Goal: Book appointment/travel/reservation

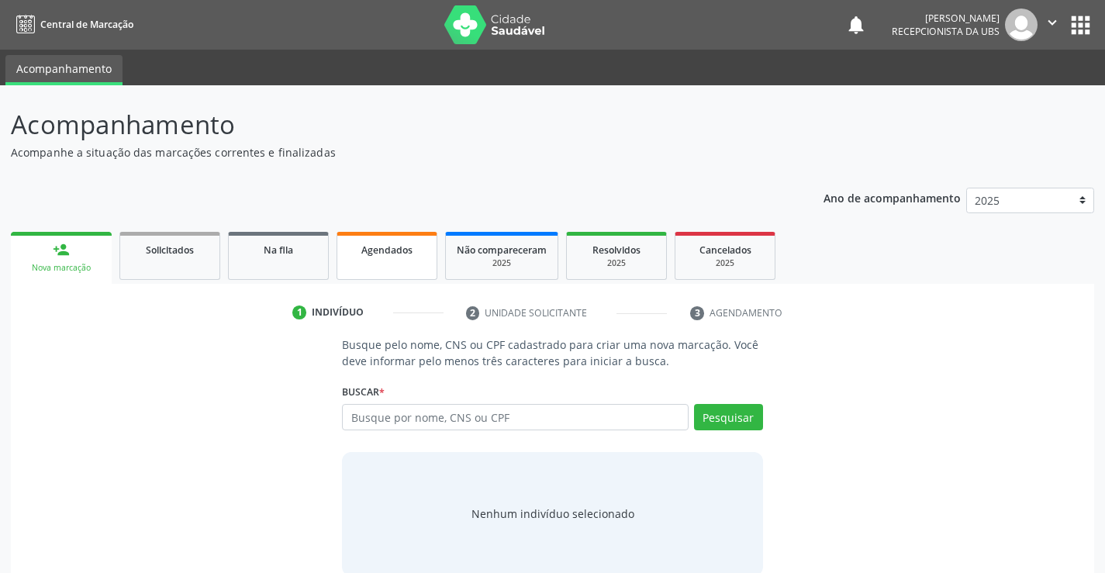
click at [352, 262] on link "Agendados" at bounding box center [386, 256] width 101 height 48
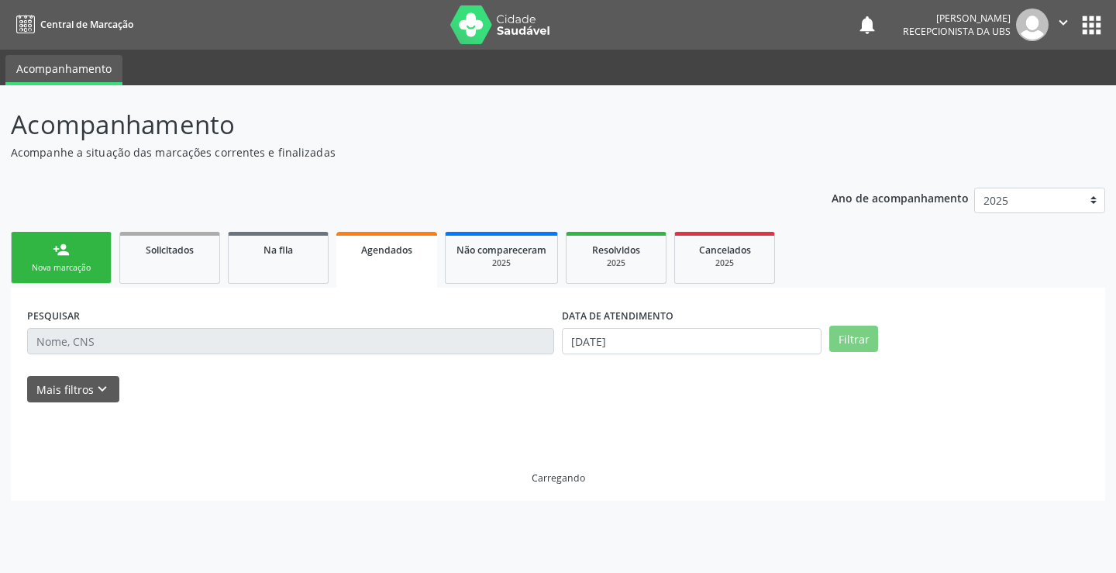
click at [352, 262] on link "Agendados" at bounding box center [386, 260] width 101 height 56
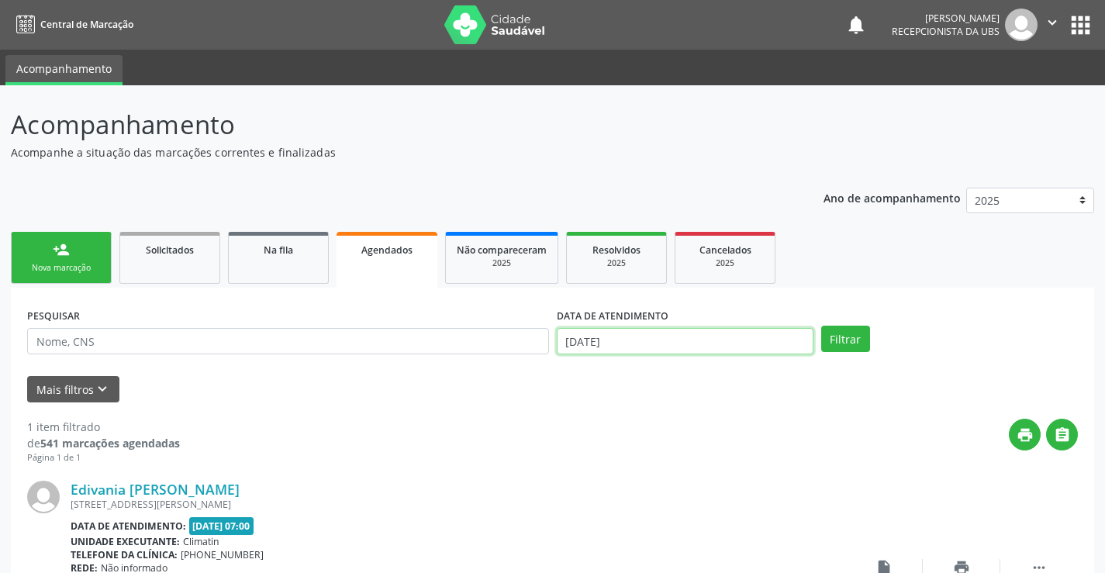
click at [657, 341] on input "[DATE]" at bounding box center [685, 341] width 257 height 26
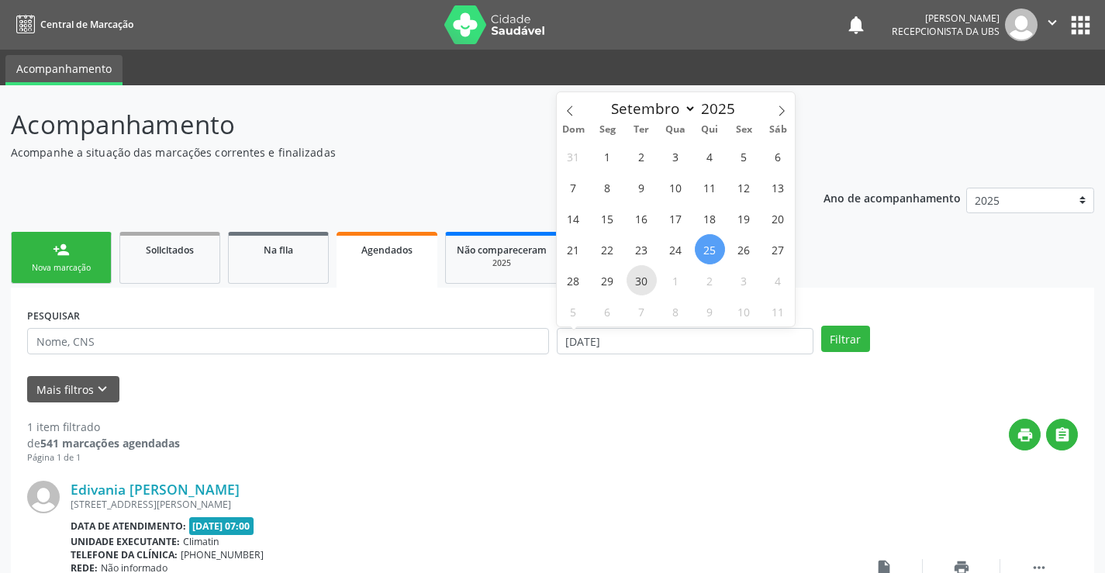
click at [642, 284] on span "30" at bounding box center [641, 280] width 30 height 30
type input "[DATE]"
click at [642, 284] on span "30" at bounding box center [641, 280] width 30 height 30
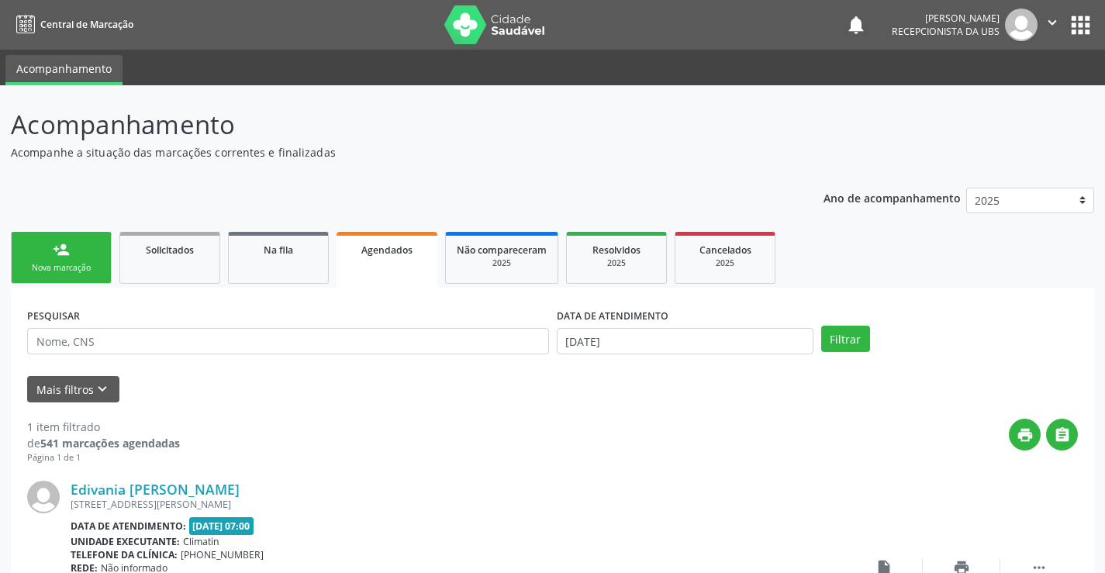
click at [642, 284] on link "Resolvidos 2025" at bounding box center [616, 258] width 101 height 52
select select "8"
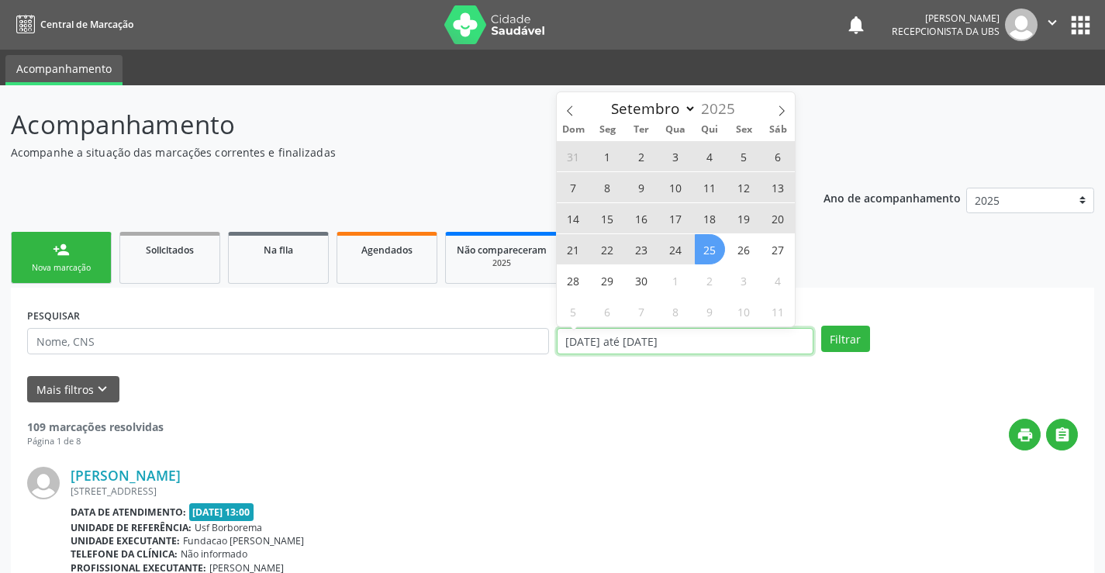
click at [653, 336] on input "[DATE] até [DATE]" at bounding box center [685, 341] width 257 height 26
click at [639, 274] on span "30" at bounding box center [641, 280] width 30 height 30
type input "[DATE]"
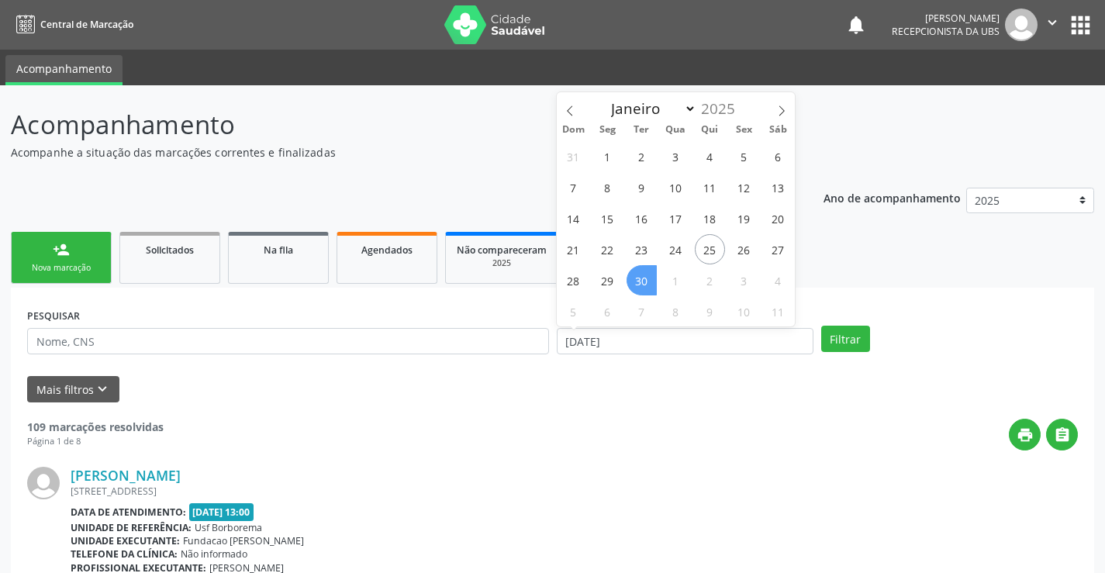
click at [639, 274] on span "30" at bounding box center [641, 280] width 30 height 30
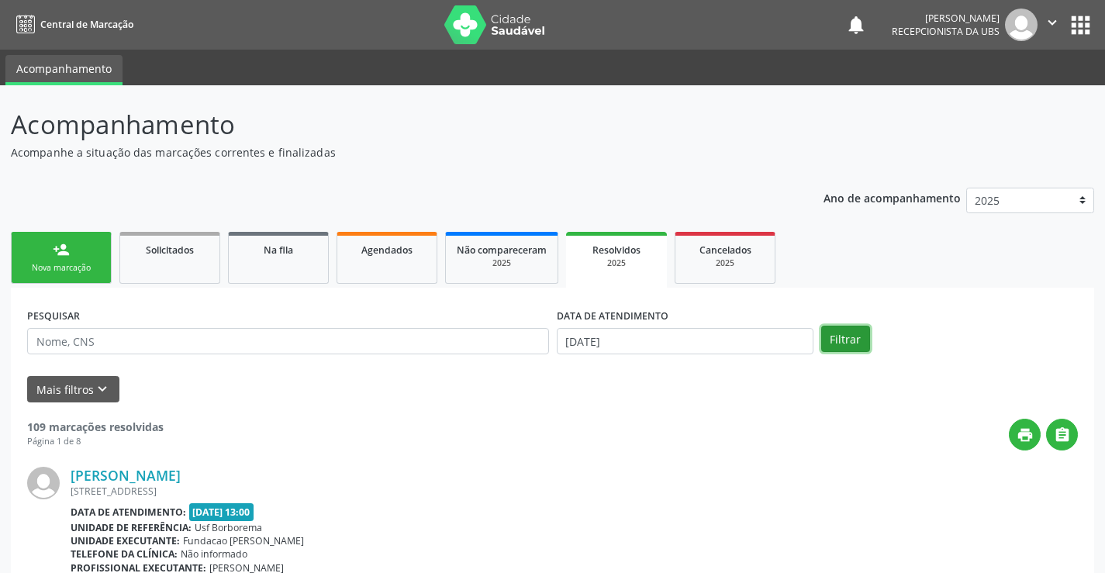
click at [837, 340] on button "Filtrar" at bounding box center [845, 339] width 49 height 26
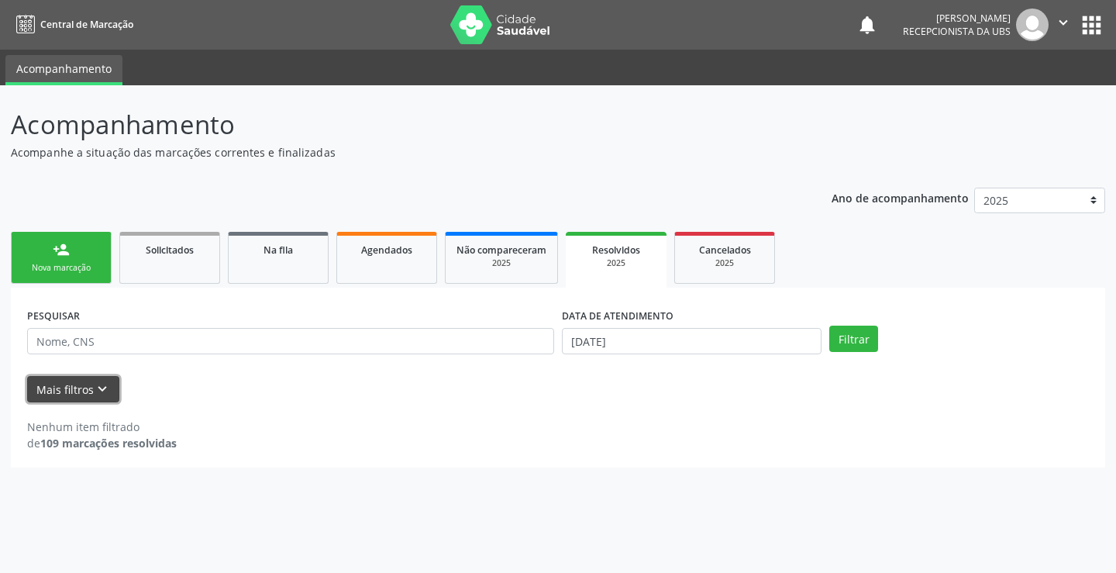
click at [68, 387] on button "Mais filtros keyboard_arrow_down" at bounding box center [73, 389] width 92 height 27
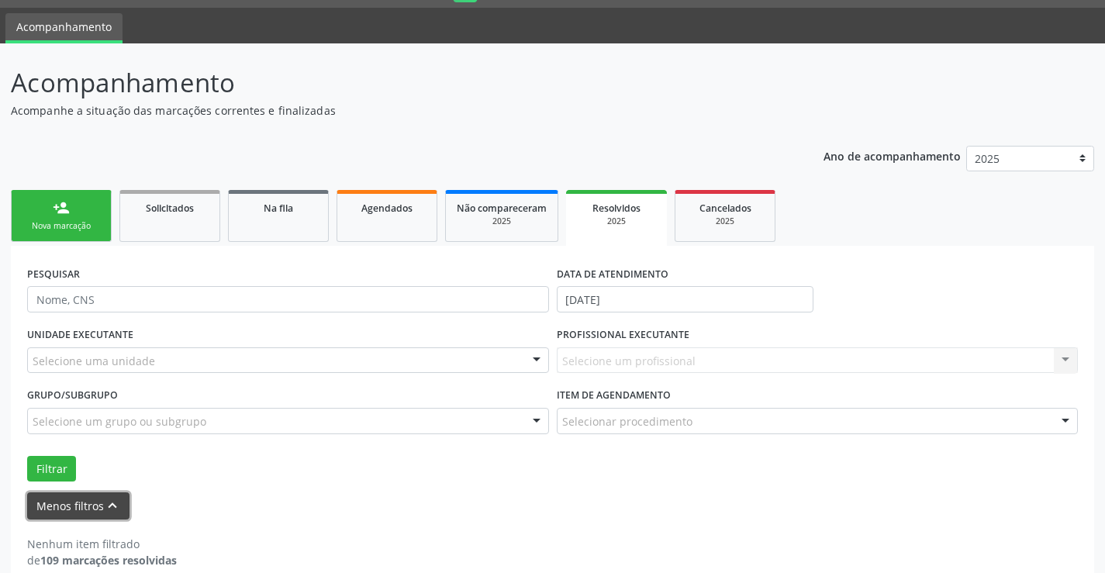
scroll to position [64, 0]
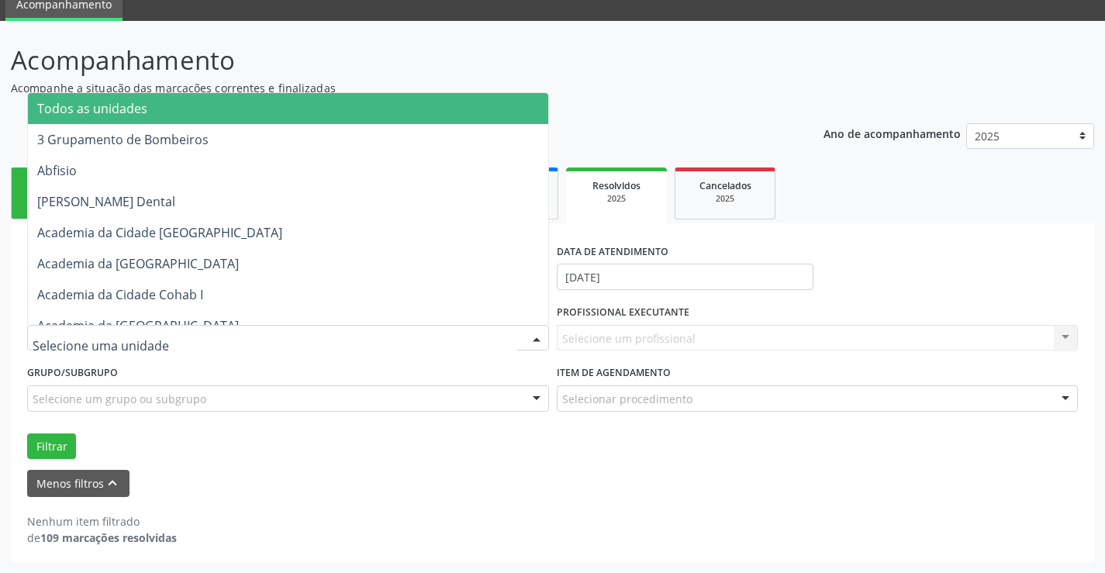
click at [176, 347] on div at bounding box center [288, 338] width 522 height 26
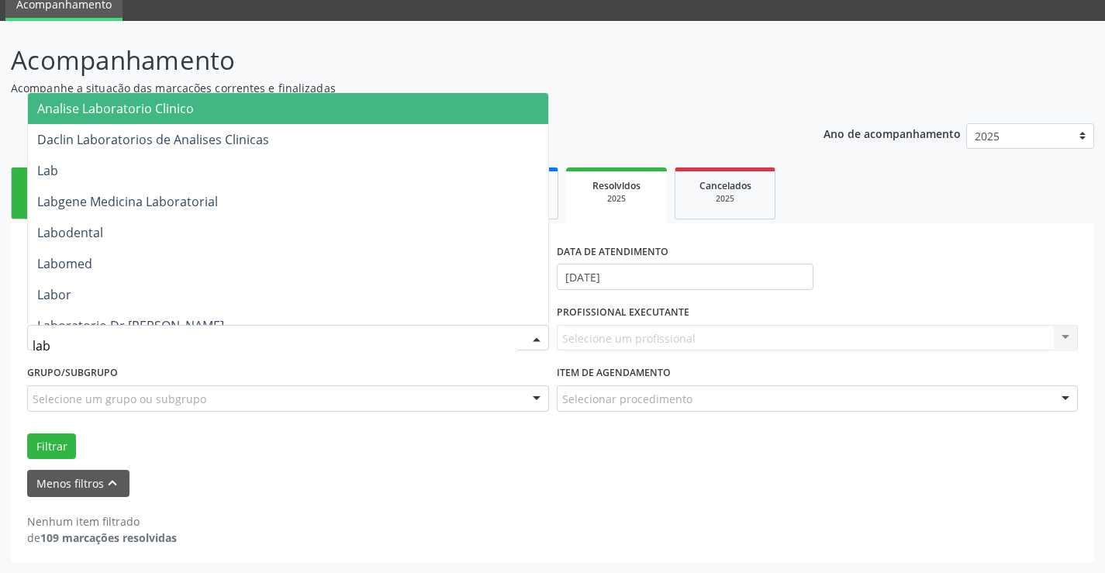
type input "labg"
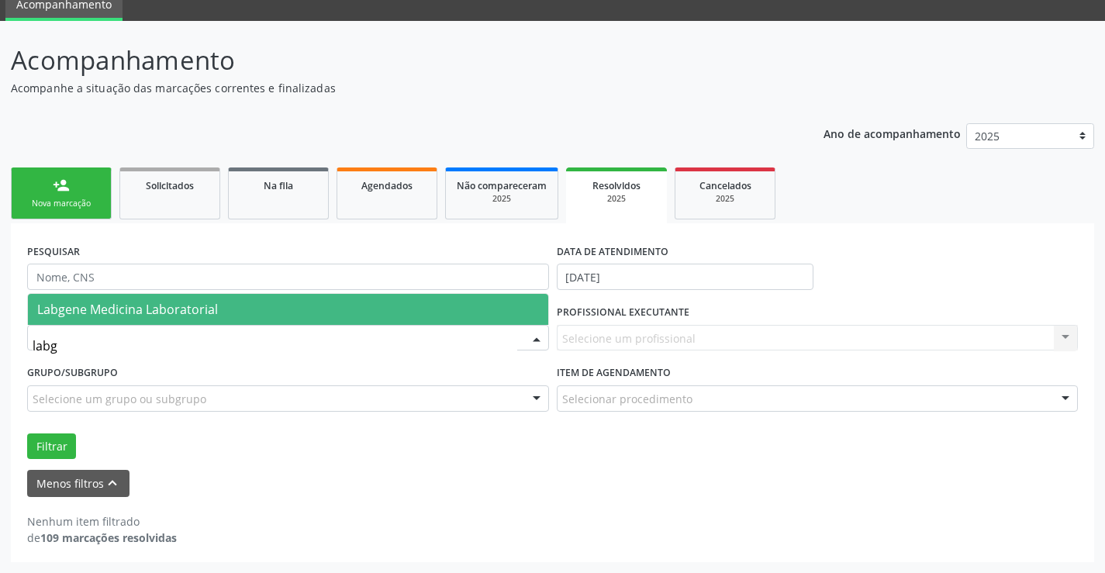
click at [182, 308] on span "Labgene Medicina Laboratorial" at bounding box center [127, 309] width 181 height 17
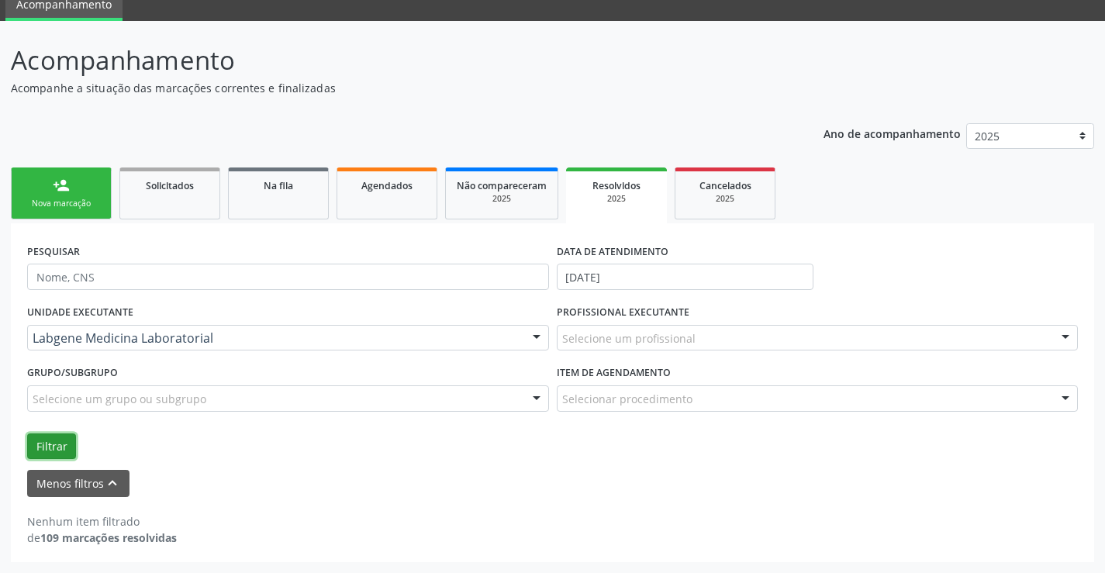
click at [53, 444] on button "Filtrar" at bounding box center [51, 446] width 49 height 26
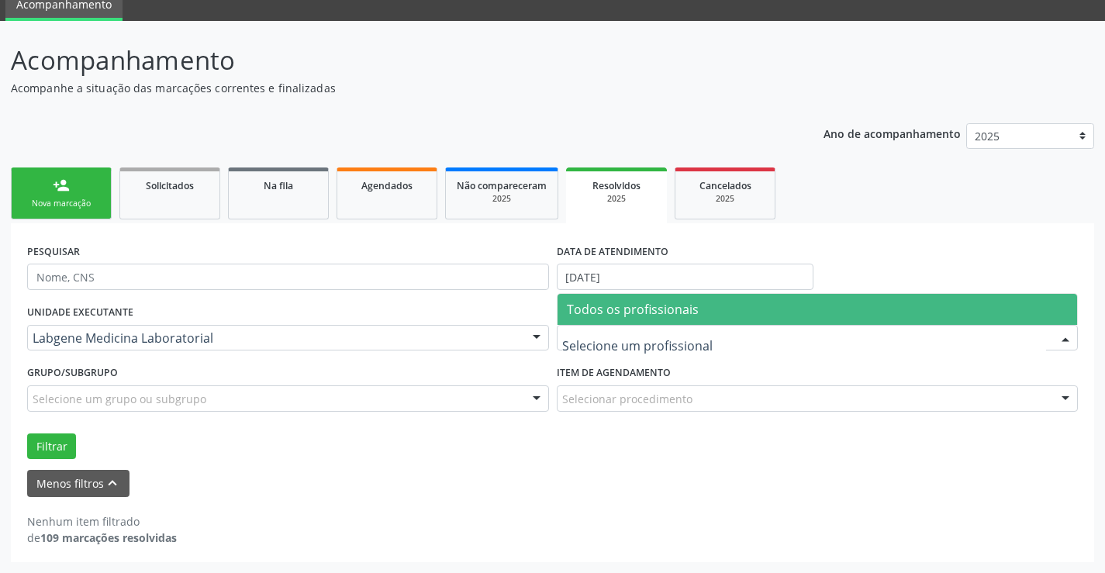
click at [618, 309] on span "Todos os profissionais" at bounding box center [633, 309] width 132 height 17
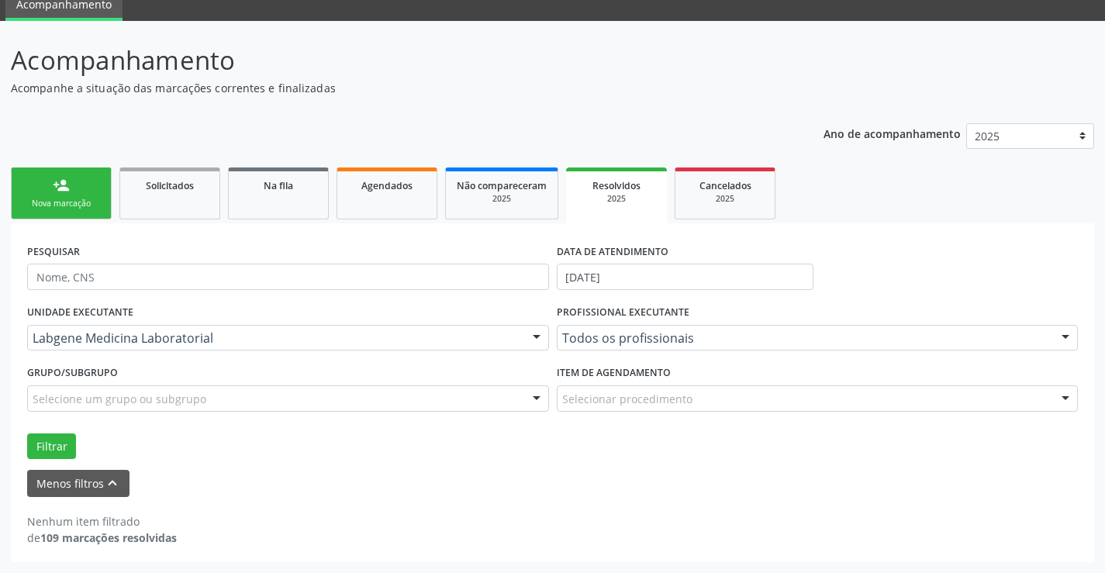
click at [836, 497] on div "Nenhum item filtrado de 109 marcações resolvidas" at bounding box center [552, 521] width 1050 height 49
click at [43, 435] on button "Filtrar" at bounding box center [51, 446] width 49 height 26
click at [89, 491] on button "Menos filtros keyboard_arrow_up" at bounding box center [78, 483] width 102 height 27
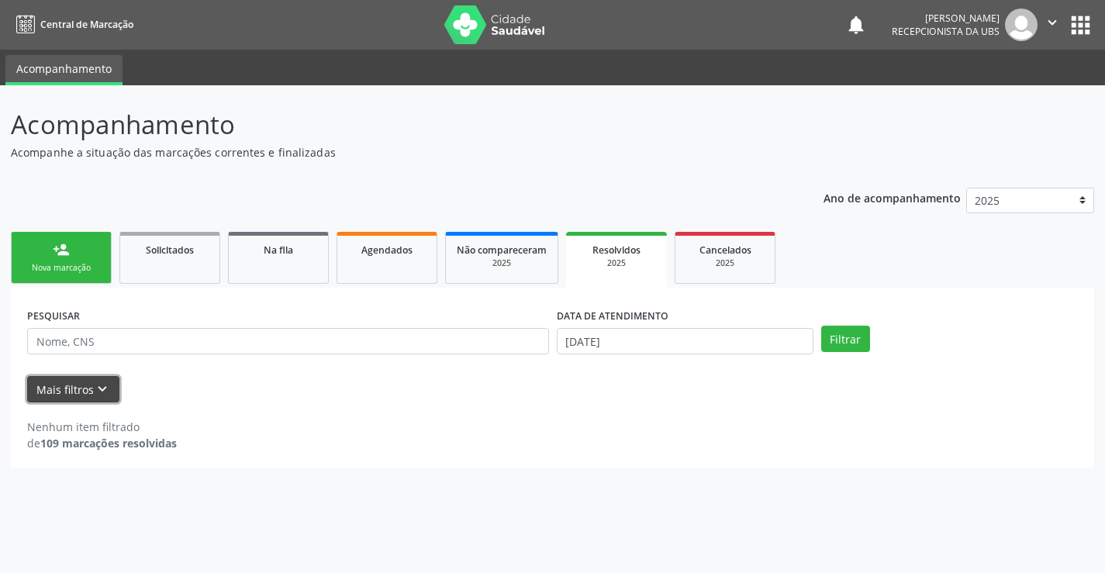
scroll to position [0, 0]
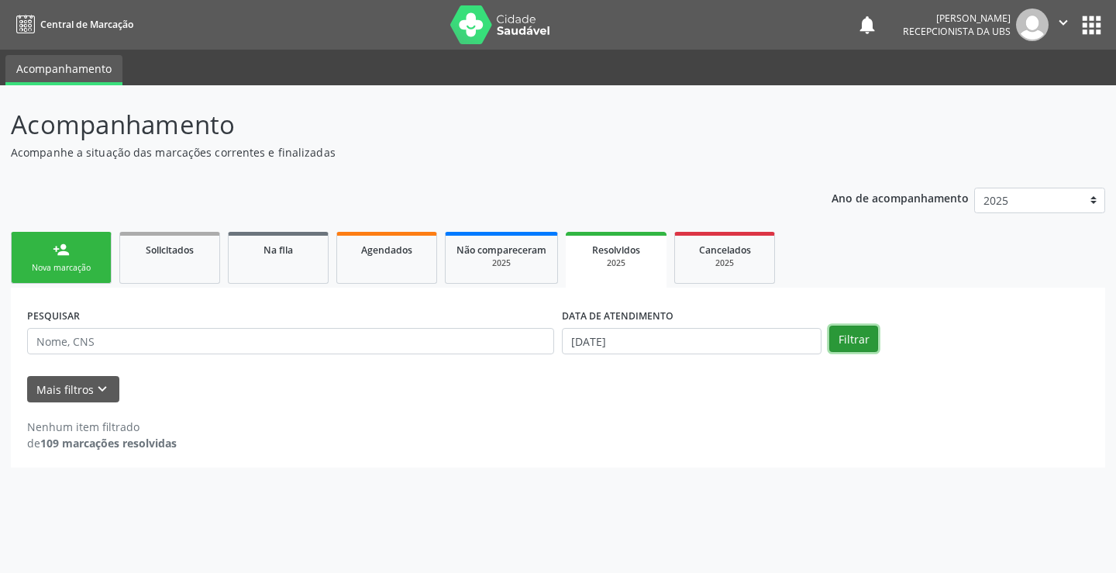
click at [860, 336] on button "Filtrar" at bounding box center [853, 339] width 49 height 26
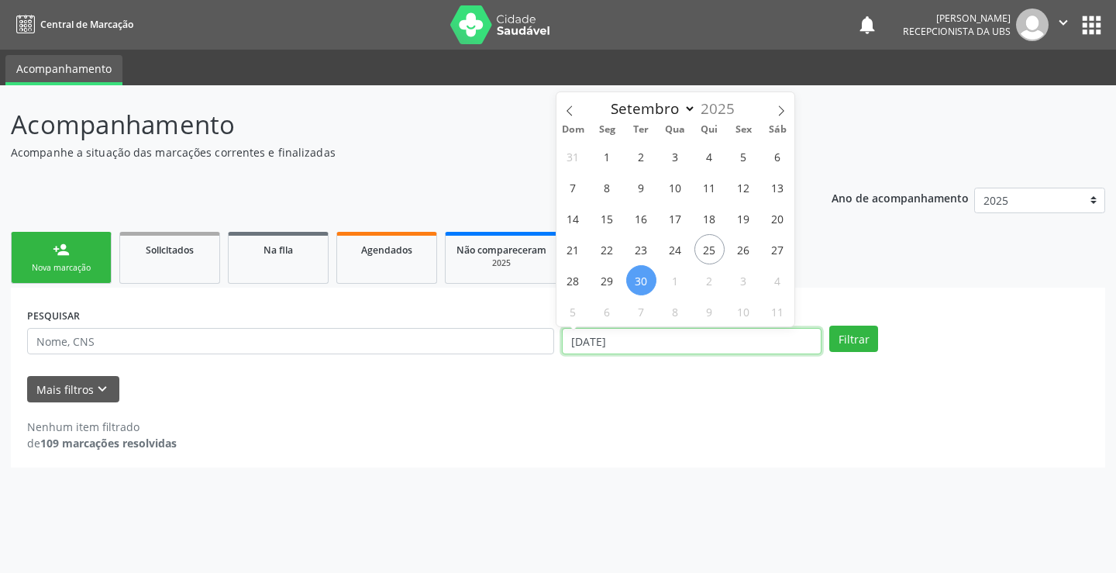
click at [650, 342] on input "[DATE]" at bounding box center [692, 341] width 260 height 26
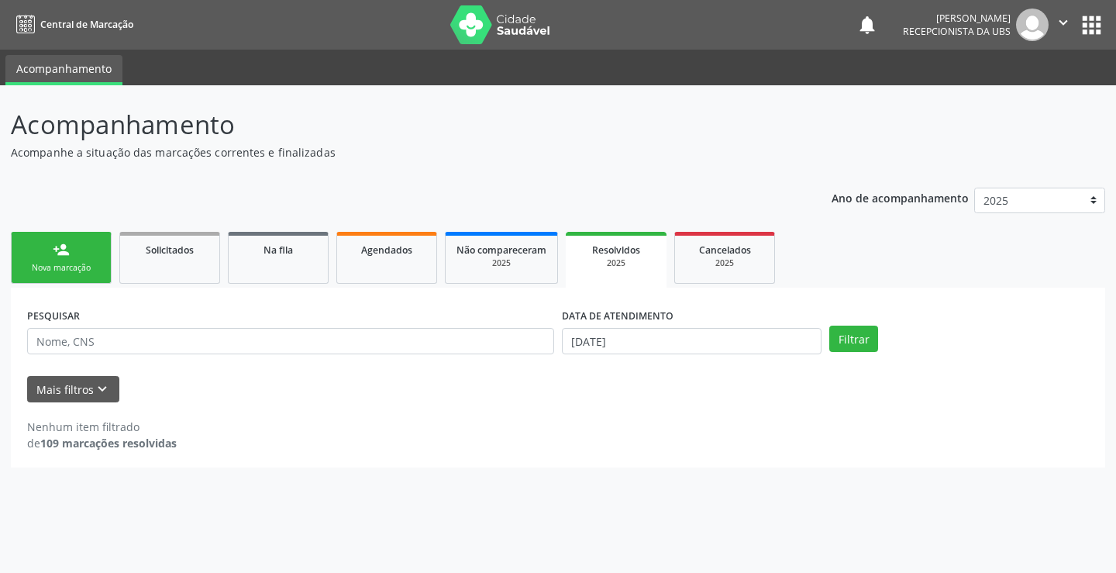
click at [319, 181] on div "Ano de acompanhamento 2025 2024 person_add Nova marcação Solicitados Na fila Ag…" at bounding box center [558, 322] width 1095 height 291
click at [334, 347] on input "text" at bounding box center [290, 341] width 527 height 26
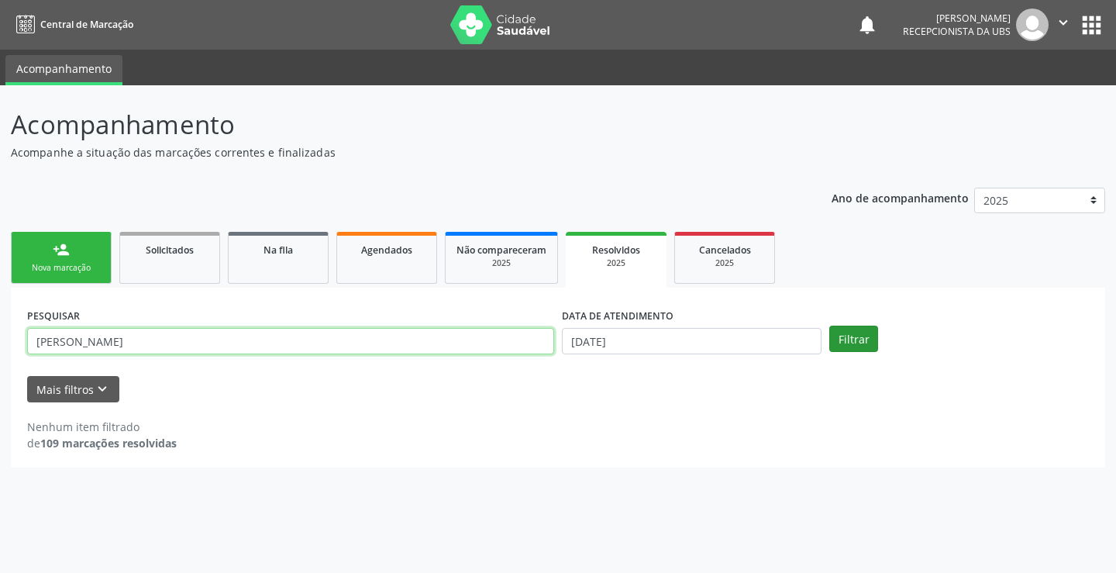
type input "[PERSON_NAME]"
click at [850, 336] on button "Filtrar" at bounding box center [853, 339] width 49 height 26
click at [449, 342] on input "[PERSON_NAME]" at bounding box center [290, 341] width 527 height 26
click at [628, 260] on div "2025" at bounding box center [616, 263] width 79 height 12
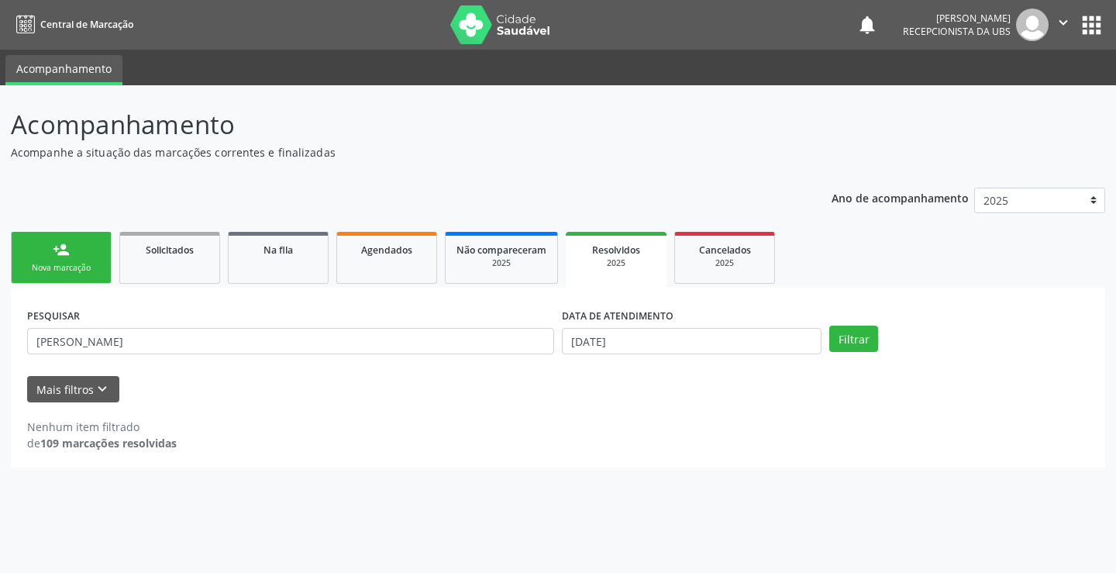
click at [628, 260] on div "2025" at bounding box center [616, 263] width 79 height 12
click at [630, 260] on div "2025" at bounding box center [616, 263] width 79 height 12
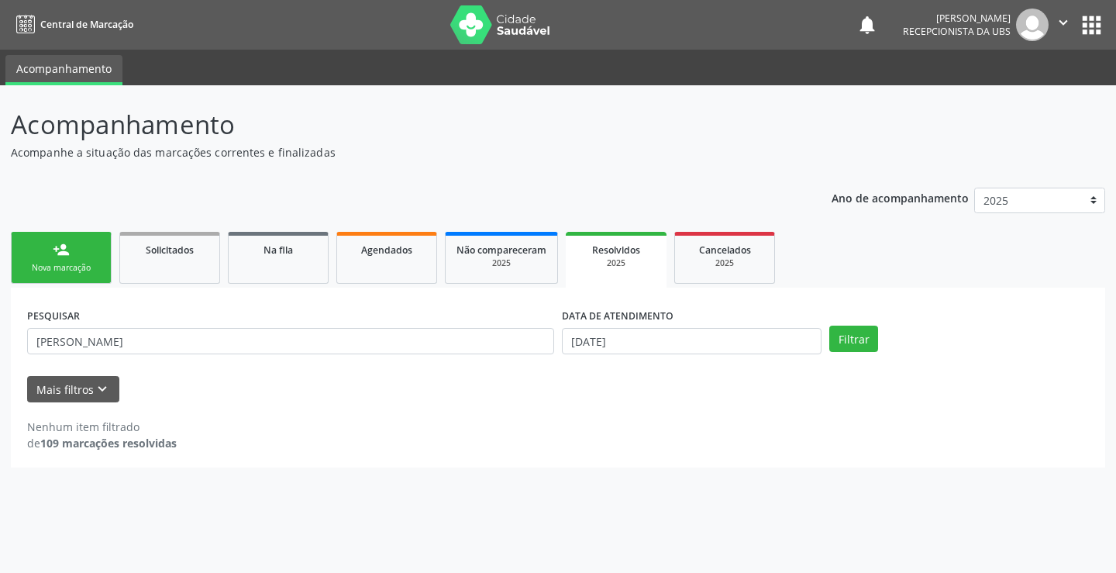
click at [630, 260] on div "2025" at bounding box center [616, 263] width 79 height 12
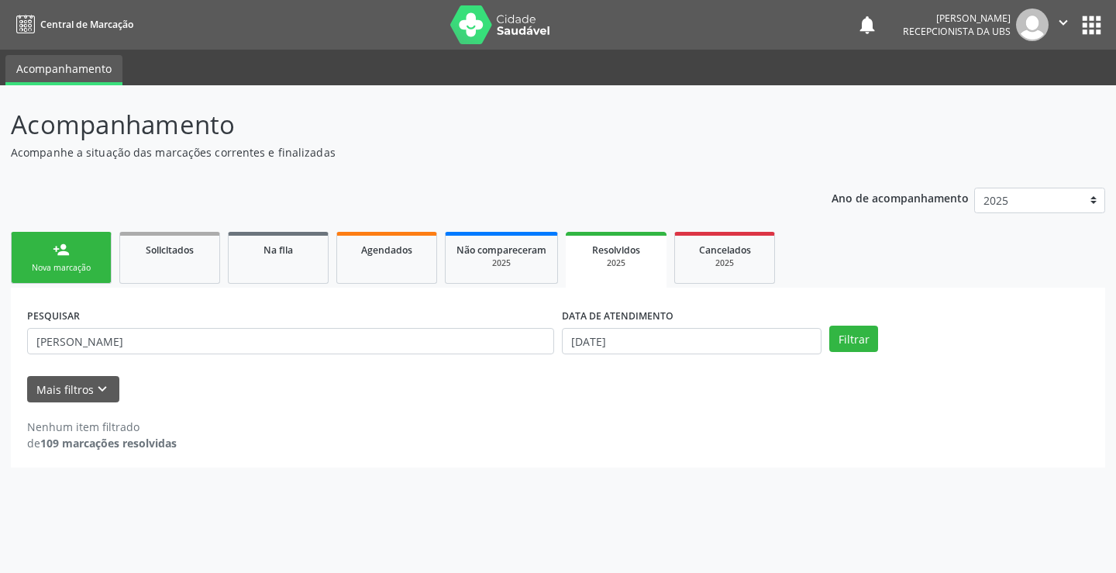
click at [627, 262] on div "2025" at bounding box center [616, 263] width 79 height 12
click at [156, 255] on span "Solicitados" at bounding box center [170, 249] width 48 height 13
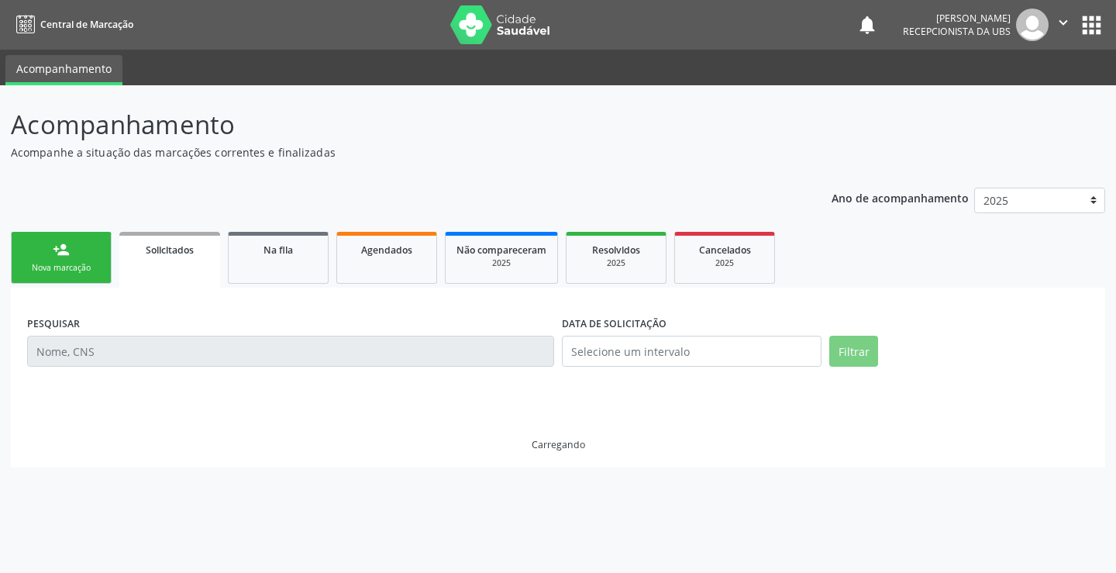
click at [156, 255] on span "Solicitados" at bounding box center [170, 249] width 48 height 13
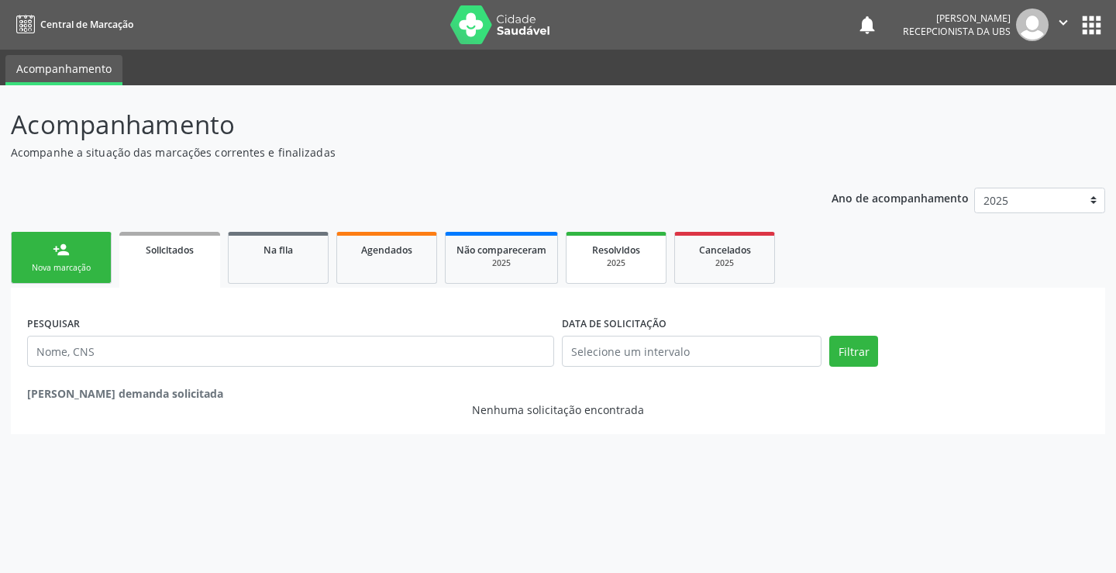
click at [595, 271] on link "Resolvidos 2025" at bounding box center [616, 258] width 101 height 52
drag, startPoint x: 595, startPoint y: 271, endPoint x: 613, endPoint y: 257, distance: 22.8
click at [607, 263] on link "Resolvidos 2025" at bounding box center [616, 258] width 101 height 52
click at [613, 257] on div "2025" at bounding box center [617, 263] width 78 height 12
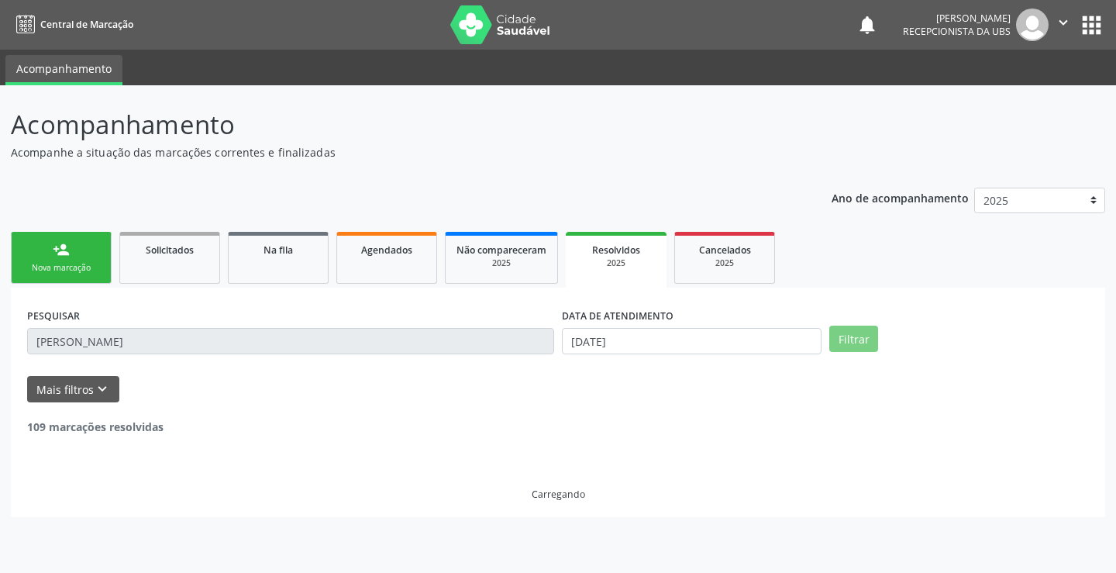
click at [613, 257] on div "2025" at bounding box center [616, 263] width 79 height 12
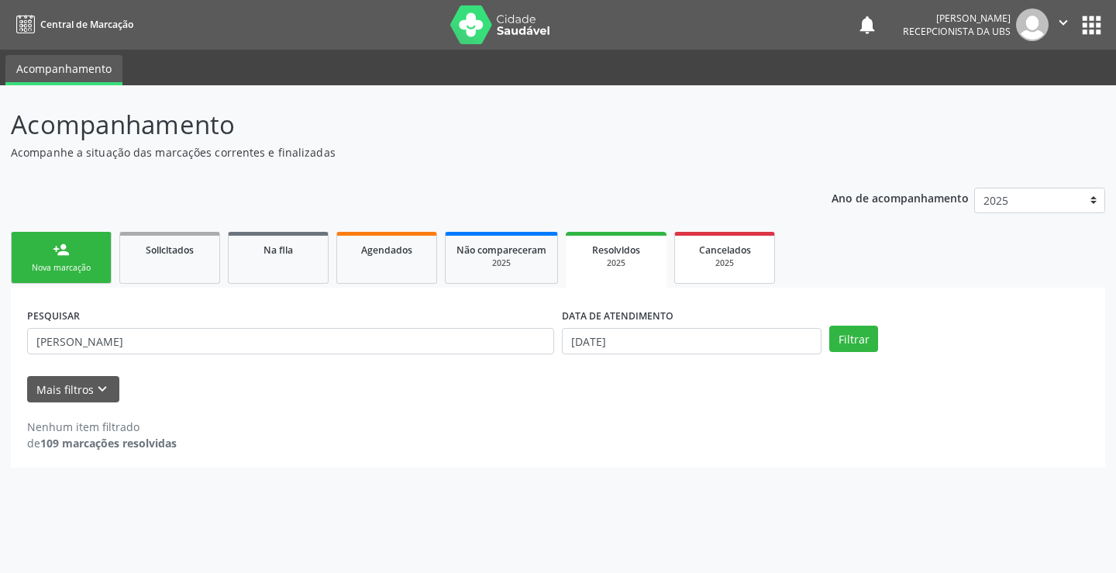
click at [731, 264] on div "2025" at bounding box center [725, 263] width 78 height 12
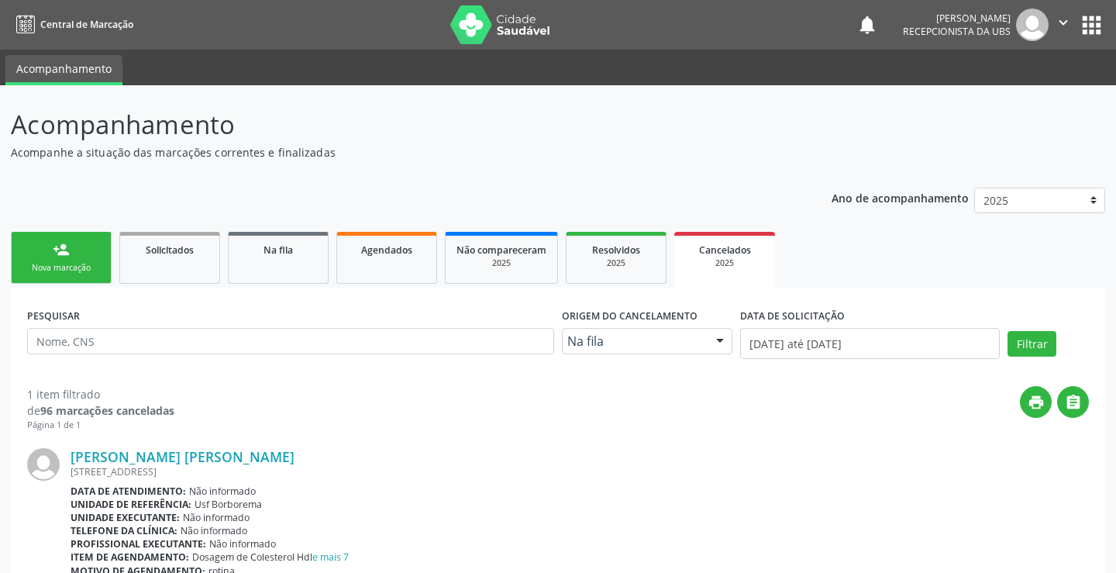
click at [731, 264] on div "2025" at bounding box center [724, 263] width 79 height 12
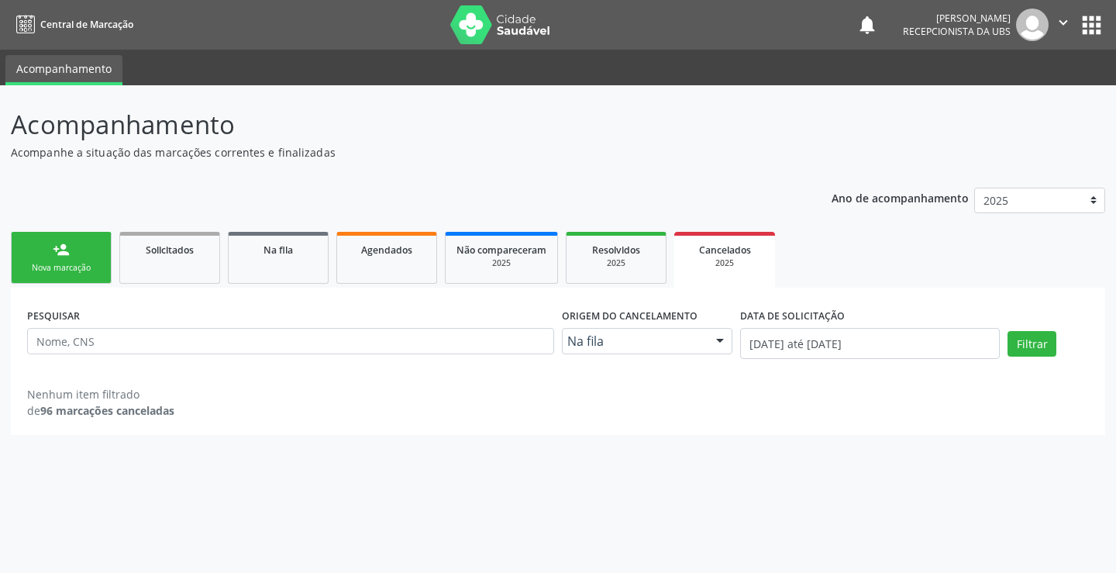
click at [731, 264] on div "2025" at bounding box center [724, 263] width 79 height 12
click at [385, 247] on span "Agendados" at bounding box center [386, 249] width 51 height 13
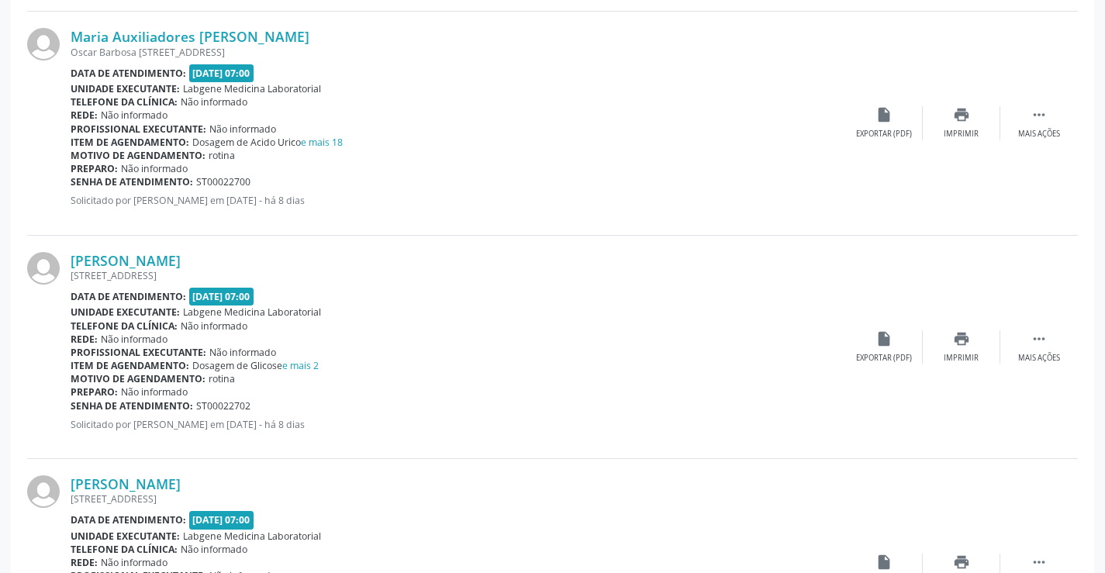
scroll to position [2481, 0]
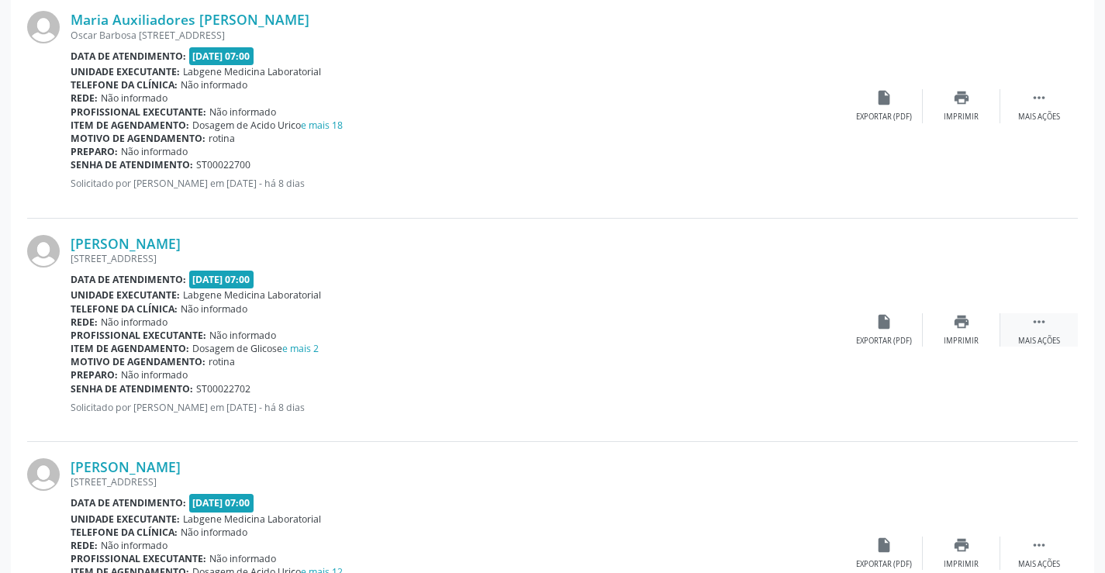
click at [1064, 329] on div " Mais ações" at bounding box center [1039, 329] width 78 height 33
click at [968, 329] on icon "edit" at bounding box center [961, 321] width 17 height 17
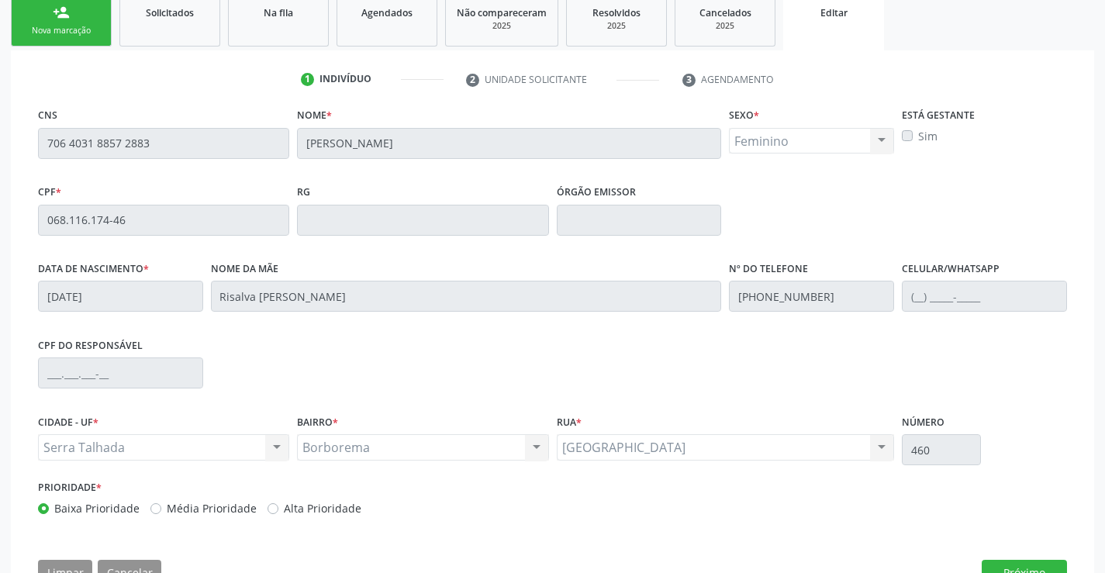
scroll to position [288, 0]
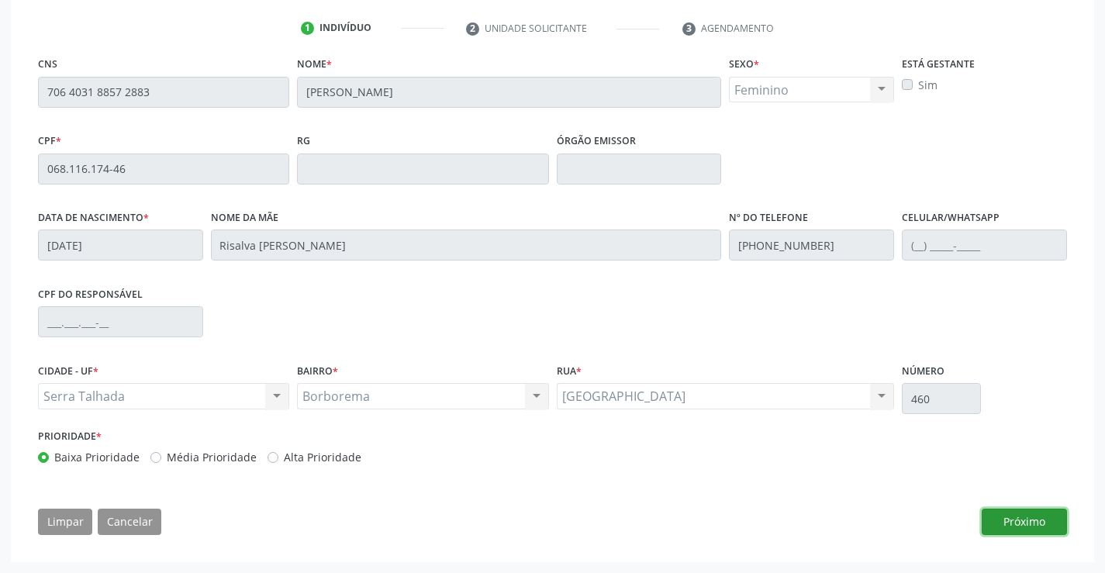
click at [1028, 523] on button "Próximo" at bounding box center [1023, 522] width 85 height 26
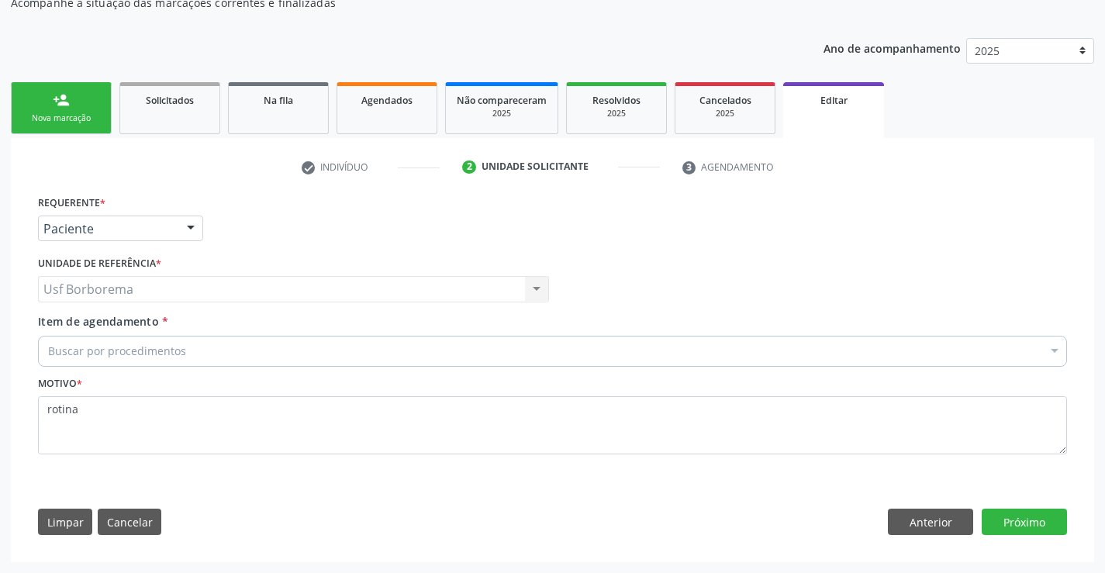
click at [243, 336] on div "Buscar por procedimentos" at bounding box center [552, 351] width 1029 height 31
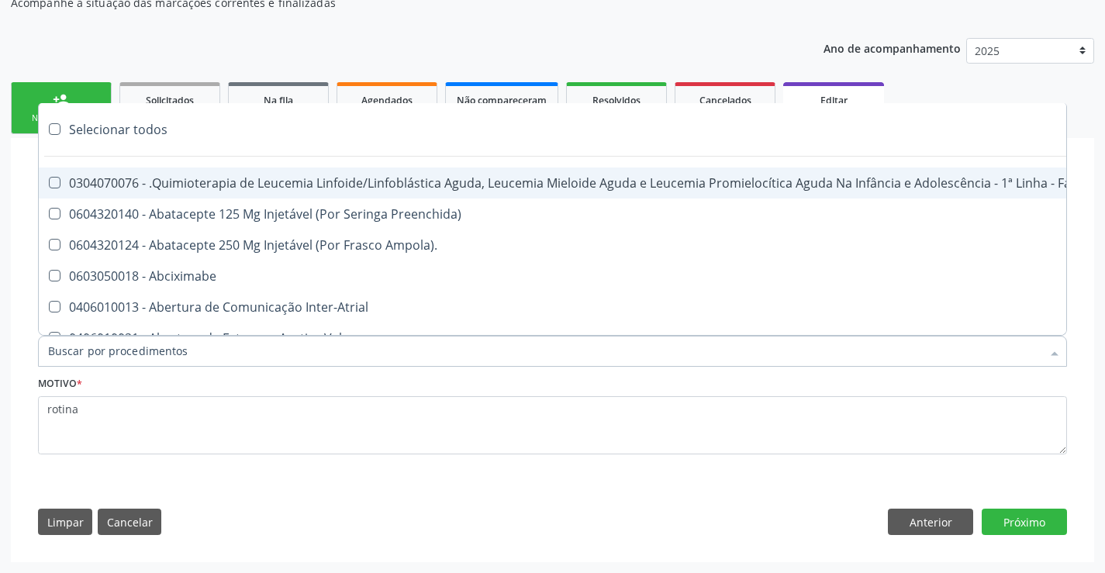
click at [267, 354] on input "Item de agendamento *" at bounding box center [544, 351] width 993 height 31
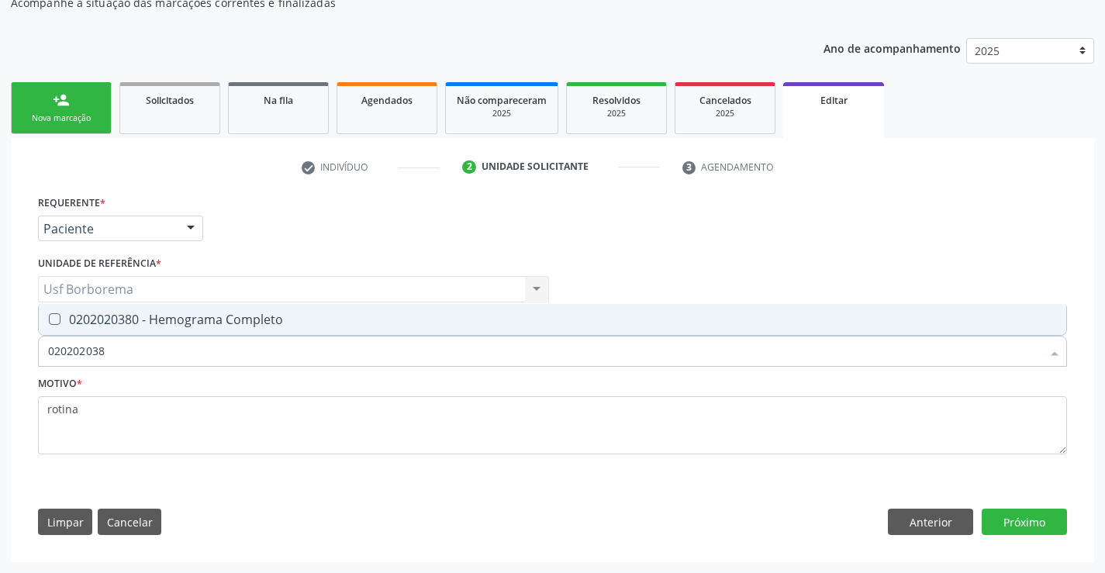
type input "0202020380"
click at [305, 320] on div "0202020380 - Hemograma Completo" at bounding box center [552, 319] width 1009 height 12
checkbox Completo "true"
click at [304, 340] on input "0202020380" at bounding box center [544, 351] width 993 height 31
type input "02020203"
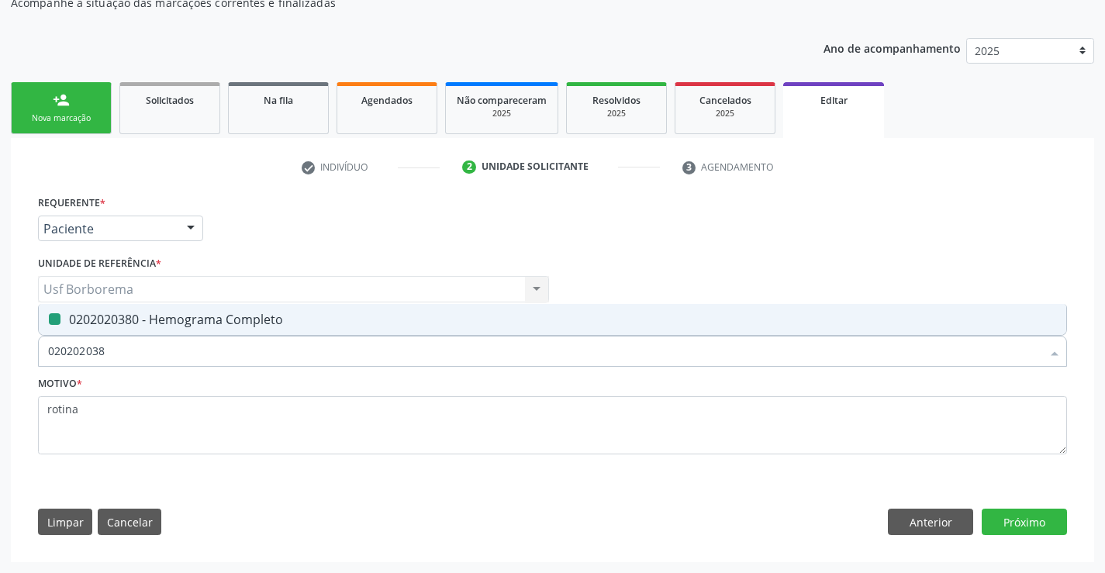
checkbox Completo "false"
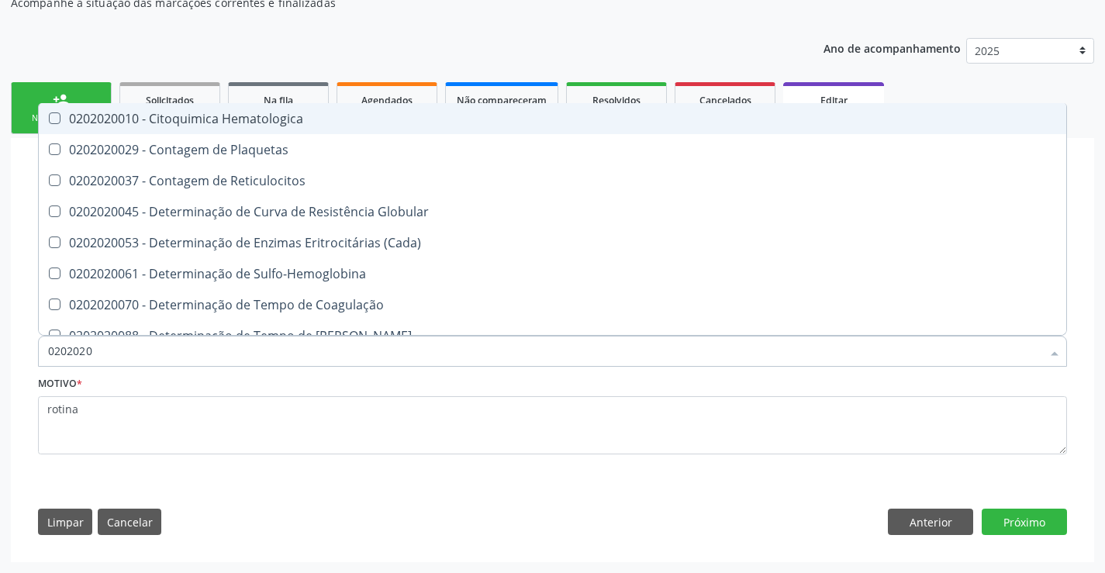
type input "020202"
checkbox Completo "false"
checkbox Leucograma "true"
type input "02020"
checkbox Completo "false"
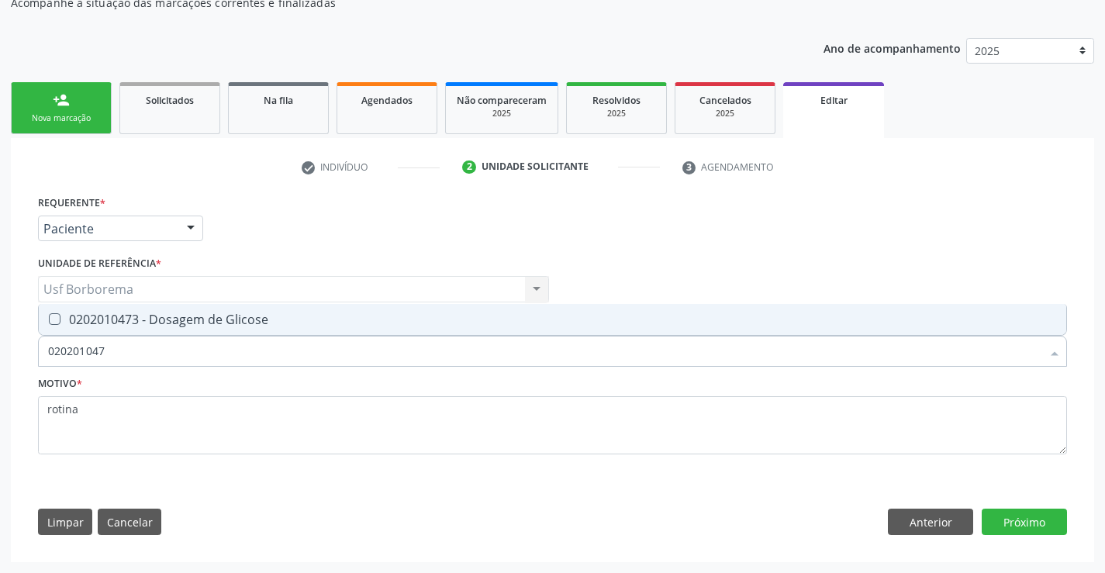
type input "0202010473"
click at [309, 325] on div "0202010473 - Dosagem de Glicose" at bounding box center [552, 319] width 1009 height 12
checkbox Glicose "true"
click at [309, 350] on input "0202010473" at bounding box center [544, 351] width 993 height 31
type input "02020104"
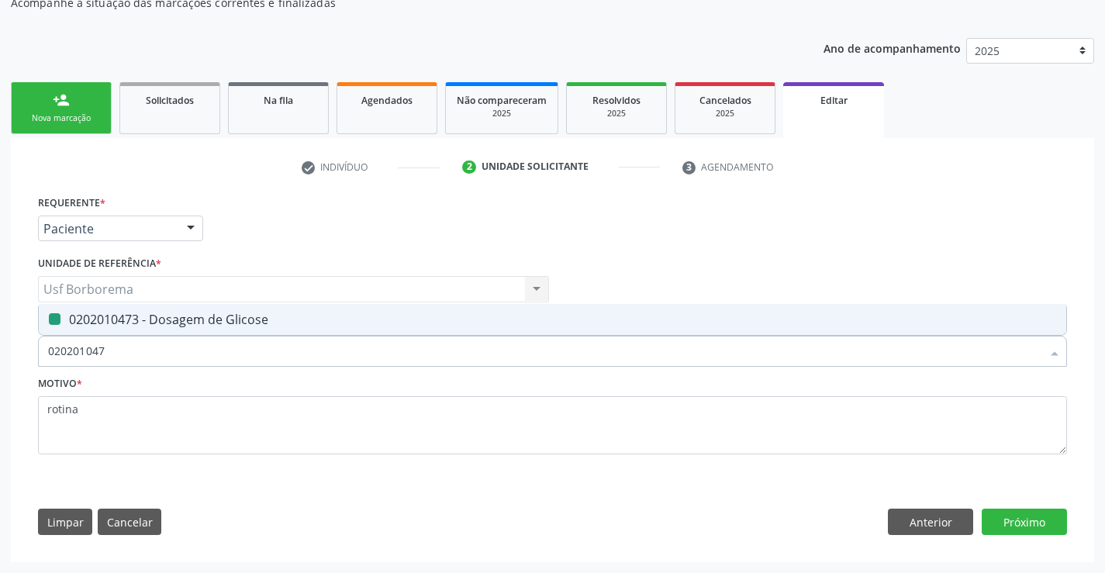
checkbox Glicose "false"
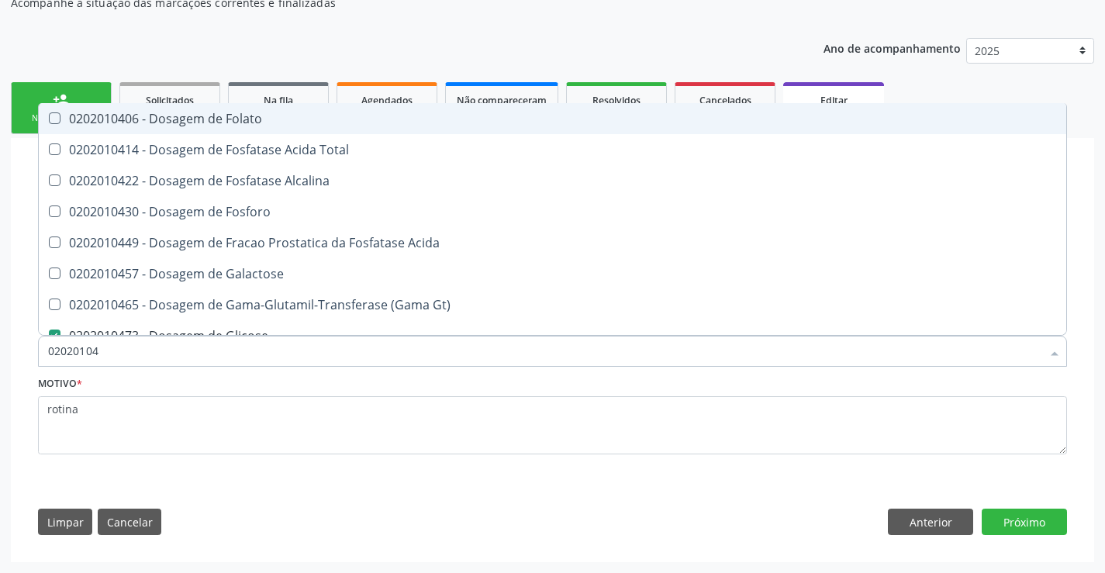
type input "0202010"
checkbox Glicose "false"
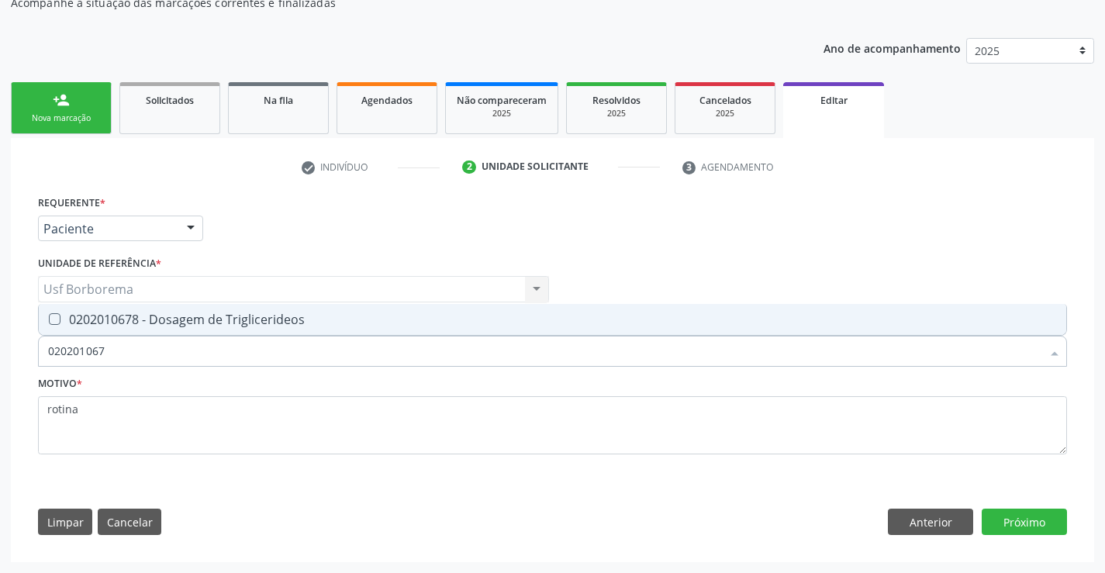
type input "0202010678"
click at [299, 328] on span "0202010678 - Dosagem de Triglicerideos" at bounding box center [552, 319] width 1027 height 31
checkbox Triglicerideos "true"
click at [306, 346] on input "0202010678" at bounding box center [544, 351] width 993 height 31
type input "02020106"
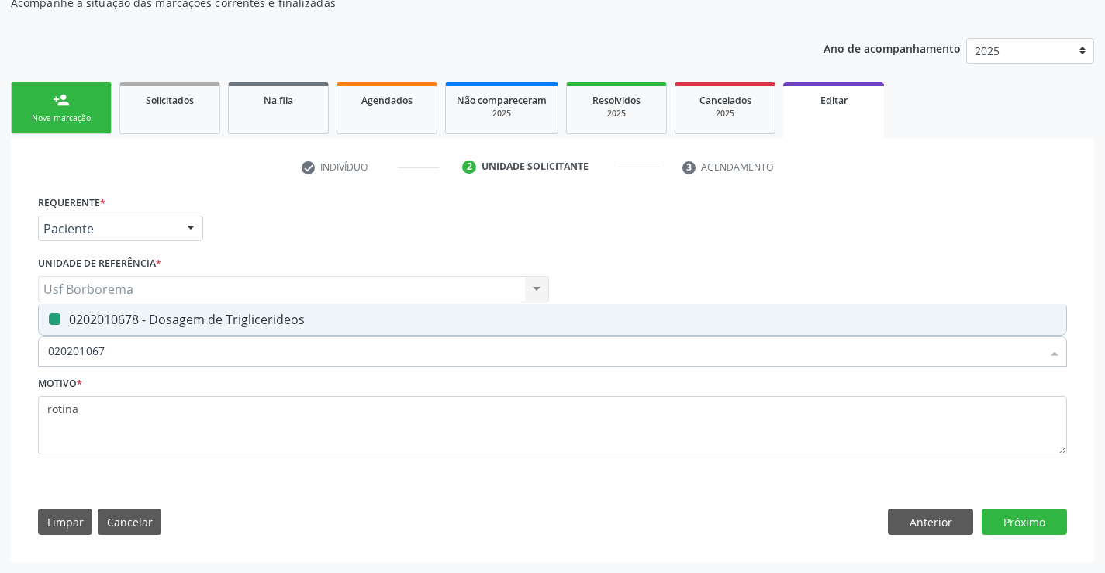
checkbox Triglicerideos "false"
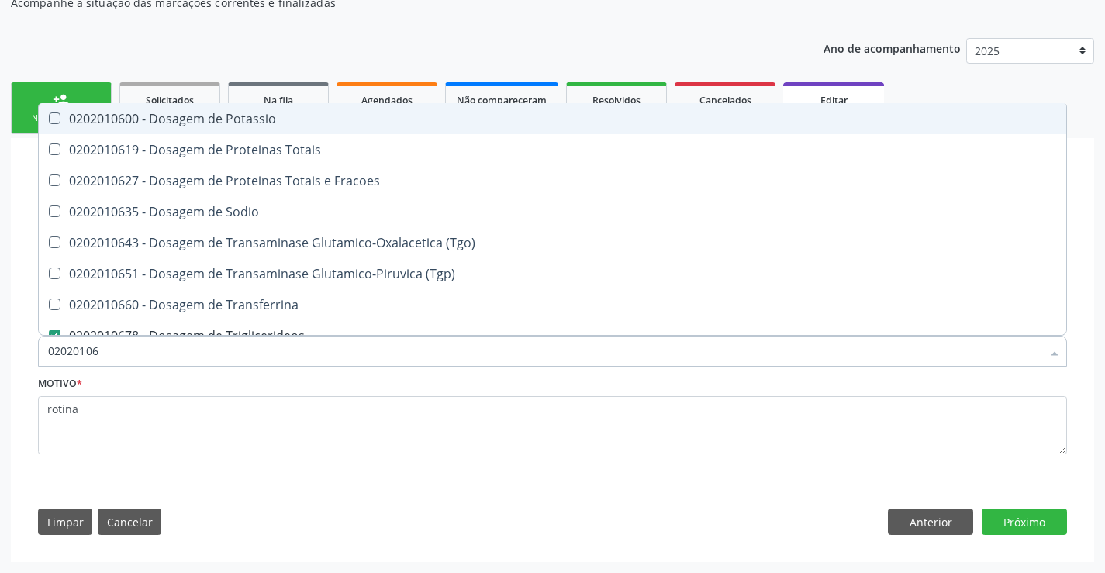
type input "0202010"
checkbox Triglicerideos "false"
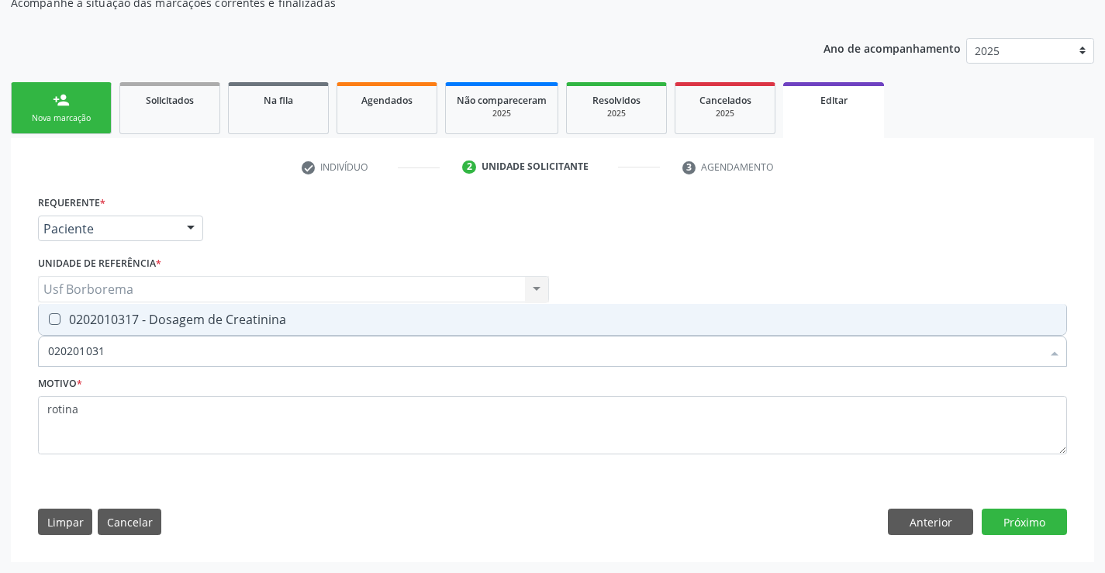
type input "0202010317"
click at [305, 321] on div "0202010317 - Dosagem de Creatinina" at bounding box center [552, 319] width 1009 height 12
checkbox Creatinina "true"
click at [309, 357] on input "0202010317" at bounding box center [544, 351] width 993 height 31
type input "02020103"
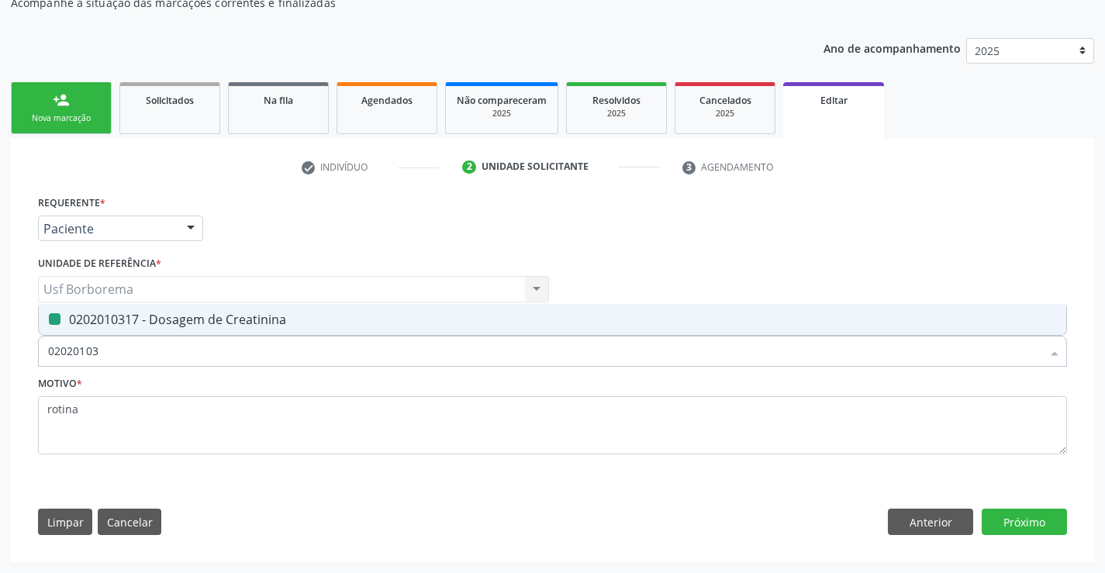
checkbox Creatinina "false"
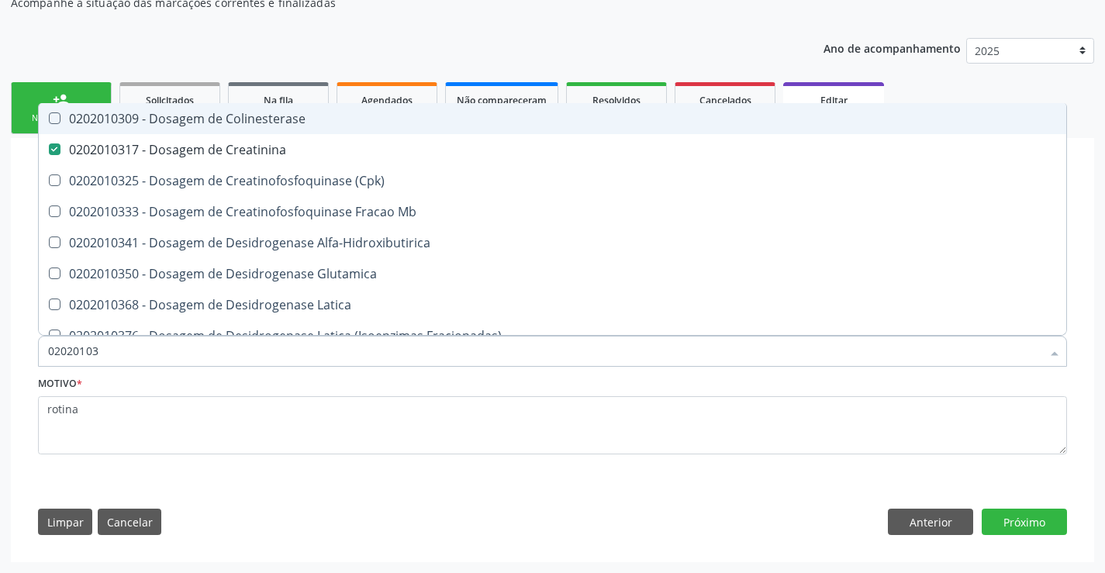
type input "0202010"
checkbox Creatinina "false"
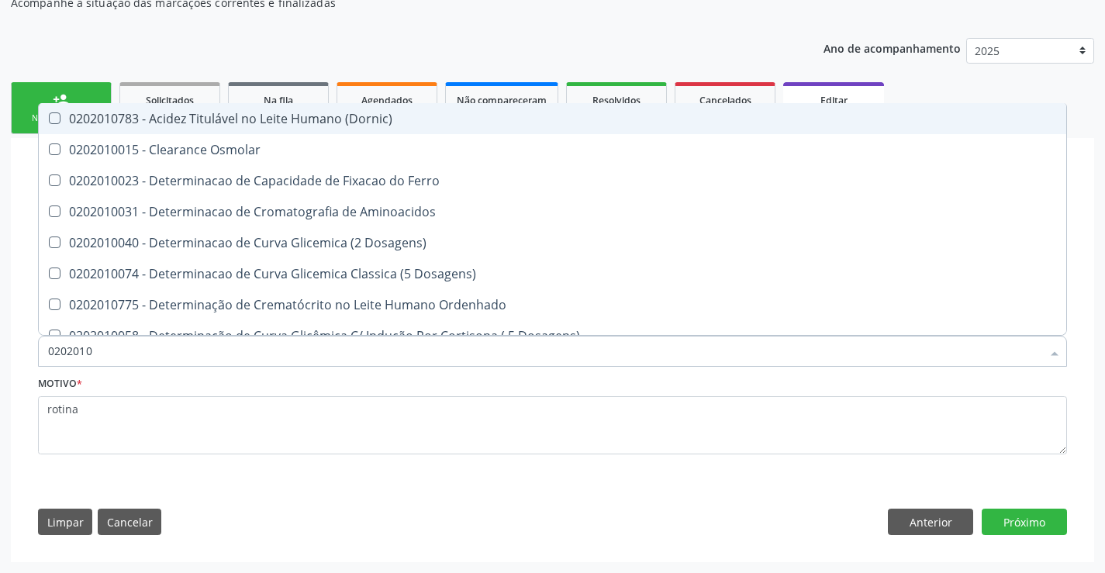
type input "020201"
checkbox Creatinina "false"
checkbox Folato "true"
checkbox Glicose "false"
checkbox Nt-Probnp\) "true"
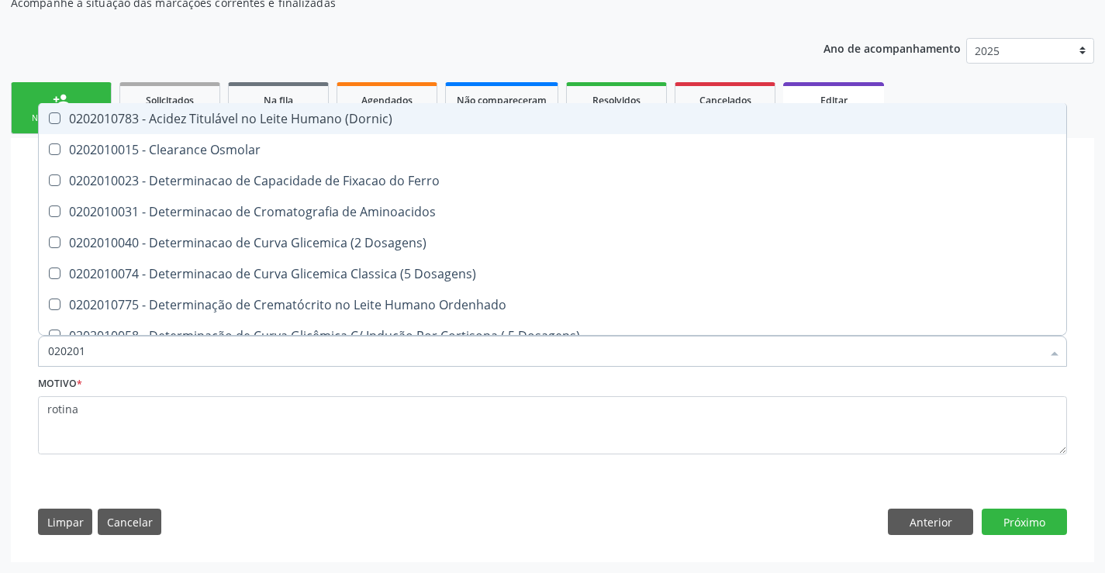
checkbox Triglicerideos "false"
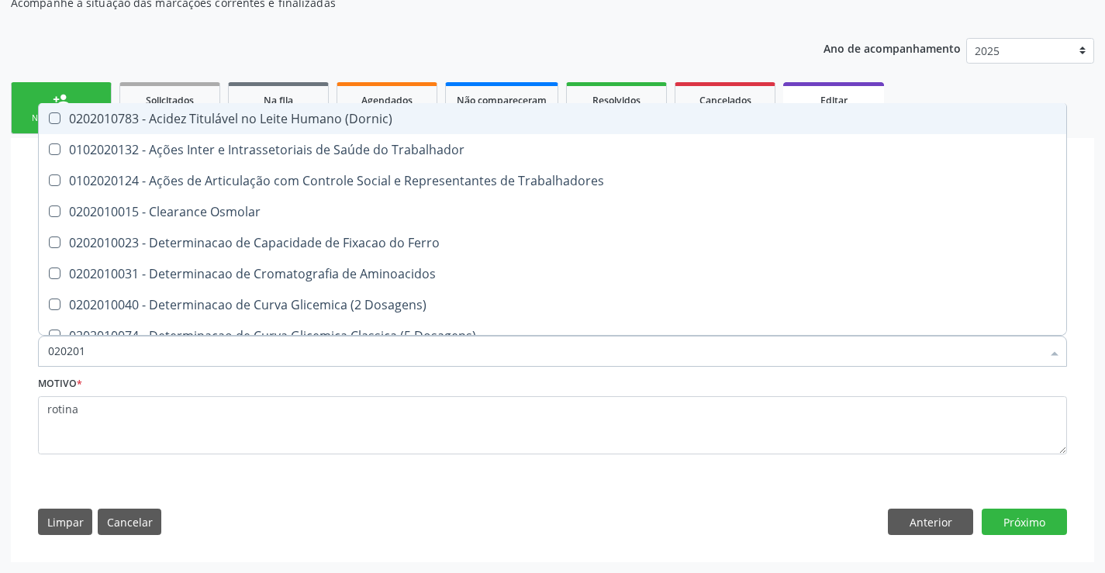
type input "02020"
checkbox Creatinina "false"
checkbox Glicose "false"
checkbox Triglicerideos "false"
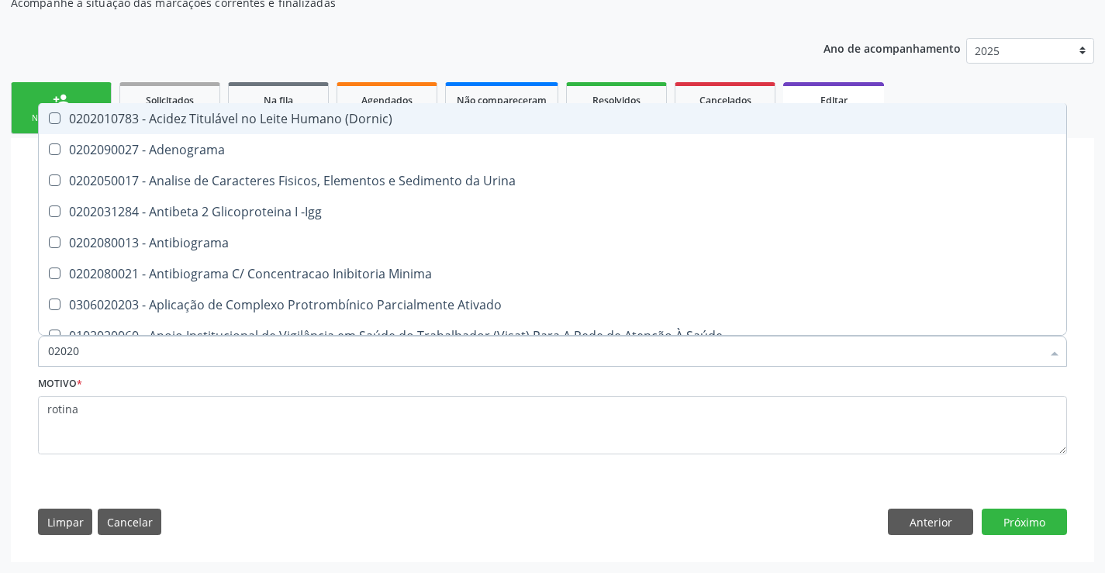
type input "020201"
checkbox Gestante "true"
checkbox T3 "true"
checkbox Acetona "true"
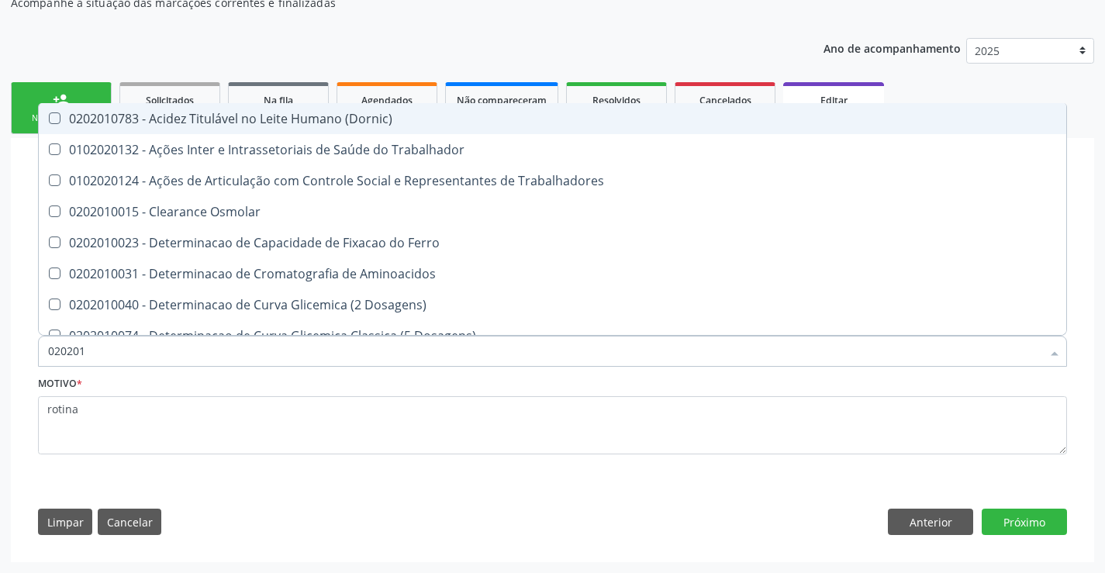
type input "0202010"
checkbox Ionizavel "true"
checkbox Creatinina "false"
checkbox II "true"
checkbox Glicose "false"
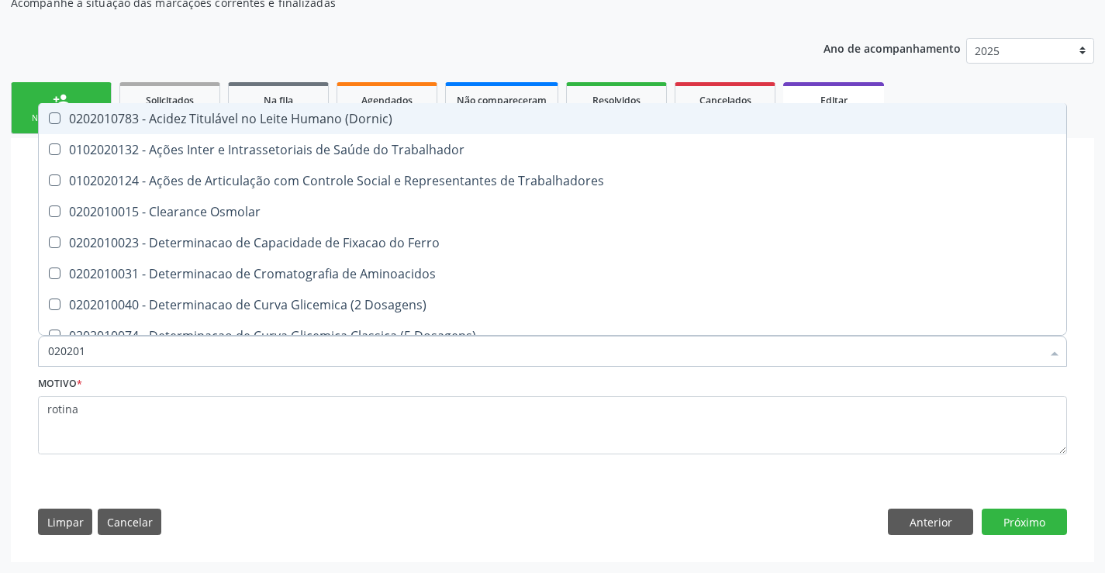
checkbox Muco-Proteinas "true"
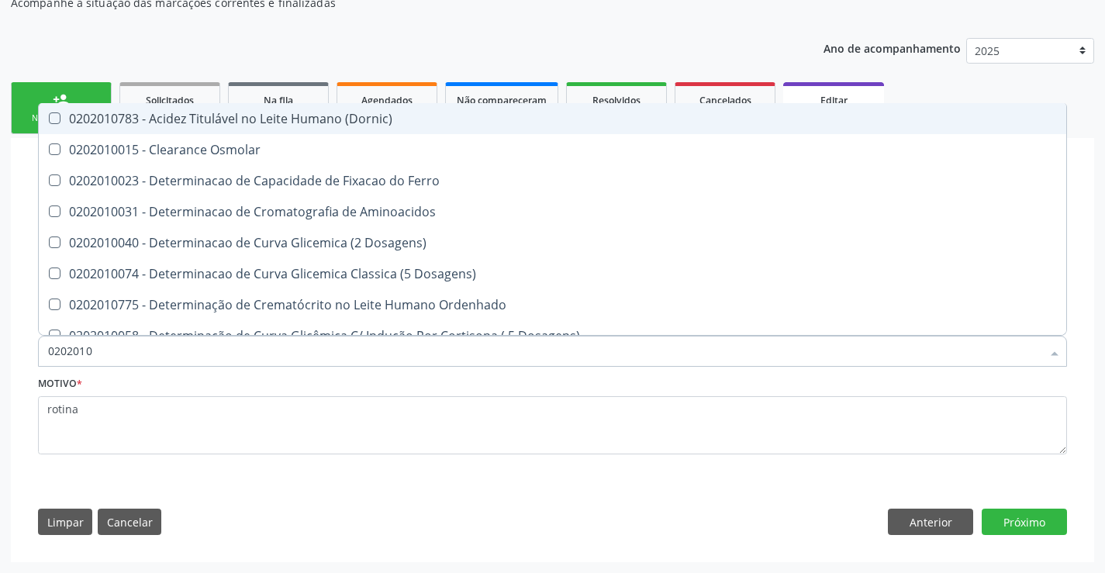
type input "020201"
checkbox Creatinina "false"
checkbox Folato "true"
checkbox Glicose "false"
checkbox Nt-Probnp\) "true"
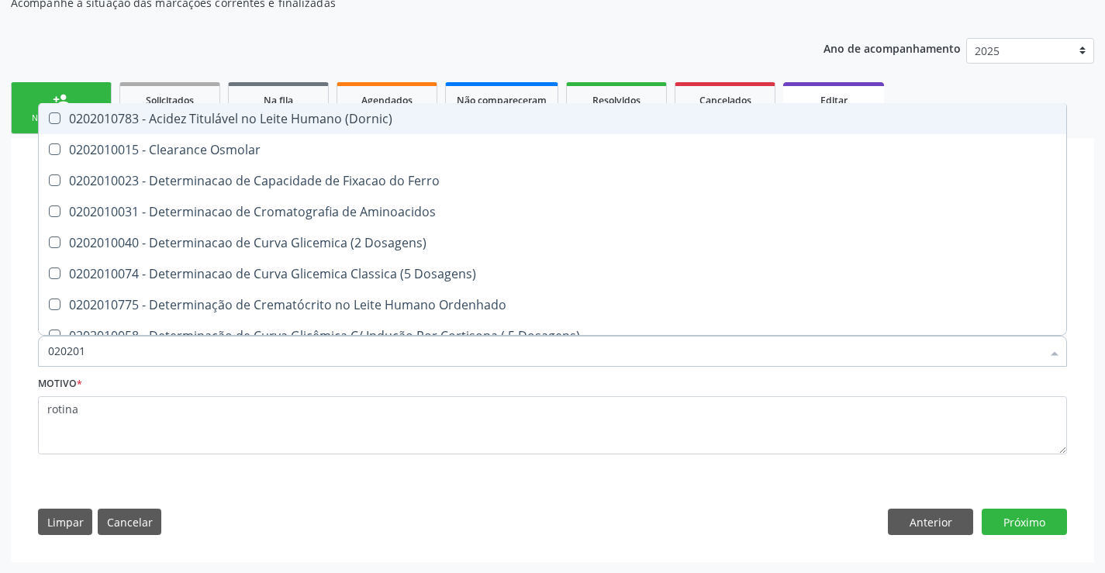
checkbox Triglicerideos "false"
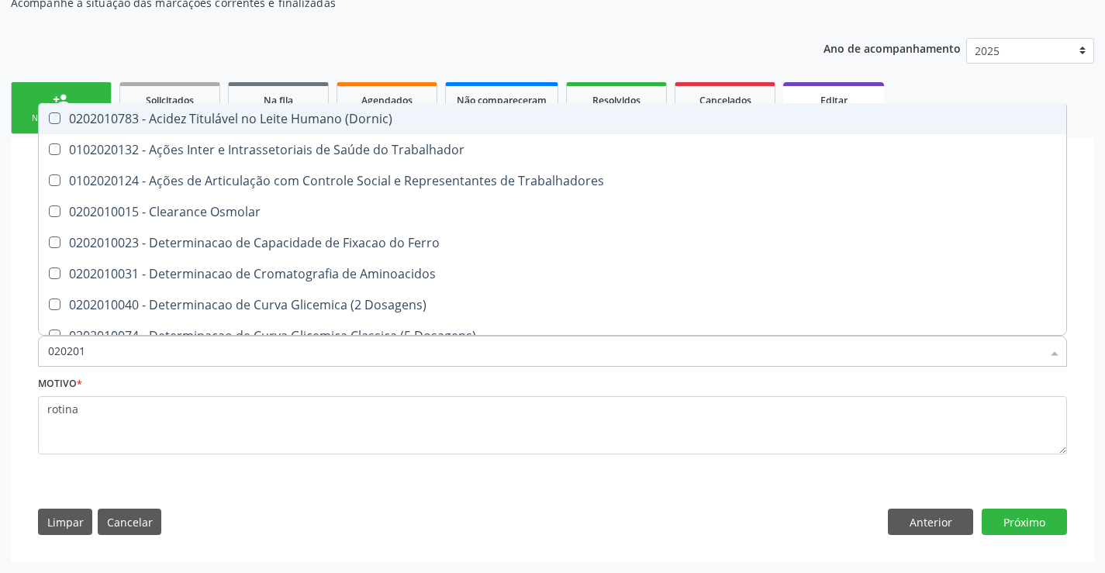
type input "0202010"
checkbox Ionizavel "true"
checkbox Creatinina "false"
checkbox II "true"
checkbox Glicose "false"
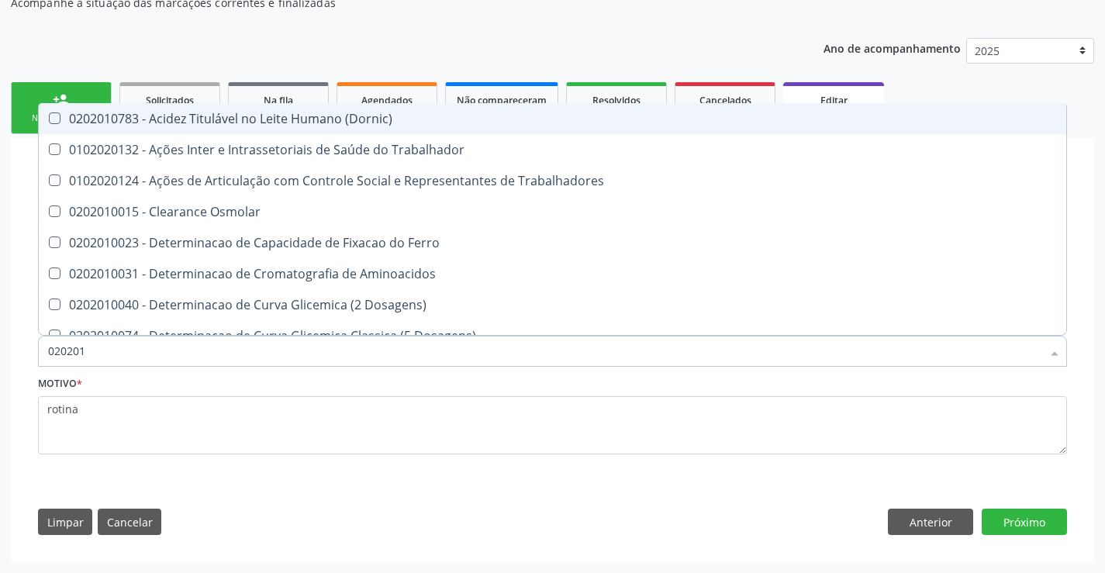
checkbox Muco-Proteinas "true"
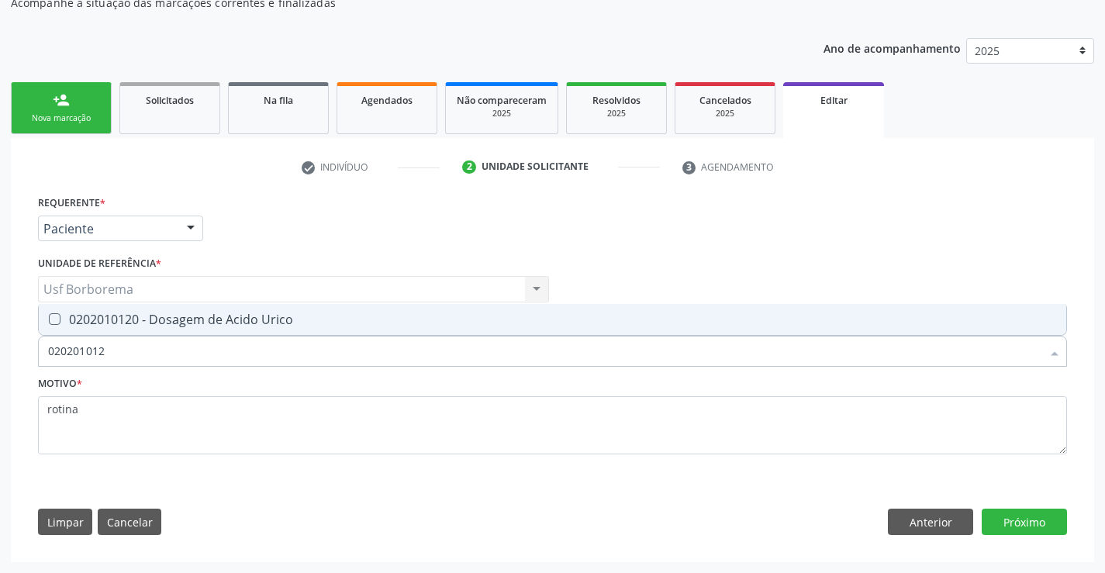
type input "0202010120"
click at [298, 324] on div "0202010120 - Dosagem de Acido Urico" at bounding box center [552, 319] width 1009 height 12
checkbox Urico "true"
drag, startPoint x: 295, startPoint y: 344, endPoint x: 296, endPoint y: 353, distance: 8.6
click at [296, 352] on input "0202010120" at bounding box center [544, 351] width 993 height 31
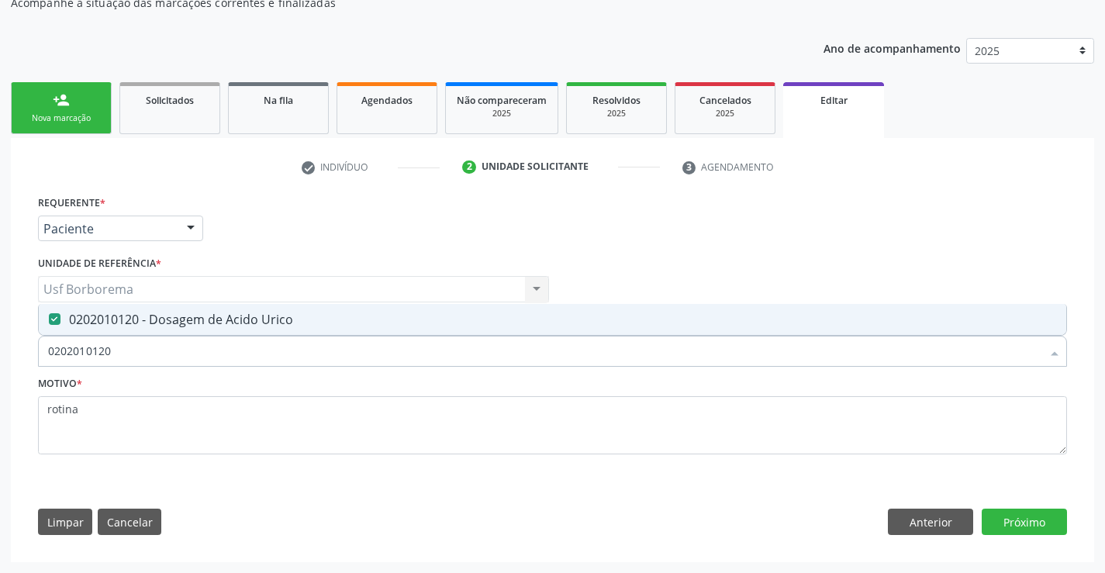
click at [299, 357] on input "0202010120" at bounding box center [544, 351] width 993 height 31
type input "02020101"
checkbox Urico "false"
type input "0202010295"
click at [309, 324] on div "0202010295 - Dosagem de Colesterol Total" at bounding box center [552, 319] width 1009 height 12
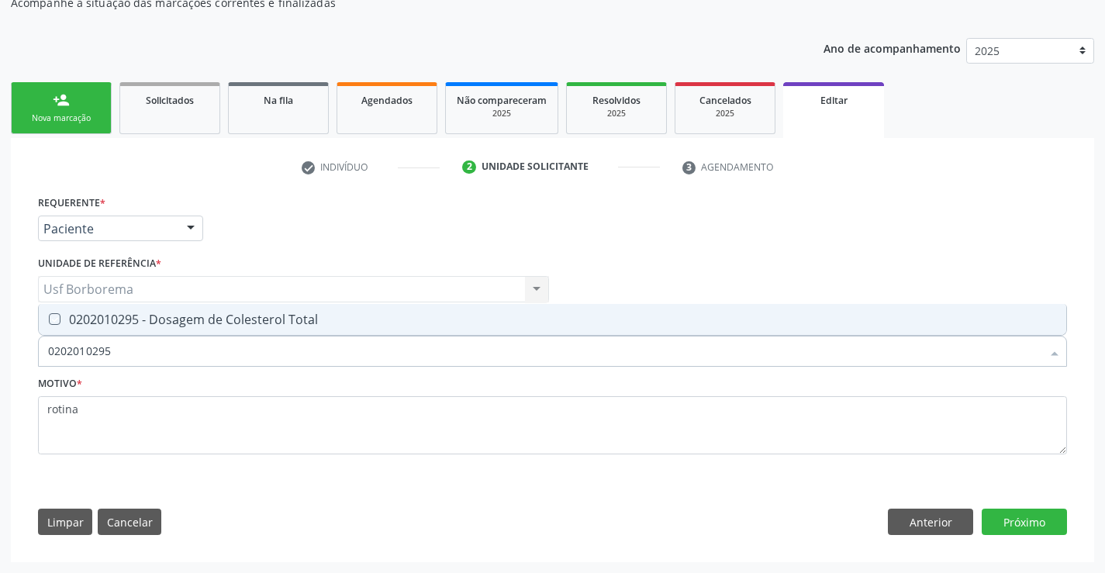
checkbox Total "true"
click at [309, 361] on input "0202010295" at bounding box center [544, 351] width 993 height 31
type input "02020102"
checkbox Total "false"
type input "0202010287"
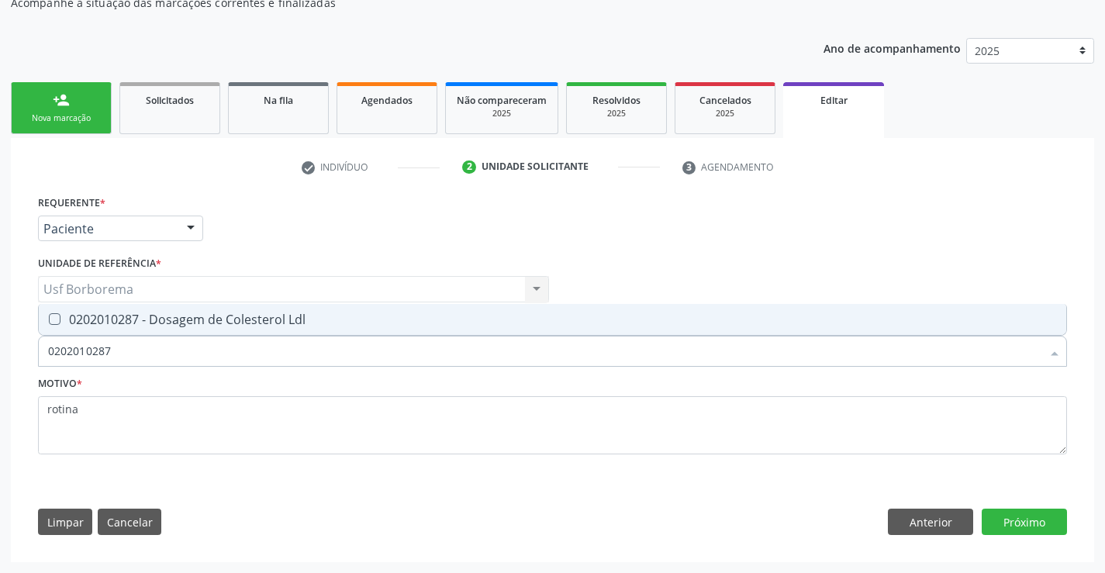
click at [388, 319] on div "0202010287 - Dosagem de Colesterol Ldl" at bounding box center [552, 319] width 1009 height 12
checkbox Ldl "true"
click at [371, 340] on input "0202010287" at bounding box center [544, 351] width 993 height 31
click at [371, 350] on input "0202010287" at bounding box center [544, 351] width 993 height 31
type input "02020102"
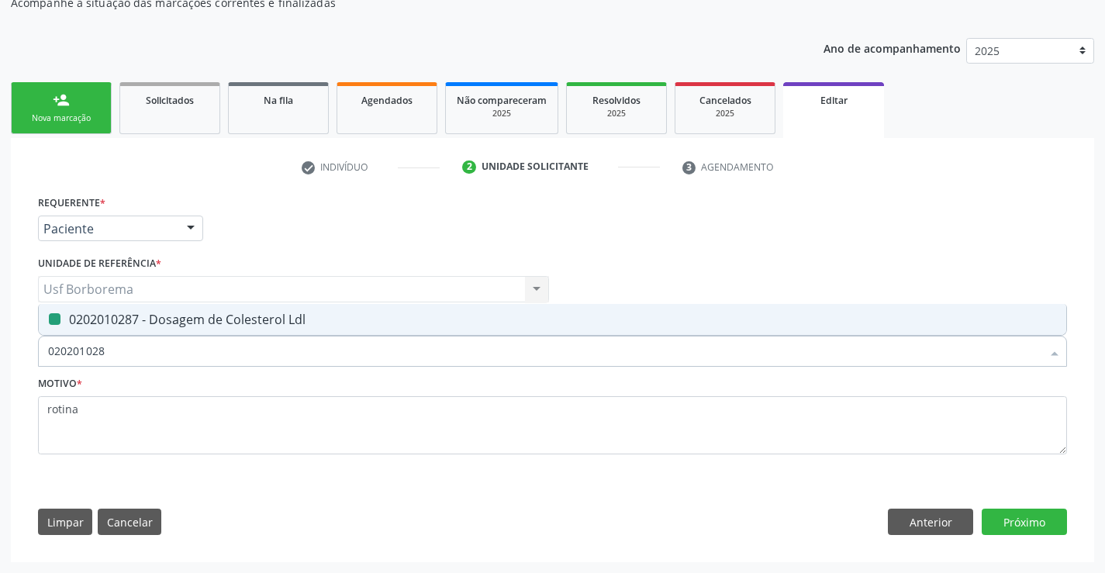
checkbox Ldl "false"
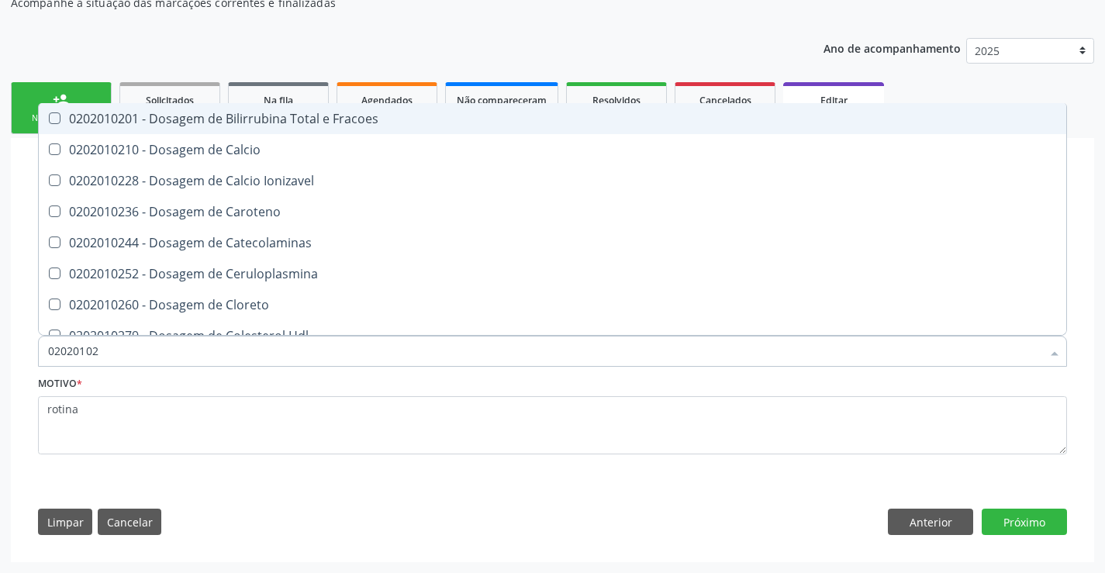
type input "0202010"
checkbox Ldl "false"
checkbox Total "false"
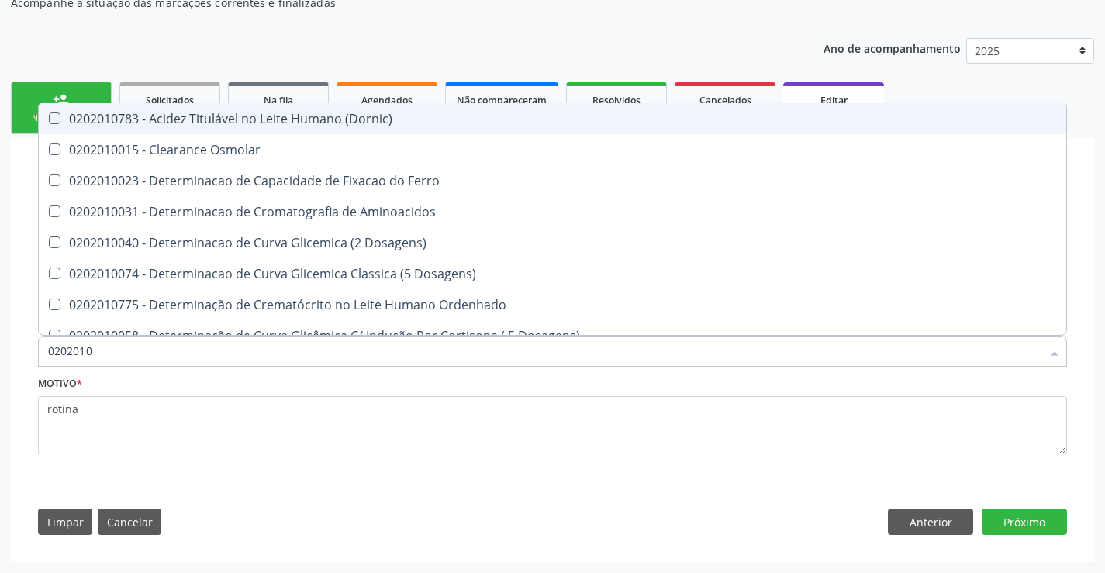
type input "02020102"
checkbox Dosagens\) "true"
checkbox Osmolaridade "true"
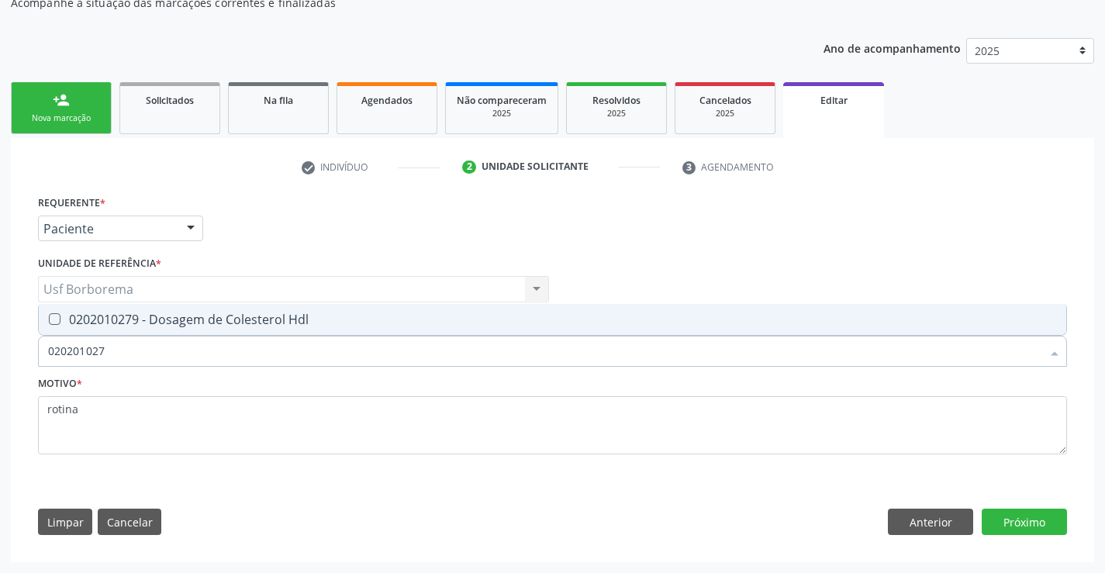
type input "0202010279"
click at [367, 323] on div "0202010279 - Dosagem de Colesterol Hdl" at bounding box center [552, 319] width 1009 height 12
checkbox Hdl "true"
click at [378, 358] on input "0202010279" at bounding box center [544, 351] width 993 height 31
type input "02020102"
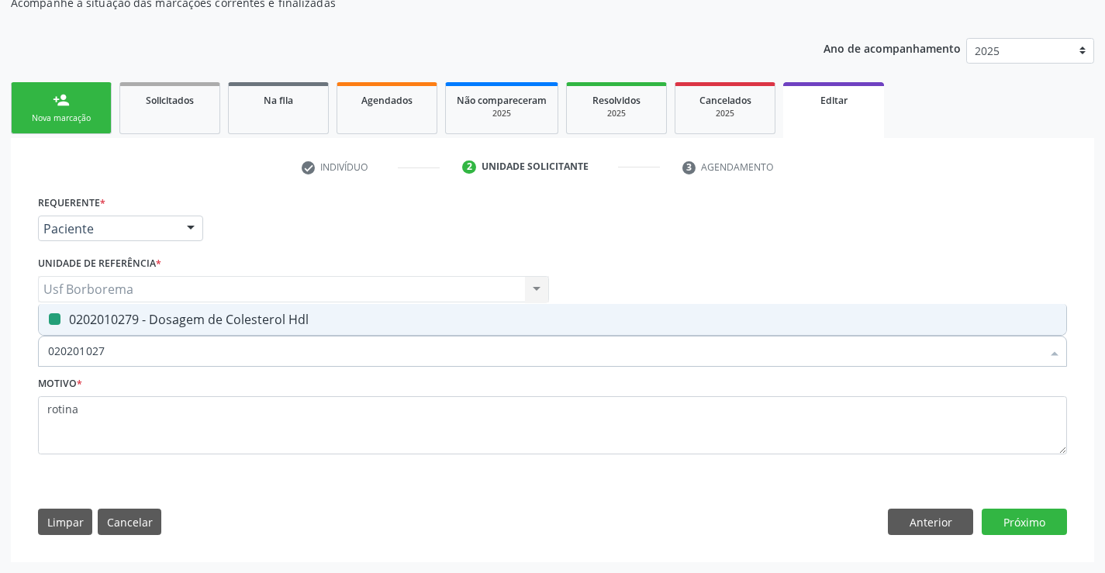
checkbox Hdl "false"
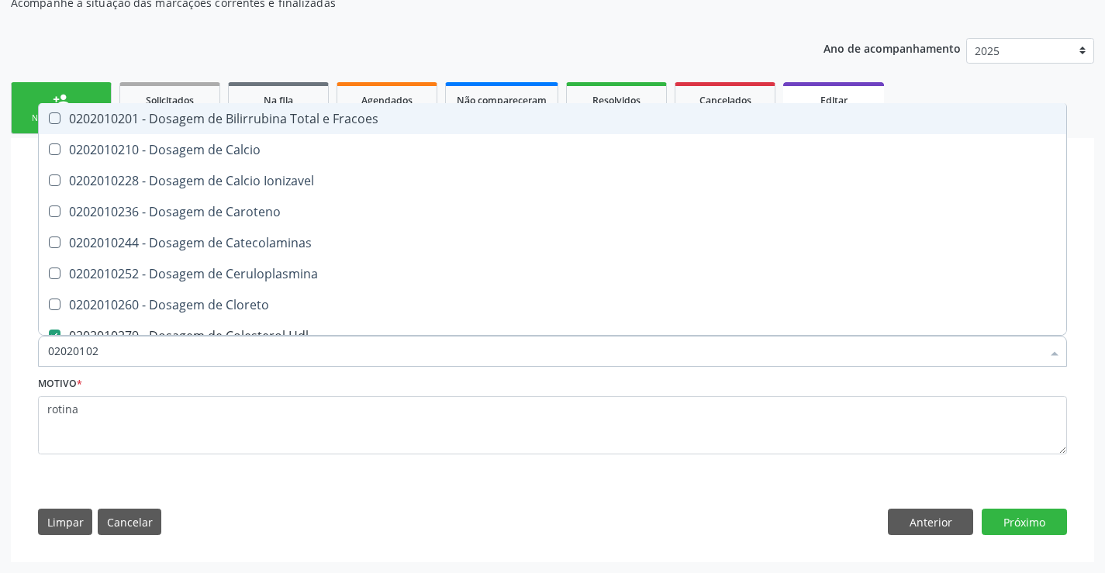
type input "0202010"
checkbox Hdl "false"
checkbox Ldl "false"
checkbox Total "false"
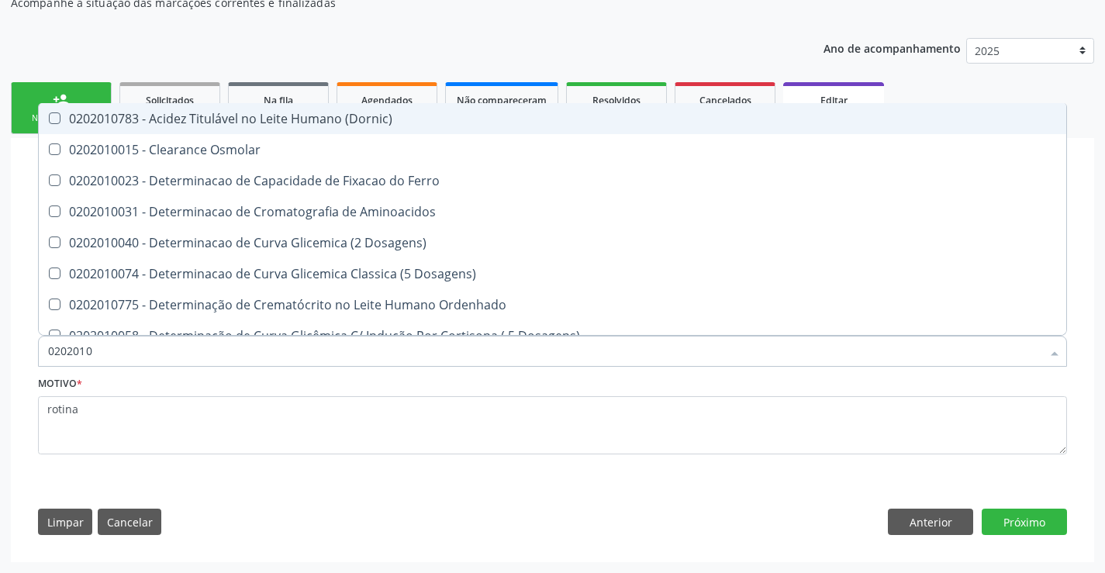
type input "02020106"
checkbox Dosagens\) "true"
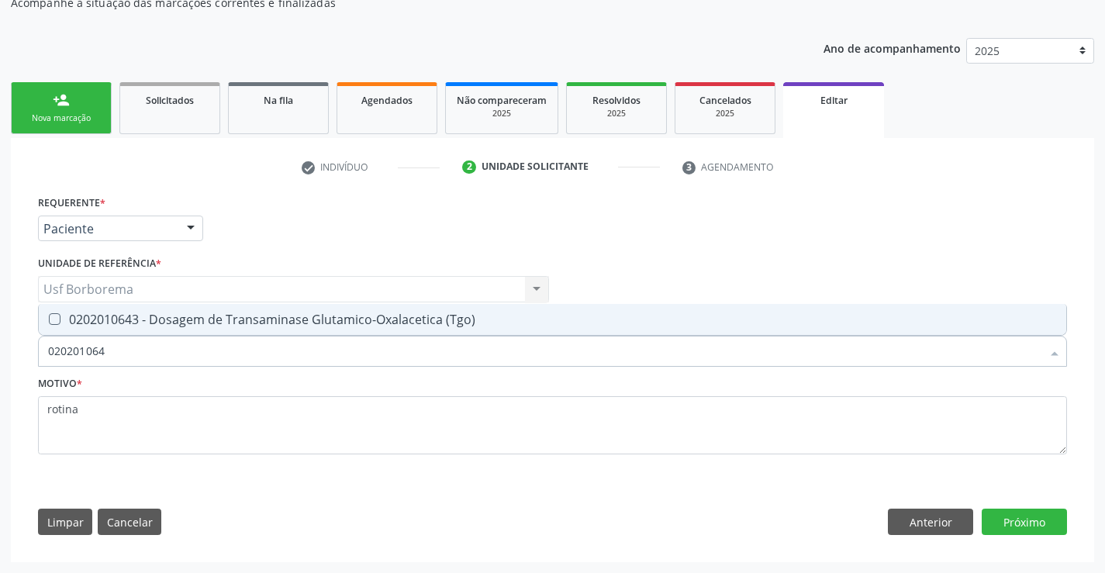
type input "0202010643"
click at [401, 315] on div "0202010643 - Dosagem de Transaminase Glutamico-Oxalacetica (Tgo)" at bounding box center [552, 319] width 1009 height 12
checkbox \(Tgo\) "true"
click at [412, 347] on input "0202010643" at bounding box center [544, 351] width 993 height 31
type input "02020106"
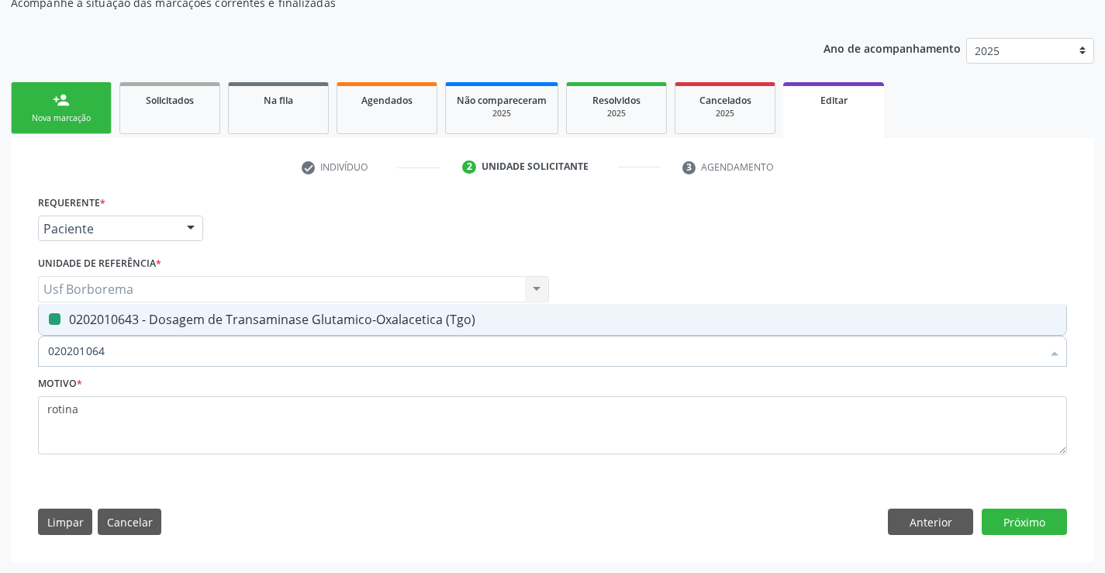
checkbox \(Tgo\) "false"
type input "0202010651"
click at [409, 319] on div "0202010651 - Dosagem de Transaminase Glutamico-Piruvica (Tgp)" at bounding box center [552, 319] width 1009 height 12
checkbox \(Tgp\) "true"
click at [402, 356] on input "0202010651" at bounding box center [544, 351] width 993 height 31
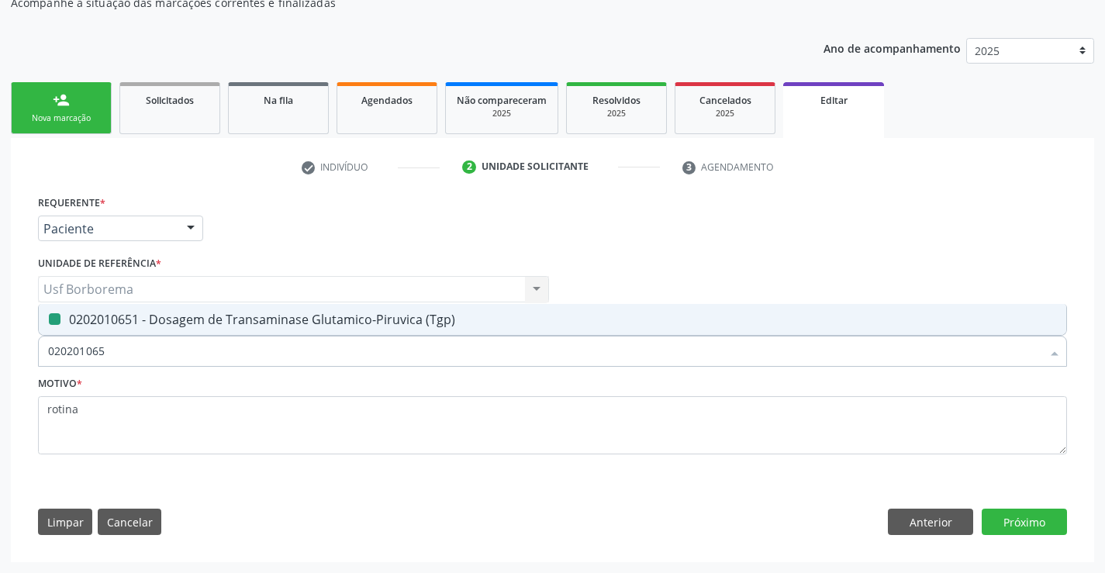
type input "02020106"
checkbox \(Tgp\) "false"
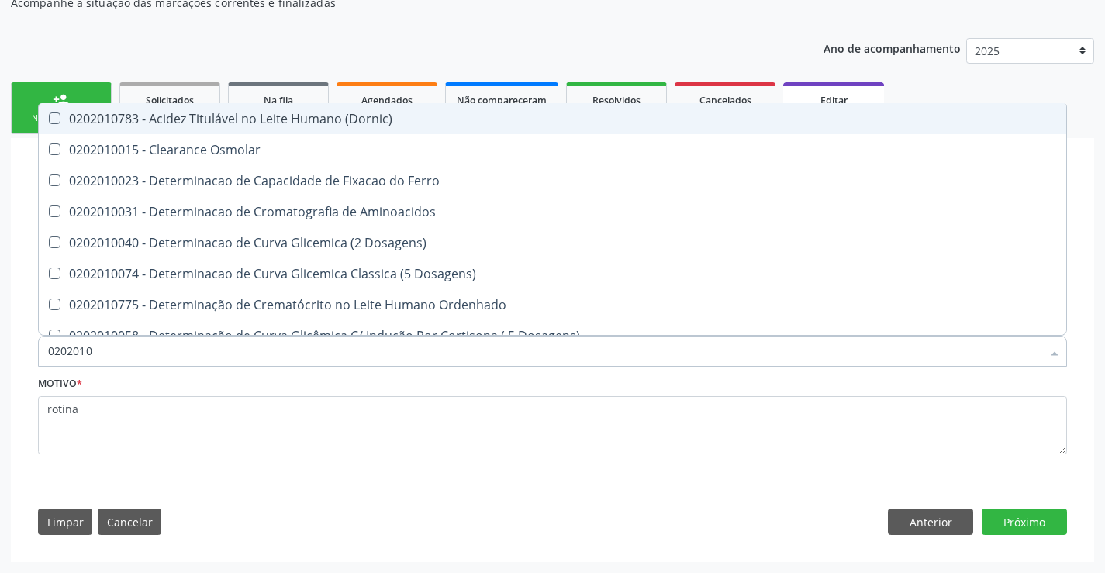
type input "020201"
checkbox Urico "false"
checkbox Amonia "true"
checkbox Hdl "false"
checkbox Ldl "false"
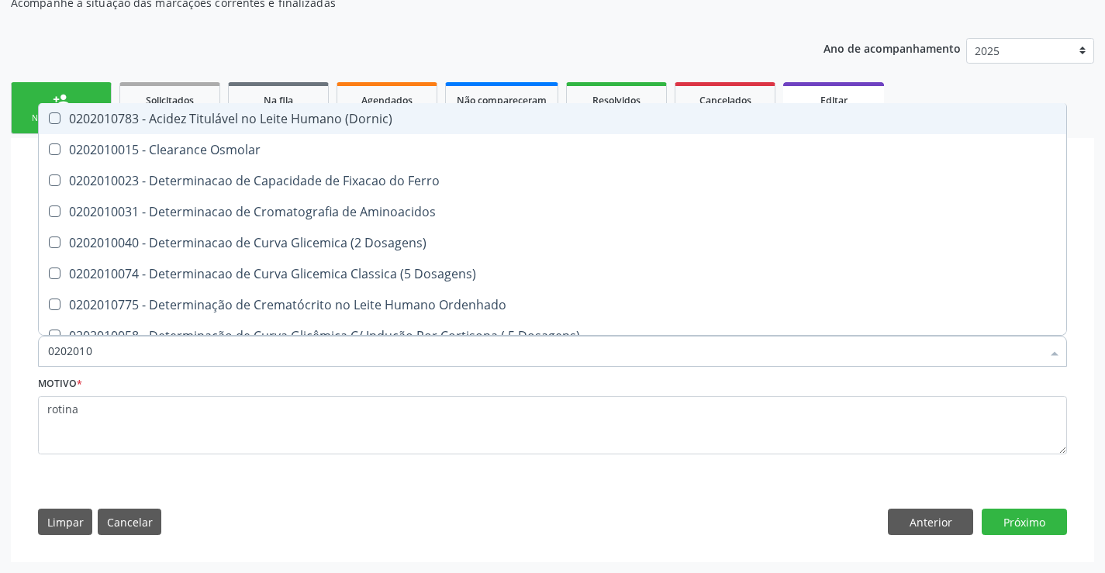
checkbox Total "false"
checkbox Creatinina "false"
checkbox Latica "true"
checkbox Fracionadas\) "true"
checkbox Ferritina "true"
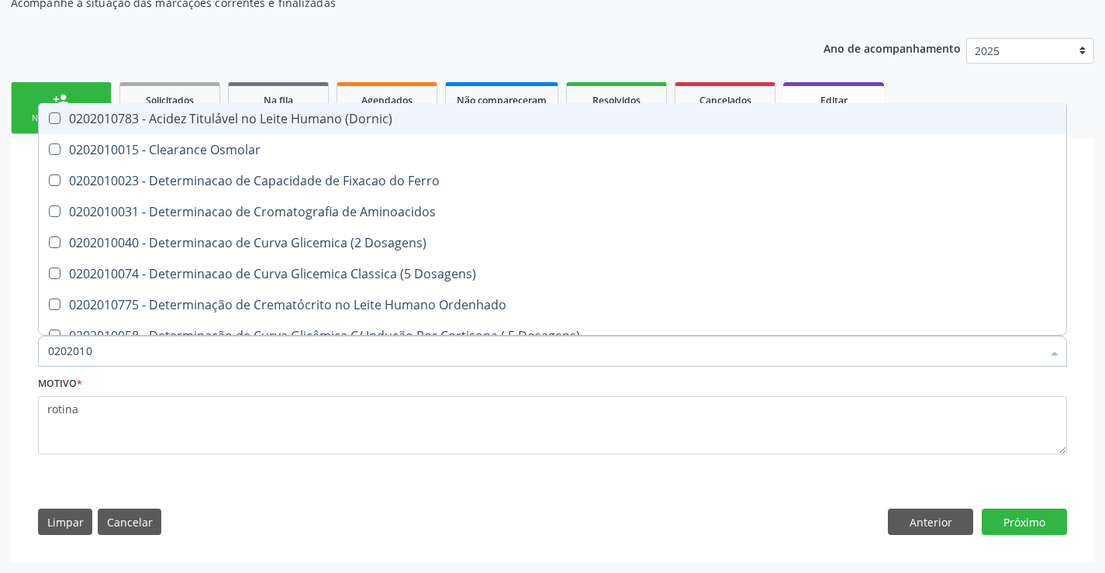
checkbox Folato "true"
checkbox Glicose "false"
checkbox Nt-Probnp\) "true"
checkbox \(Tgo\) "false"
checkbox \(Tgp\) "false"
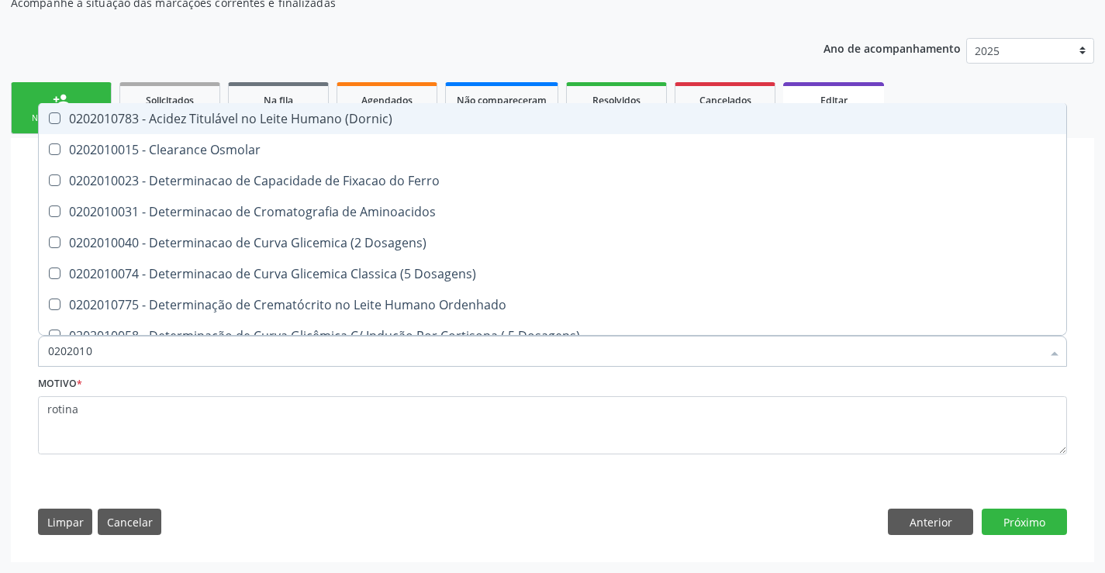
checkbox Triglicerideos "false"
checkbox D-Xilose "true"
checkbox Orais "true"
type input "02020"
checkbox Amonia "false"
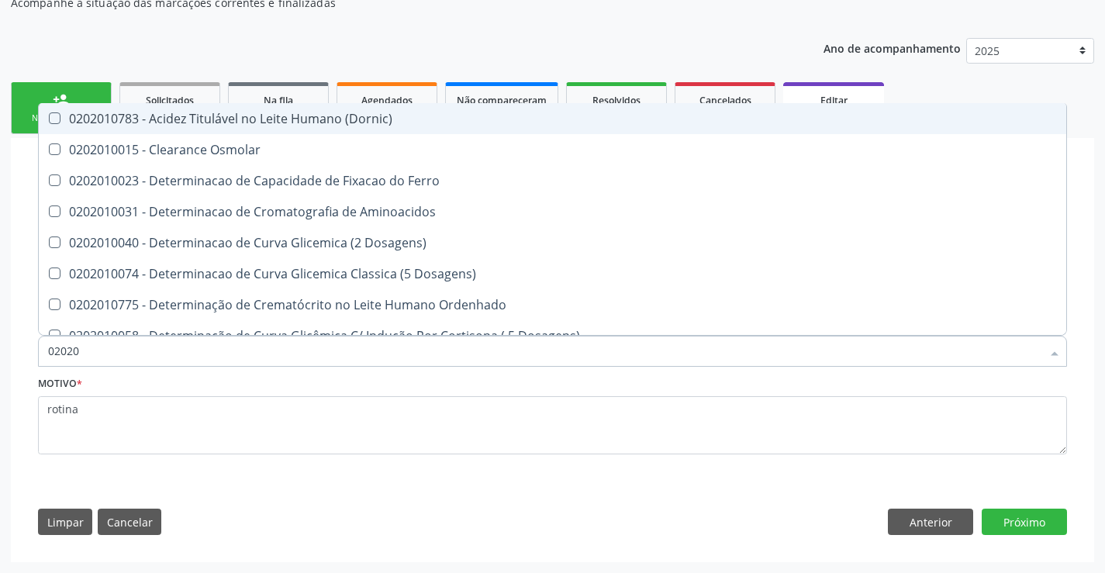
checkbox Latica "false"
checkbox Fracionadas\) "false"
checkbox Ferritina "false"
checkbox Folato "false"
checkbox Nt-Probnp\) "false"
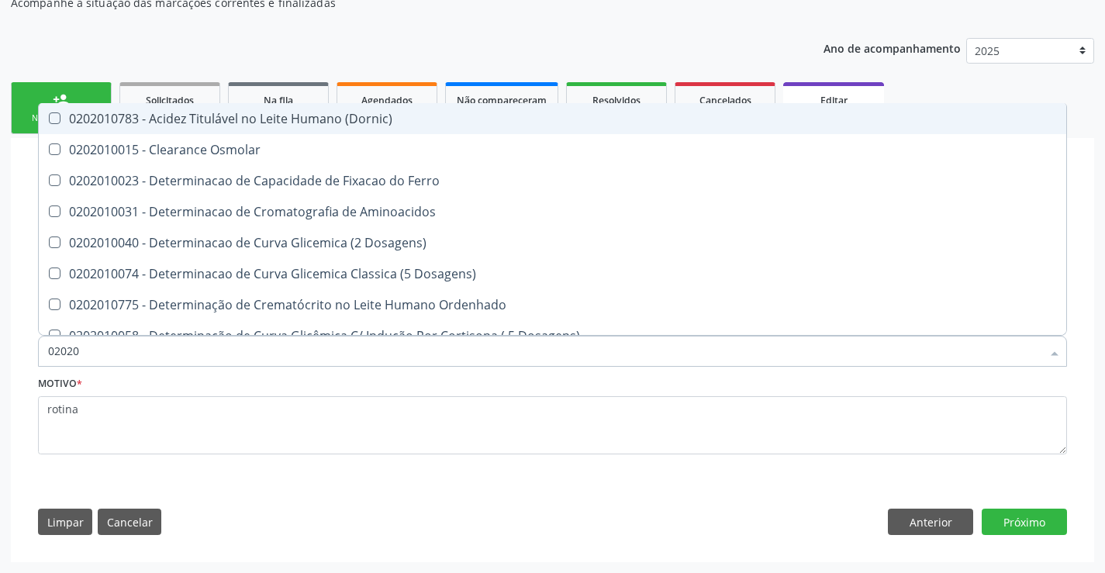
checkbox D-Xilose "false"
checkbox Orais "false"
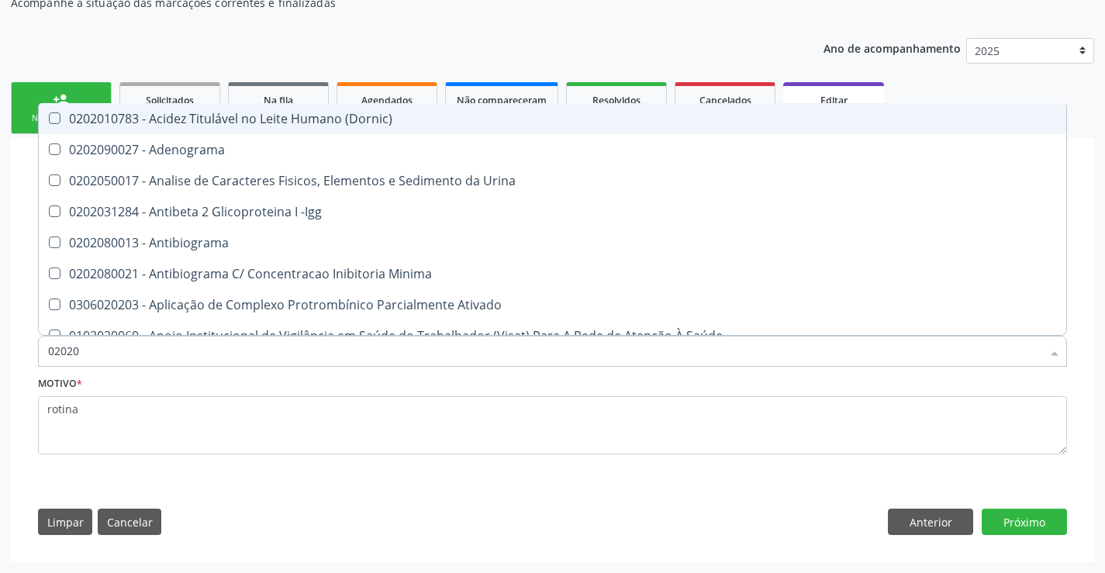
type input "020203"
checkbox Aminoacidos "true"
checkbox Urico "false"
checkbox Hdl "false"
checkbox Ldl "false"
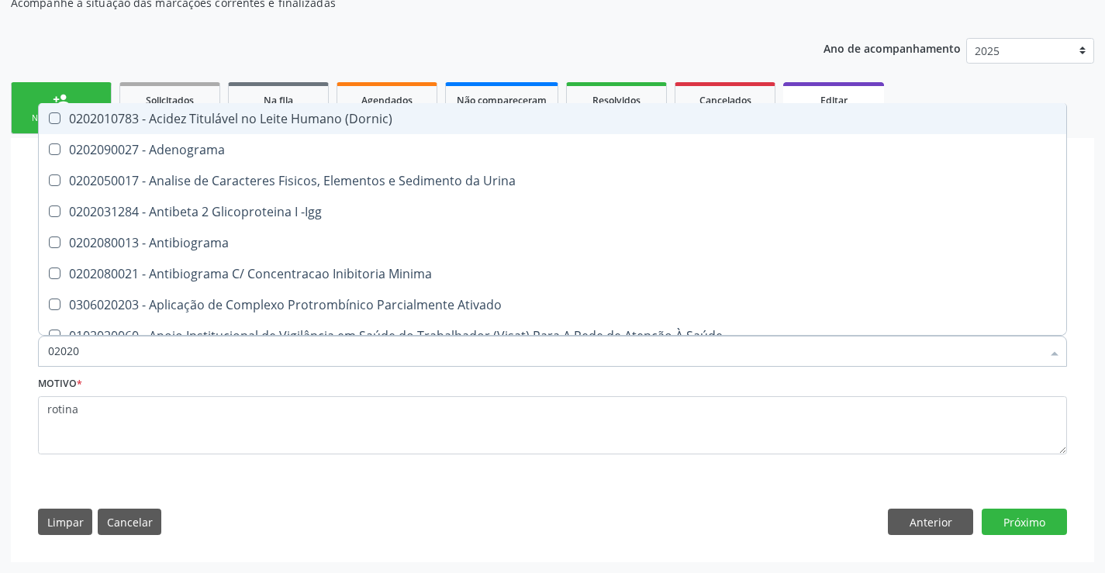
checkbox Total "false"
checkbox Creatinina "false"
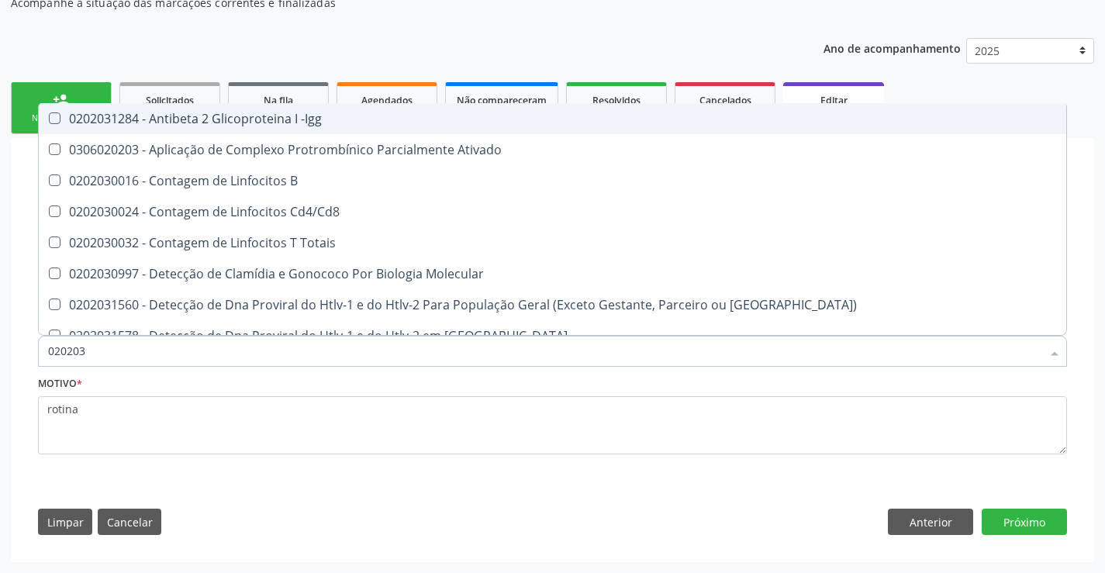
type input "0202030"
checkbox Completo "false"
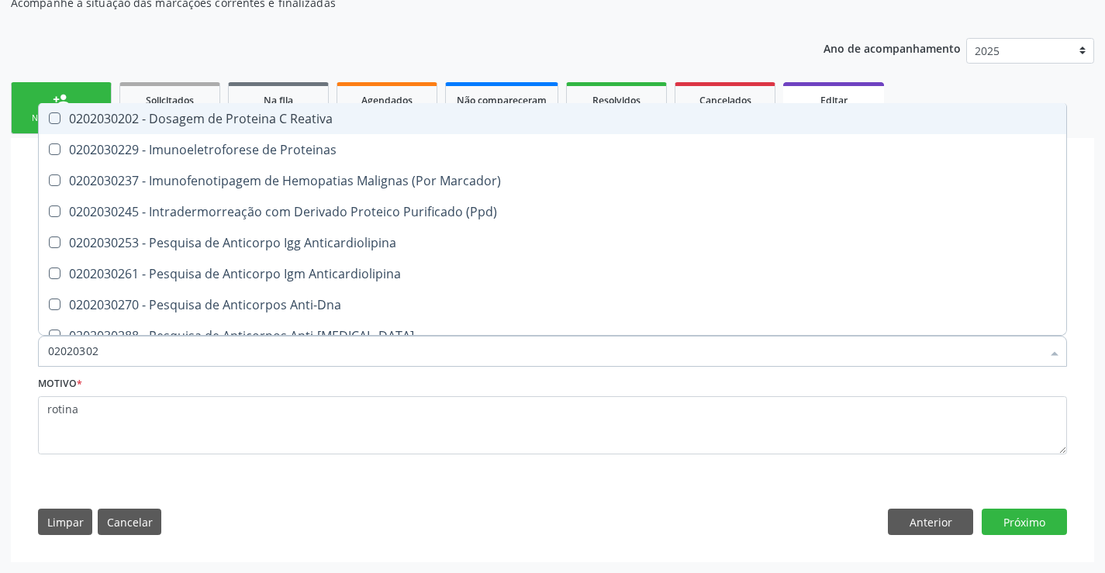
type input "020203020"
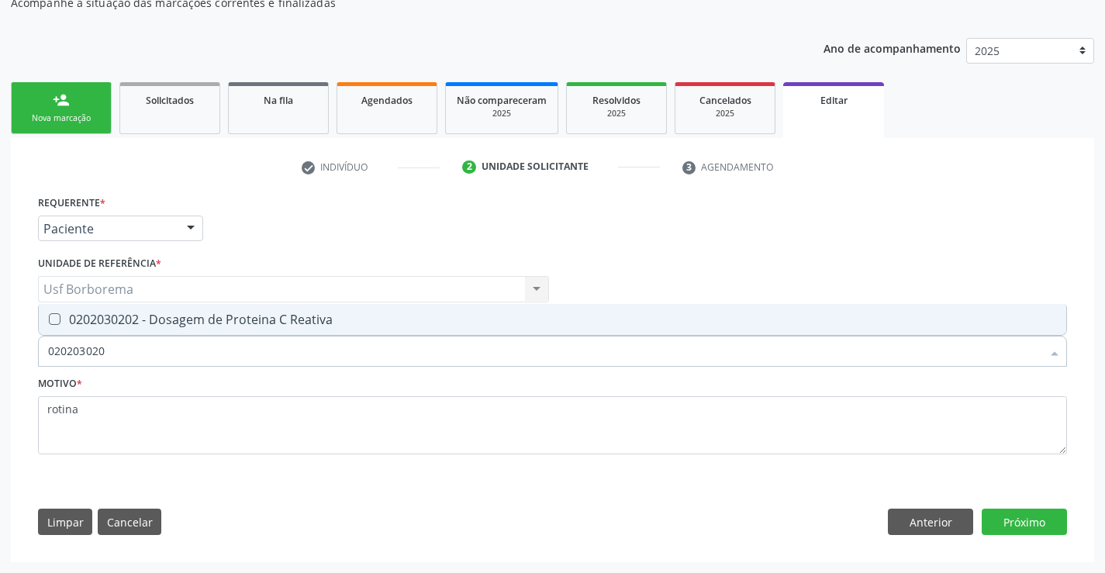
click at [416, 306] on span "0202030202 - Dosagem de Proteina C Reativa" at bounding box center [552, 319] width 1027 height 31
checkbox Reativa "true"
click at [422, 358] on input "020203020" at bounding box center [544, 351] width 993 height 31
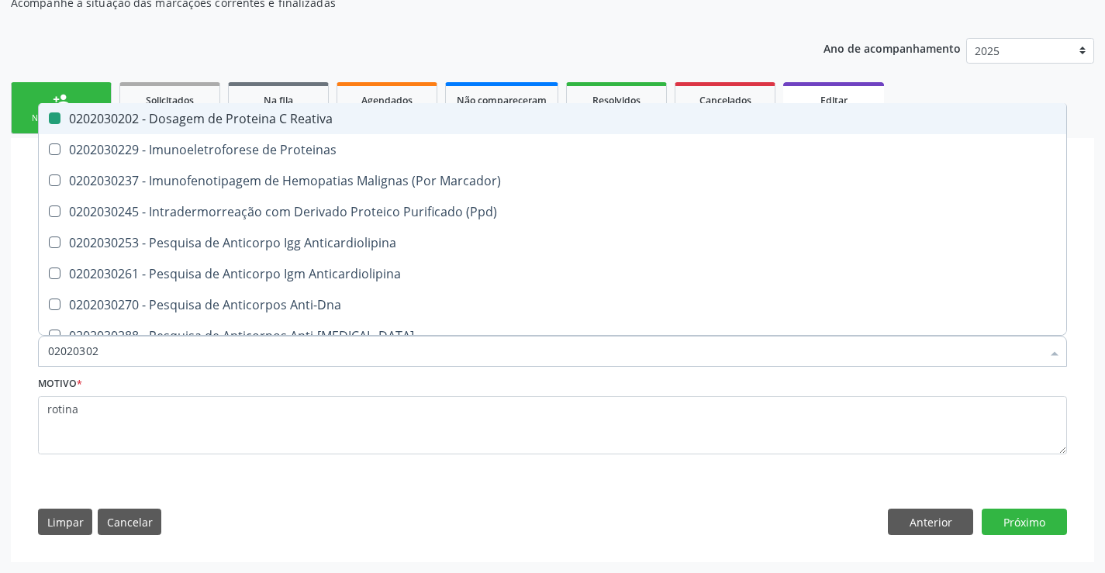
type input "0202030"
checkbox Reativa "false"
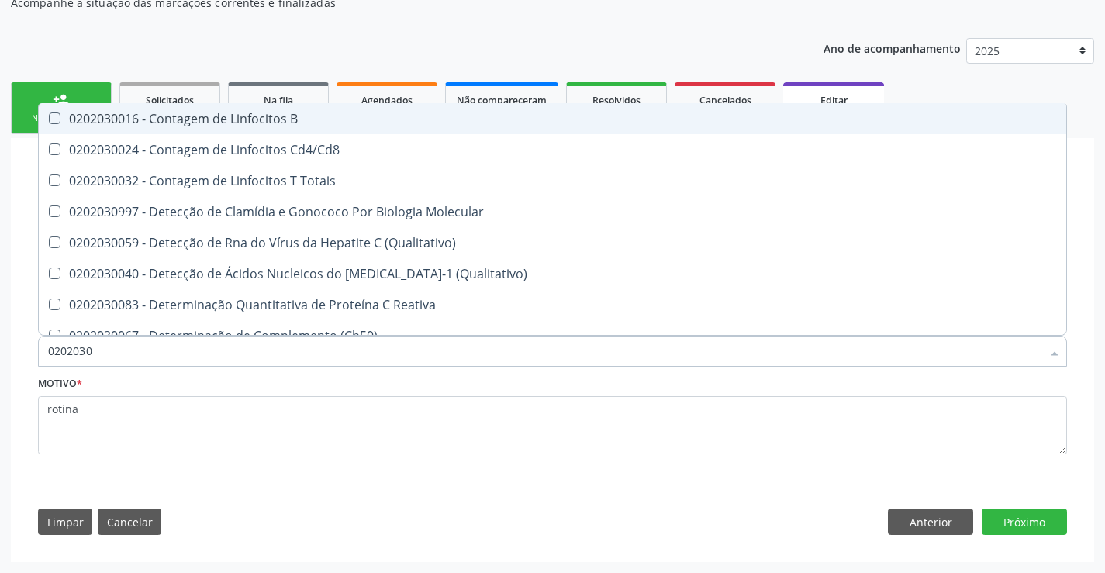
type input "020203"
checkbox Reativa "false"
checkbox Antiaspergillus "true"
checkbox Antiglomerulo "true"
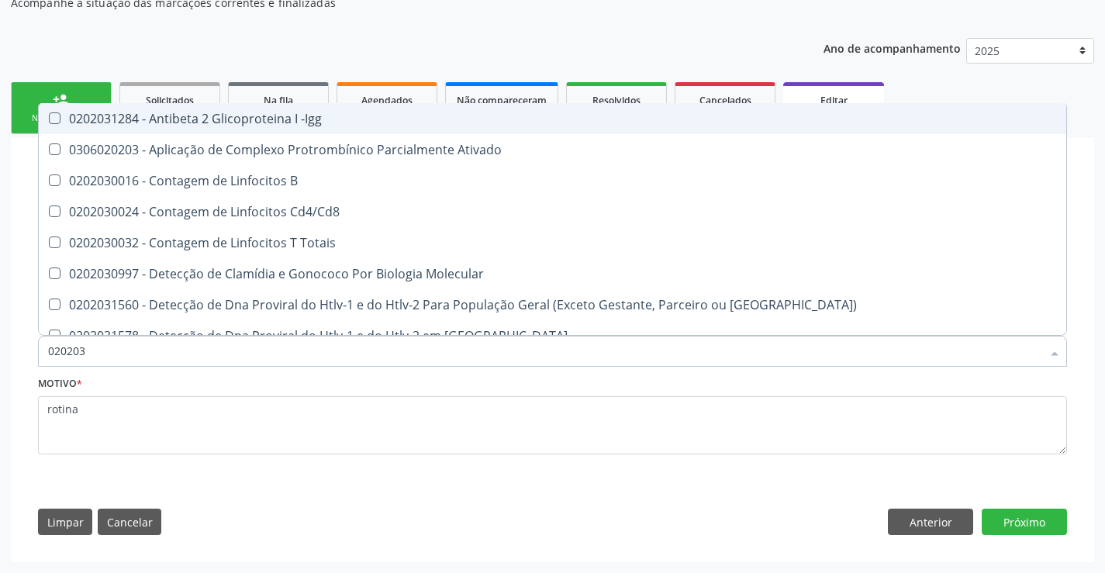
type input "02020"
checkbox Reativa "false"
checkbox Completo "false"
checkbox Antileptospiras "true"
checkbox Alergeno-Especifica "true"
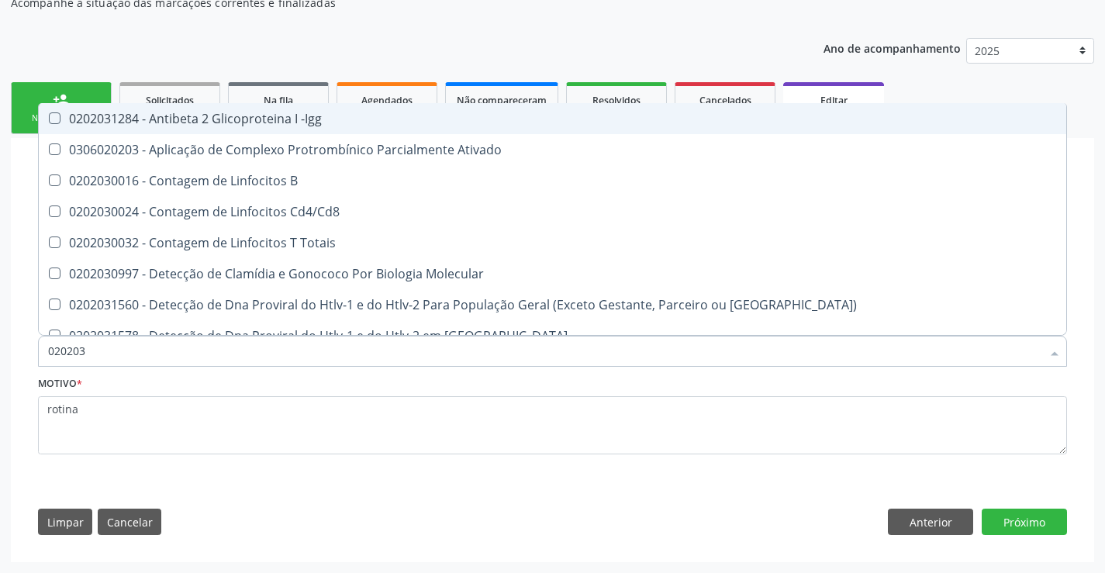
checkbox Imunofluorescencia\) "true"
checkbox Bacterianas "true"
checkbox Parceria\) "true"
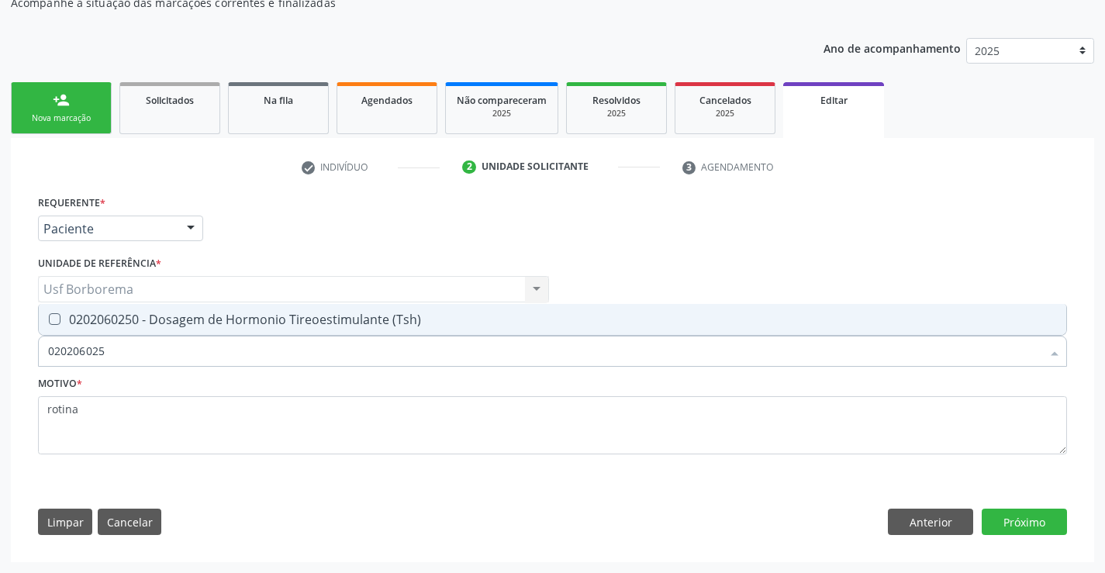
type input "0202060250"
click at [432, 326] on span "0202060250 - Dosagem de Hormonio Tireoestimulante (Tsh)" at bounding box center [552, 319] width 1027 height 31
checkbox \(Tsh\) "true"
drag, startPoint x: 440, startPoint y: 360, endPoint x: 446, endPoint y: 354, distance: 8.2
click at [440, 360] on input "0202060250" at bounding box center [544, 351] width 993 height 31
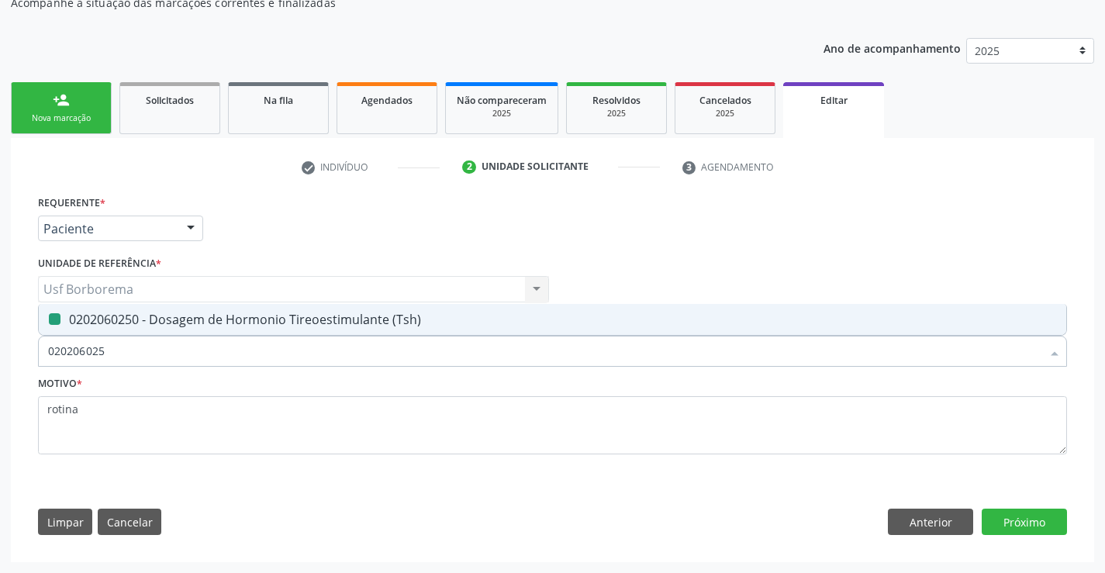
type input "02020602"
checkbox \(Tsh\) "false"
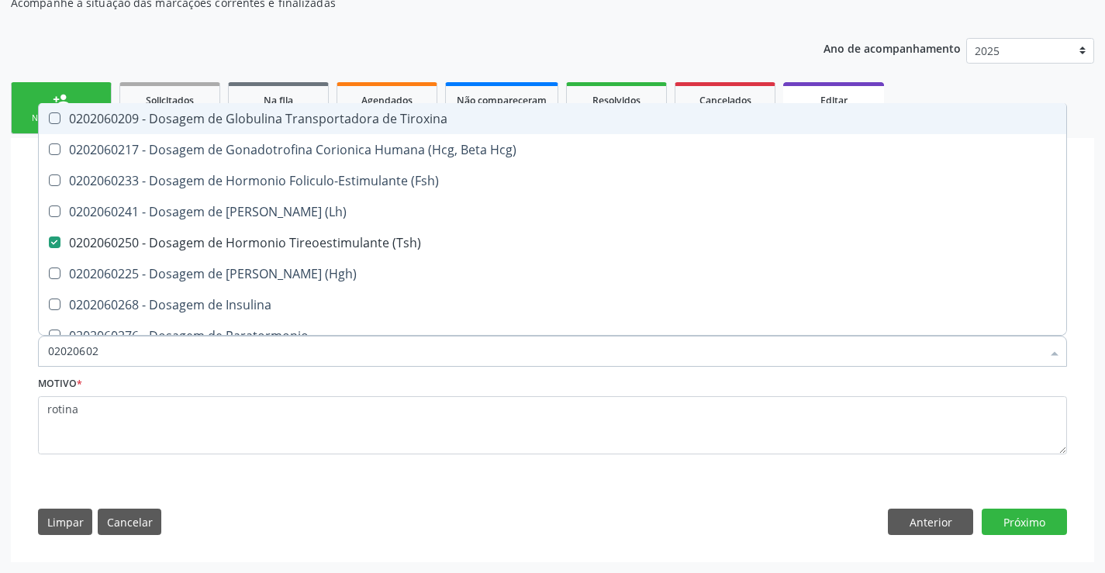
type input "0202060"
checkbox \(Tsh\) "false"
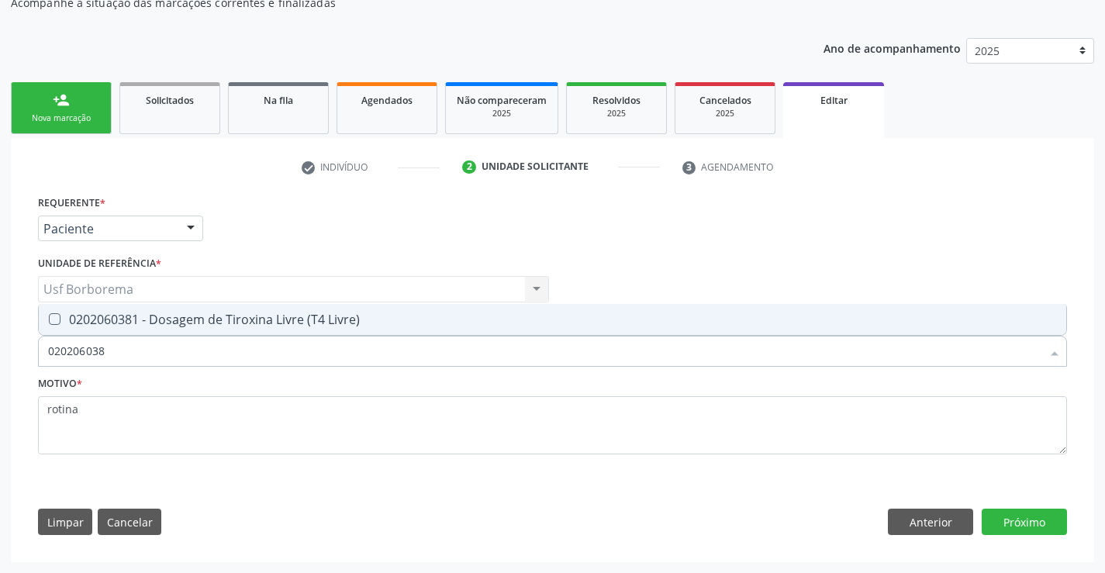
type input "0202060381"
click at [460, 318] on div "0202060381 - Dosagem de Tiroxina Livre (T4 Livre)" at bounding box center [552, 319] width 1009 height 12
checkbox Livre\) "true"
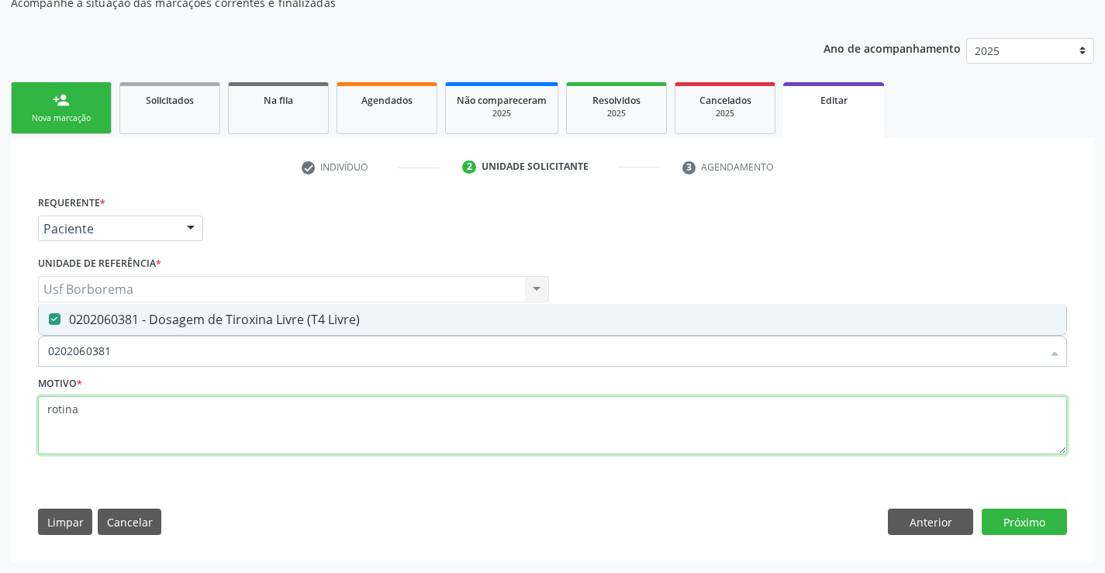
drag, startPoint x: 475, startPoint y: 427, endPoint x: 1070, endPoint y: 537, distance: 604.7
click at [493, 433] on textarea "rotina" at bounding box center [552, 425] width 1029 height 59
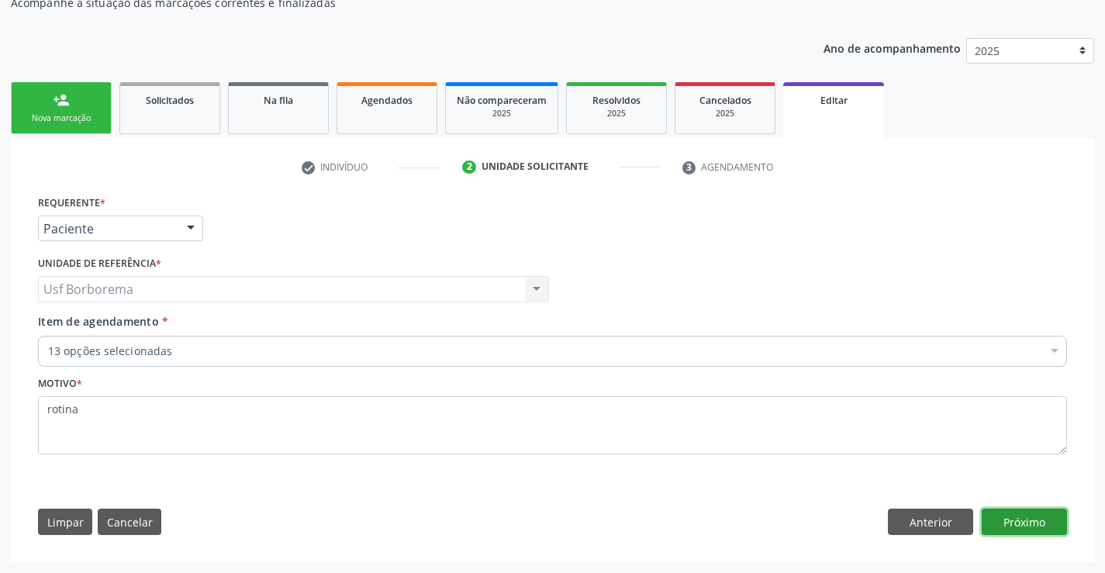
click at [1042, 511] on button "Próximo" at bounding box center [1023, 522] width 85 height 26
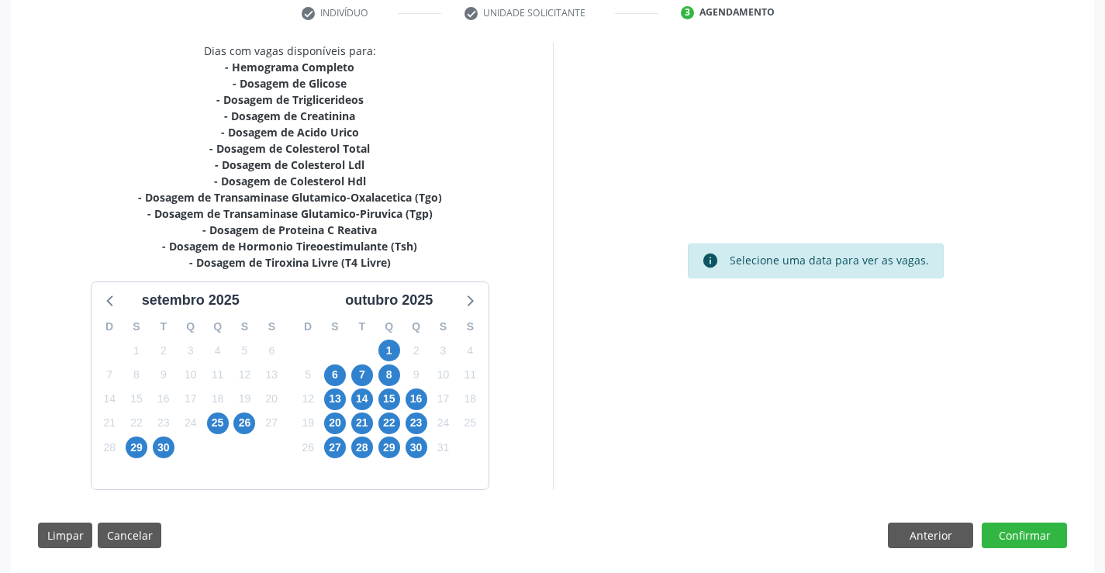
scroll to position [305, 0]
click at [167, 449] on span "30" at bounding box center [164, 447] width 22 height 22
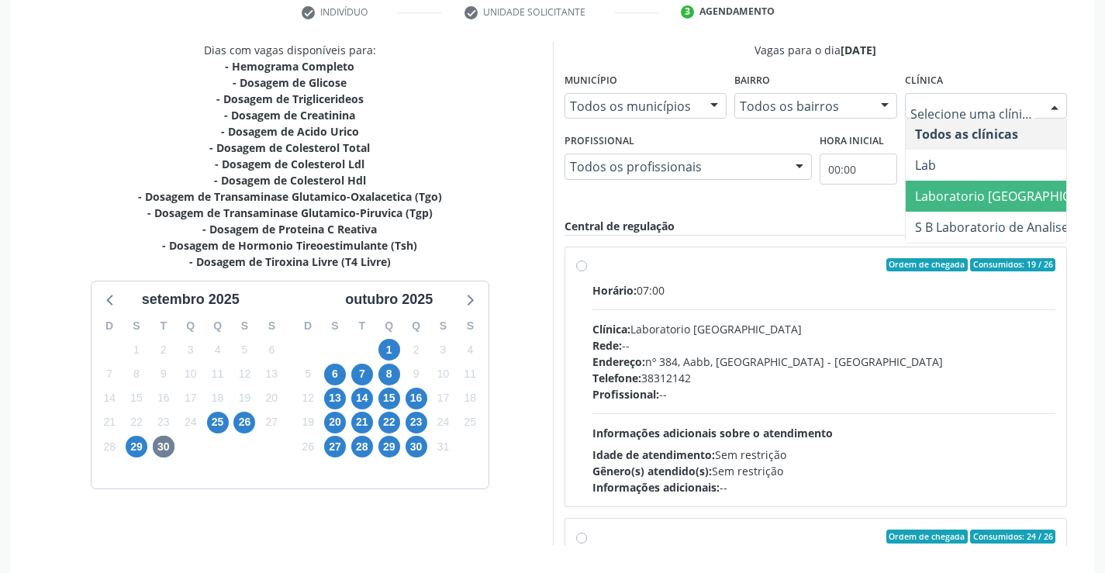
click at [969, 191] on span "Laboratorio [GEOGRAPHIC_DATA]" at bounding box center [1013, 196] width 196 height 17
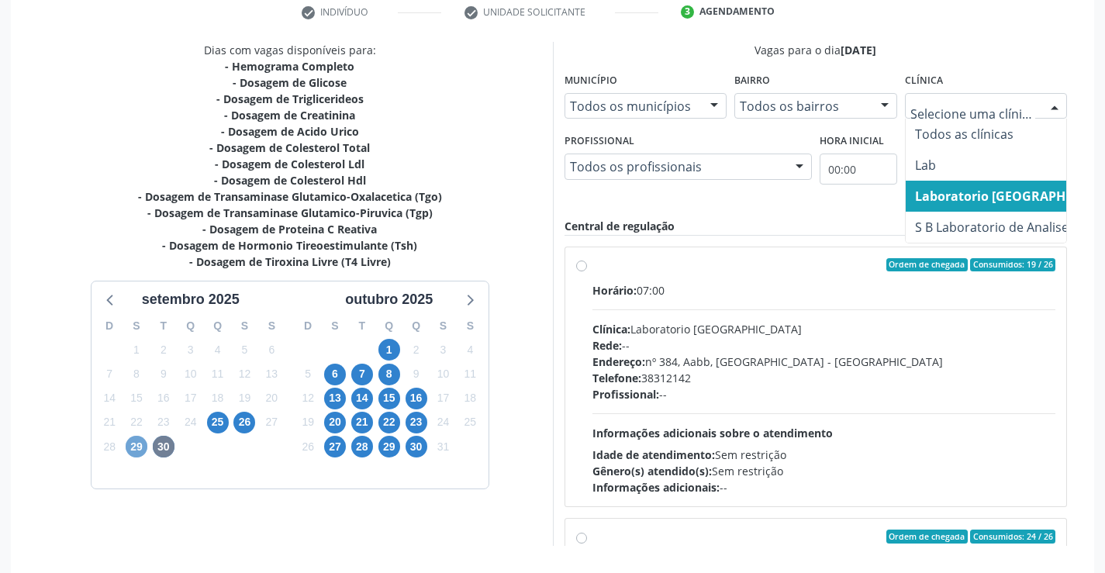
click at [136, 441] on span "29" at bounding box center [137, 447] width 22 height 22
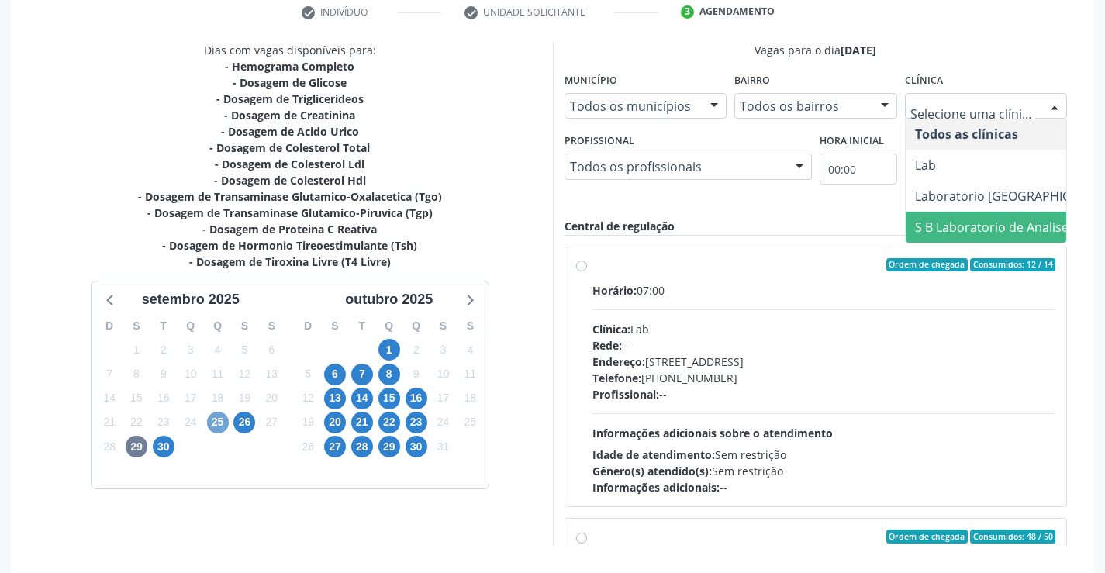
click at [226, 425] on span "25" at bounding box center [218, 423] width 22 height 22
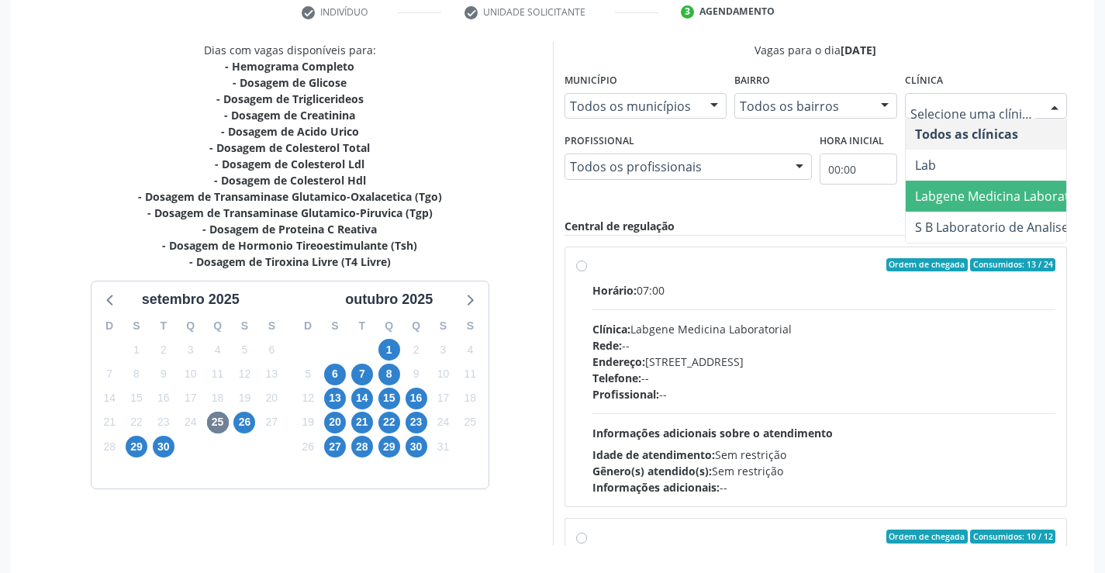
click at [1009, 183] on span "Labgene Medicina Laboratorial" at bounding box center [1011, 196] width 213 height 31
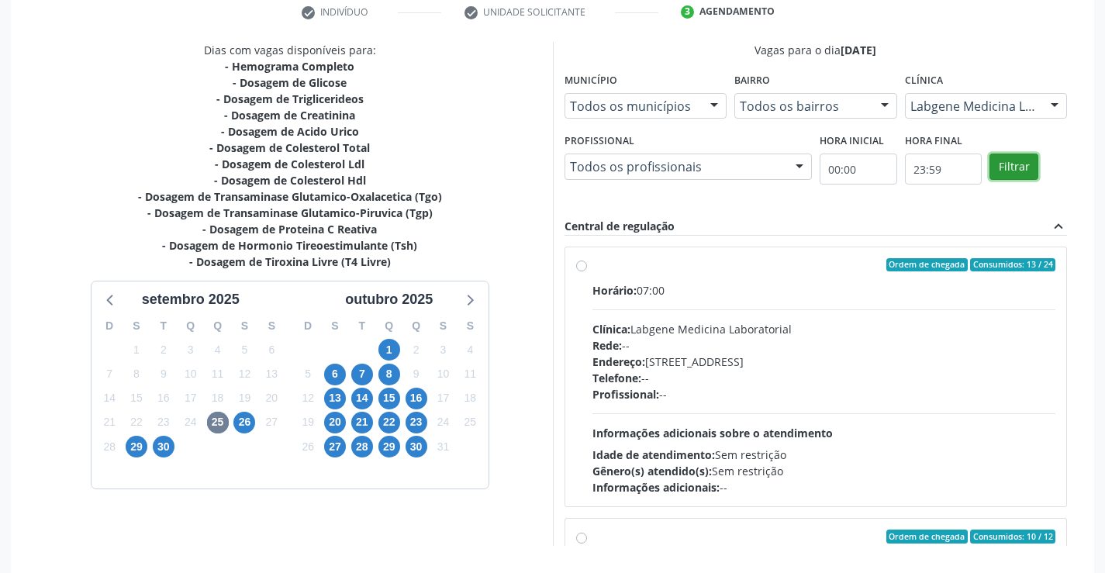
click at [1011, 164] on button "Filtrar" at bounding box center [1013, 166] width 49 height 26
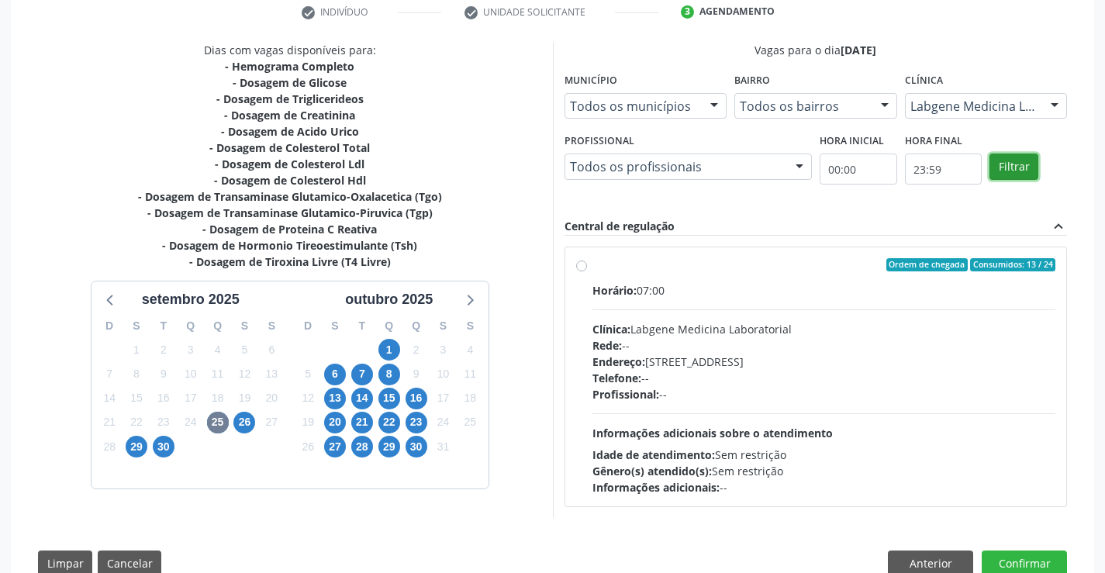
click at [1011, 164] on button "Filtrar" at bounding box center [1013, 166] width 49 height 26
click at [585, 259] on div "Ordem de chegada Consumidos: 13 / 24 Horário: 07:00 Clínica: Labgene Medicina L…" at bounding box center [816, 377] width 480 height 238
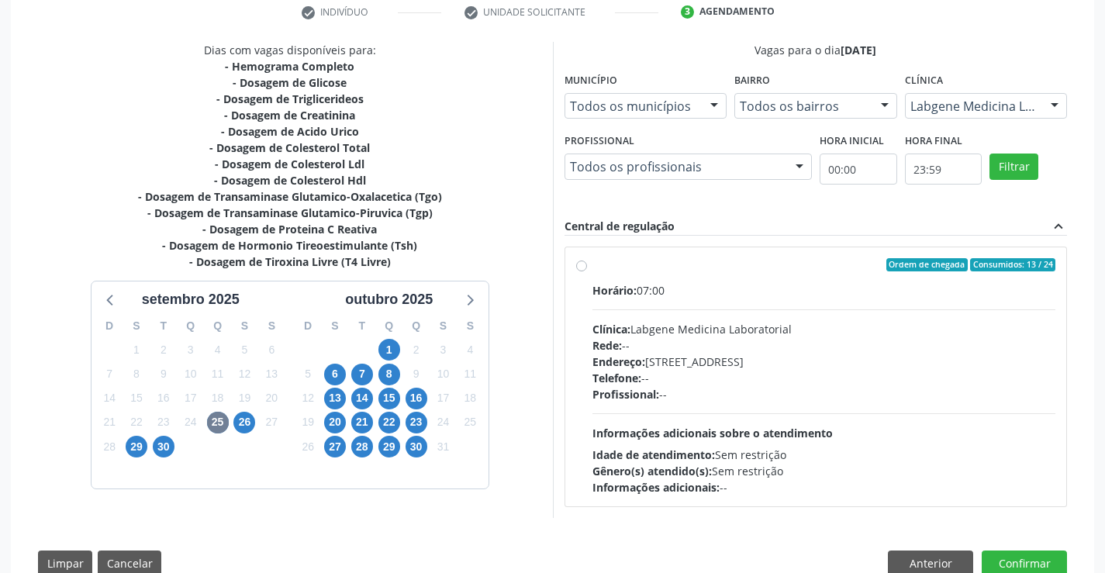
radio input "true"
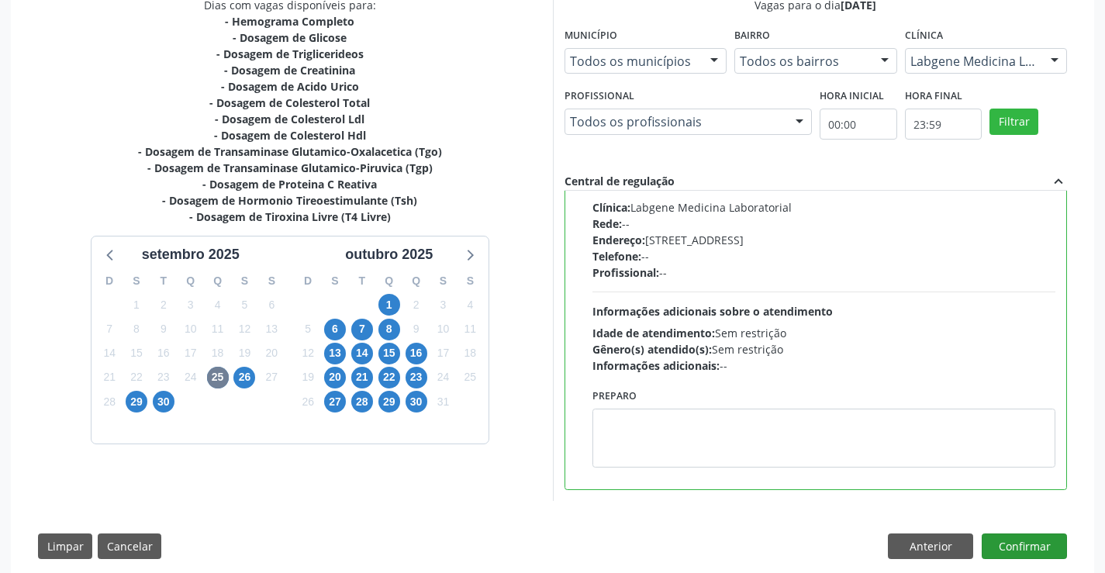
scroll to position [374, 0]
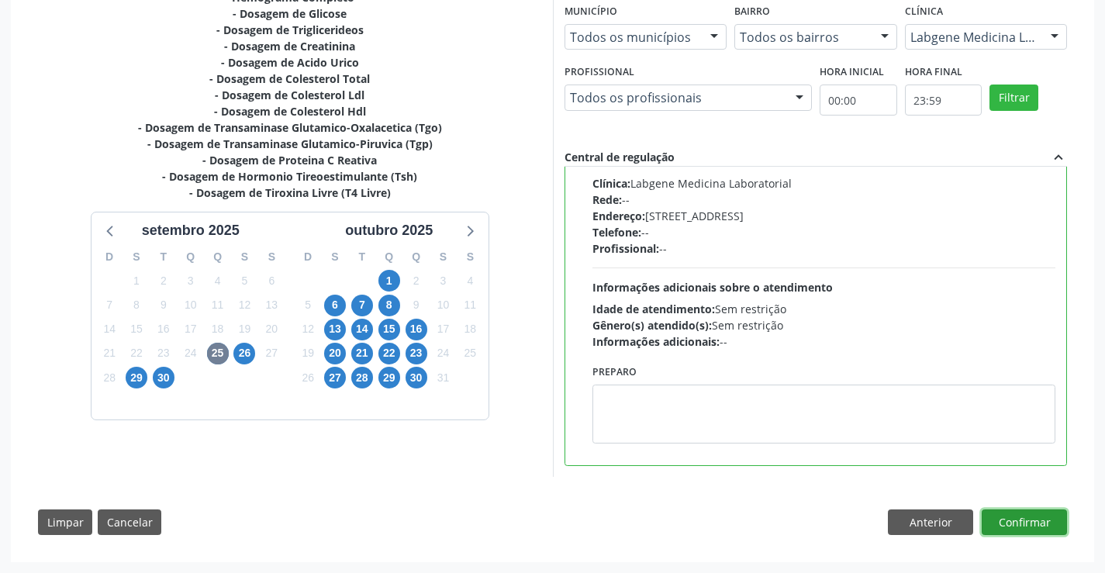
click at [1020, 519] on button "Confirmar" at bounding box center [1023, 522] width 85 height 26
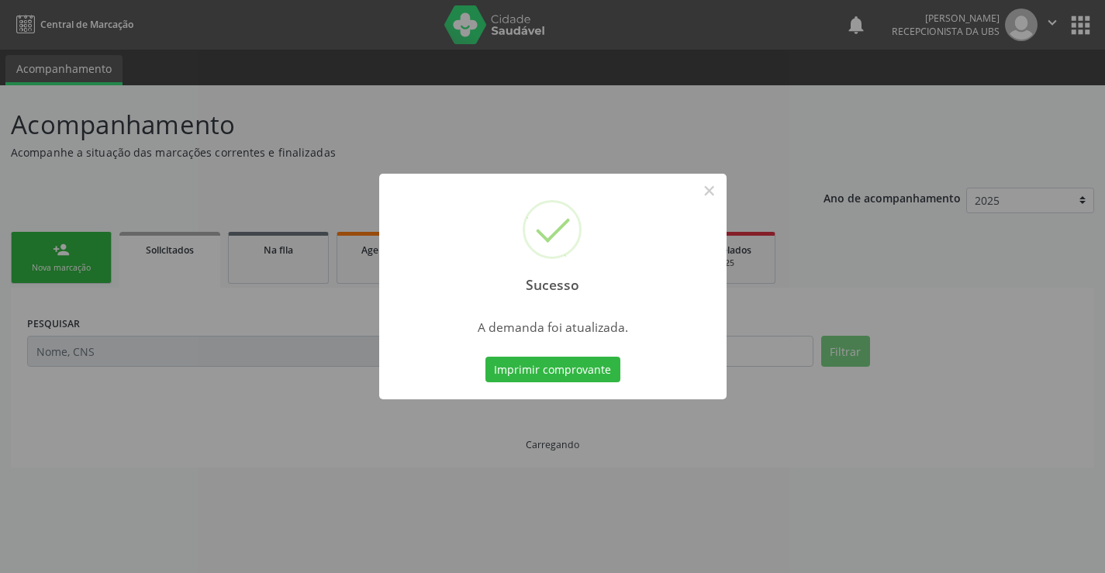
scroll to position [0, 0]
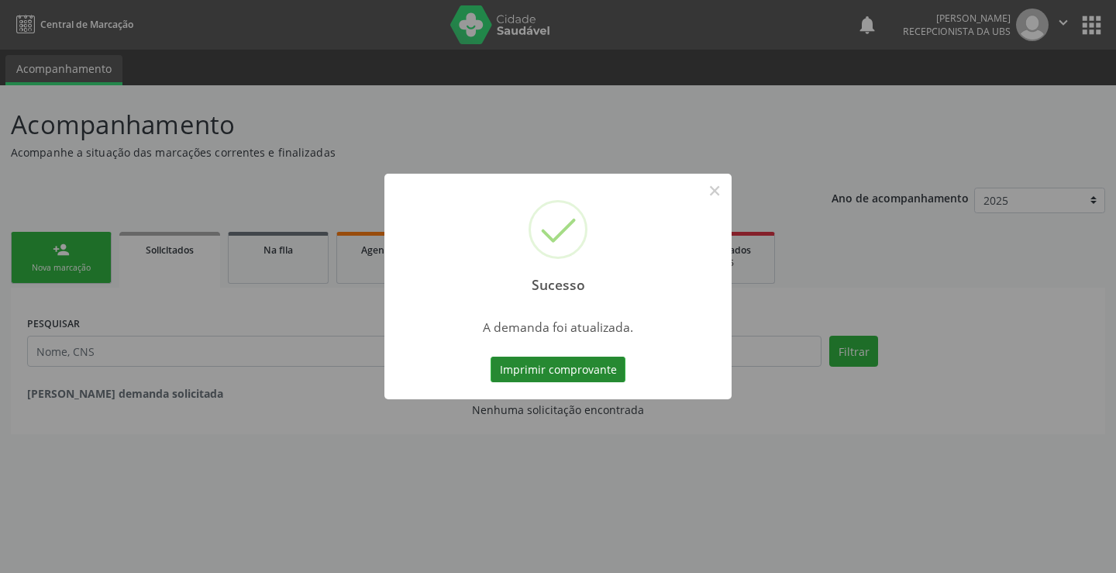
click at [540, 366] on button "Imprimir comprovante" at bounding box center [558, 370] width 135 height 26
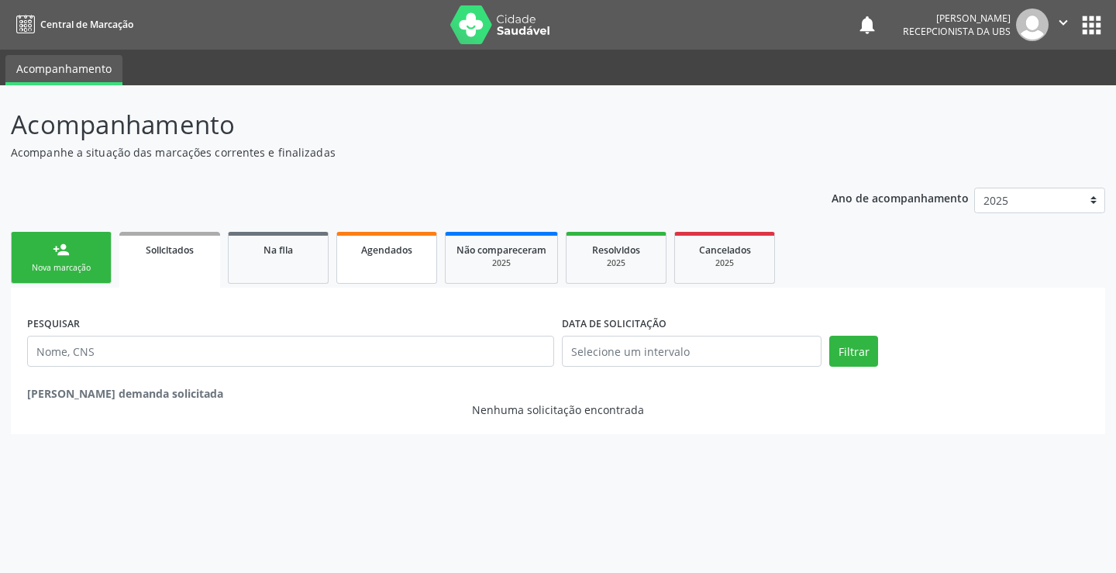
click at [375, 260] on link "Agendados" at bounding box center [386, 258] width 101 height 52
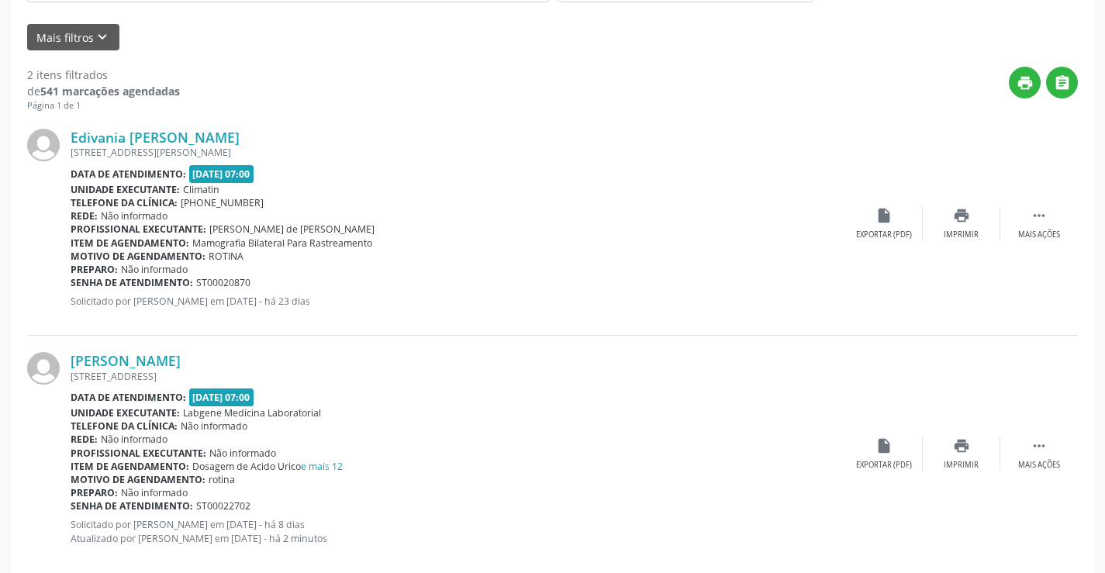
scroll to position [378, 0]
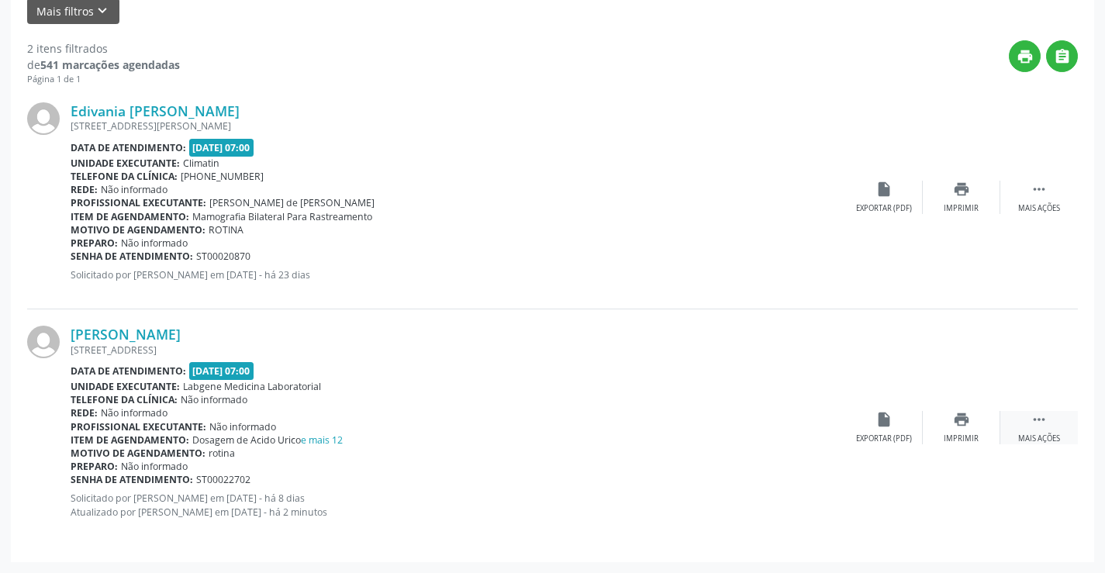
click at [1065, 416] on div " Mais ações" at bounding box center [1039, 427] width 78 height 33
click at [963, 419] on icon "edit" at bounding box center [961, 419] width 17 height 17
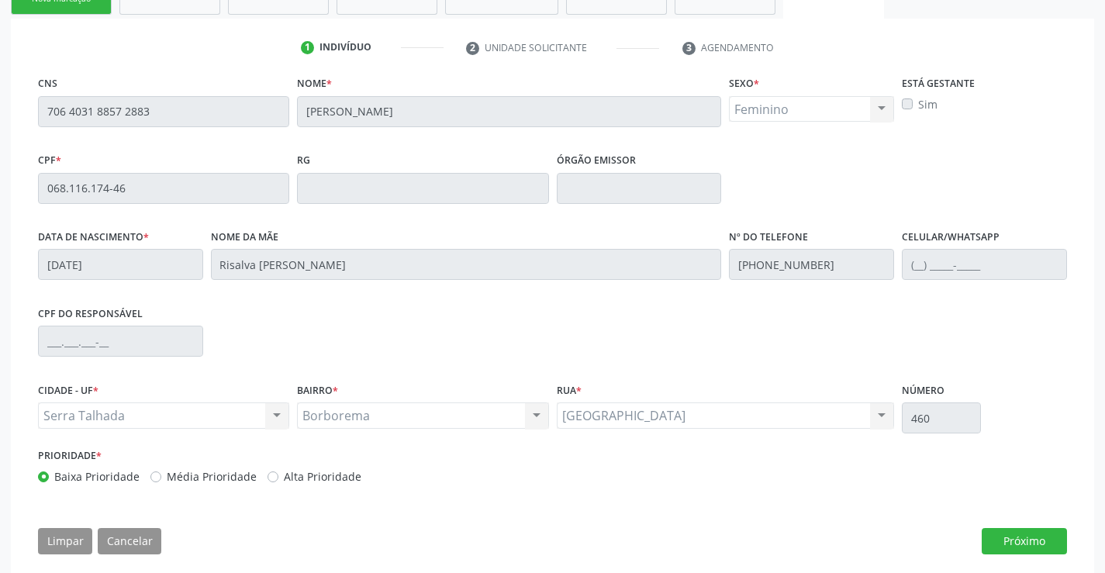
scroll to position [288, 0]
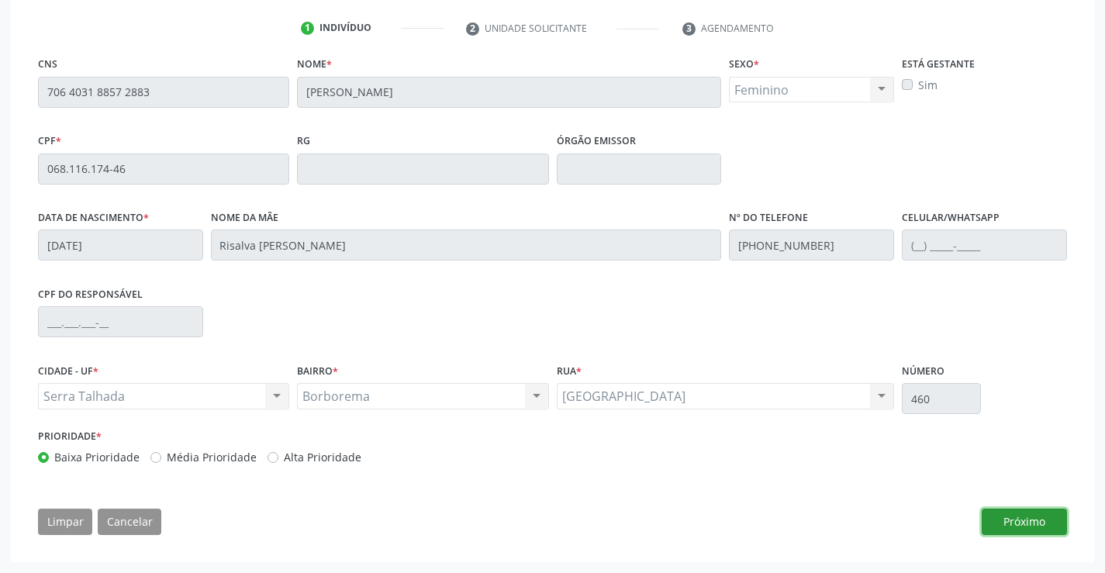
click at [1001, 528] on button "Próximo" at bounding box center [1023, 522] width 85 height 26
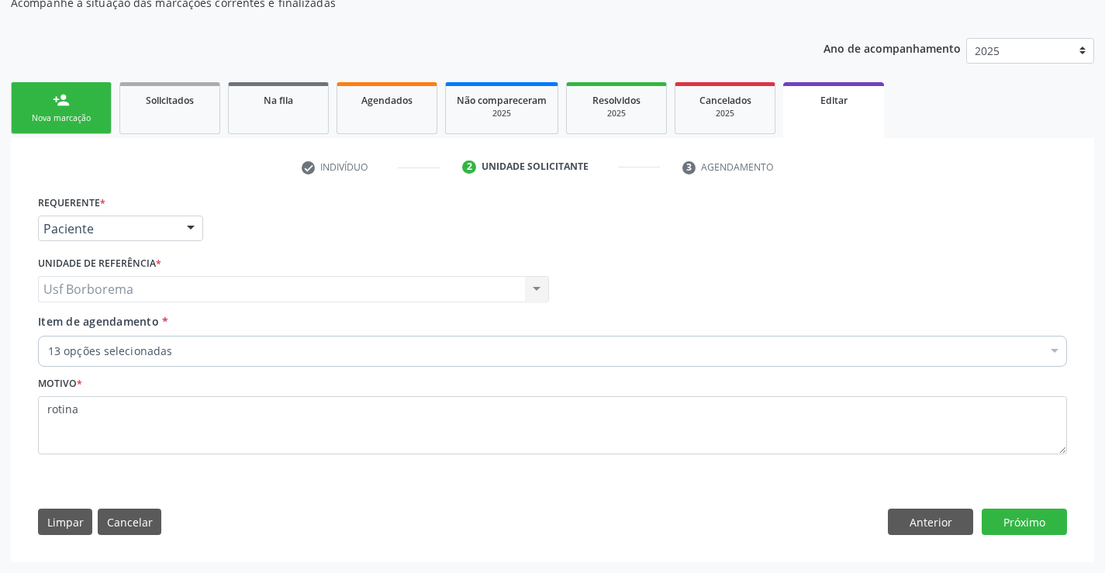
scroll to position [150, 0]
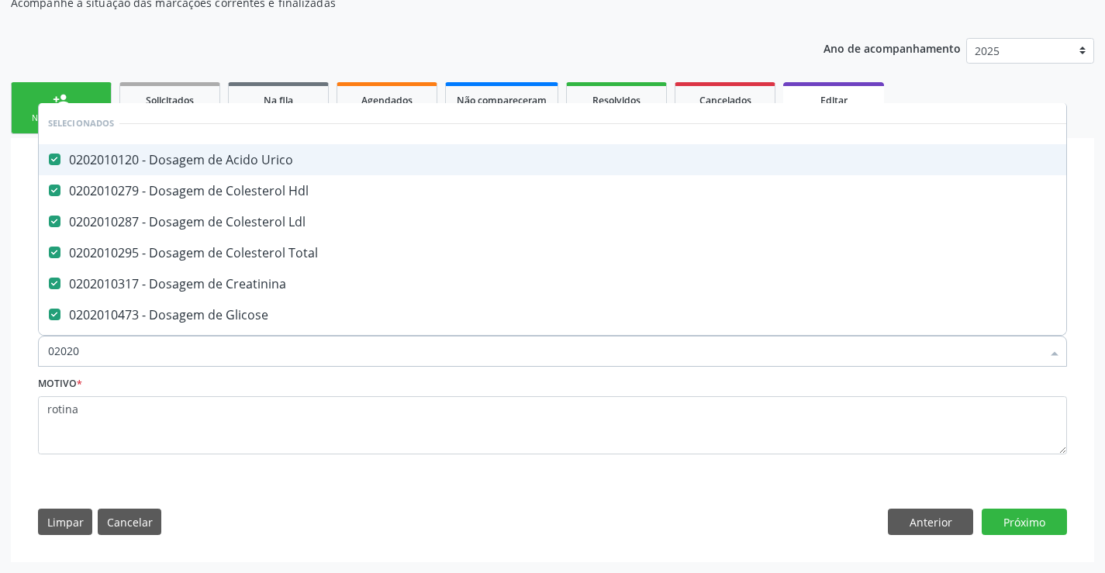
type input "020201"
checkbox \(Tgp\) "false"
checkbox Triglicerideos "false"
checkbox Completo "false"
type input "02020105"
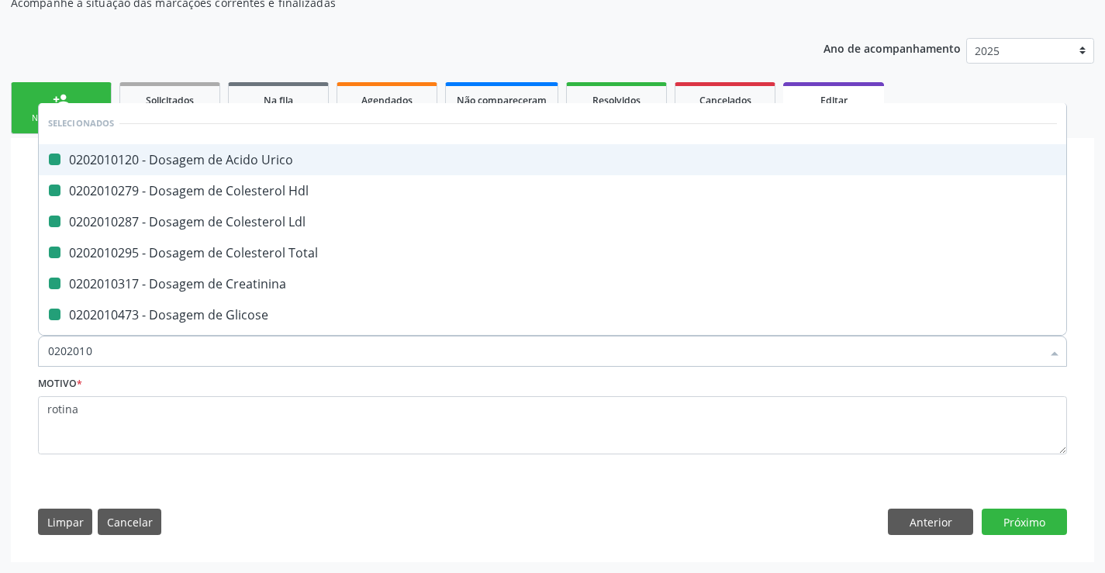
checkbox Urico "false"
checkbox Hdl "false"
checkbox Ldl "false"
checkbox Total "false"
checkbox Creatinina "false"
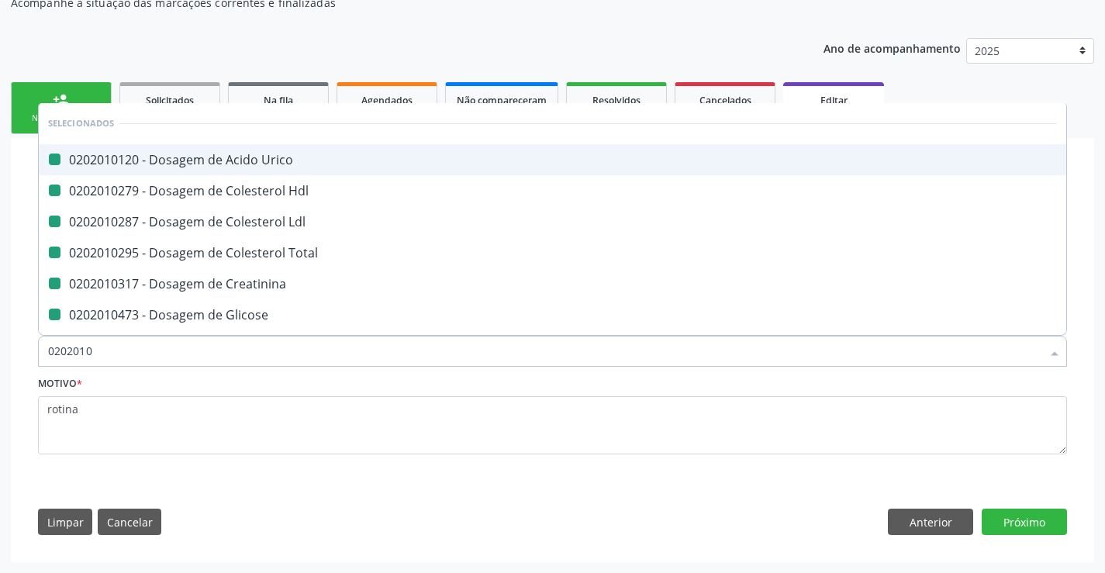
checkbox Glicose "false"
checkbox \(Tgo\) "false"
checkbox \(Tgp\) "false"
checkbox Triglicerideos "false"
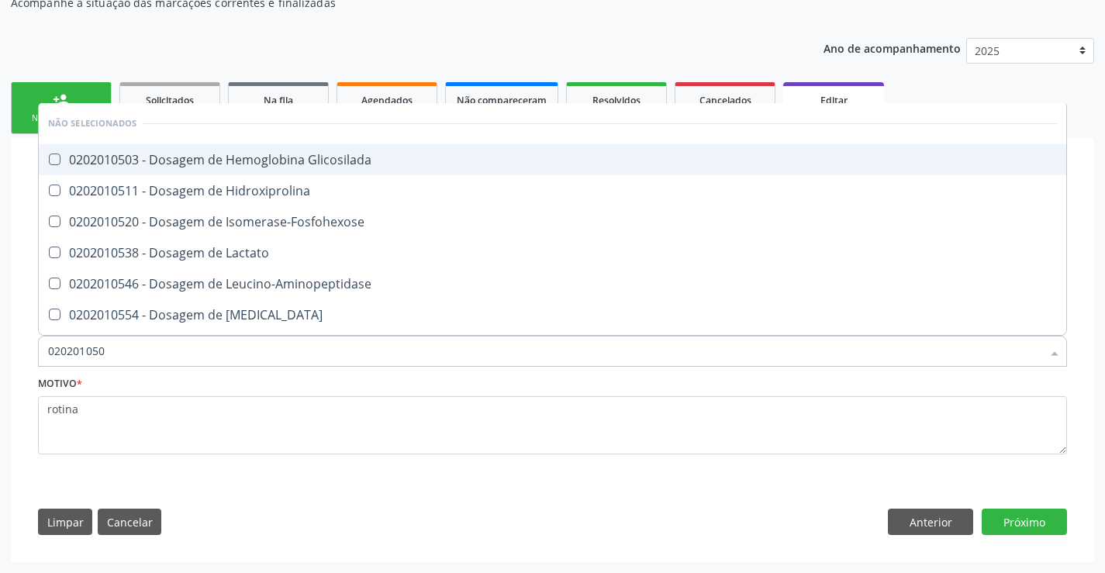
type input "0202010503"
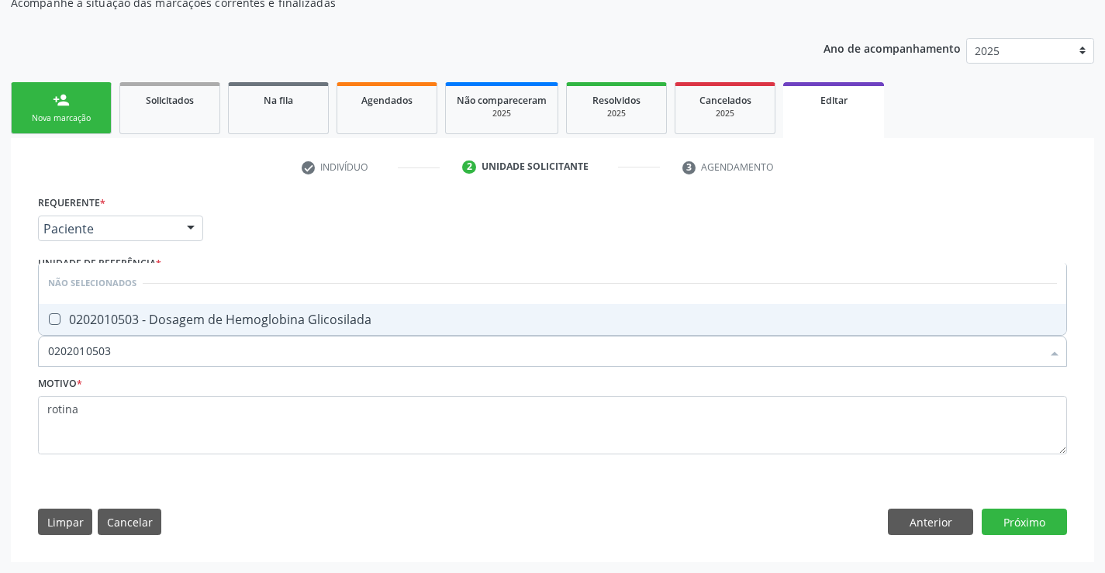
click at [298, 313] on div "0202010503 - Dosagem de Hemoglobina Glicosilada" at bounding box center [552, 319] width 1009 height 12
checkbox Glicosilada "true"
click at [1017, 518] on button "Próximo" at bounding box center [1023, 522] width 85 height 26
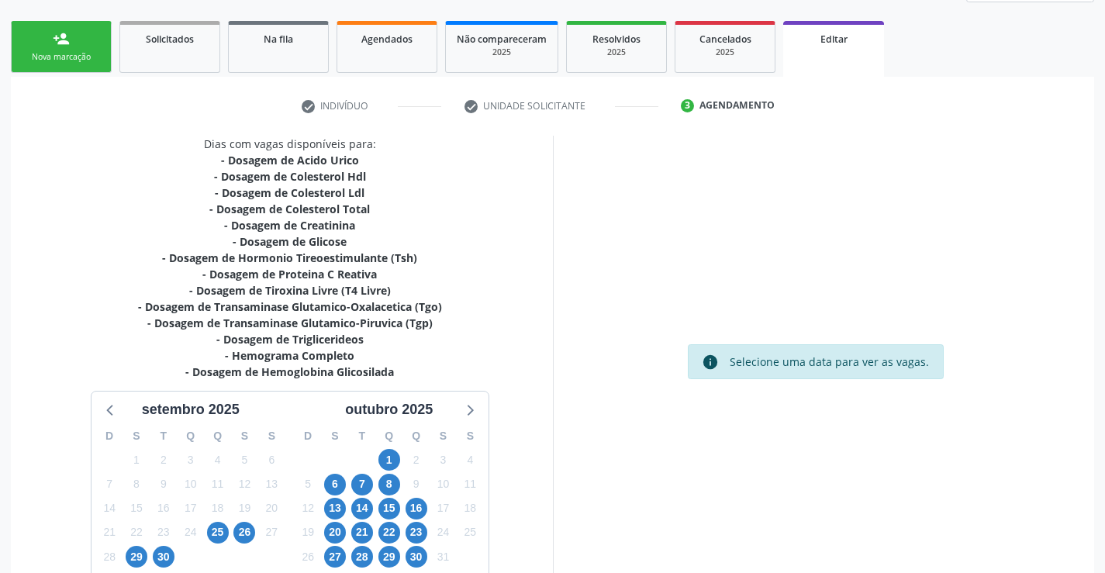
scroll to position [305, 0]
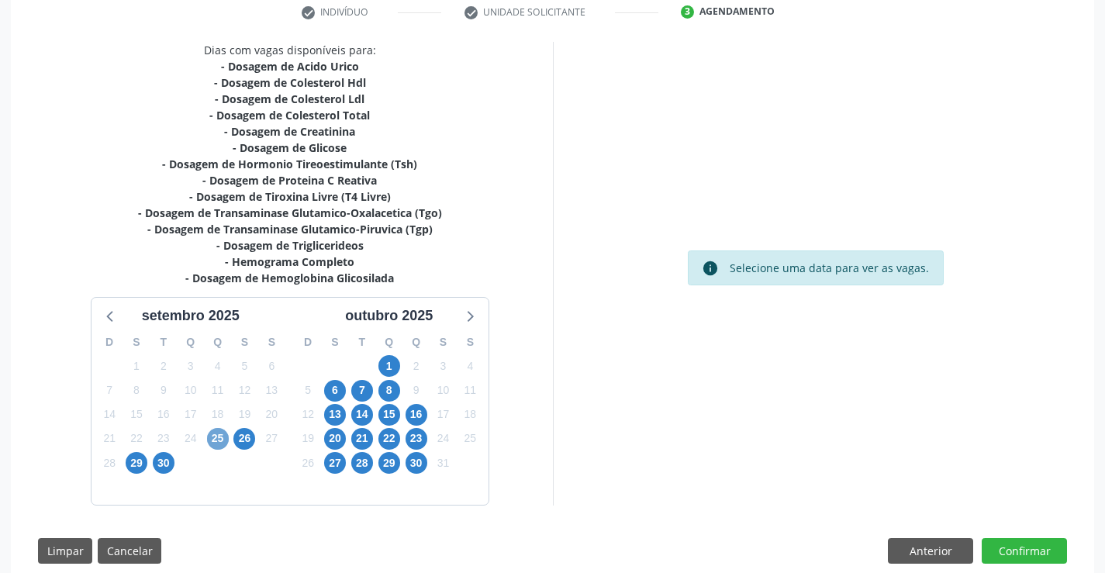
click at [217, 438] on span "25" at bounding box center [218, 439] width 22 height 22
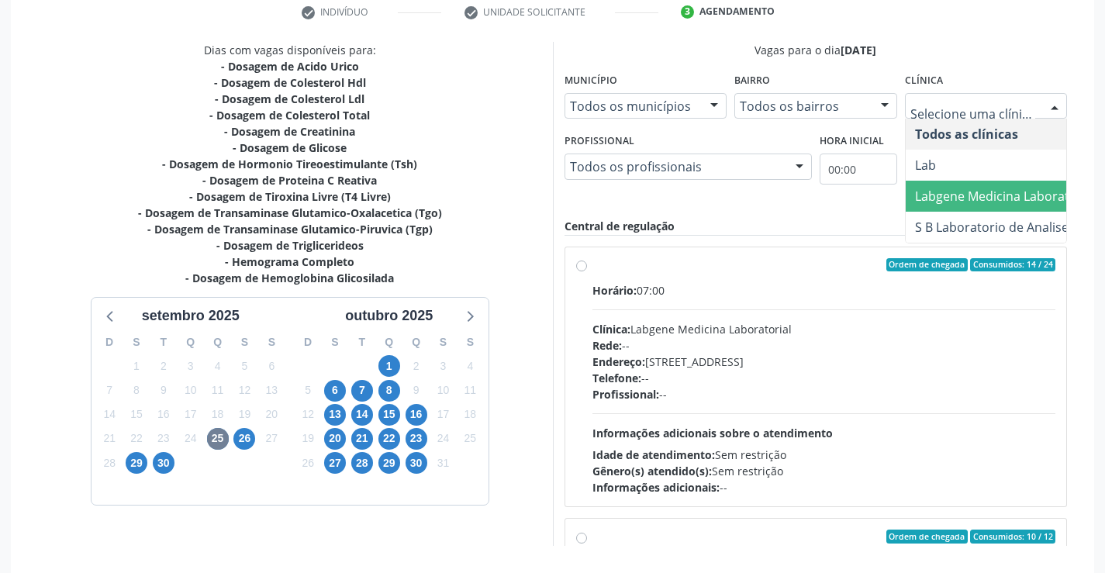
click at [955, 191] on span "Labgene Medicina Laboratorial" at bounding box center [1005, 196] width 181 height 17
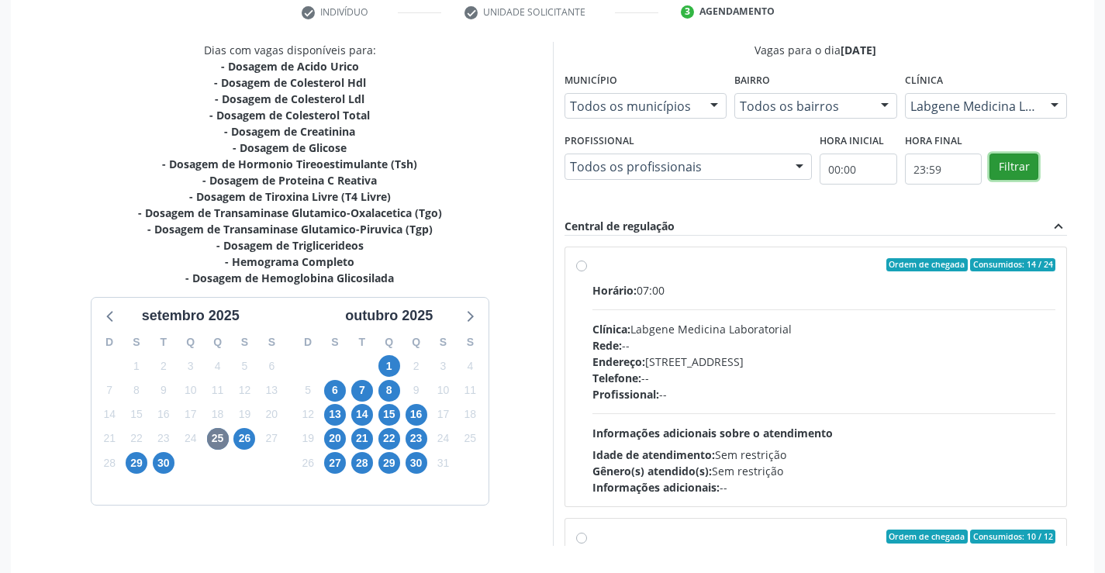
click at [1007, 166] on button "Filtrar" at bounding box center [1013, 166] width 49 height 26
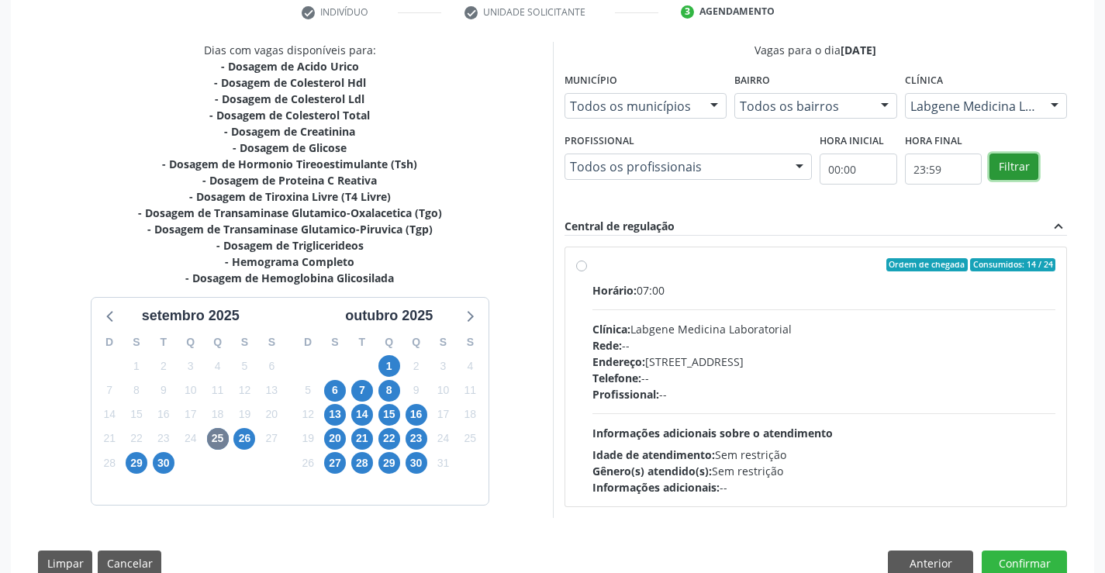
click at [1007, 166] on button "Filtrar" at bounding box center [1013, 166] width 49 height 26
click at [576, 257] on div "Ordem de chegada Consumidos: 14 / 24 Horário: 07:00 Clínica: Labgene Medicina L…" at bounding box center [816, 377] width 502 height 260
radio input "true"
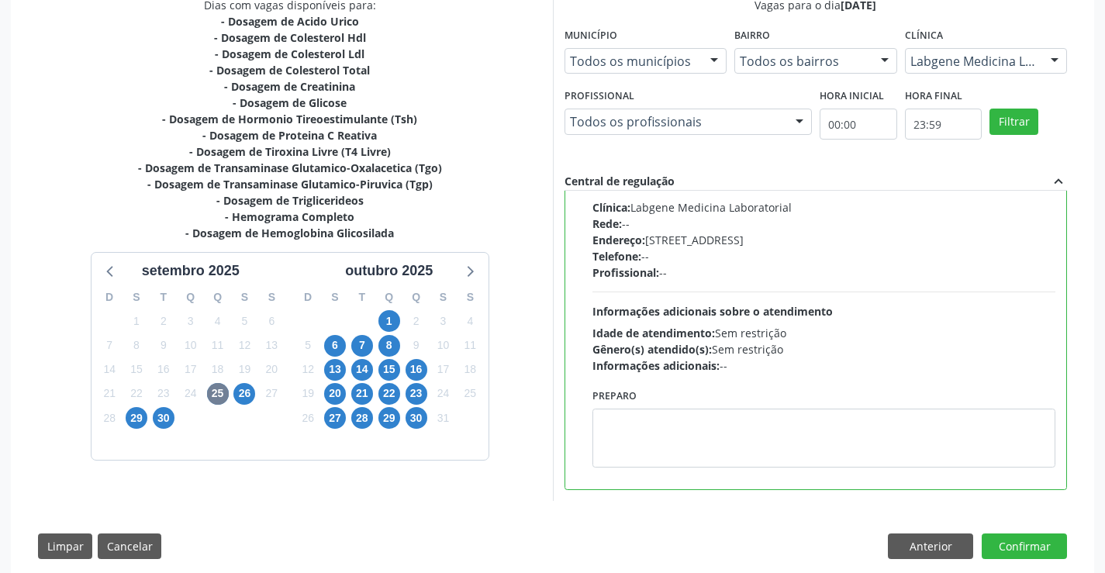
scroll to position [374, 0]
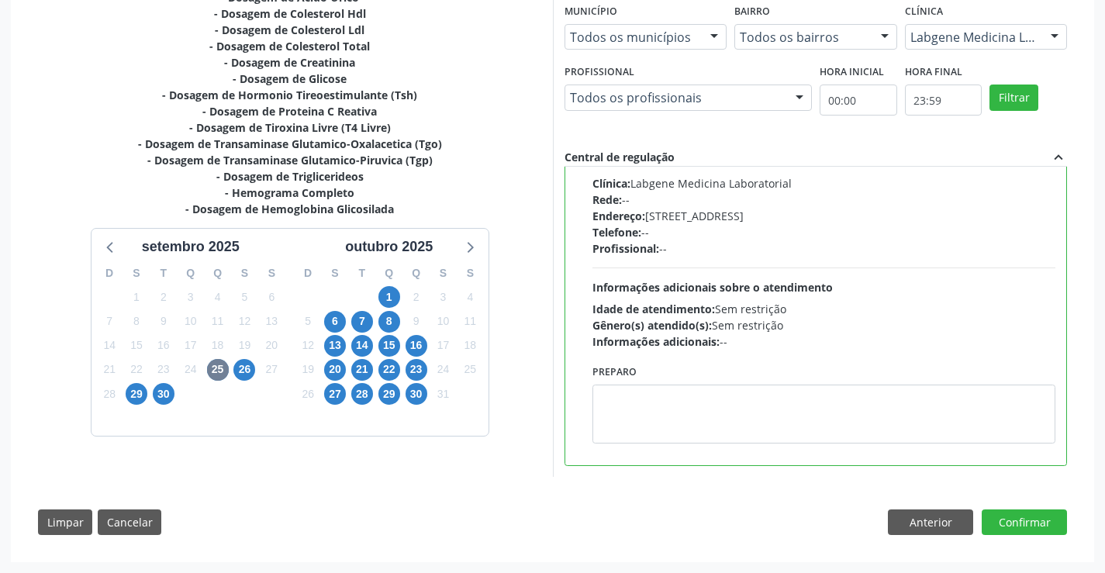
click at [1016, 507] on div "Dias com vagas disponíveis para: - Dosagem de Acido Urico - Dosagem de Colester…" at bounding box center [552, 259] width 1050 height 573
click at [1020, 516] on button "Confirmar" at bounding box center [1023, 522] width 85 height 26
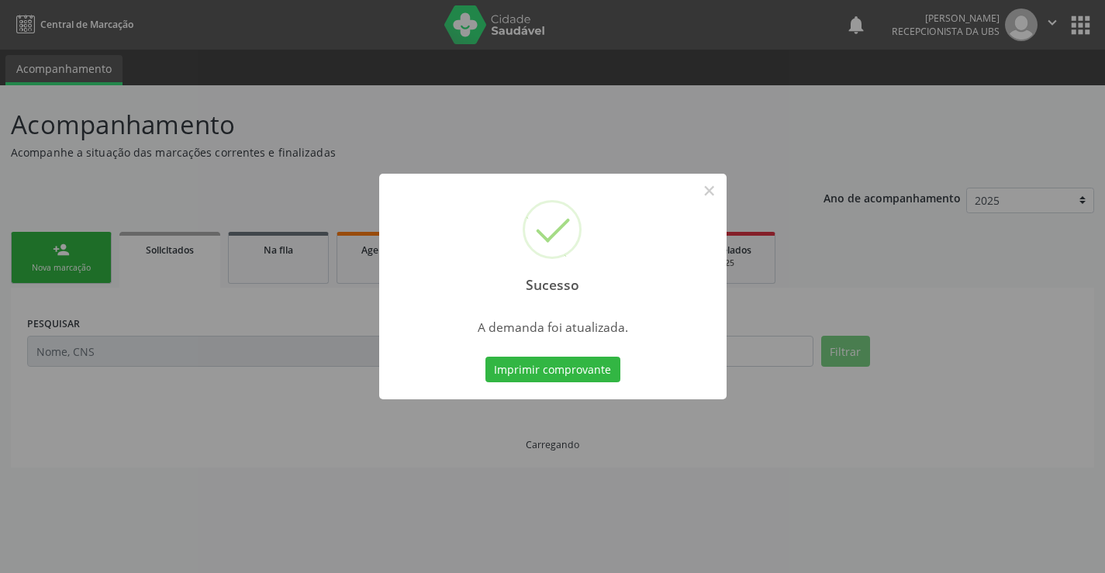
scroll to position [0, 0]
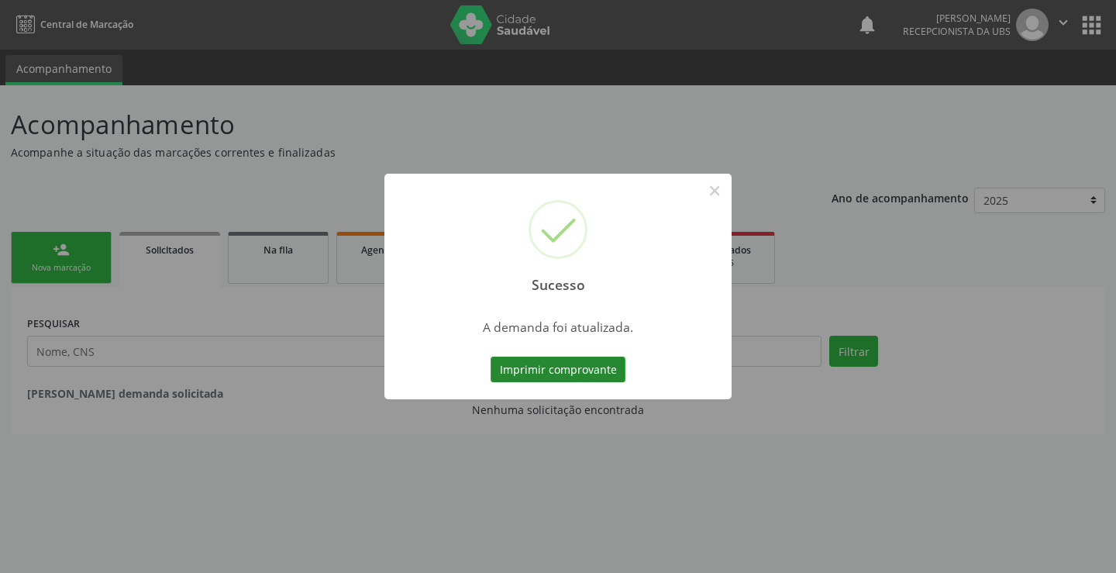
click at [583, 372] on button "Imprimir comprovante" at bounding box center [558, 370] width 135 height 26
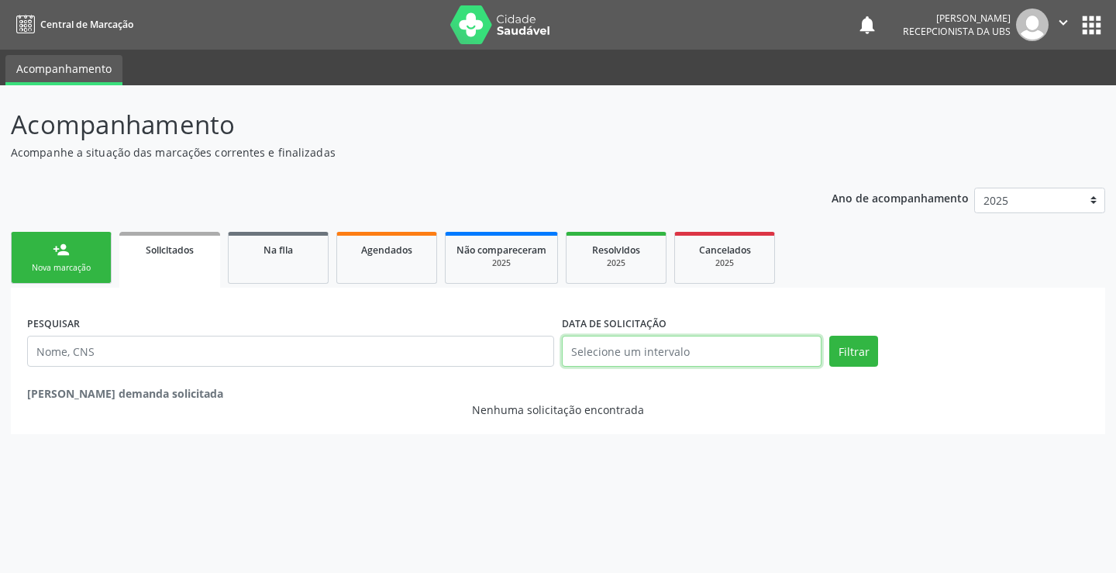
click at [618, 354] on input "text" at bounding box center [692, 351] width 260 height 31
click at [67, 267] on div "Nova marcação" at bounding box center [61, 268] width 78 height 12
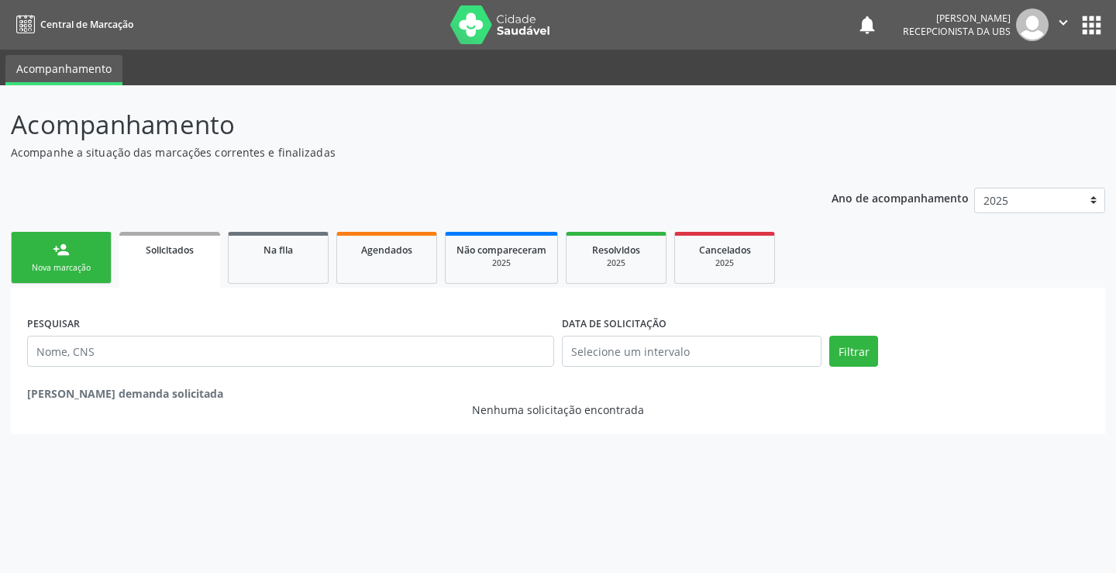
click at [67, 267] on div "Nova marcação" at bounding box center [61, 268] width 78 height 12
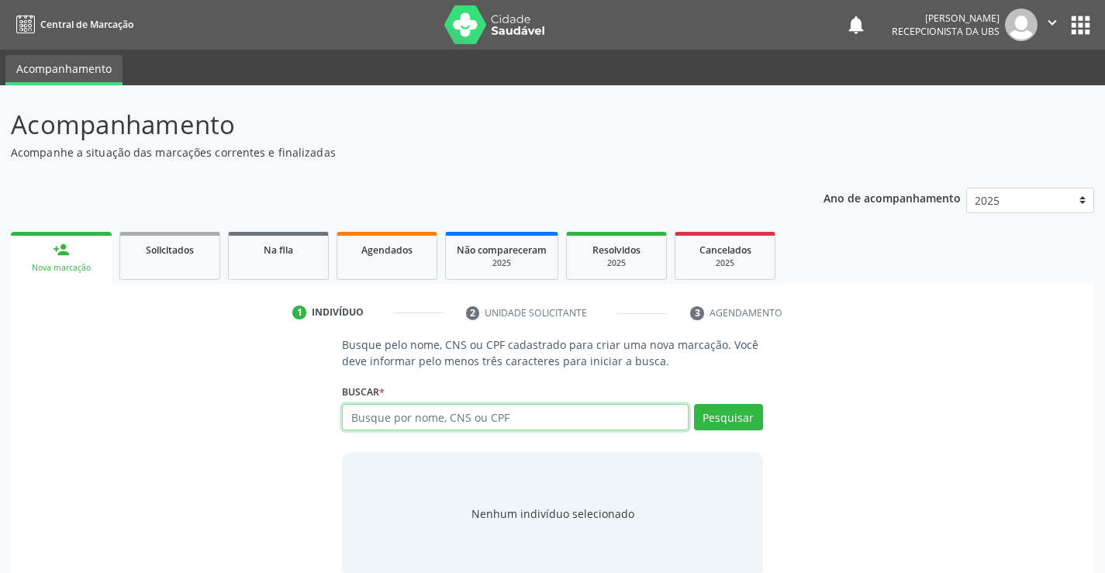
click at [409, 423] on input "text" at bounding box center [515, 417] width 346 height 26
type input "703108897068160"
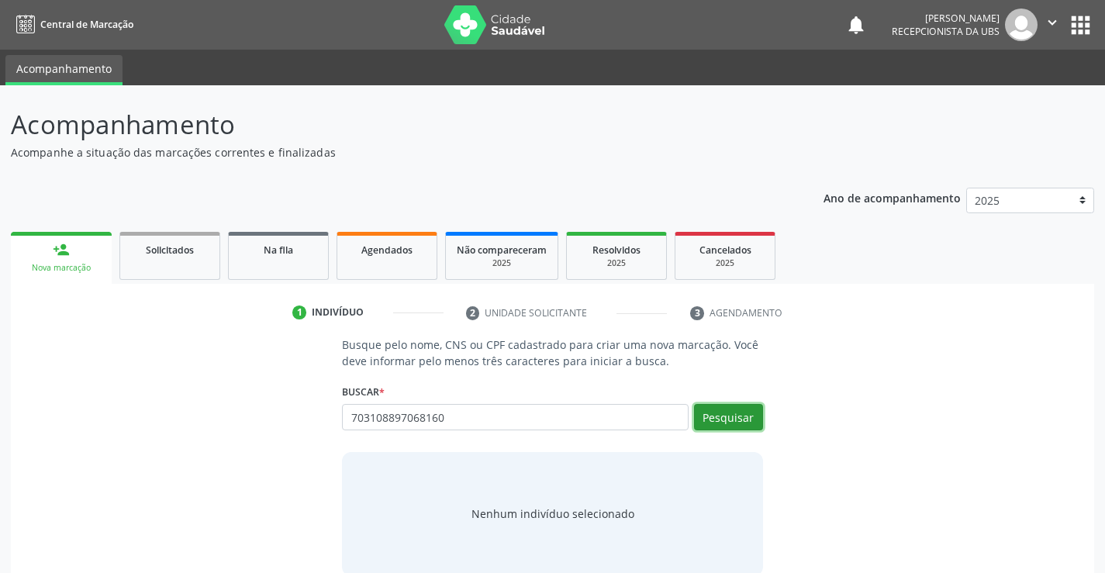
click at [721, 425] on button "Pesquisar" at bounding box center [728, 417] width 69 height 26
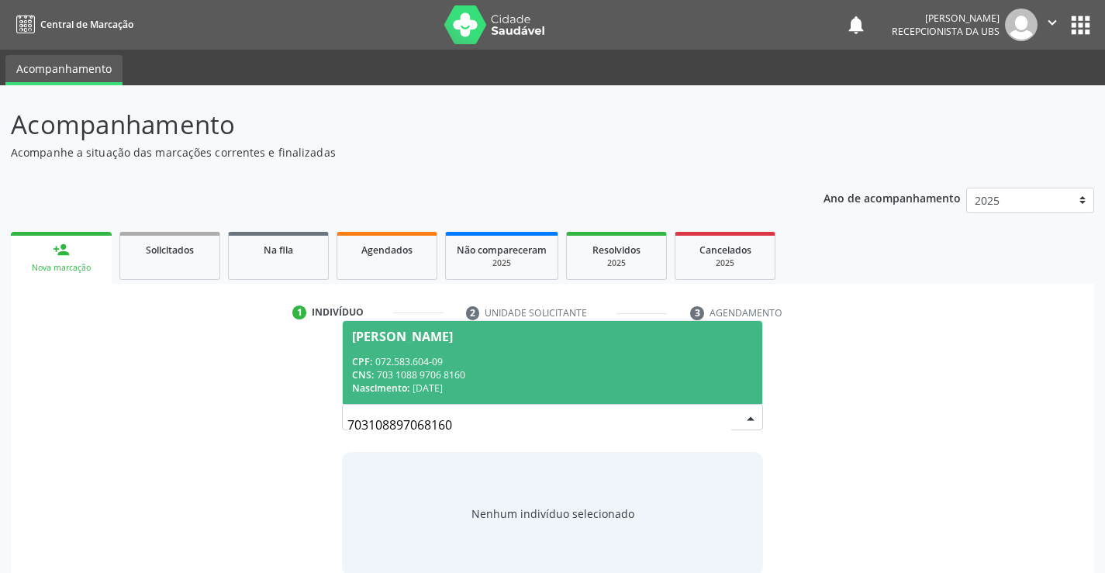
click at [588, 369] on div "CNS: 703 1088 9706 8160" at bounding box center [552, 374] width 400 height 13
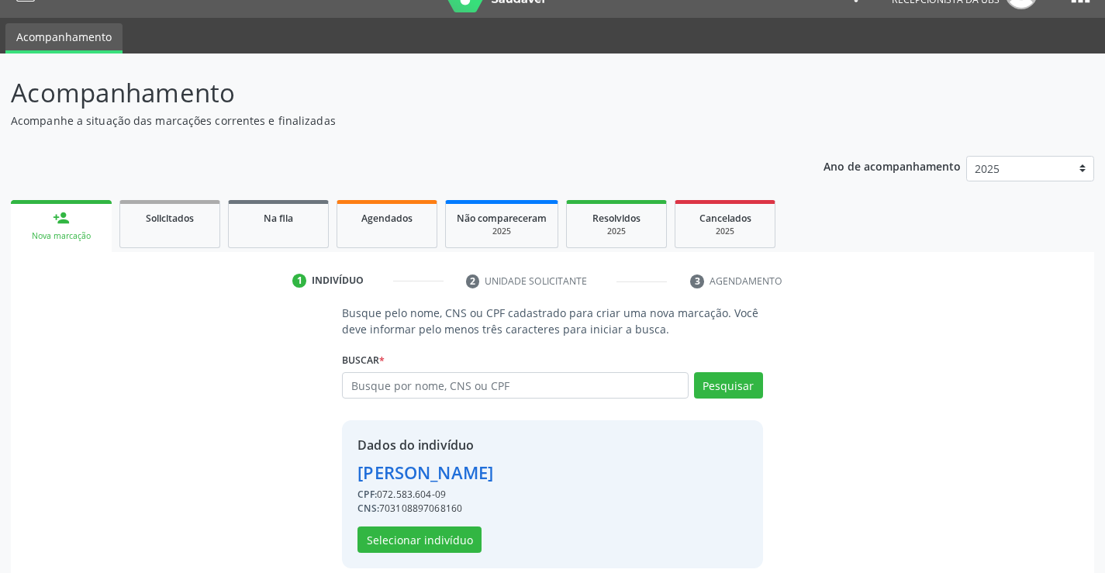
scroll to position [49, 0]
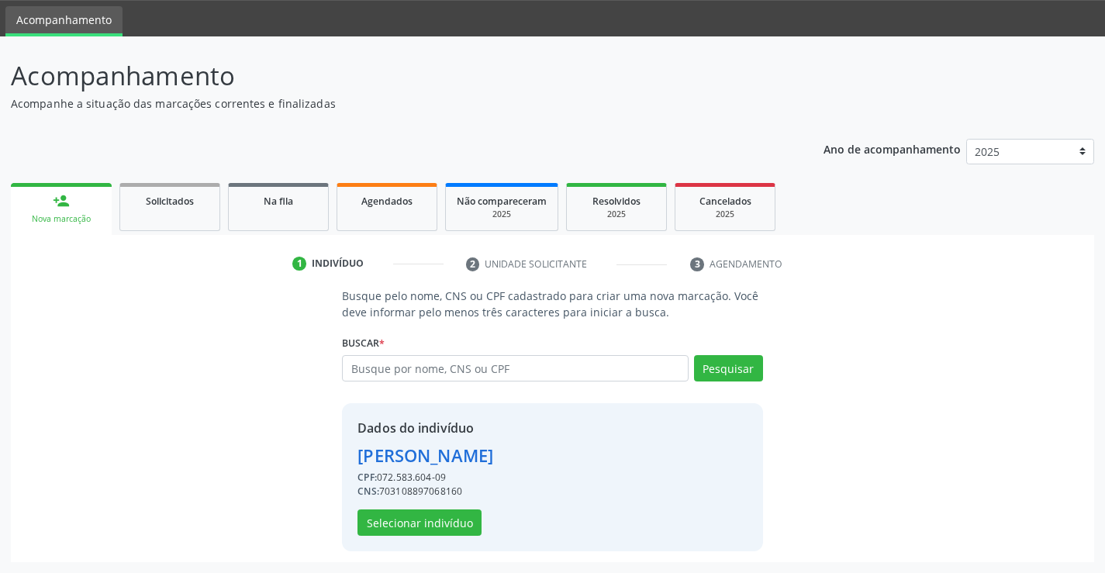
click at [381, 507] on div "Dados do indivíduo [PERSON_NAME] CPF: 072.583.604-09 CNS: 703108897068160 Selec…" at bounding box center [425, 477] width 136 height 117
click at [383, 517] on button "Selecionar indivíduo" at bounding box center [419, 522] width 124 height 26
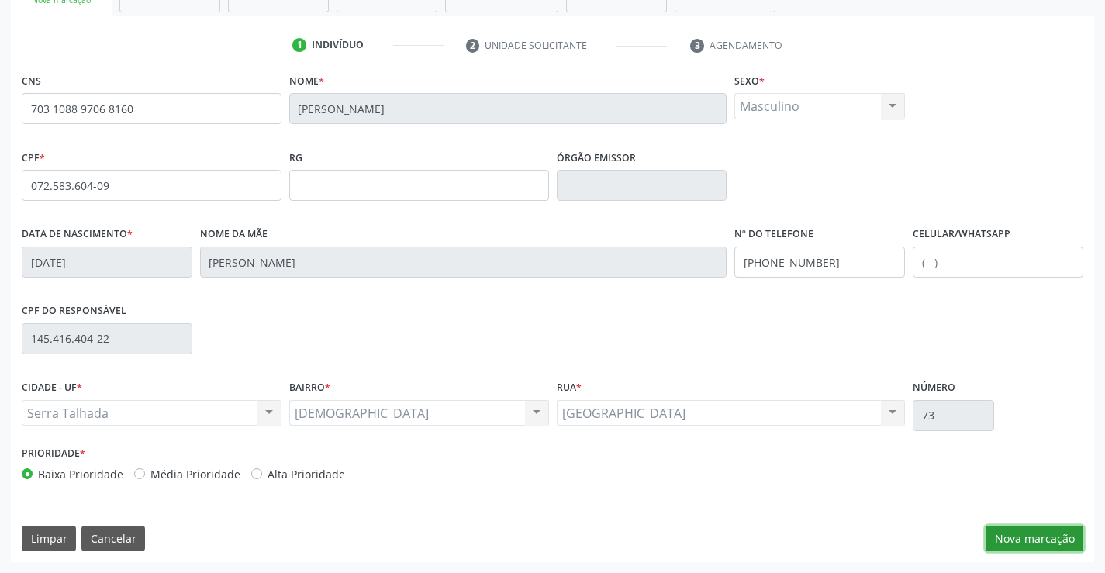
click at [1013, 545] on button "Nova marcação" at bounding box center [1034, 539] width 98 height 26
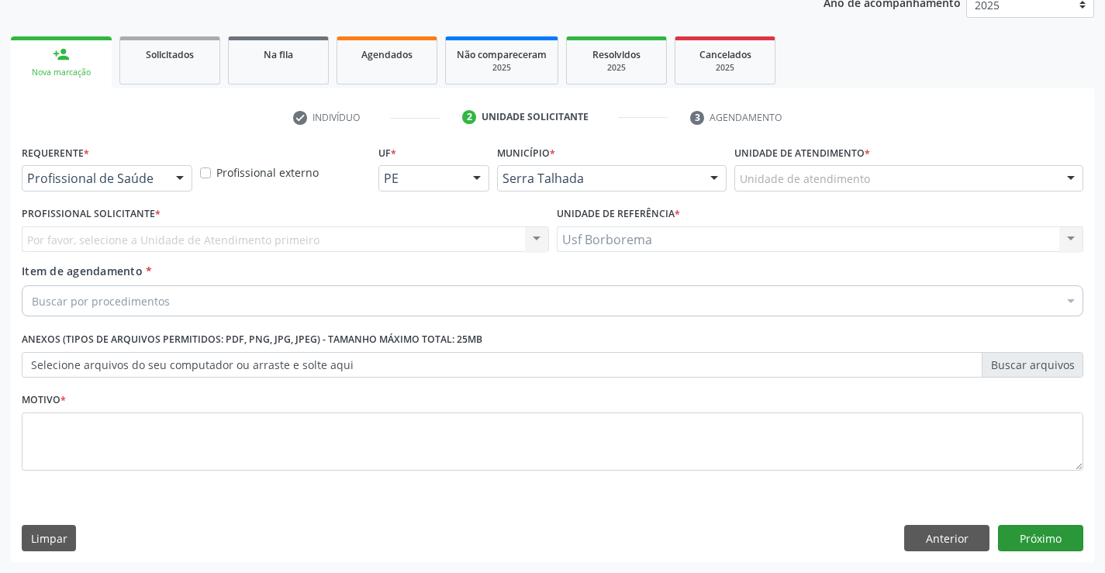
scroll to position [195, 0]
click at [868, 176] on div "Unidade de atendimento" at bounding box center [908, 178] width 349 height 26
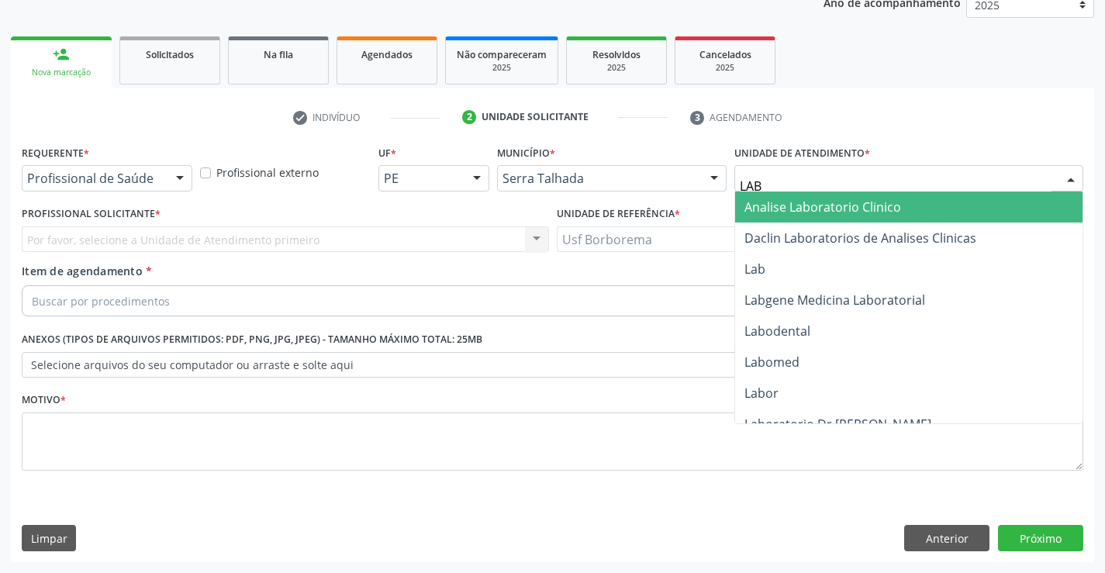
type input "LABG"
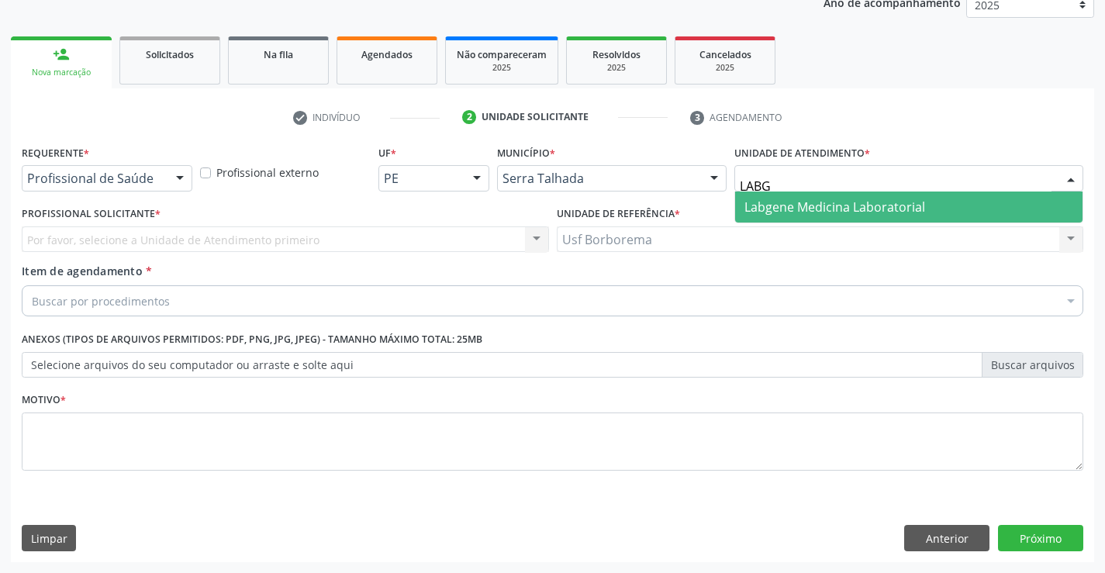
click at [850, 201] on span "Labgene Medicina Laboratorial" at bounding box center [834, 206] width 181 height 17
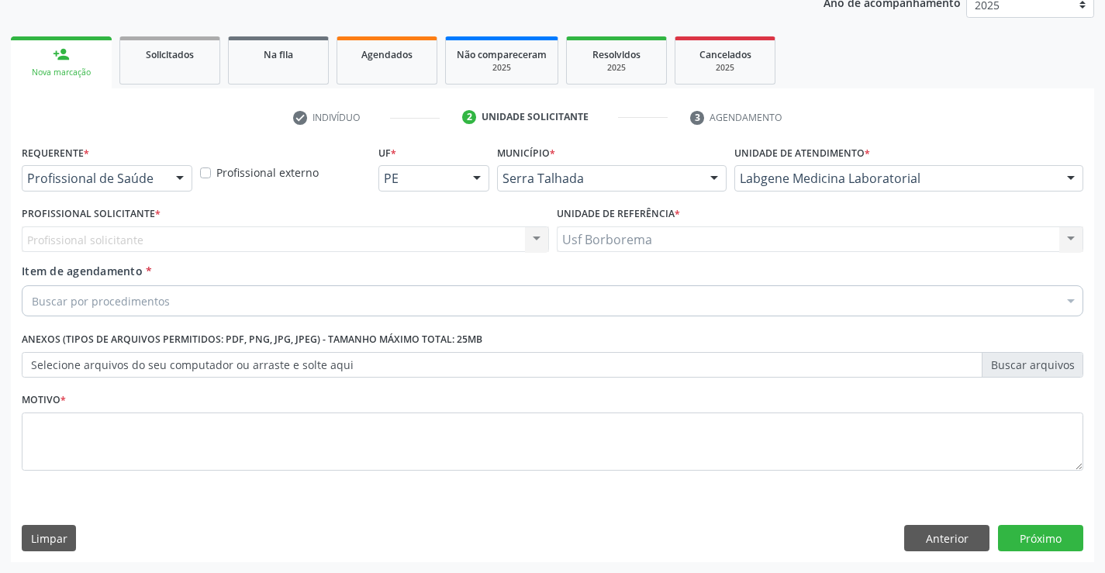
click at [166, 185] on div "Profissional de Saúde" at bounding box center [107, 178] width 171 height 26
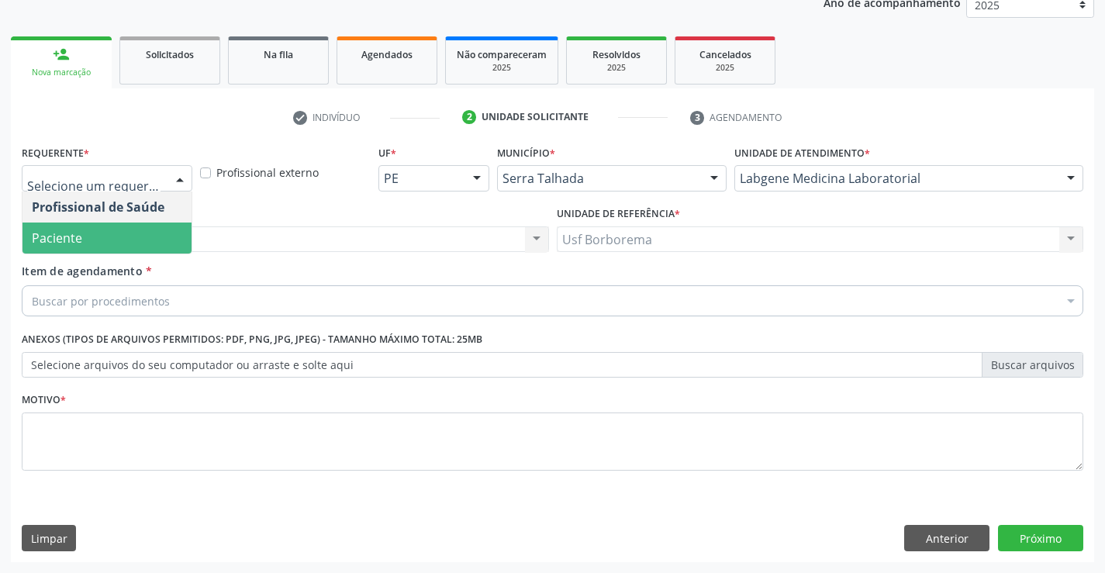
click at [171, 226] on span "Paciente" at bounding box center [106, 237] width 169 height 31
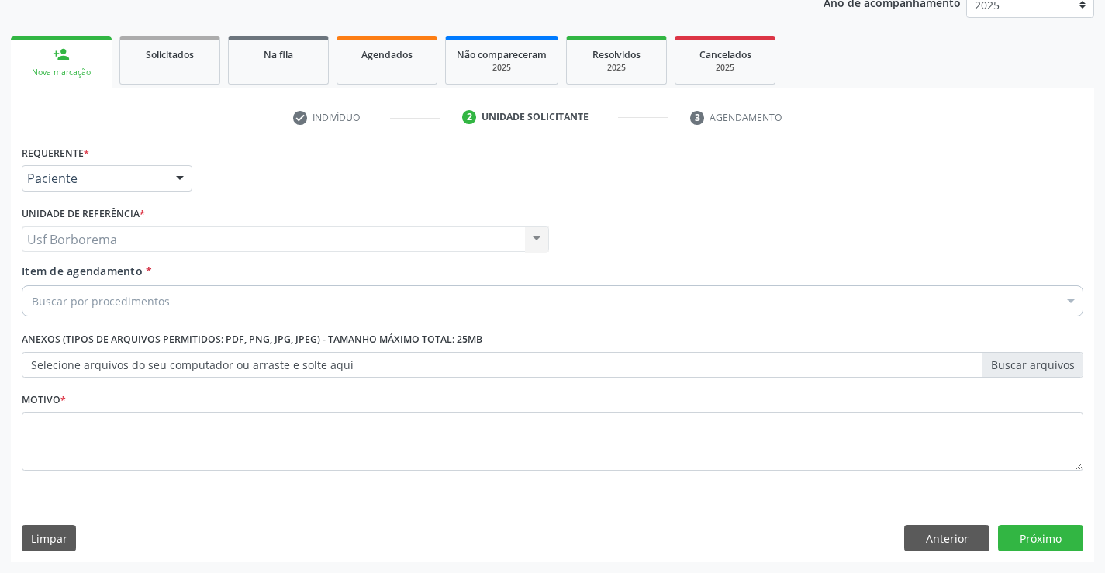
click at [195, 302] on div "Buscar por procedimentos" at bounding box center [552, 300] width 1061 height 31
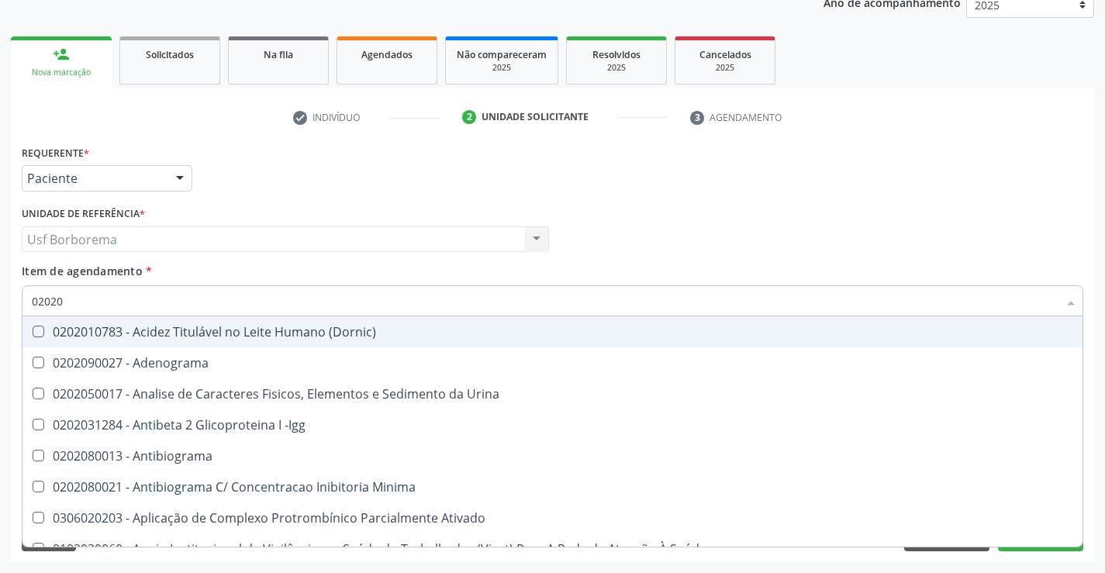
click at [198, 299] on input "02020" at bounding box center [545, 300] width 1026 height 31
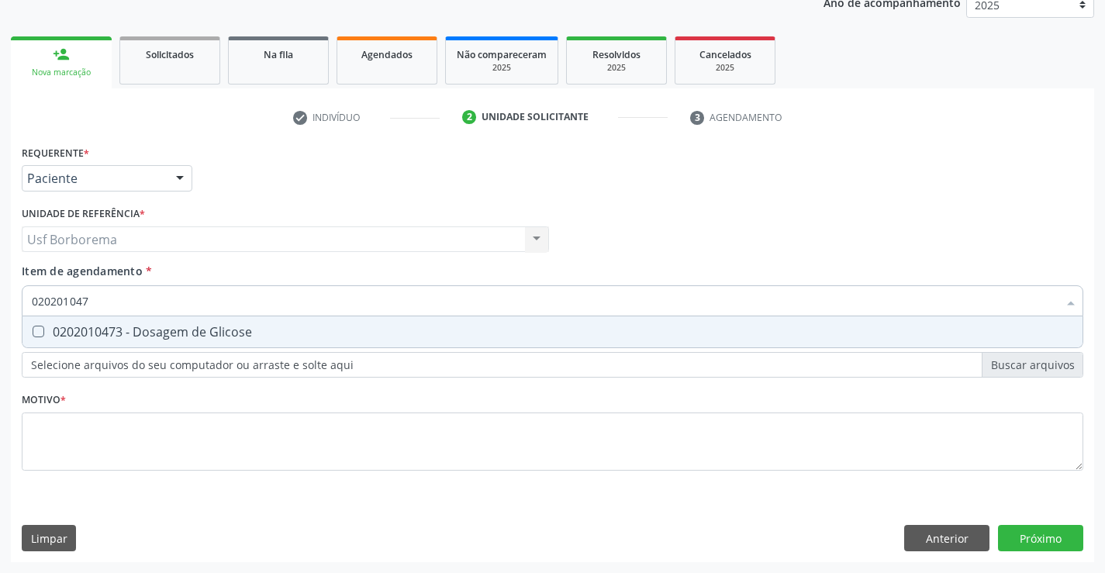
type input "0202010473"
click at [229, 326] on div "0202010473 - Dosagem de Glicose" at bounding box center [552, 332] width 1041 height 12
checkbox Glicose "true"
click at [222, 304] on input "0202010473" at bounding box center [545, 300] width 1026 height 31
type input "02020104"
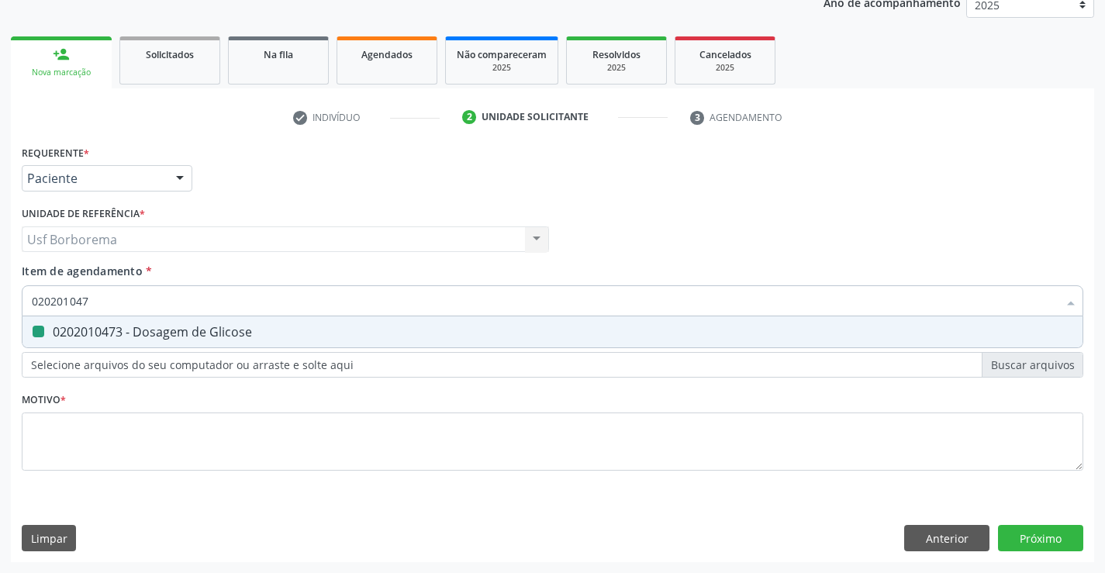
checkbox Glicose "false"
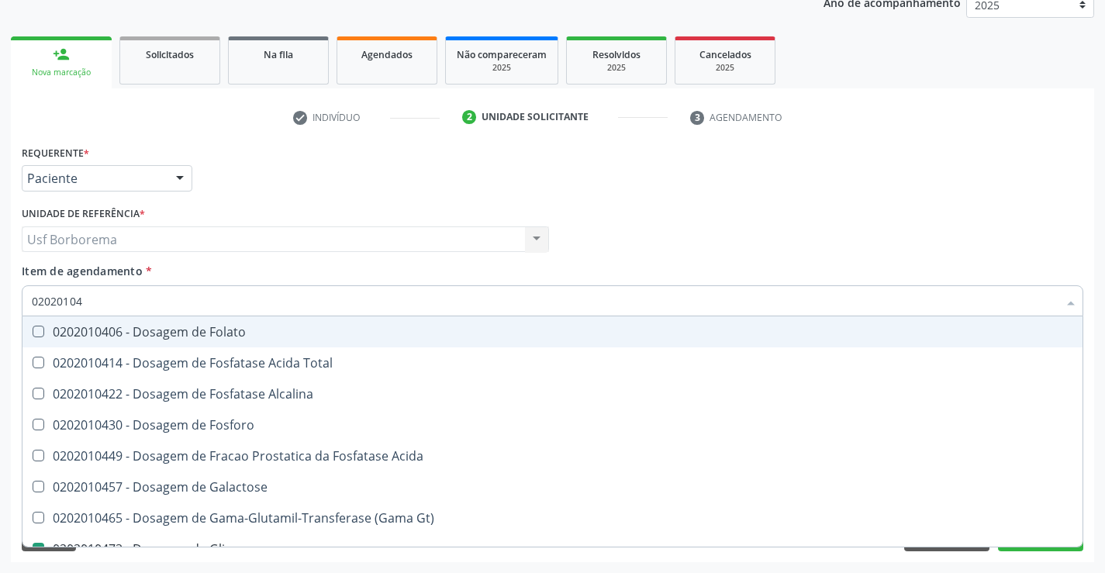
type input "0202010"
checkbox Glicose "false"
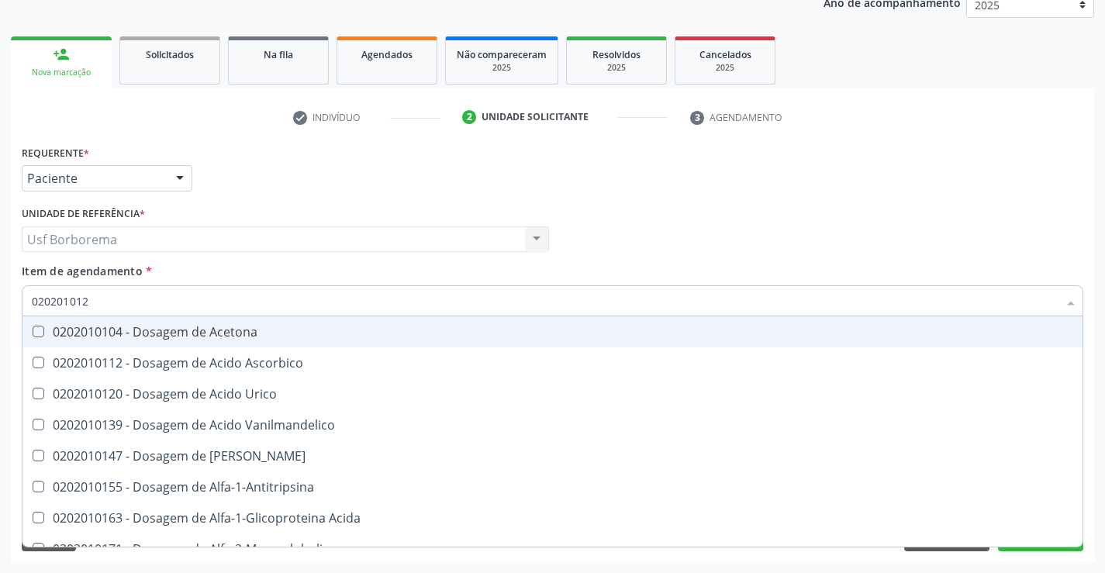
type input "0202010120"
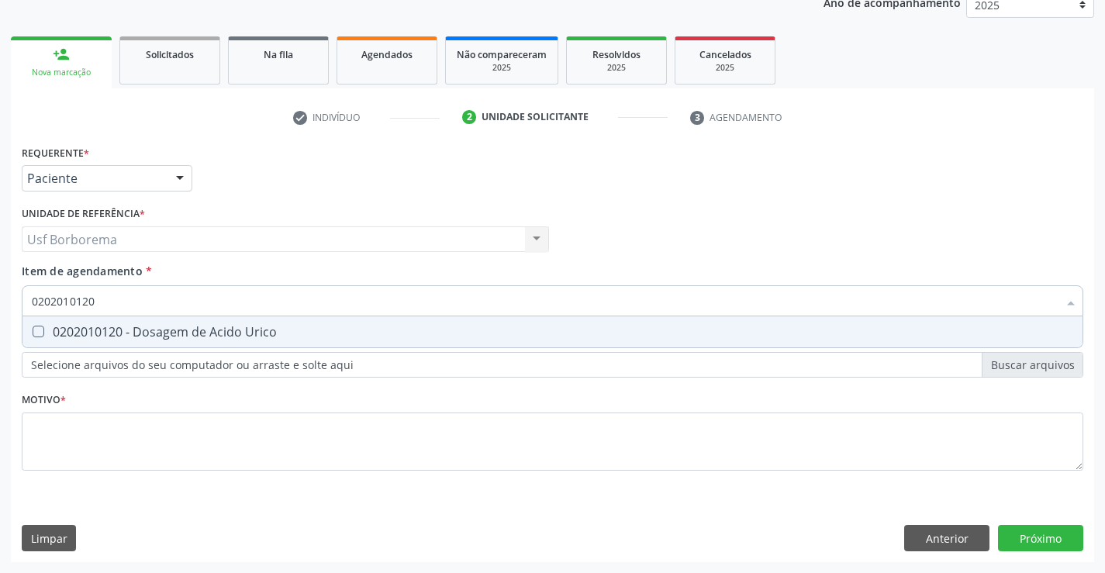
click at [185, 326] on div "0202010120 - Dosagem de Acido Urico" at bounding box center [552, 332] width 1041 height 12
checkbox Urico "true"
click at [186, 307] on input "0202010120" at bounding box center [545, 300] width 1026 height 31
type input "02020101"
checkbox Urico "false"
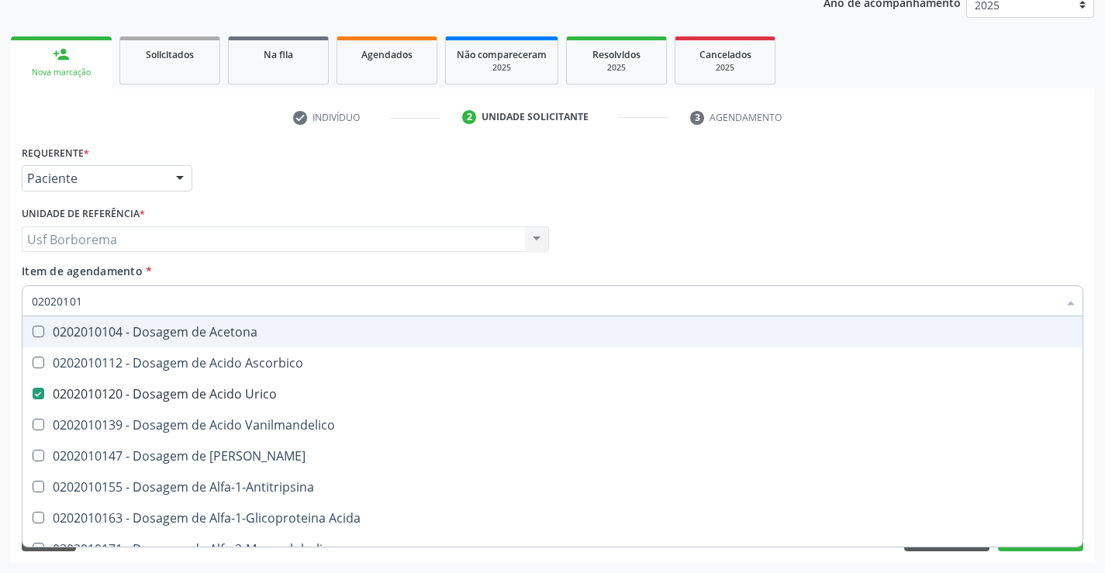
type input "0202010"
checkbox Urico "false"
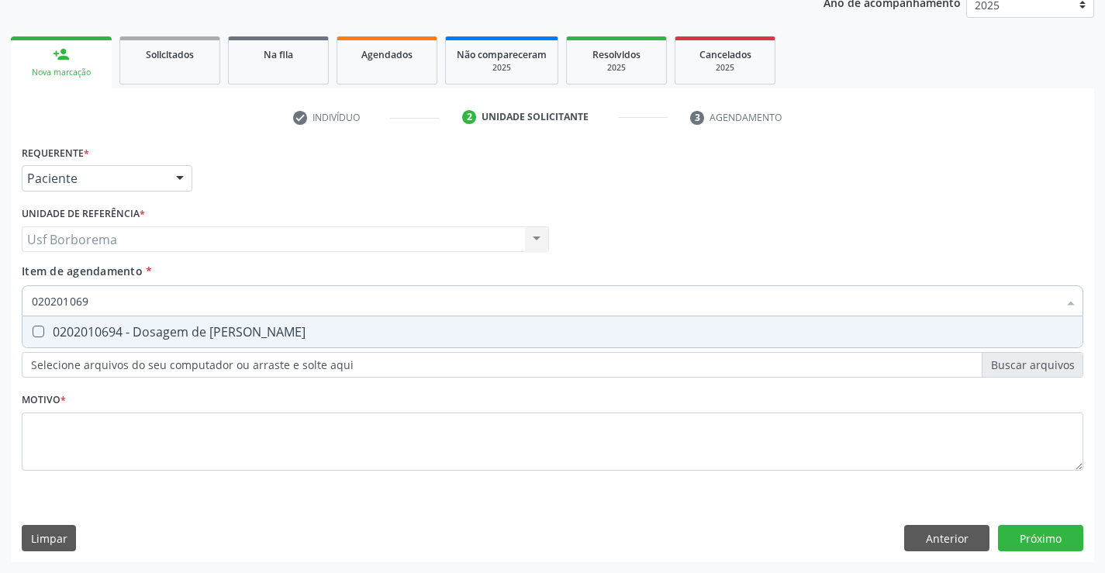
type input "0202010694"
click at [185, 327] on div "0202010694 - Dosagem de [PERSON_NAME]" at bounding box center [552, 332] width 1041 height 12
checkbox Ureia "true"
click at [174, 297] on input "0202010694" at bounding box center [545, 300] width 1026 height 31
type input "02020106"
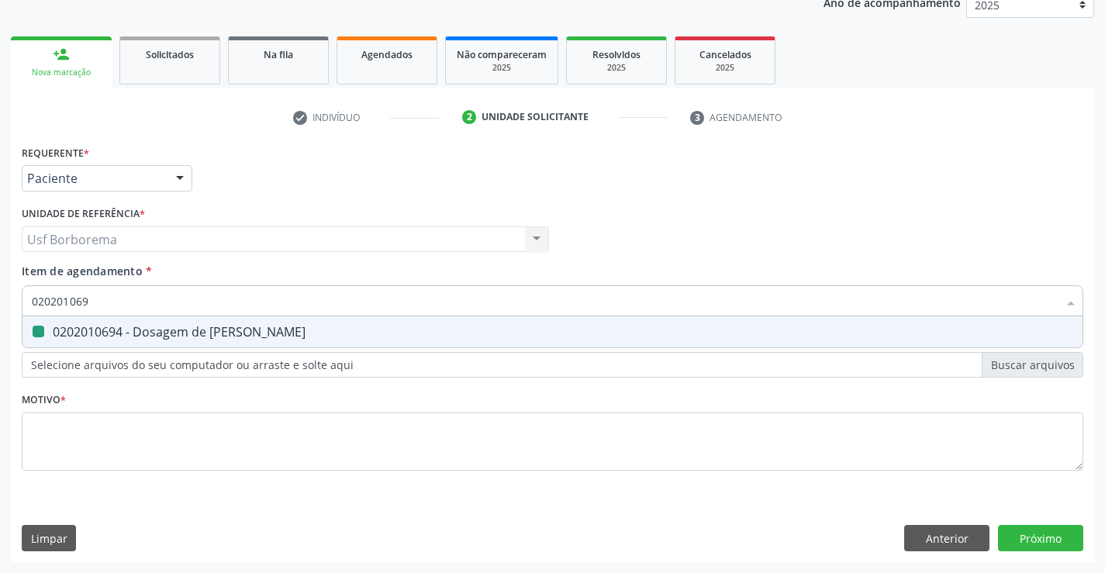
checkbox Ureia "false"
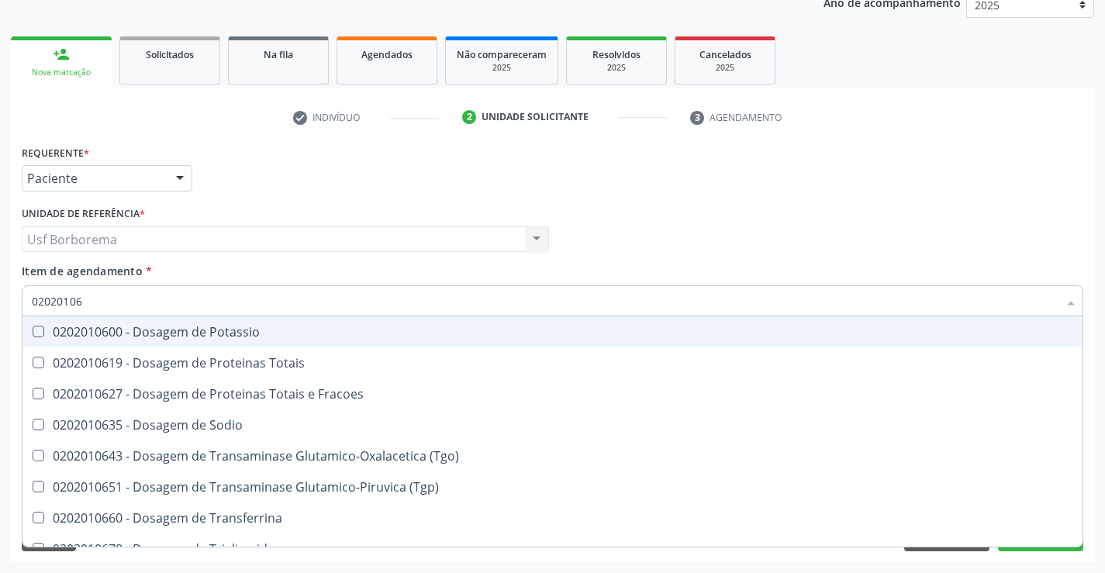
type input "0202010"
checkbox Ureia "false"
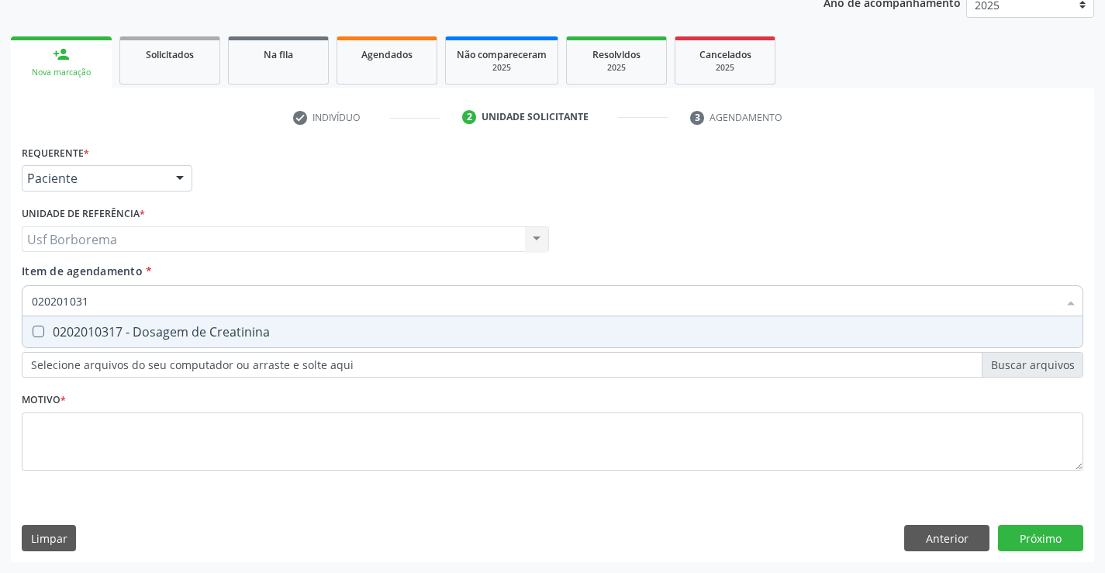
type input "0202010317"
drag, startPoint x: 202, startPoint y: 324, endPoint x: 198, endPoint y: 302, distance: 22.0
click at [202, 326] on div "0202010317 - Dosagem de Creatinina" at bounding box center [552, 332] width 1041 height 12
checkbox Creatinina "true"
click at [198, 299] on input "0202010317" at bounding box center [545, 300] width 1026 height 31
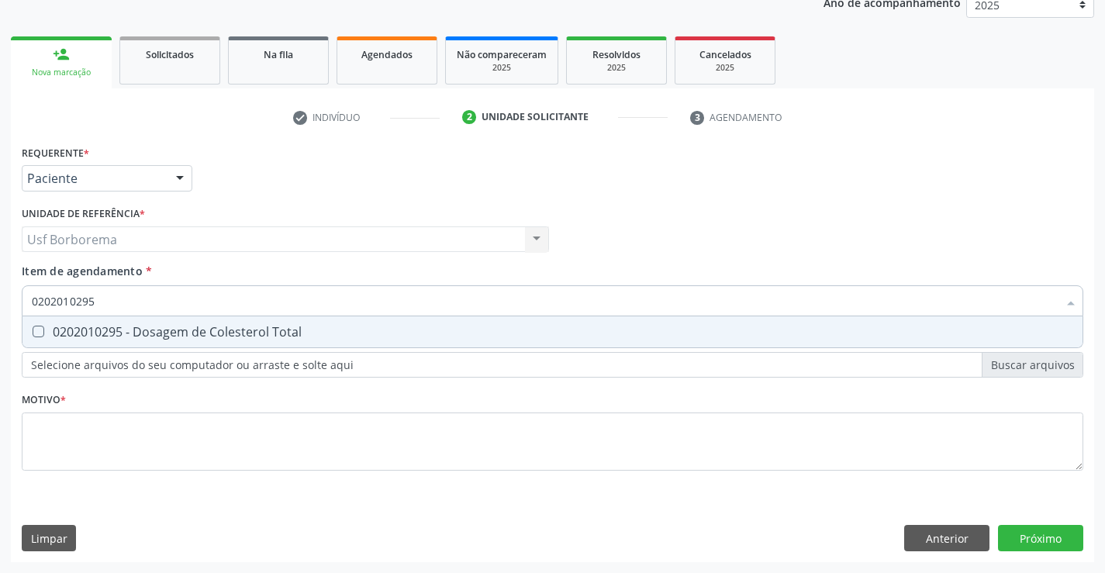
drag, startPoint x: 192, startPoint y: 328, endPoint x: 191, endPoint y: 309, distance: 18.7
click at [191, 328] on div "0202010295 - Dosagem de Colesterol Total" at bounding box center [552, 332] width 1041 height 12
click at [190, 308] on input "0202010295" at bounding box center [545, 300] width 1026 height 31
click at [190, 329] on div "0202010287 - Dosagem de Colesterol Ldl" at bounding box center [552, 332] width 1041 height 12
click at [183, 305] on input "0202010287" at bounding box center [545, 300] width 1026 height 31
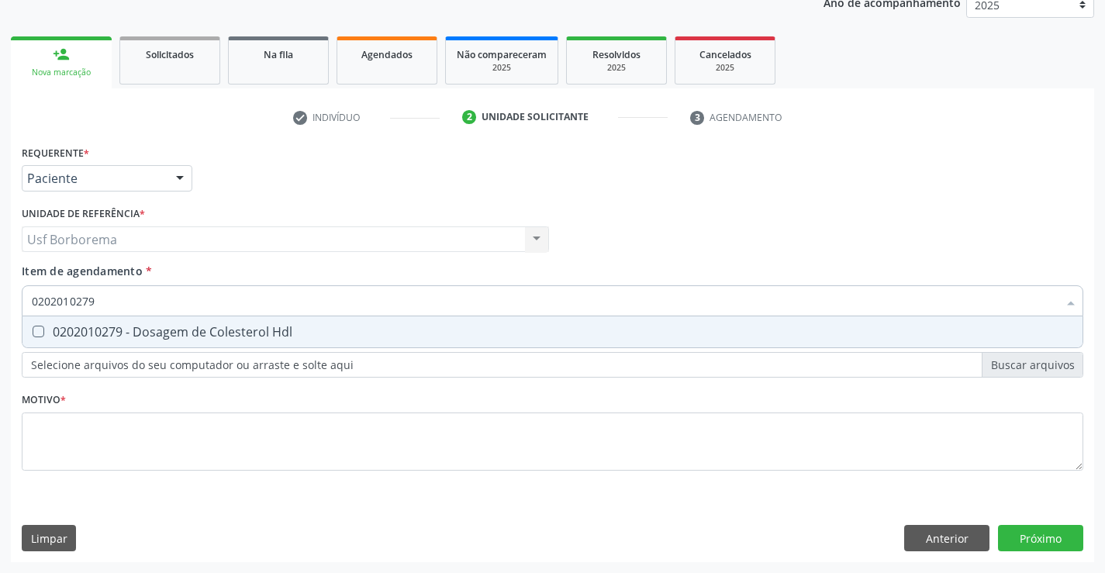
click at [191, 333] on div "0202010279 - Dosagem de Colesterol Hdl" at bounding box center [552, 332] width 1041 height 12
click at [185, 303] on input "0202010279" at bounding box center [545, 300] width 1026 height 31
drag, startPoint x: 197, startPoint y: 328, endPoint x: 199, endPoint y: 312, distance: 16.4
click at [197, 327] on div "0202010643 - Dosagem de Transaminase Glutamico-Oxalacetica (Tgo)" at bounding box center [552, 332] width 1041 height 12
click at [203, 305] on input "0202010643" at bounding box center [545, 300] width 1026 height 31
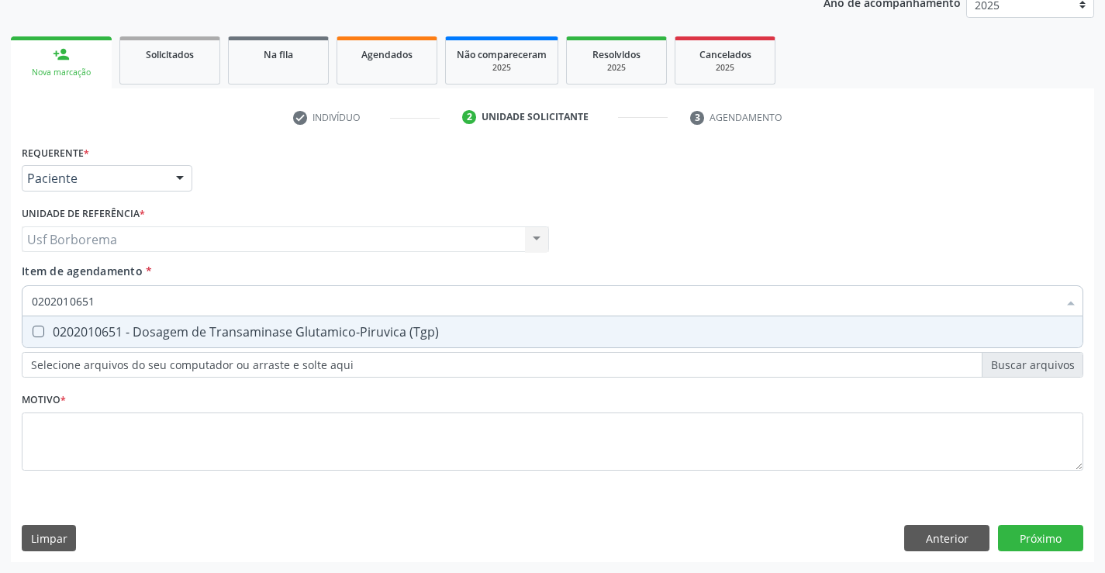
click at [179, 329] on div "0202010651 - Dosagem de Transaminase Glutamico-Piruvica (Tgp)" at bounding box center [552, 332] width 1041 height 12
click at [179, 298] on input "0202010651" at bounding box center [545, 300] width 1026 height 31
click at [334, 338] on div "0202010678 - Dosagem de Triglicerideos" at bounding box center [552, 332] width 1041 height 12
click at [320, 294] on input "0202010678" at bounding box center [545, 300] width 1026 height 31
click at [292, 326] on div "0202010503 - Dosagem de Hemoglobina Glicosilada" at bounding box center [552, 332] width 1041 height 12
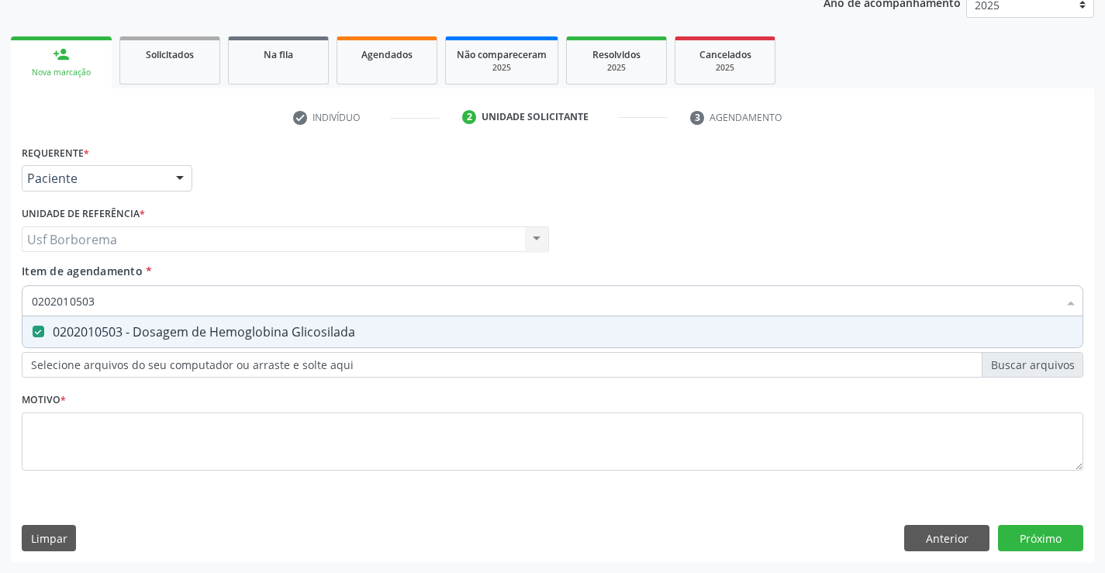
click at [292, 302] on input "0202010503" at bounding box center [545, 300] width 1026 height 31
click at [295, 328] on div "0202050017 - Analise de Caracteres Fisicos, Elementos e Sedimento da Urina" at bounding box center [552, 332] width 1041 height 12
click at [290, 305] on input "0202050017" at bounding box center [545, 300] width 1026 height 31
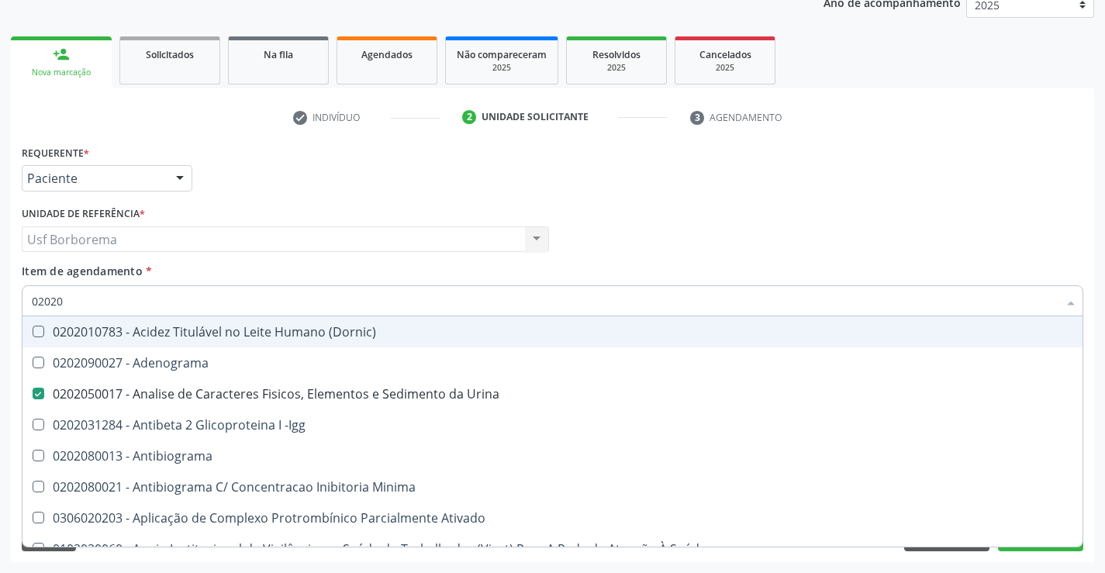
click at [294, 304] on input "02020" at bounding box center [545, 300] width 1026 height 31
click at [699, 237] on div "Profissional Solicitante Por favor, selecione a Unidade de Atendimento primeiro…" at bounding box center [552, 232] width 1069 height 60
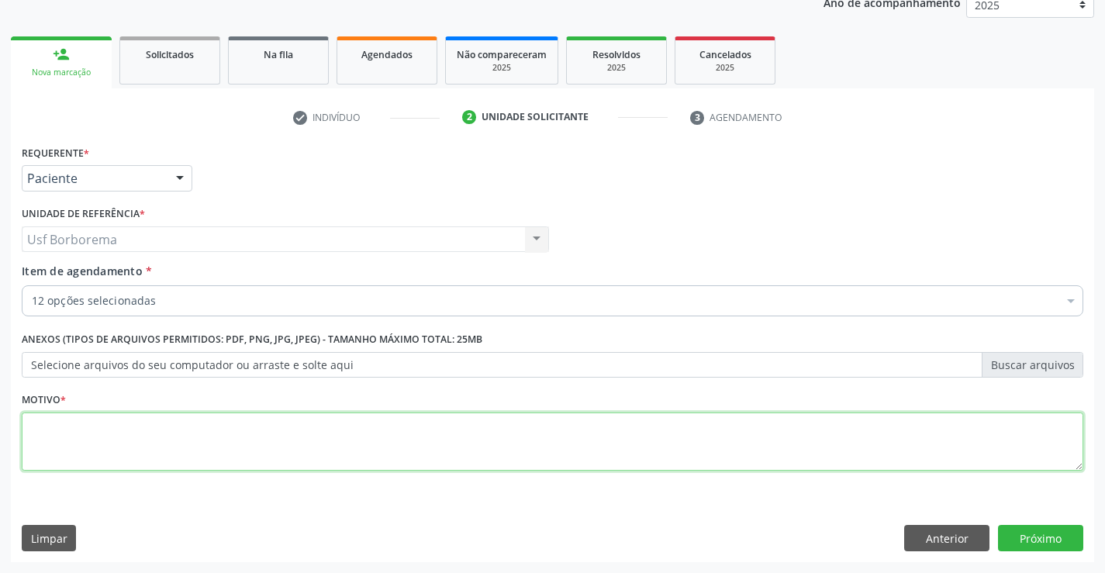
click at [363, 448] on textarea at bounding box center [552, 441] width 1061 height 59
click at [297, 286] on div "12 opções selecionadas" at bounding box center [552, 300] width 1061 height 31
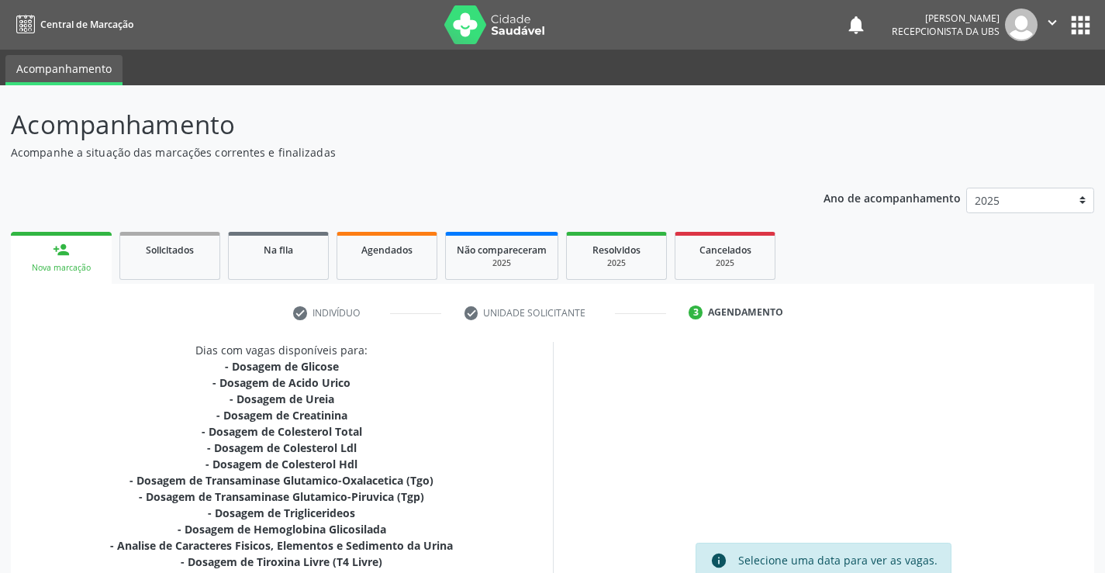
scroll to position [195, 0]
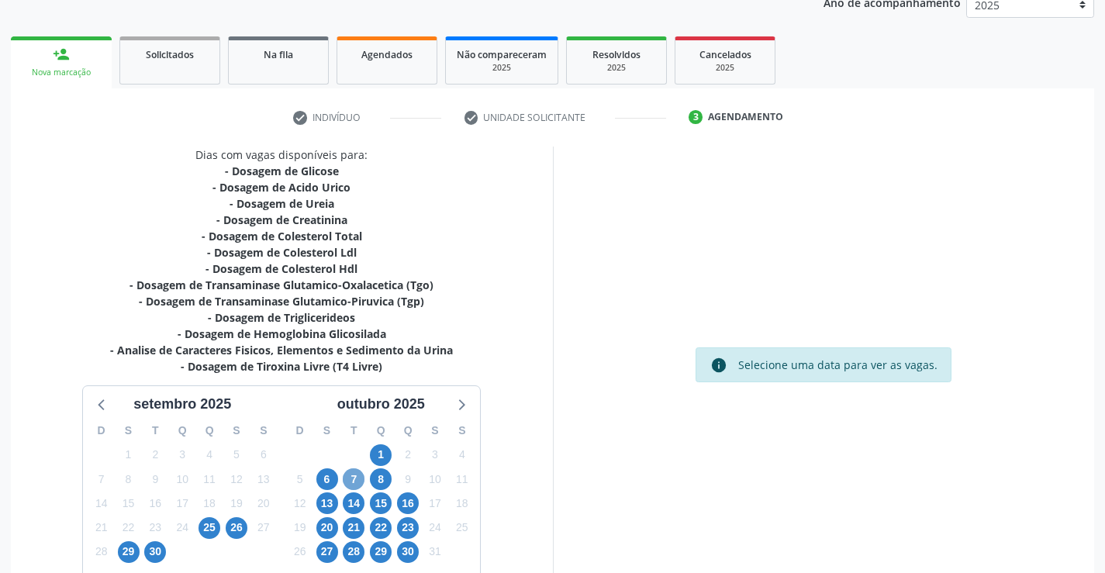
click at [352, 474] on span "7" at bounding box center [354, 479] width 22 height 22
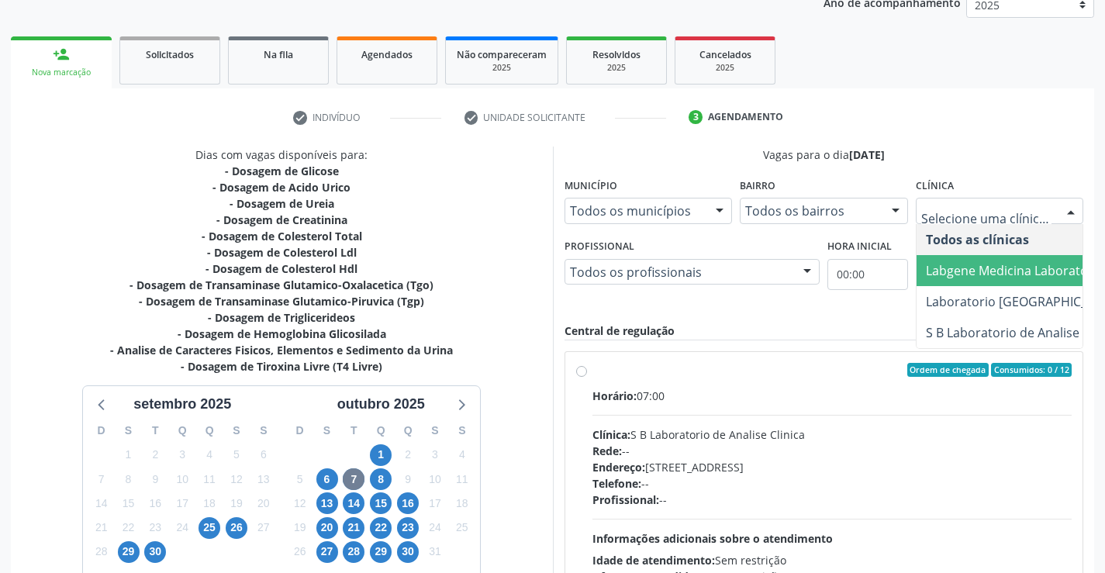
click at [1012, 273] on span "Labgene Medicina Laboratorial" at bounding box center [1016, 270] width 181 height 17
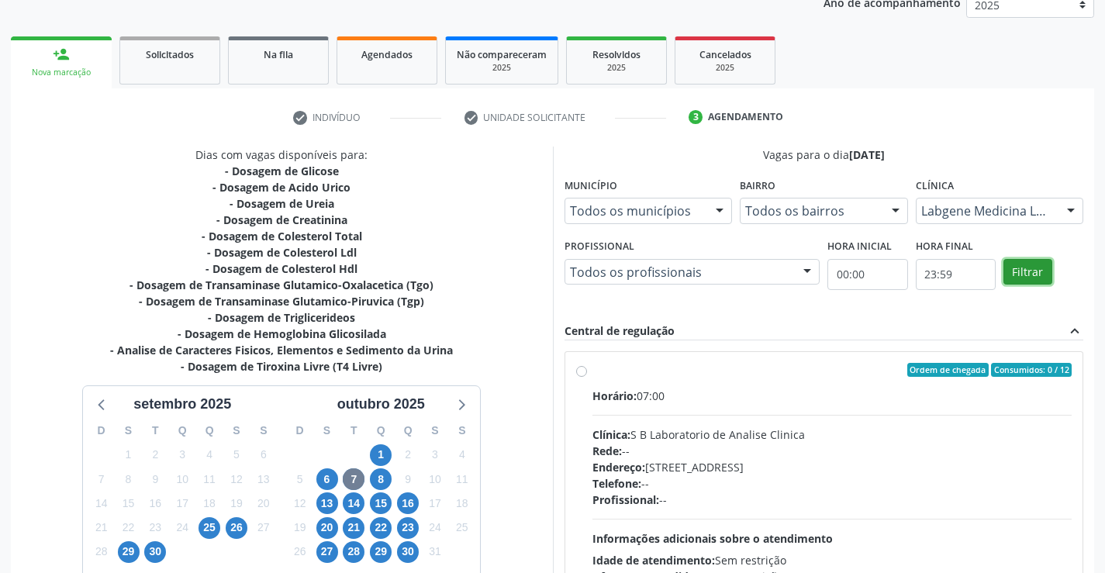
click at [1026, 270] on button "Filtrar" at bounding box center [1027, 272] width 49 height 26
click at [592, 368] on label "Ordem de chegada Consumidos: 9 / 12 Horário: 07:00 Clínica: Labgene Medicina La…" at bounding box center [832, 482] width 480 height 238
click at [576, 368] on input "Ordem de chegada Consumidos: 9 / 12 Horário: 07:00 Clínica: Labgene Medicina La…" at bounding box center [581, 370] width 11 height 14
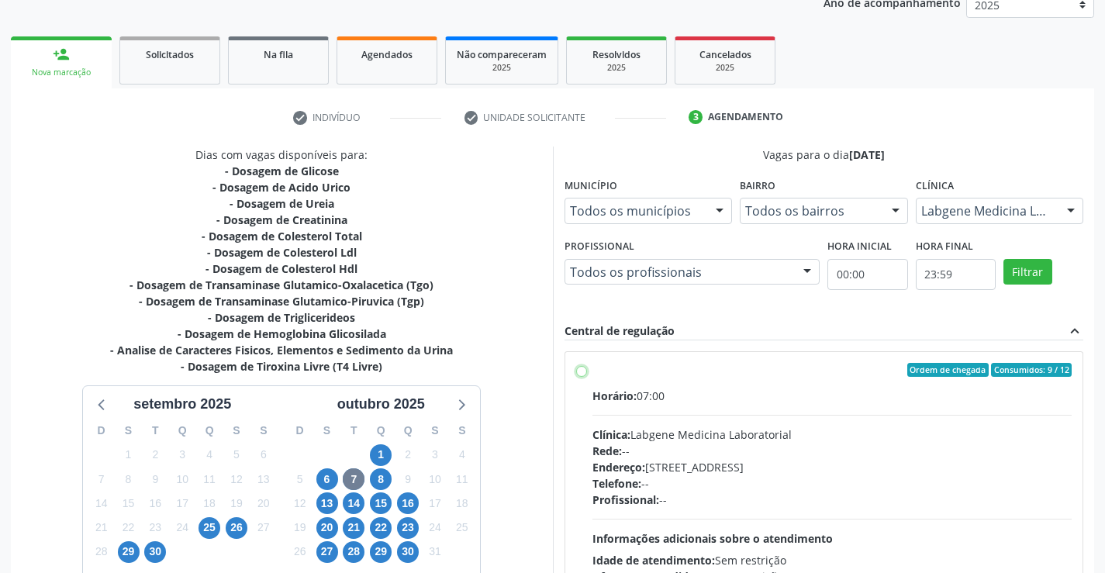
radio input "true"
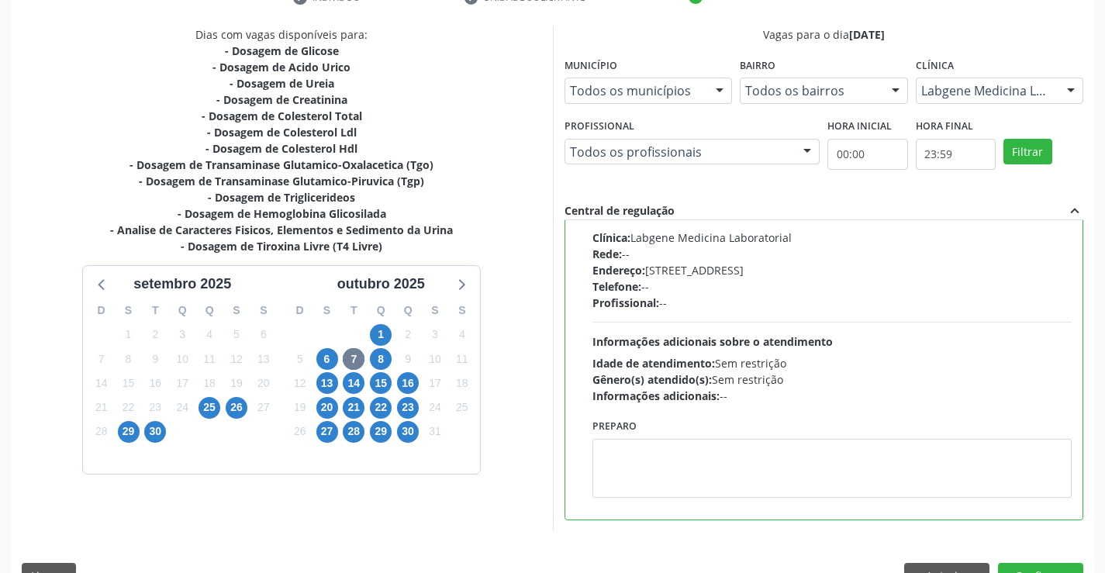
scroll to position [354, 0]
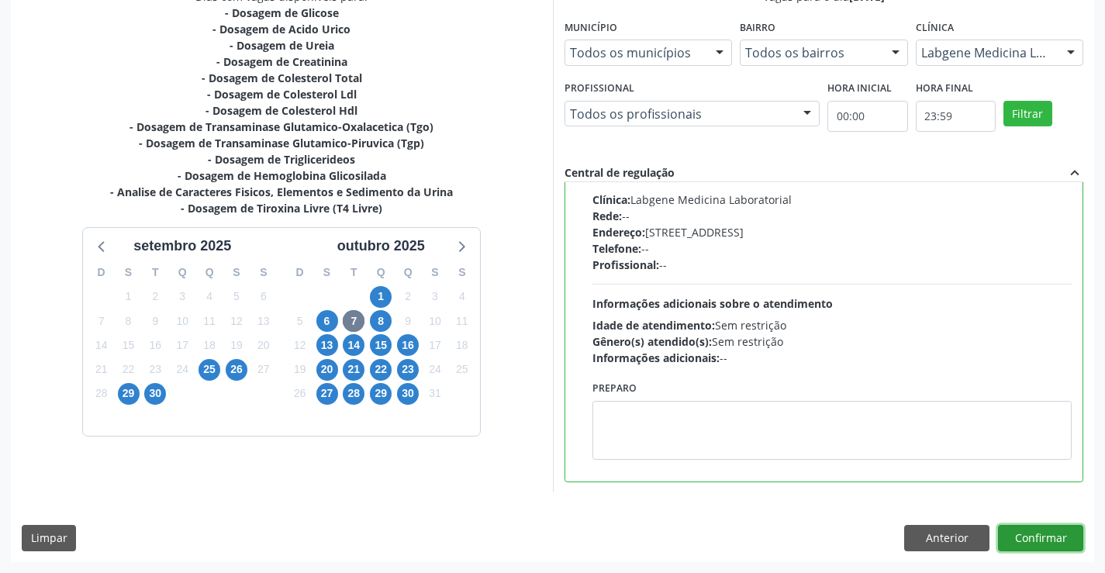
click at [1047, 535] on button "Confirmar" at bounding box center [1040, 538] width 85 height 26
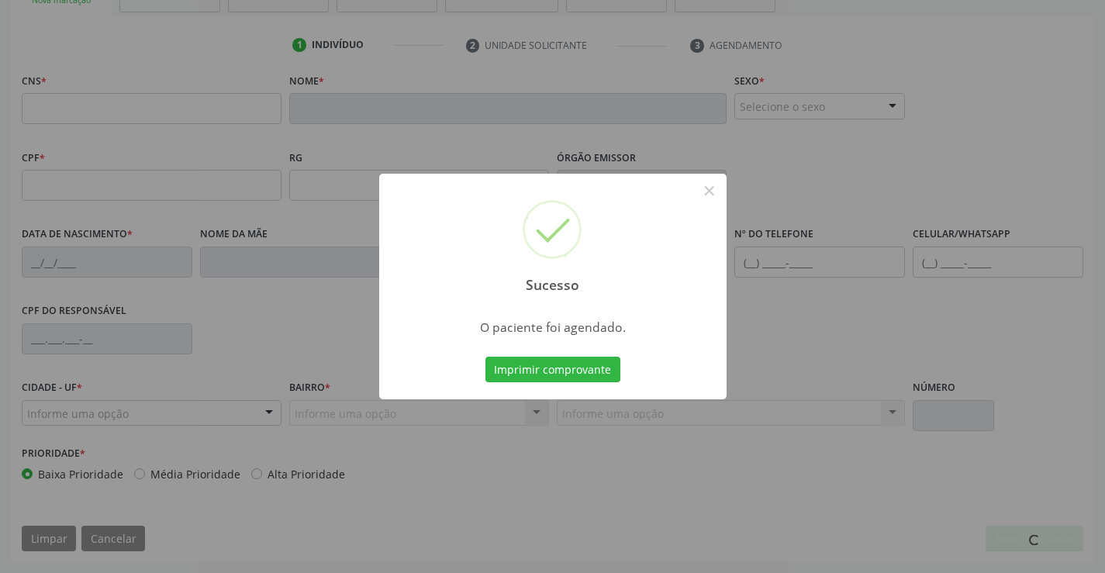
scroll to position [267, 0]
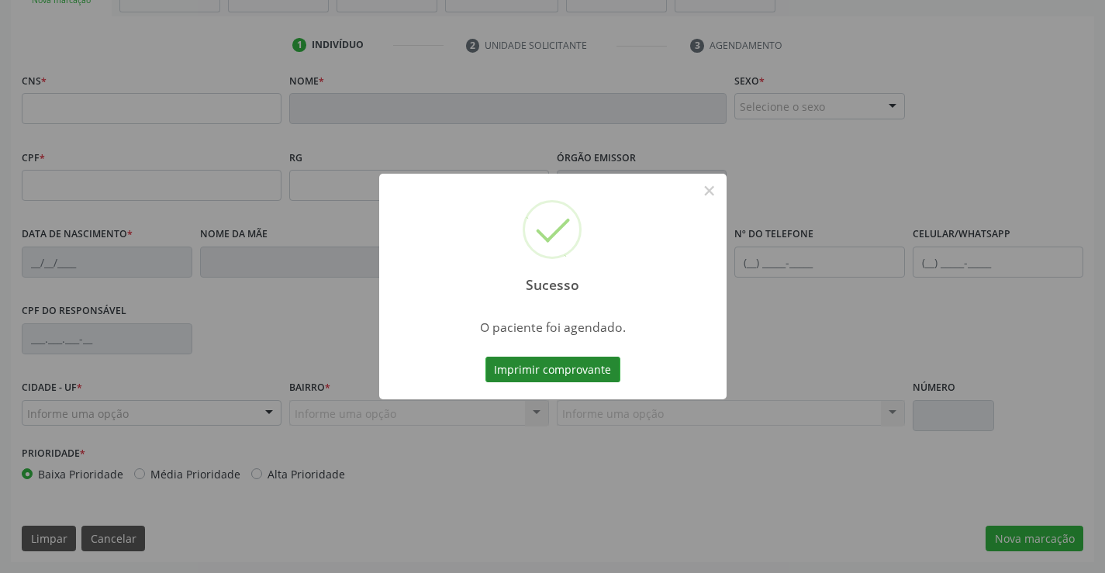
click at [543, 374] on button "Imprimir comprovante" at bounding box center [552, 370] width 135 height 26
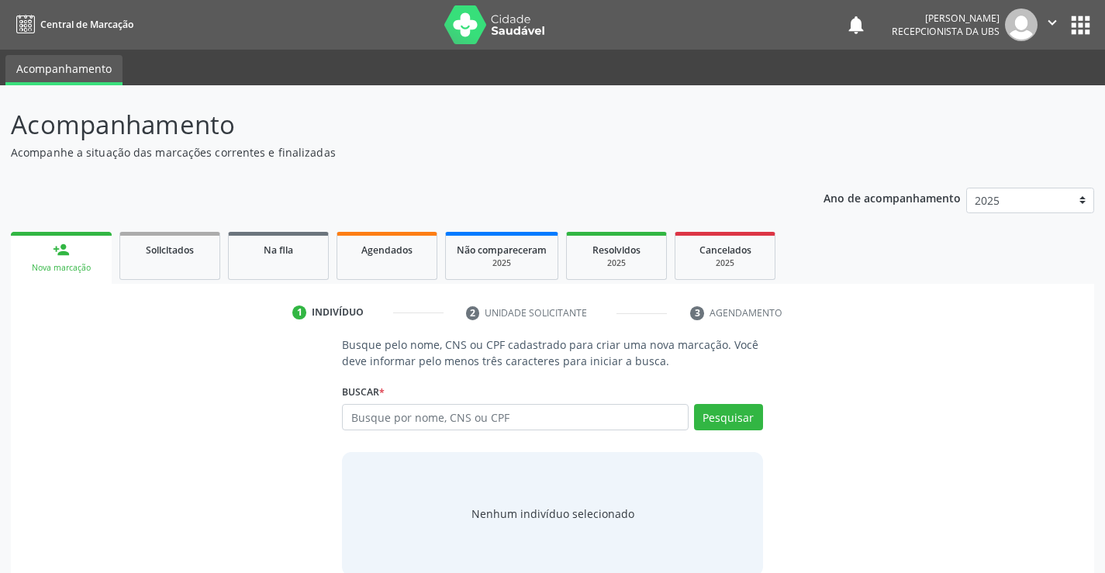
click at [412, 413] on input "text" at bounding box center [515, 417] width 346 height 26
click at [418, 420] on input "text" at bounding box center [515, 417] width 346 height 26
click at [376, 264] on link "Agendados" at bounding box center [386, 256] width 101 height 48
select select "8"
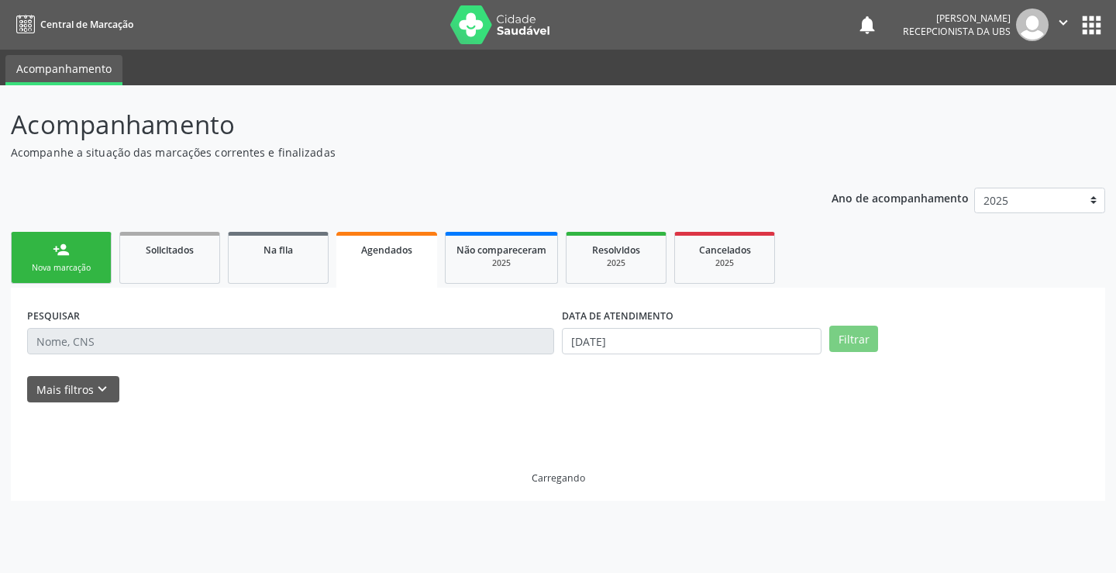
click at [377, 264] on link "Agendados" at bounding box center [386, 260] width 101 height 56
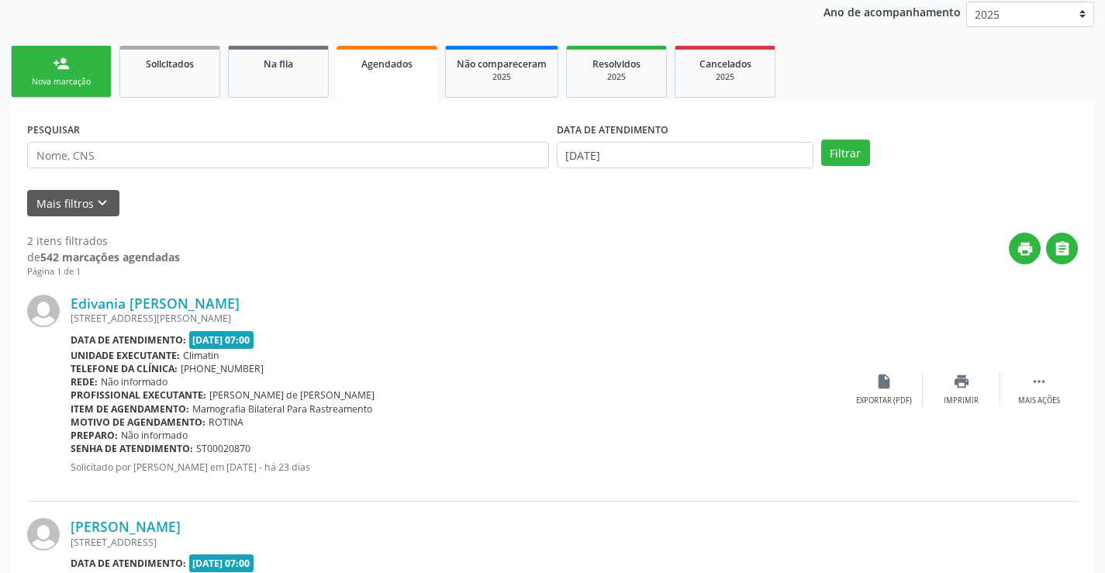
scroll to position [146, 0]
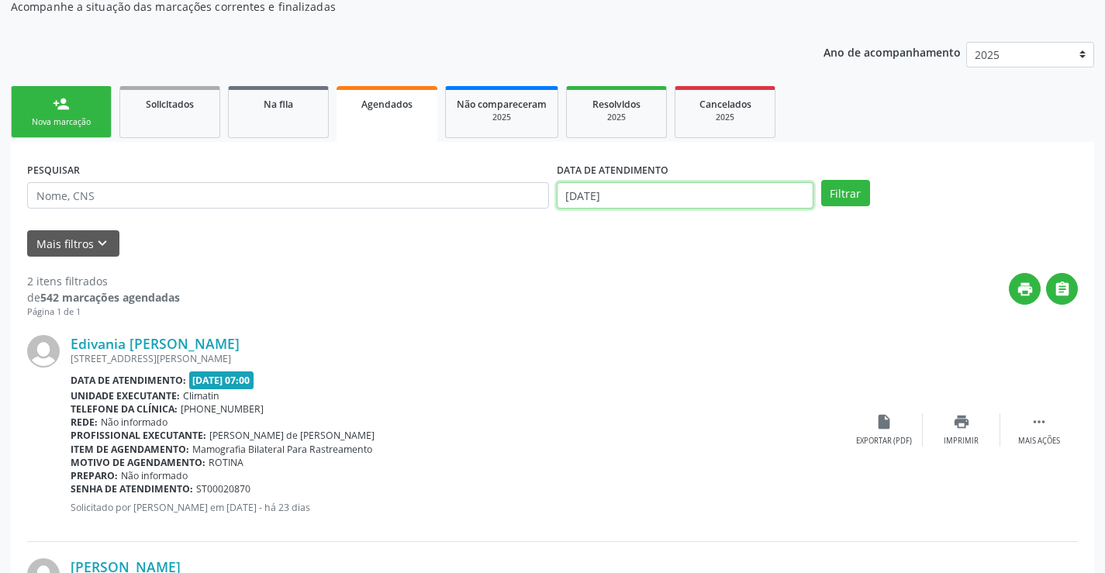
click at [578, 195] on input "[DATE]" at bounding box center [685, 195] width 257 height 26
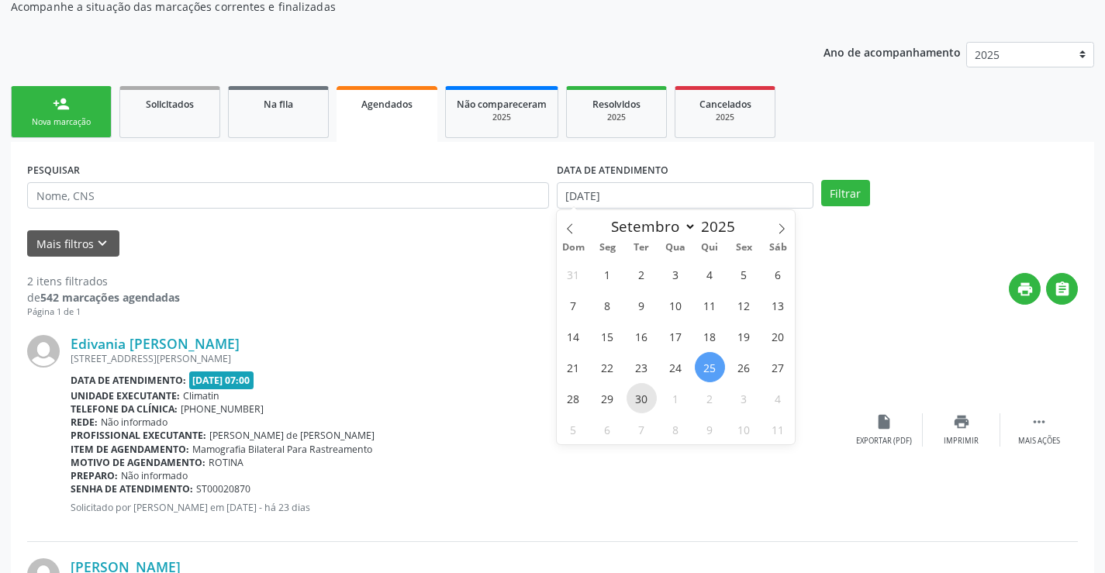
click at [646, 392] on span "30" at bounding box center [641, 398] width 30 height 30
type input "[DATE]"
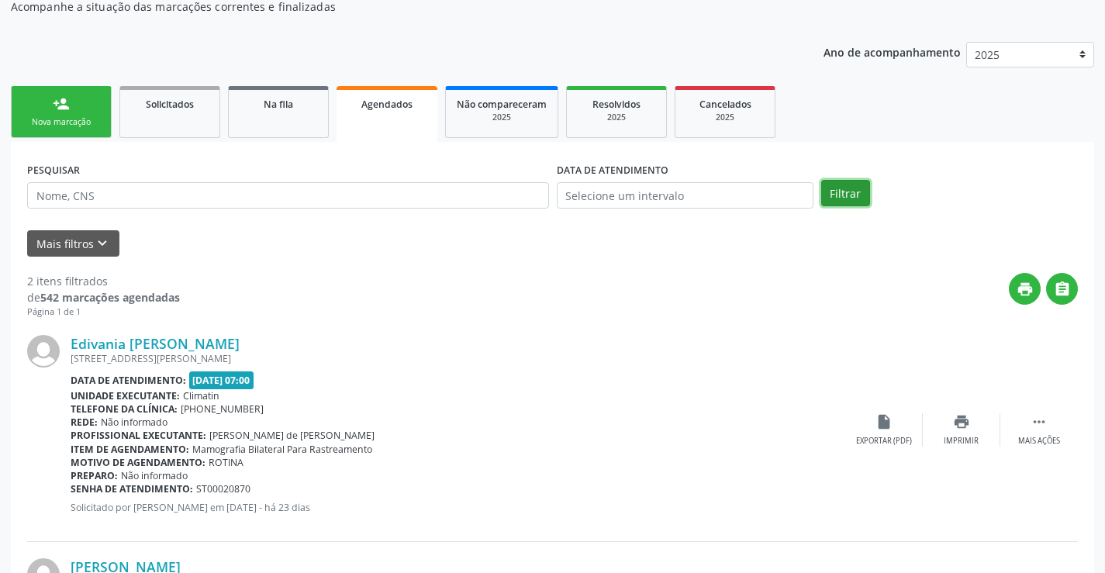
click at [854, 200] on button "Filtrar" at bounding box center [845, 193] width 49 height 26
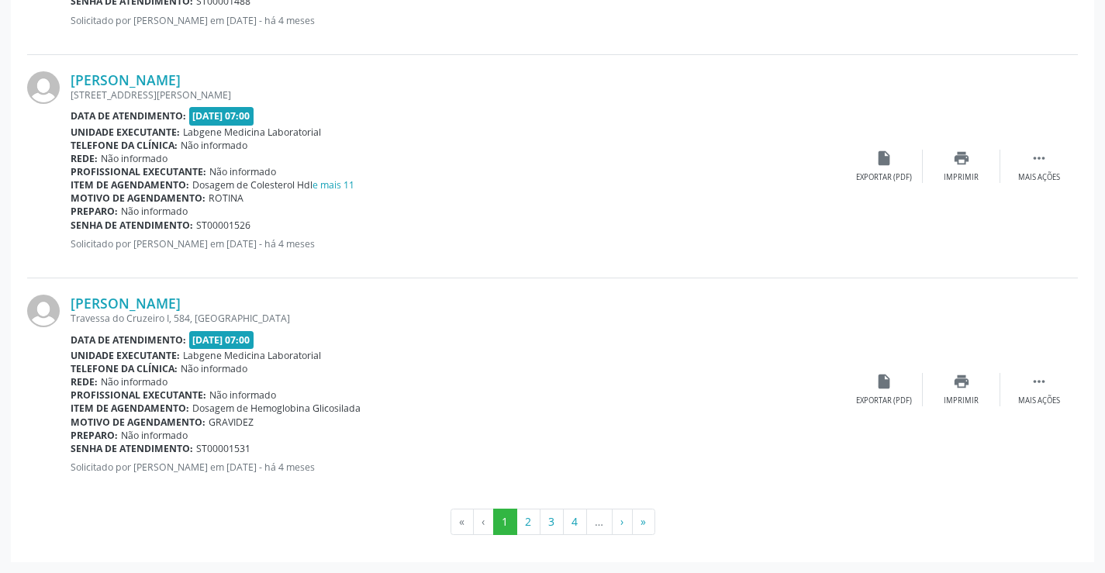
scroll to position [3314, 0]
click at [557, 517] on button "3" at bounding box center [552, 522] width 24 height 26
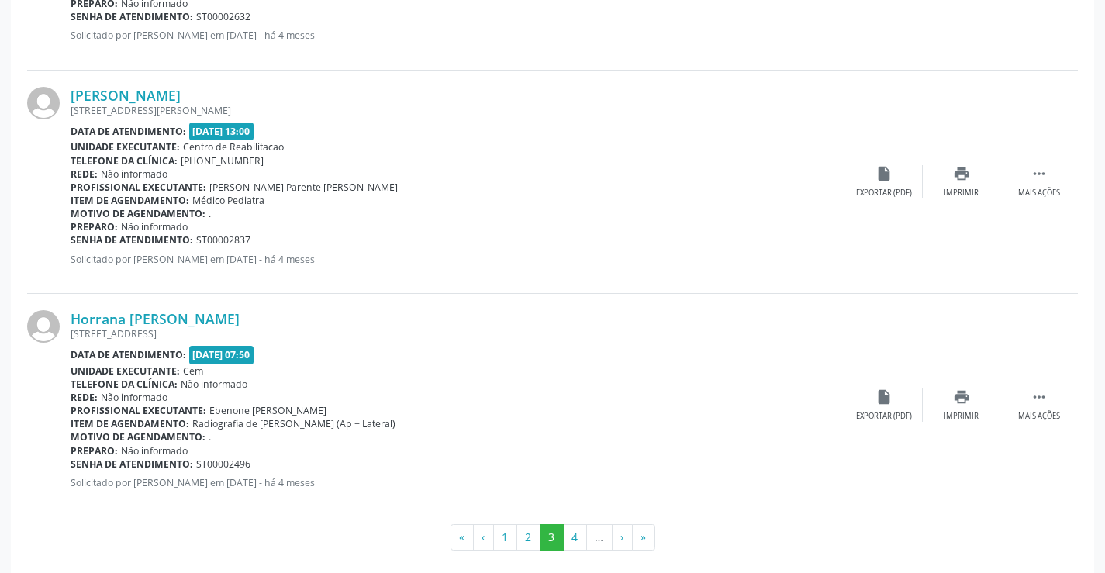
scroll to position [3301, 0]
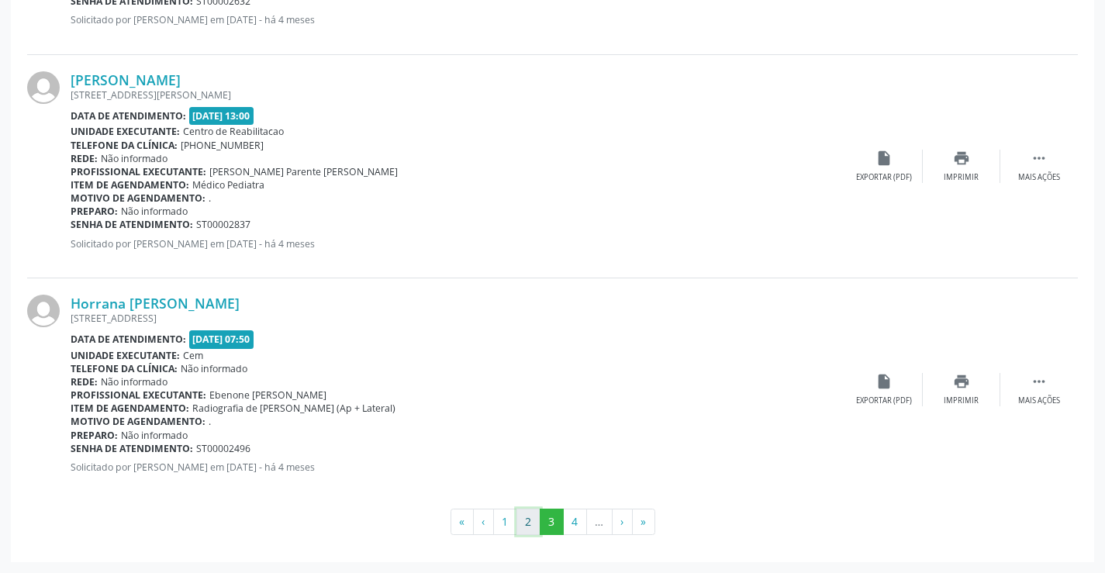
click at [532, 522] on button "2" at bounding box center [528, 522] width 24 height 26
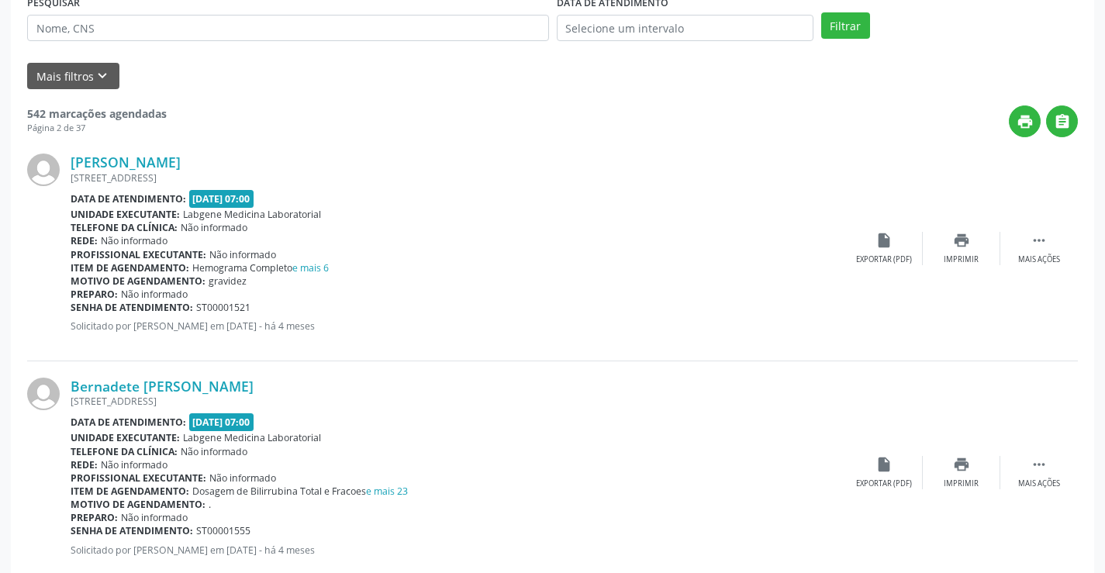
scroll to position [0, 0]
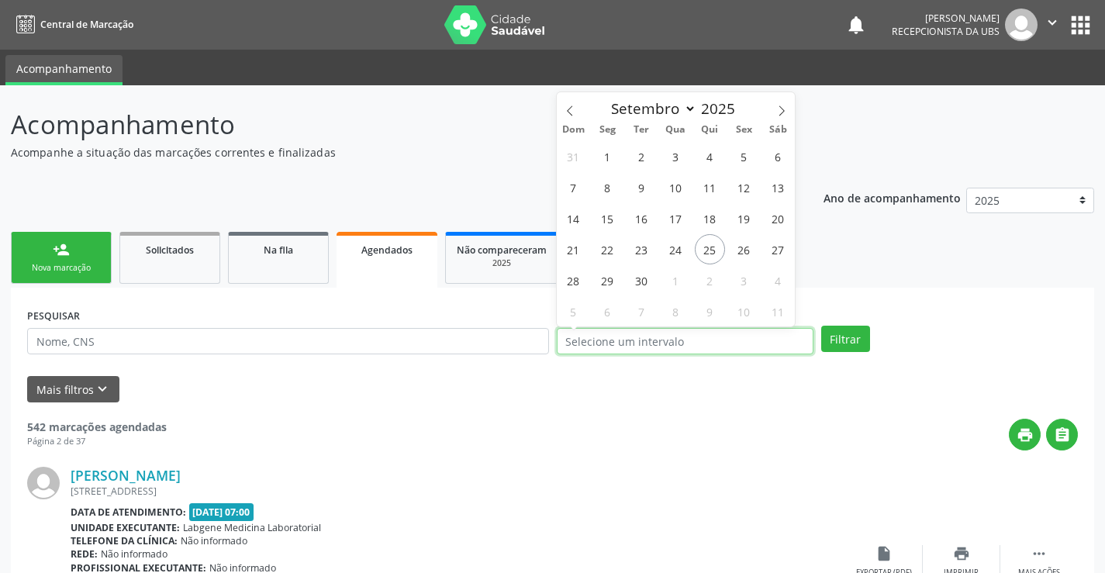
click at [627, 336] on input "text" at bounding box center [685, 341] width 257 height 26
click at [710, 247] on span "25" at bounding box center [710, 249] width 30 height 30
type input "[DATE]"
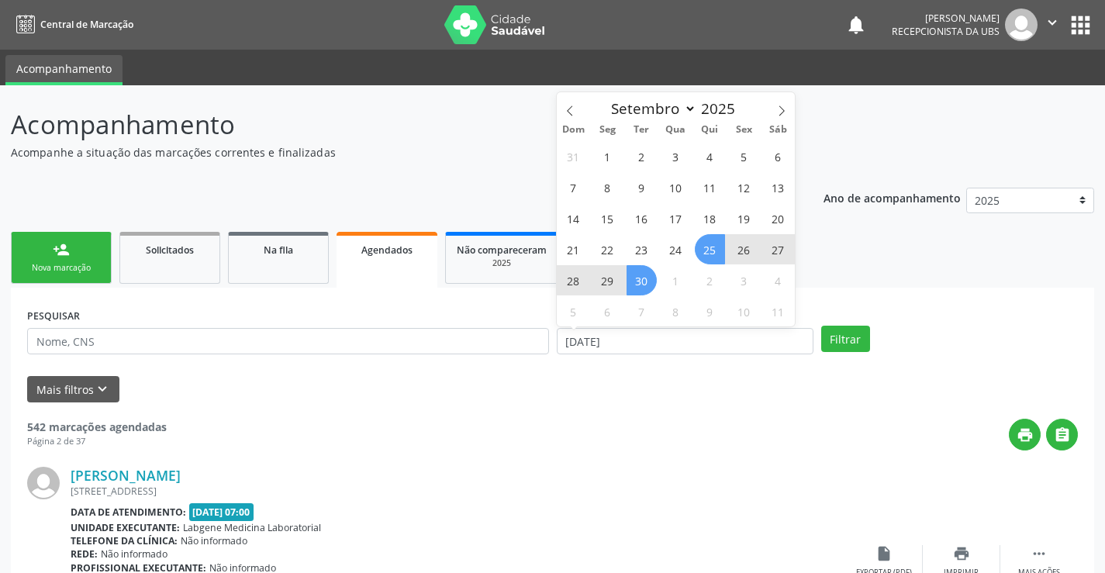
click at [633, 281] on span "30" at bounding box center [641, 280] width 30 height 30
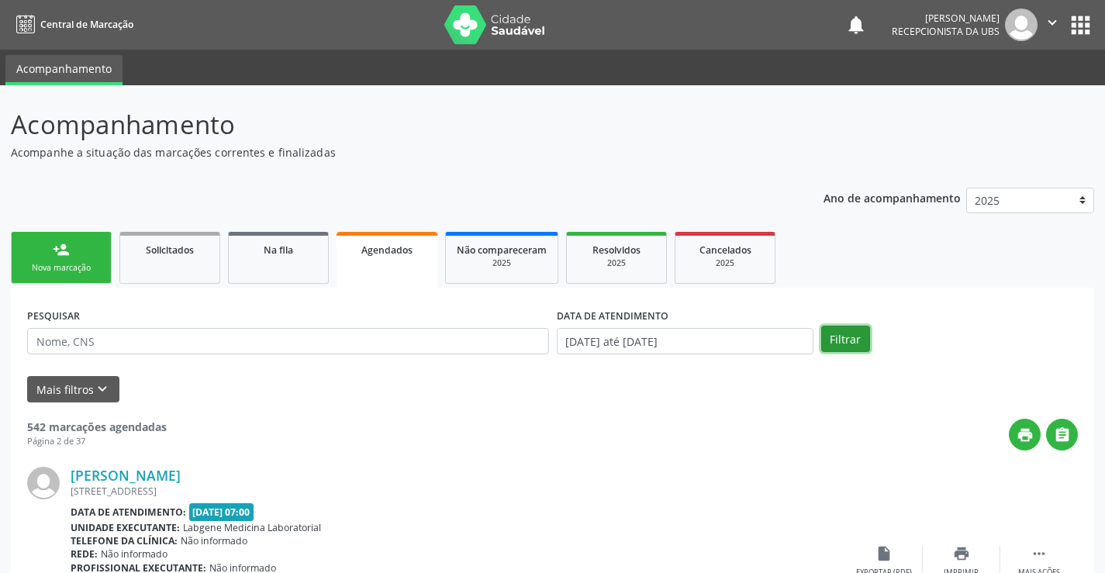
click at [849, 340] on button "Filtrar" at bounding box center [845, 339] width 49 height 26
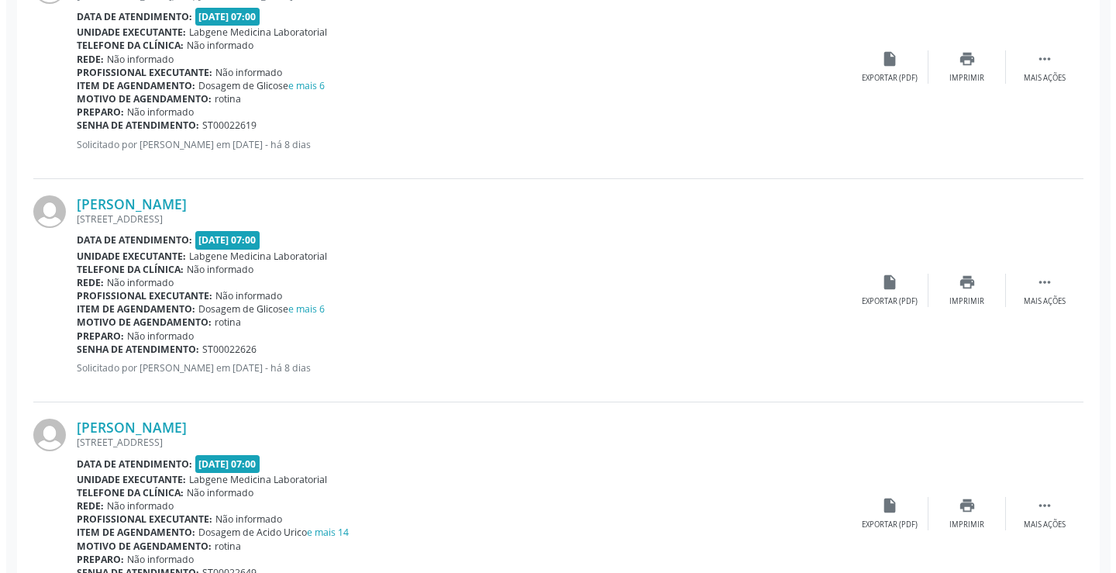
scroll to position [2558, 0]
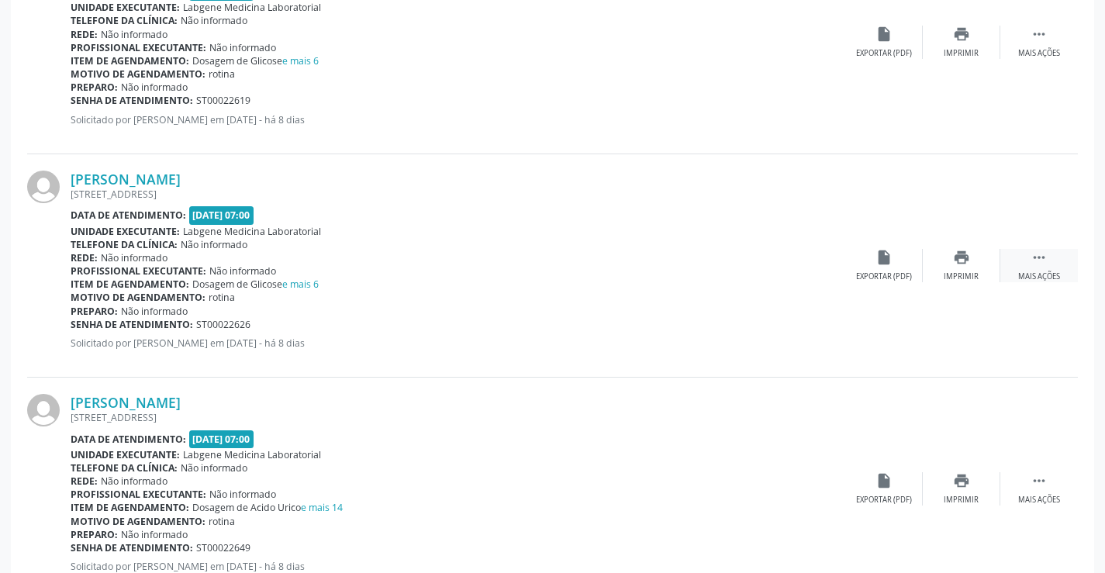
click at [1034, 257] on icon "" at bounding box center [1038, 257] width 17 height 17
click at [874, 272] on div "Cancelar" at bounding box center [883, 276] width 36 height 11
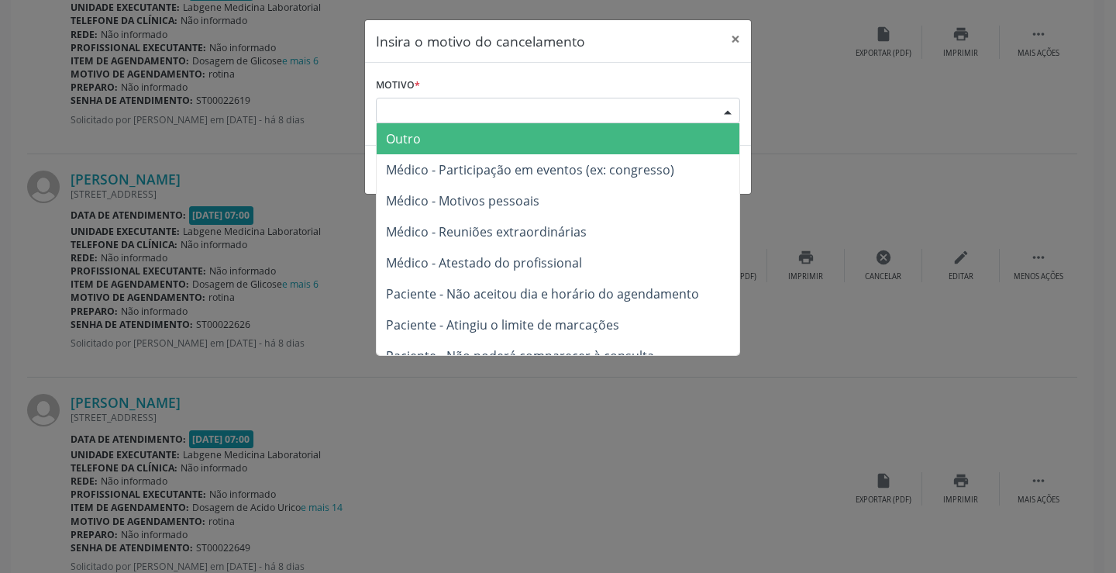
click at [452, 116] on div "Escolha o motivo" at bounding box center [558, 111] width 364 height 26
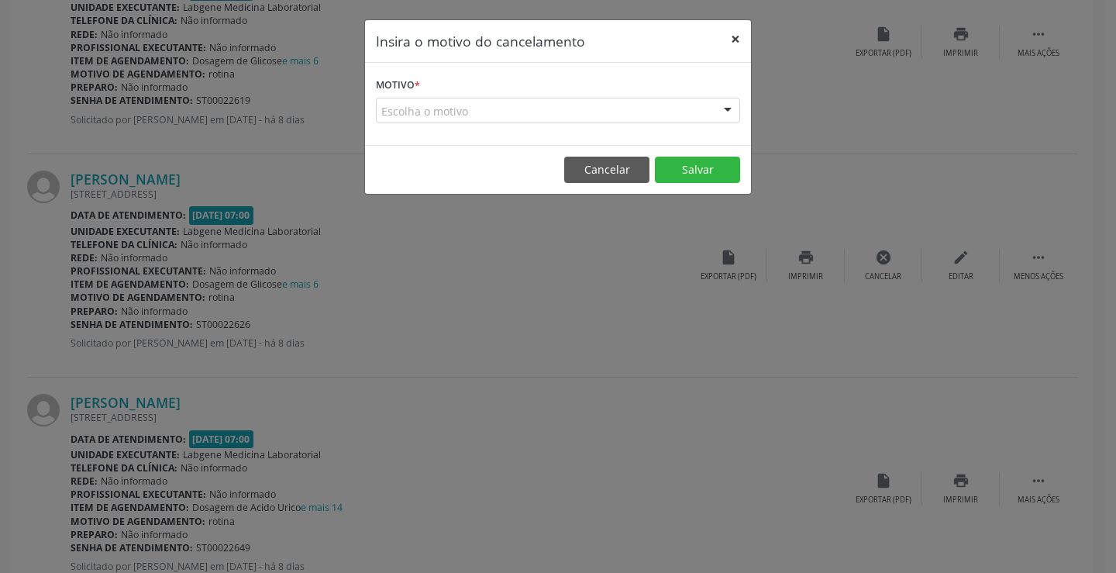
click at [749, 40] on button "×" at bounding box center [735, 39] width 31 height 38
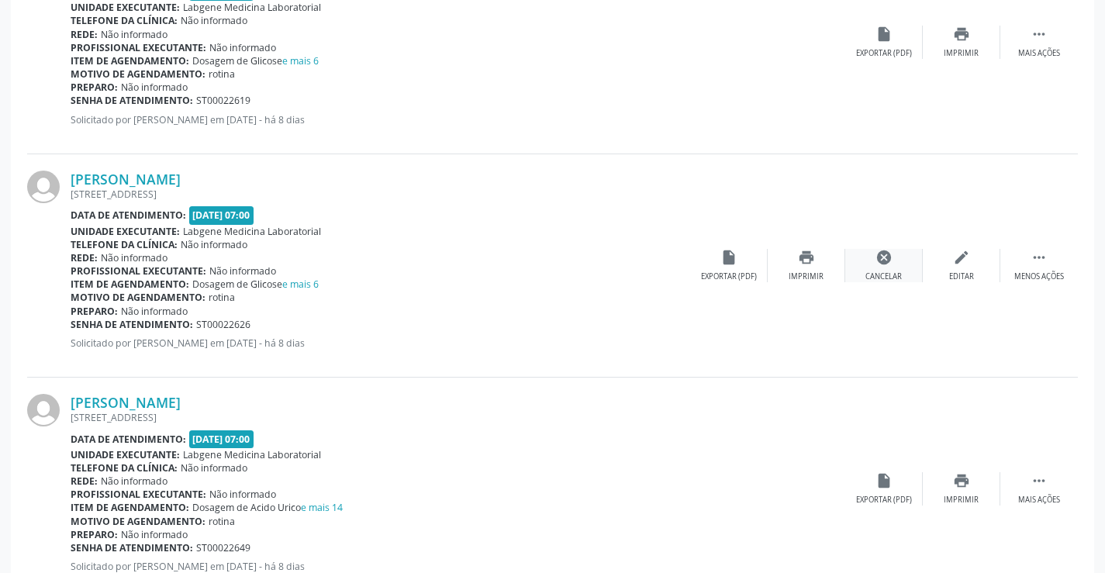
click at [892, 260] on div "cancel Cancelar" at bounding box center [884, 265] width 78 height 33
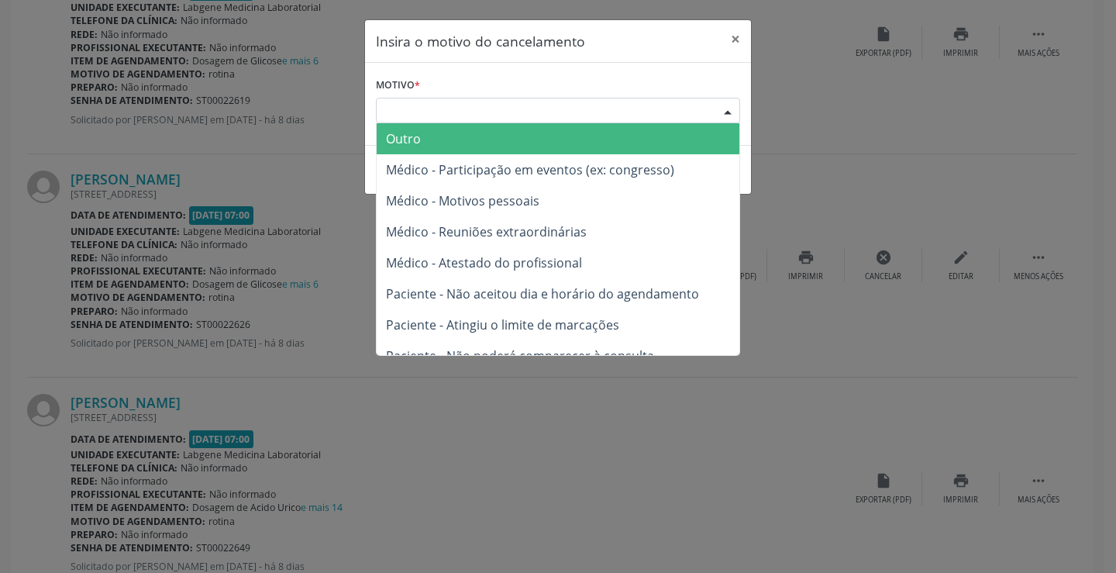
click at [546, 109] on div "Escolha o motivo" at bounding box center [558, 111] width 364 height 26
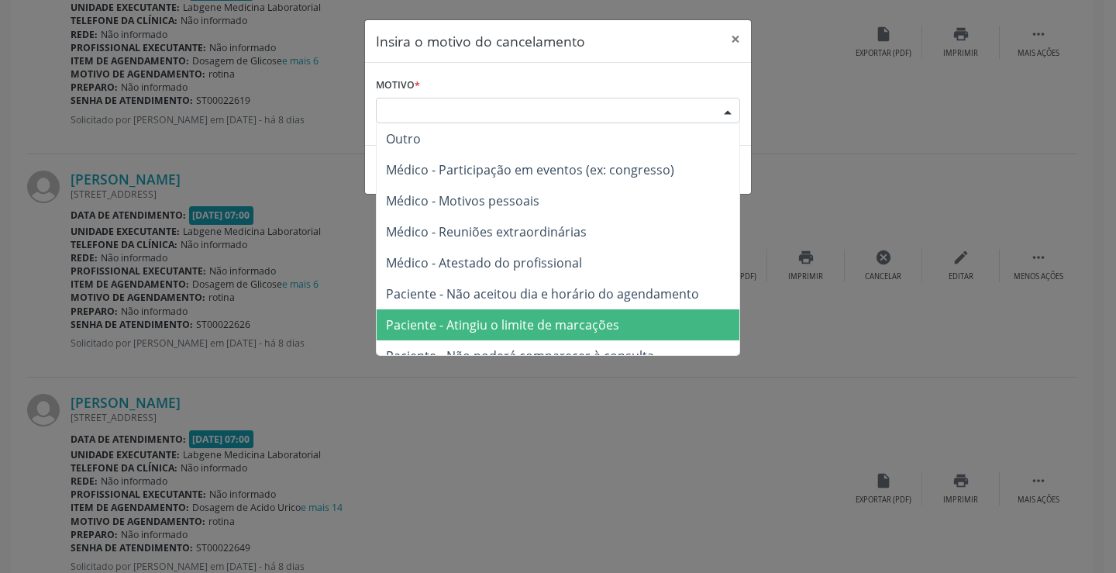
click at [602, 324] on span "Paciente - Atingiu o limite de marcações" at bounding box center [502, 324] width 233 height 17
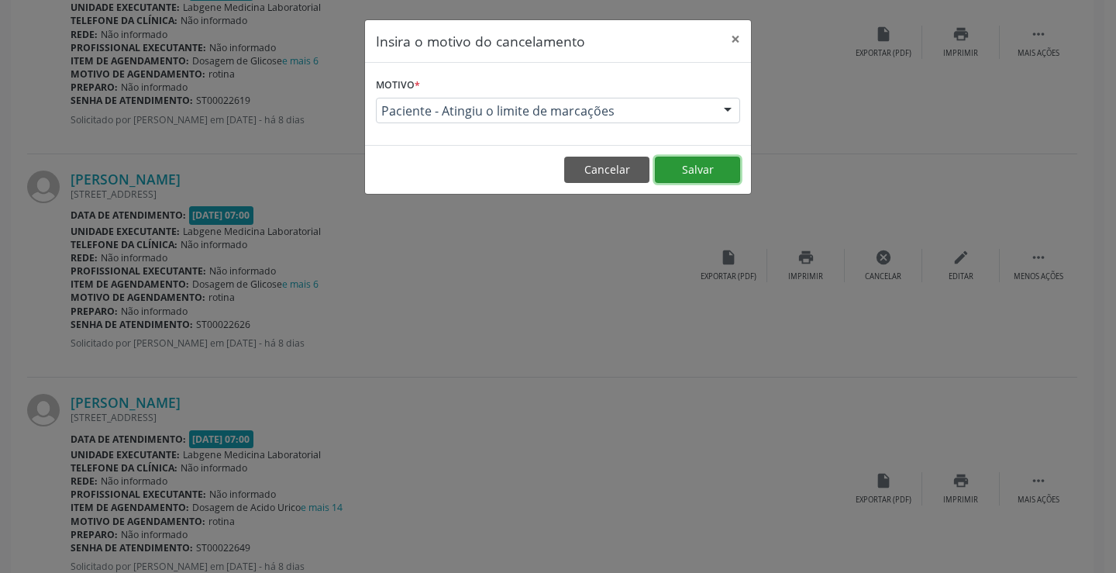
click at [691, 161] on button "Salvar" at bounding box center [697, 170] width 85 height 26
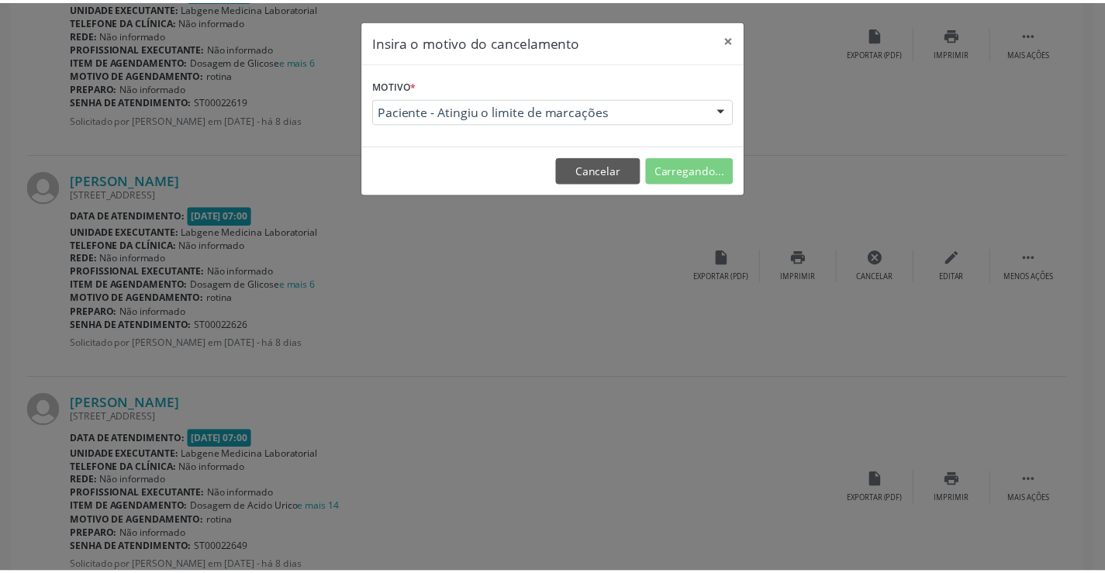
scroll to position [0, 0]
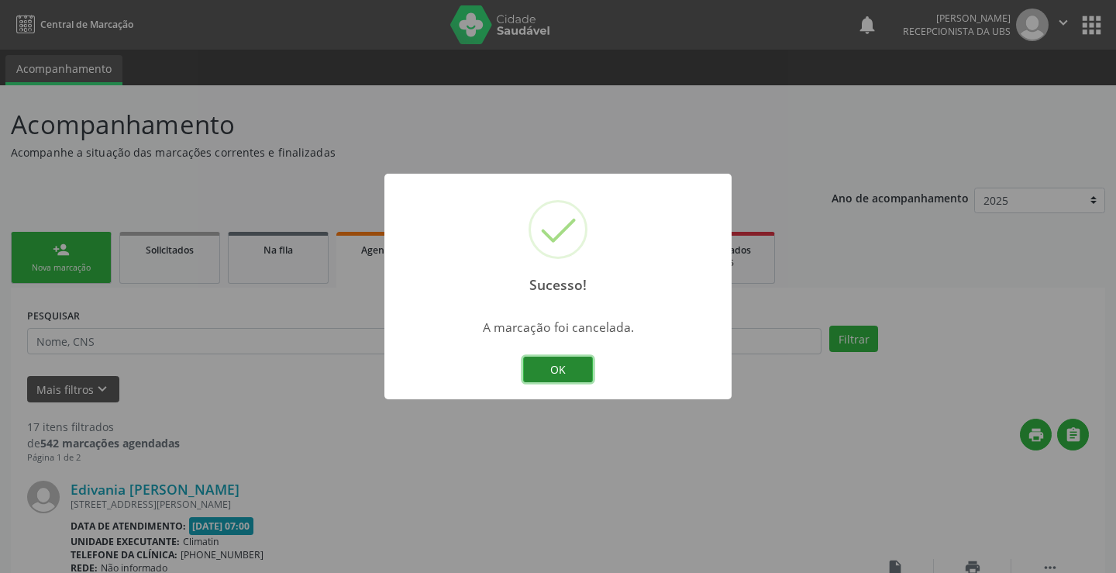
click at [555, 365] on button "OK" at bounding box center [558, 370] width 70 height 26
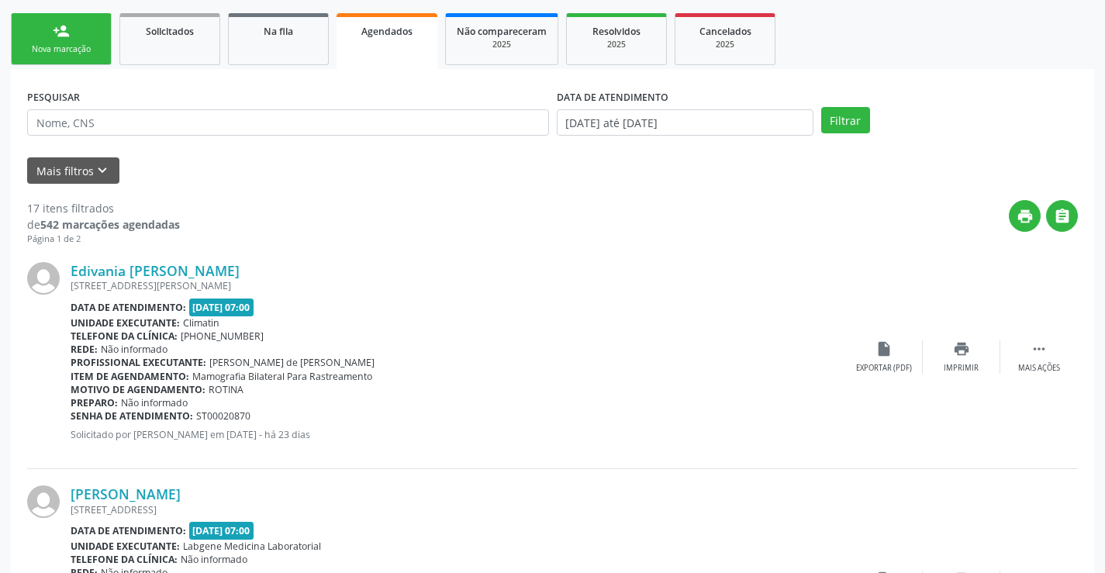
scroll to position [233, 0]
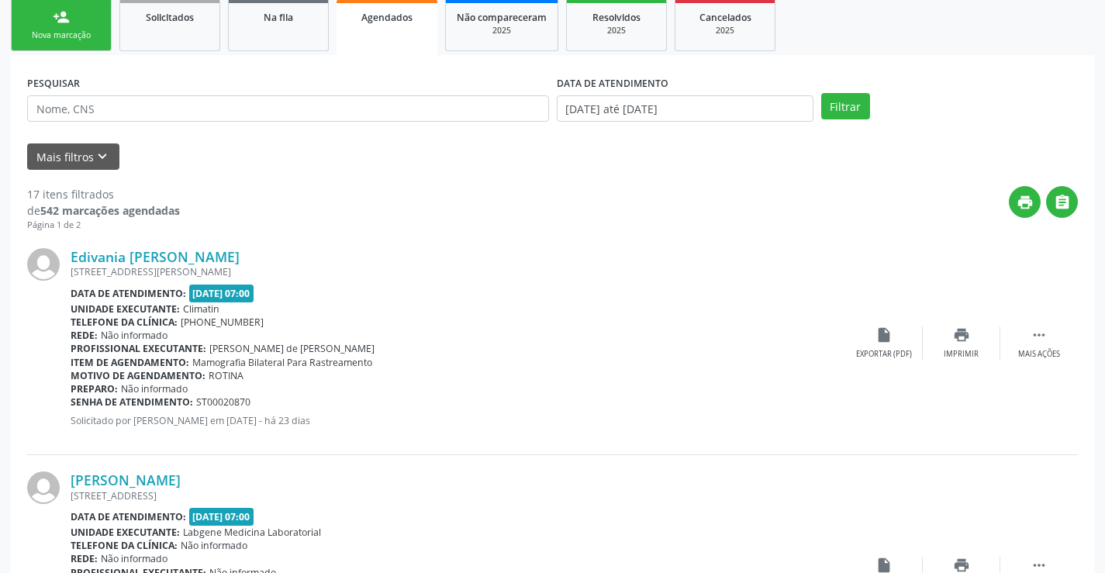
click at [62, 30] on div "Nova marcação" at bounding box center [61, 35] width 78 height 12
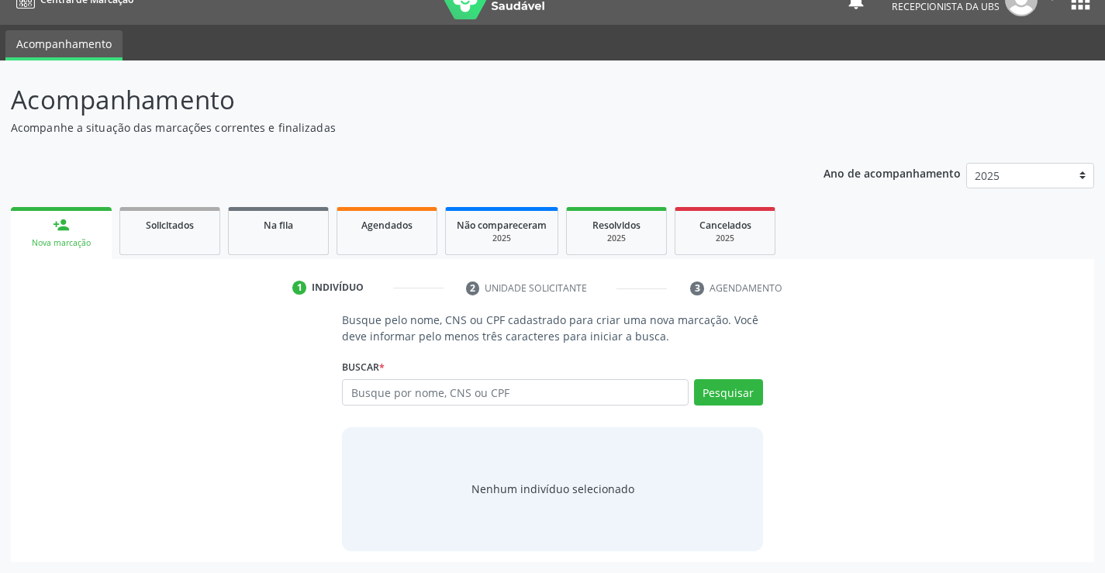
scroll to position [25, 0]
click at [491, 401] on input "text" at bounding box center [515, 392] width 346 height 26
click at [472, 396] on input "text" at bounding box center [515, 392] width 346 height 26
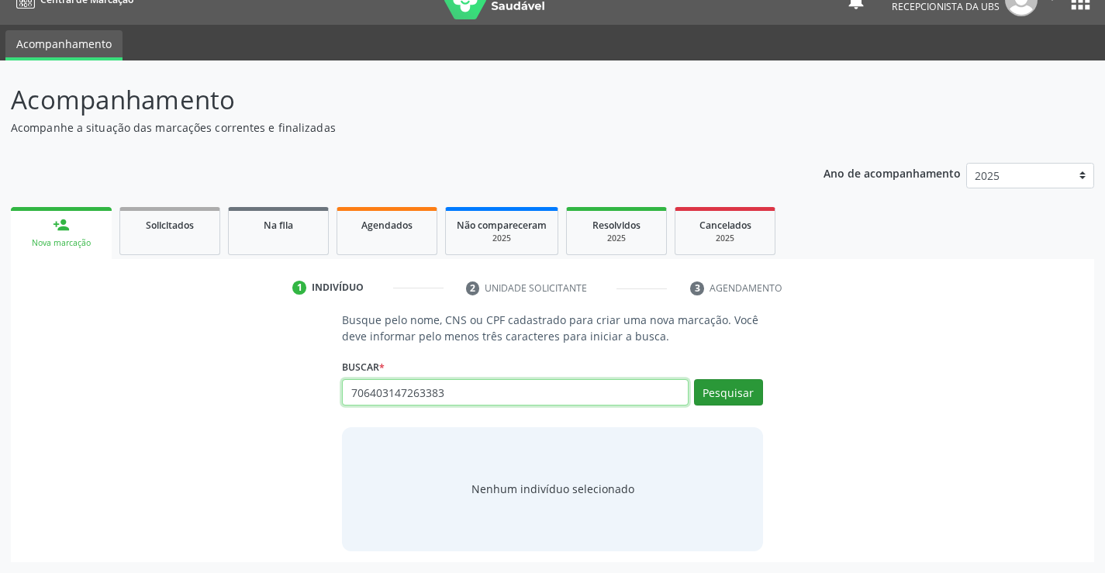
type input "706403147263383"
click at [729, 385] on button "Pesquisar" at bounding box center [728, 392] width 69 height 26
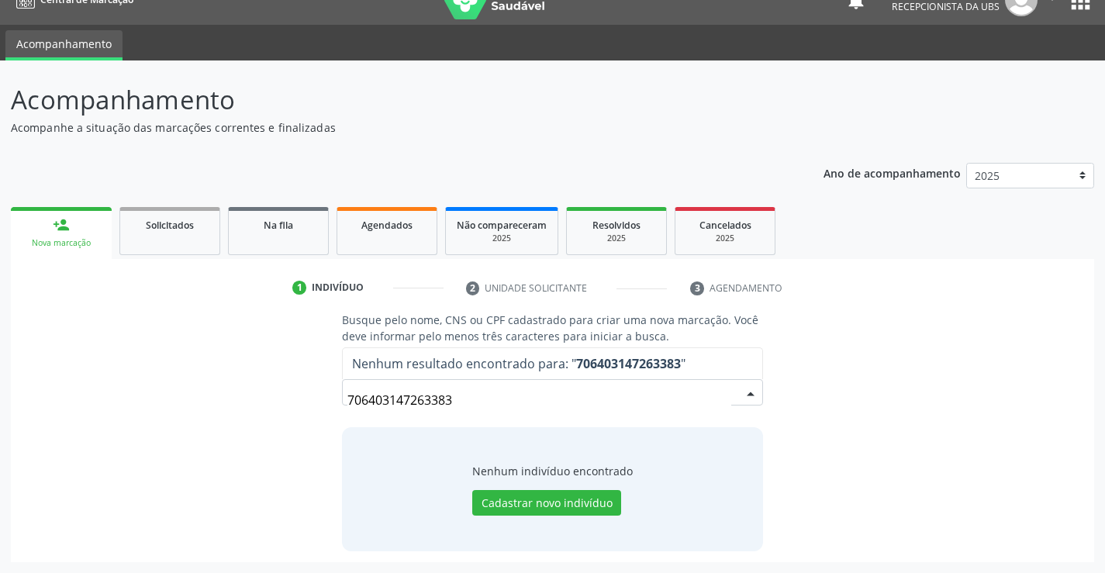
click at [531, 402] on input "706403147263383" at bounding box center [538, 400] width 383 height 31
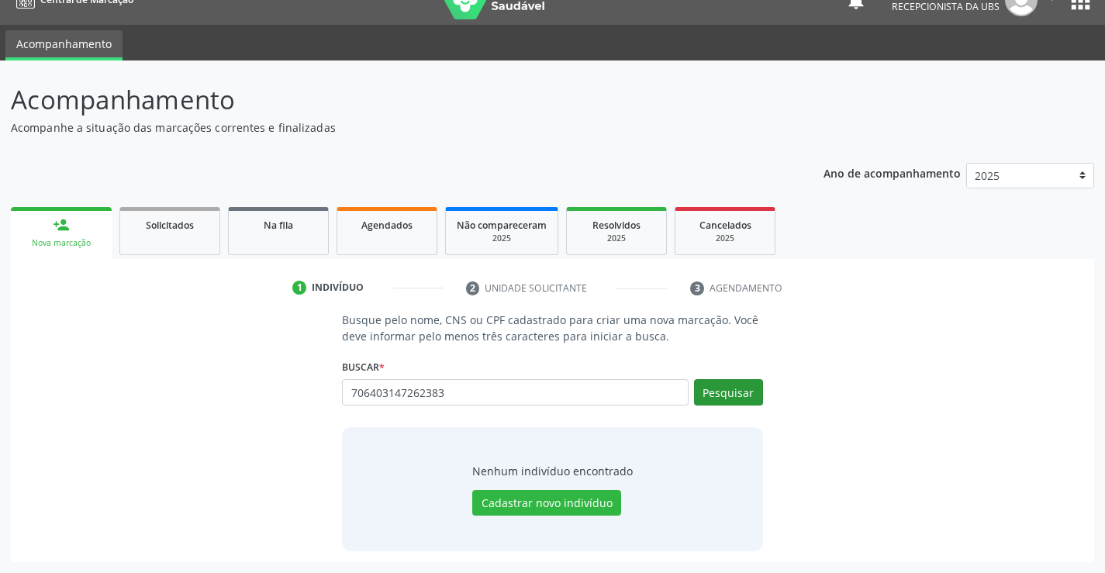
type input "706403147262383"
click at [734, 389] on button "Pesquisar" at bounding box center [728, 392] width 69 height 26
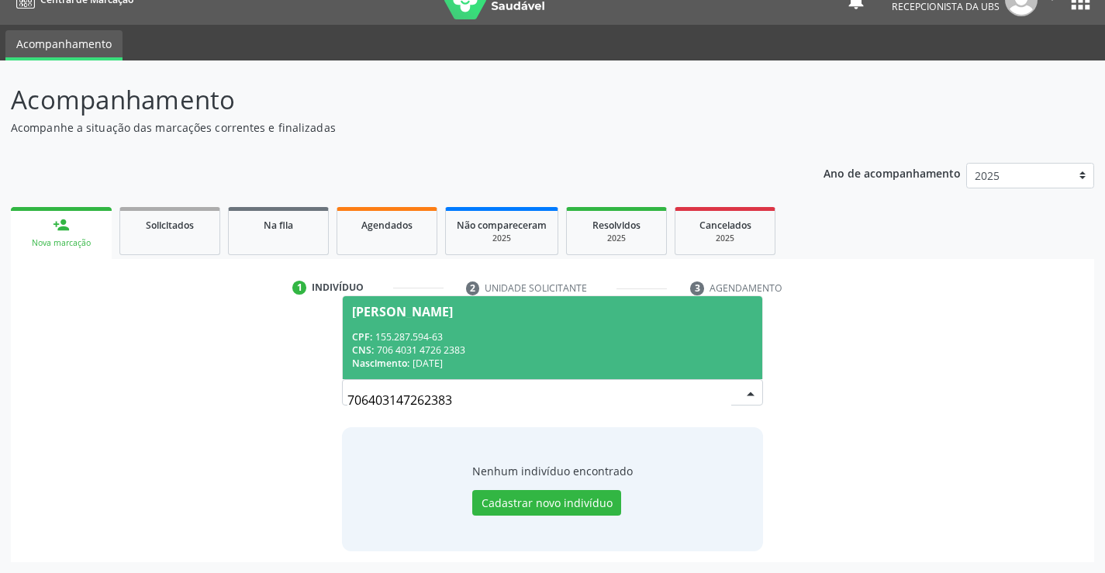
click at [564, 322] on span "Yuka Samyra de Oliveira Magalhaes CPF: 155.287.594-63 CNS: 706 4031 4726 2383 N…" at bounding box center [552, 337] width 419 height 83
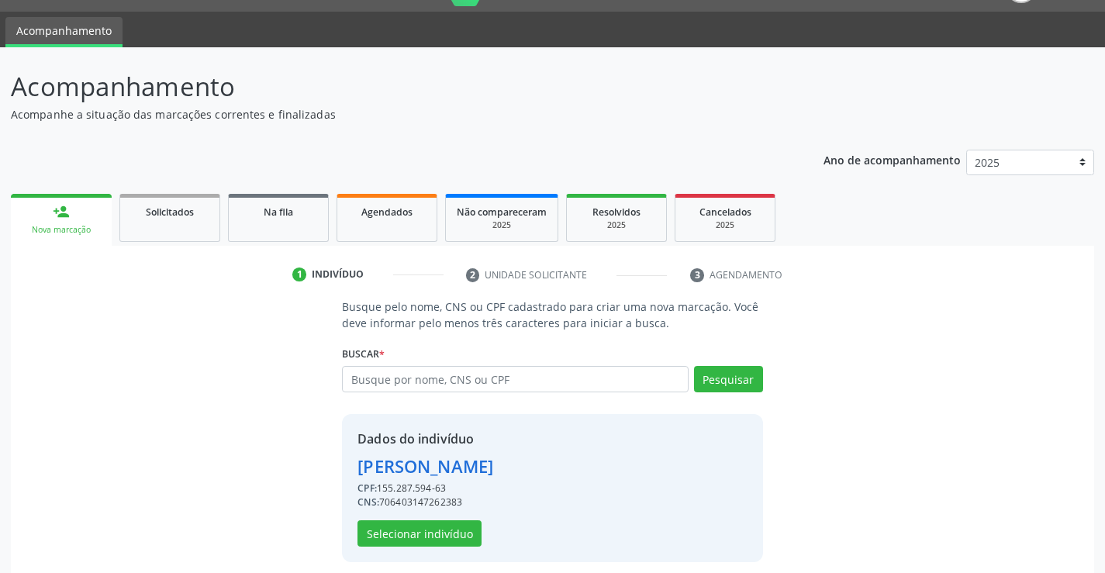
scroll to position [49, 0]
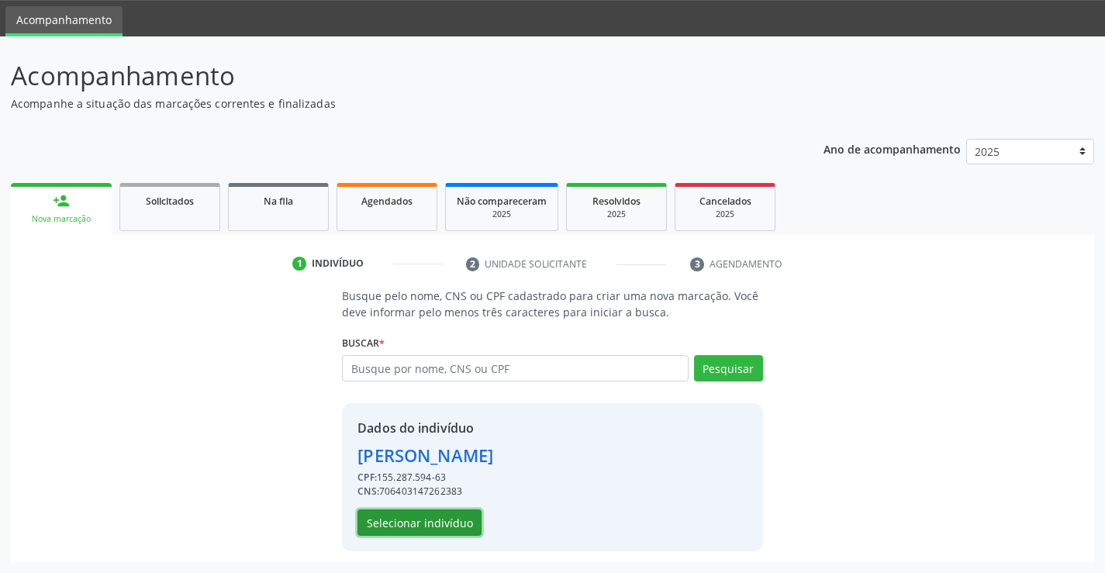
click at [425, 522] on button "Selecionar indivíduo" at bounding box center [419, 522] width 124 height 26
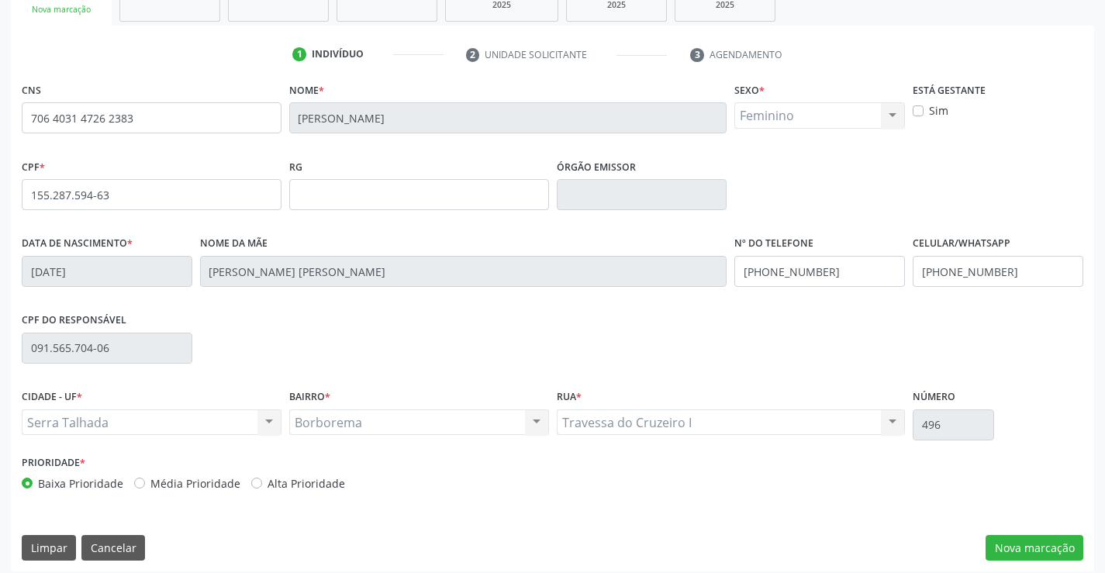
scroll to position [267, 0]
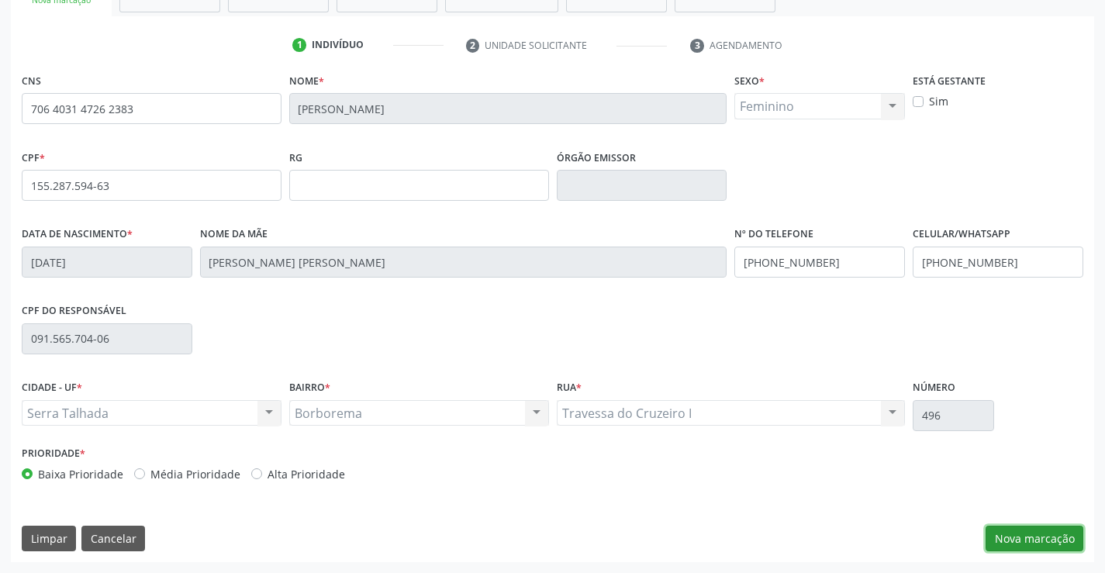
click at [1037, 536] on button "Nova marcação" at bounding box center [1034, 539] width 98 height 26
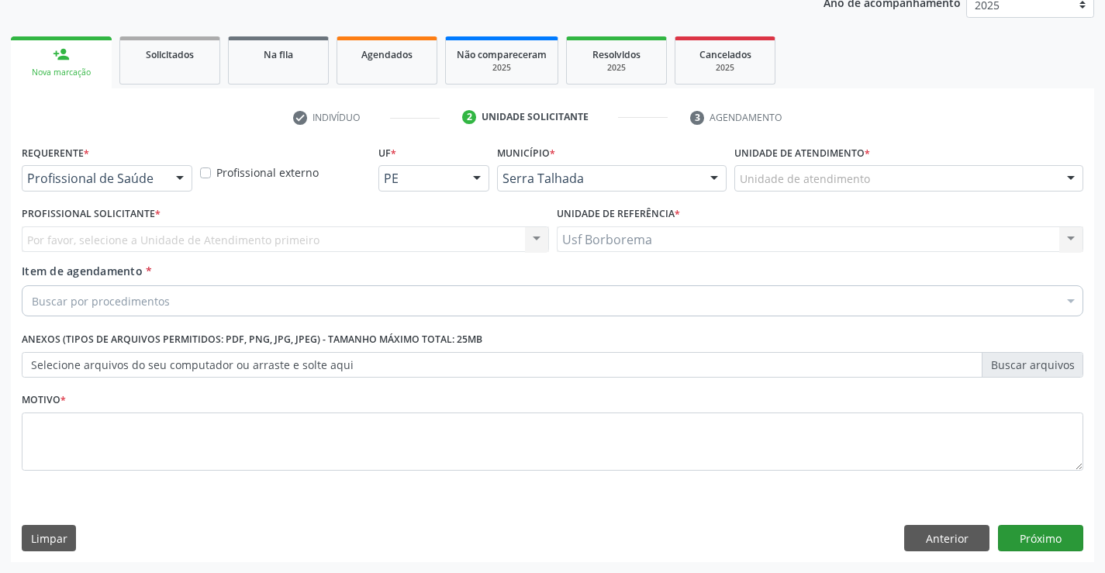
scroll to position [195, 0]
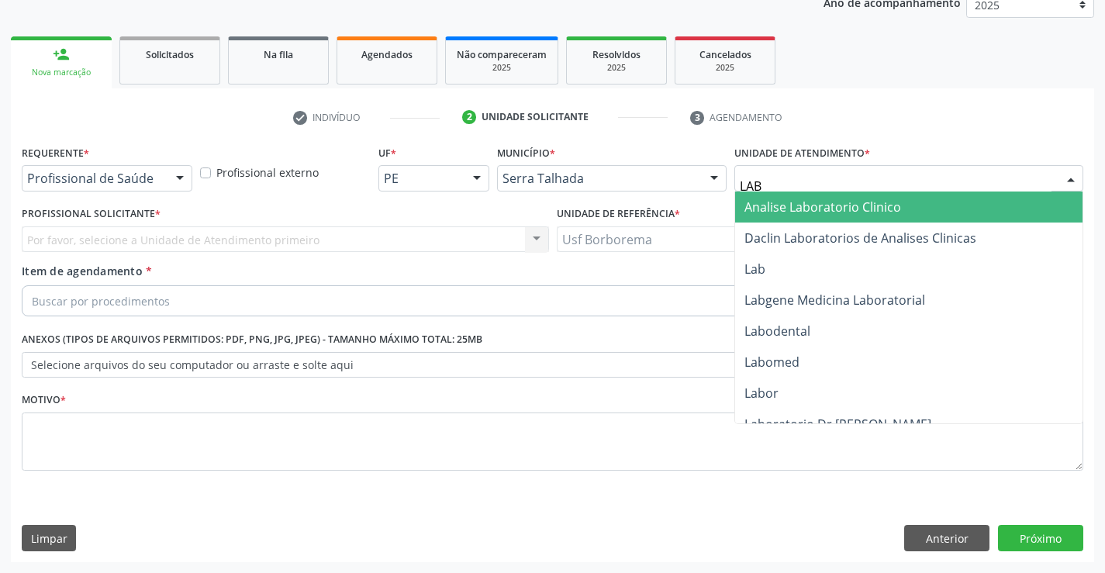
type input "LABG"
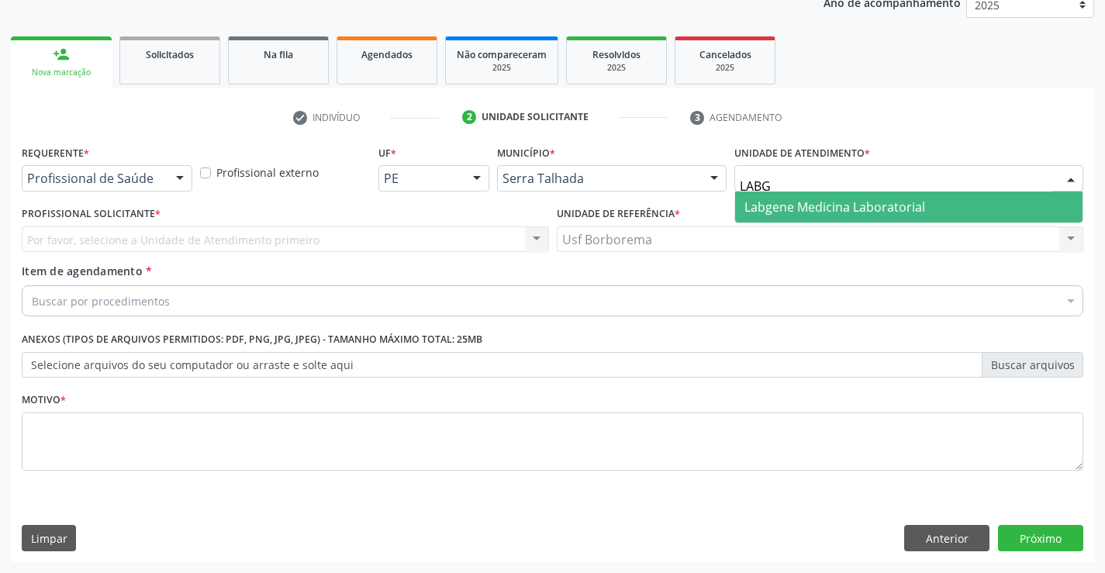
click at [778, 191] on span "Labgene Medicina Laboratorial" at bounding box center [908, 206] width 347 height 31
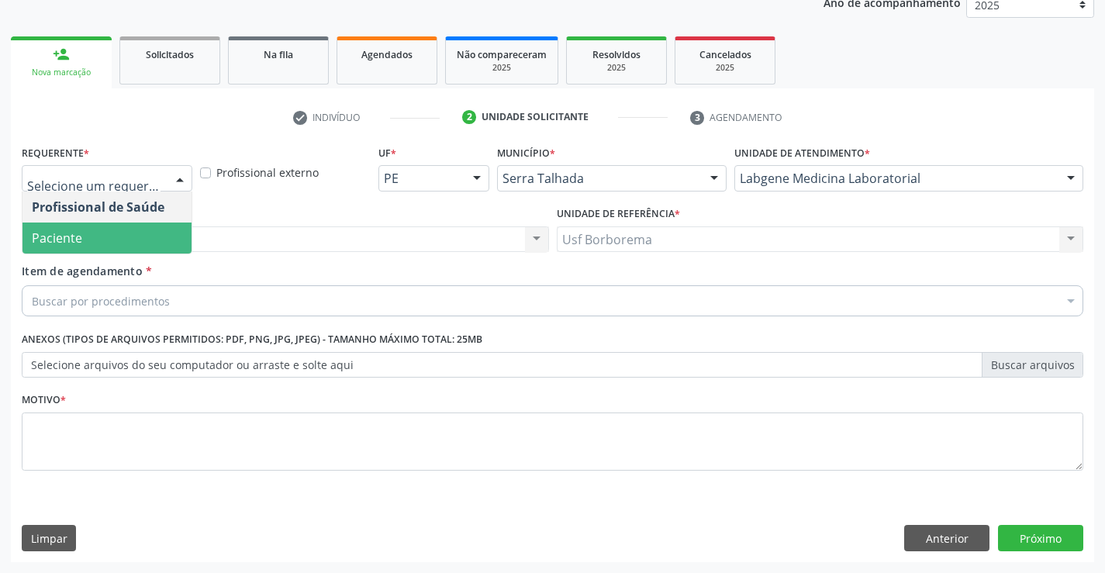
click at [153, 233] on span "Paciente" at bounding box center [106, 237] width 169 height 31
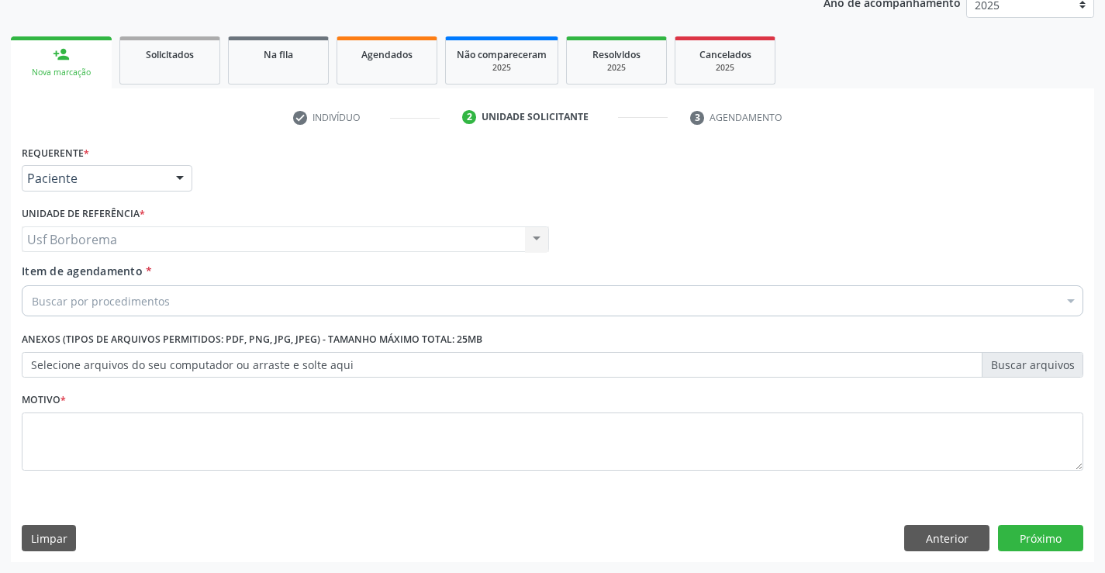
click at [195, 253] on div "Unidade de referência * Usf Borborema Usf Borborema Nenhum resultado encontrado…" at bounding box center [285, 232] width 535 height 60
click at [195, 298] on div "Buscar por procedimentos" at bounding box center [552, 300] width 1061 height 31
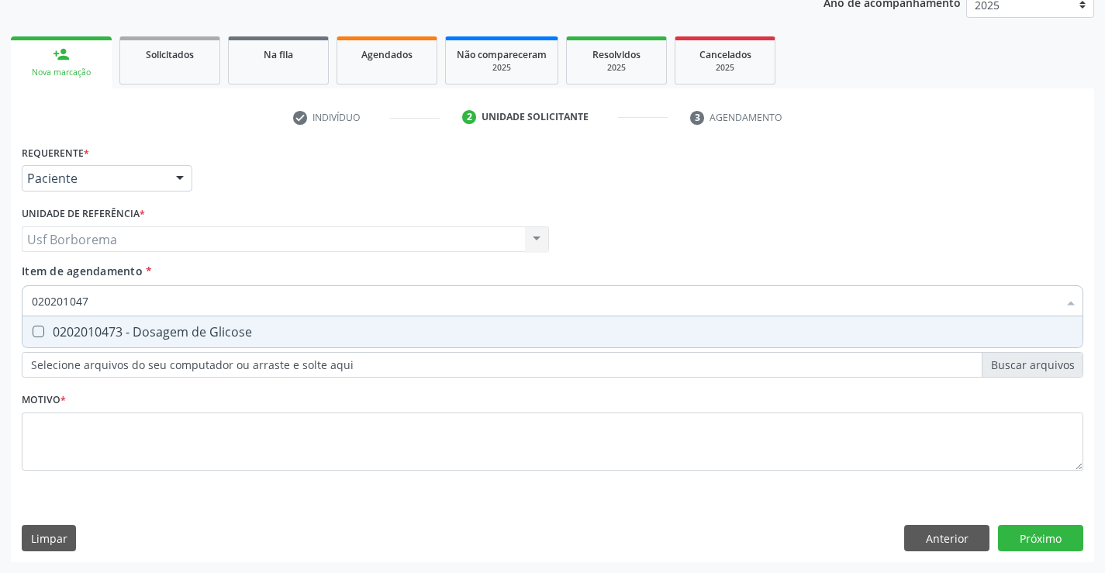
type input "0202010473"
click at [206, 326] on div "0202010473 - Dosagem de Glicose" at bounding box center [552, 332] width 1041 height 12
checkbox Glicose "true"
click at [210, 298] on input "0202010473" at bounding box center [545, 300] width 1026 height 31
type input "02020104"
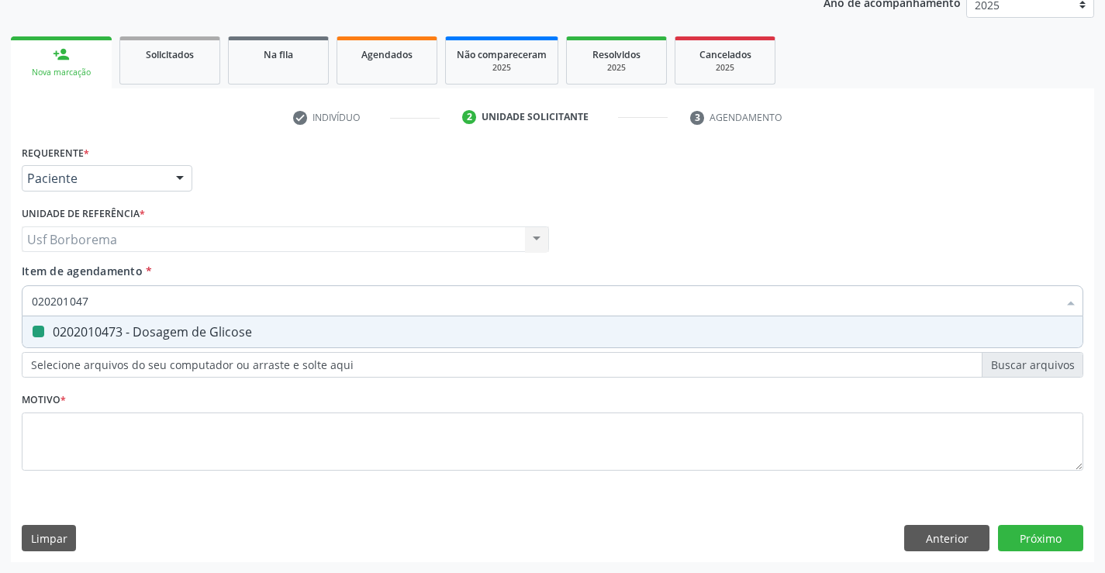
checkbox Glicose "false"
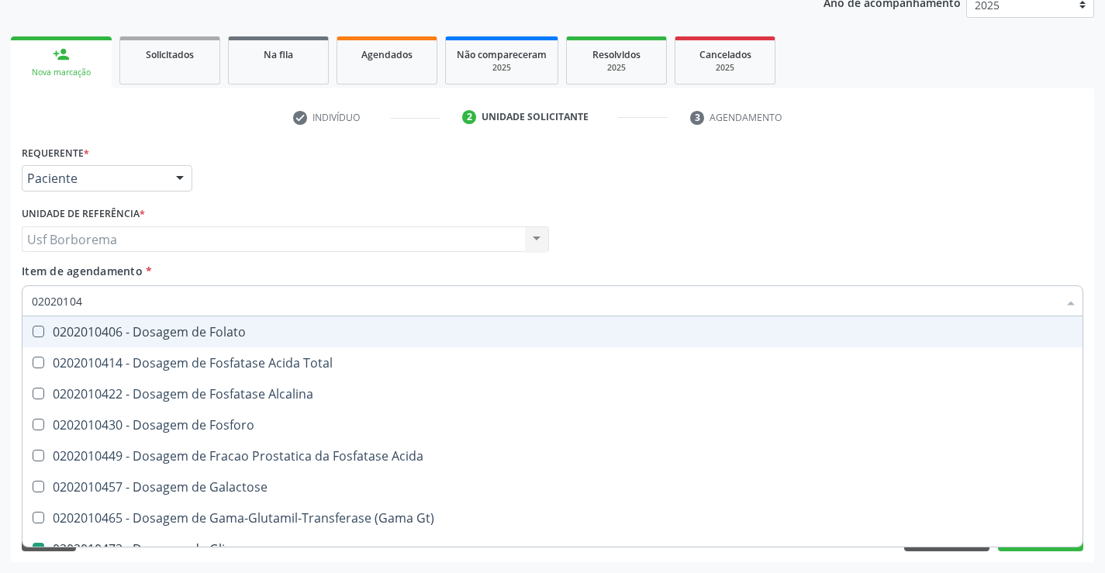
type input "0202010"
checkbox Glicose "false"
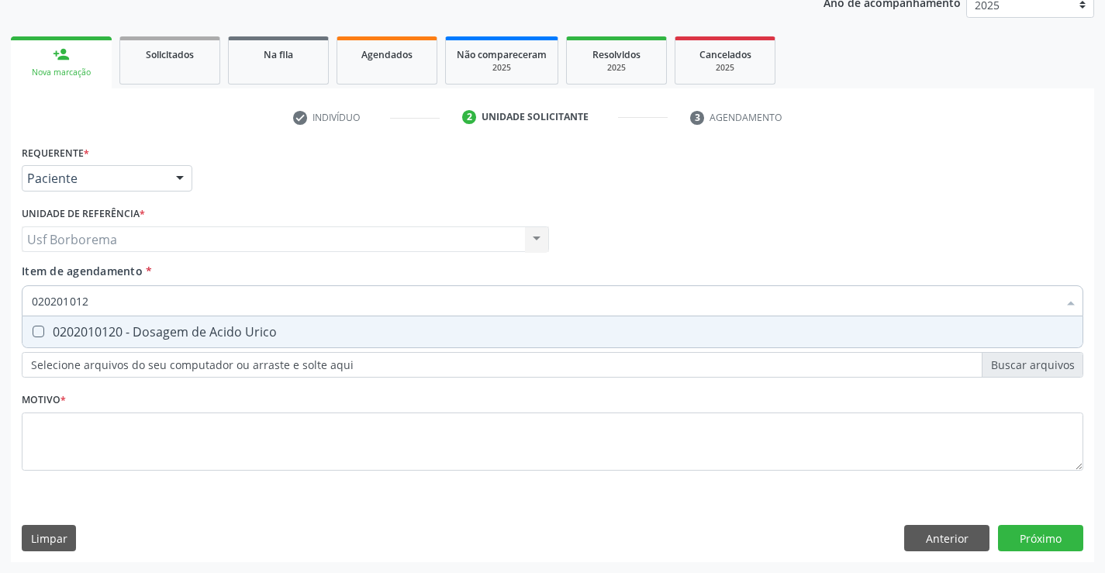
type input "0202010120"
click at [218, 326] on div "0202010120 - Dosagem de Acido Urico" at bounding box center [552, 332] width 1041 height 12
checkbox Urico "true"
click at [228, 304] on input "0202010120" at bounding box center [545, 300] width 1026 height 31
type input "02020101"
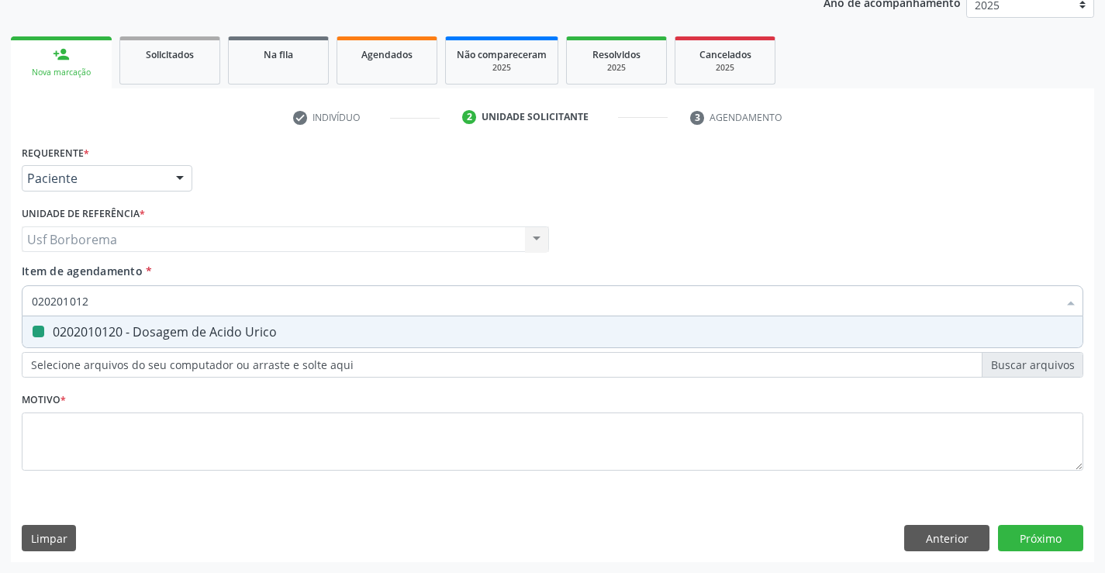
checkbox Urico "false"
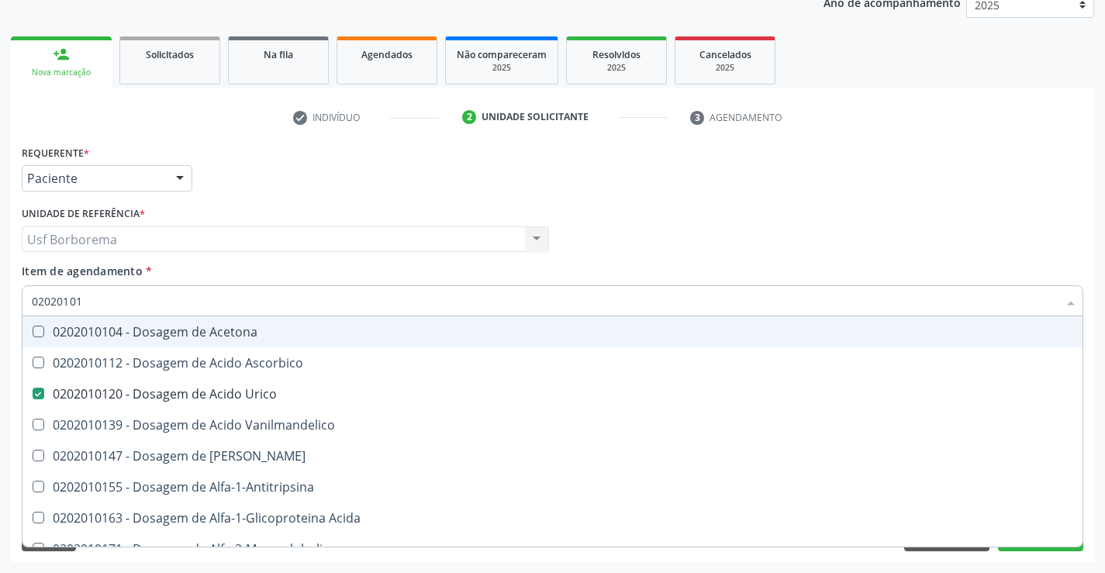
type input "0202010"
checkbox Urico "false"
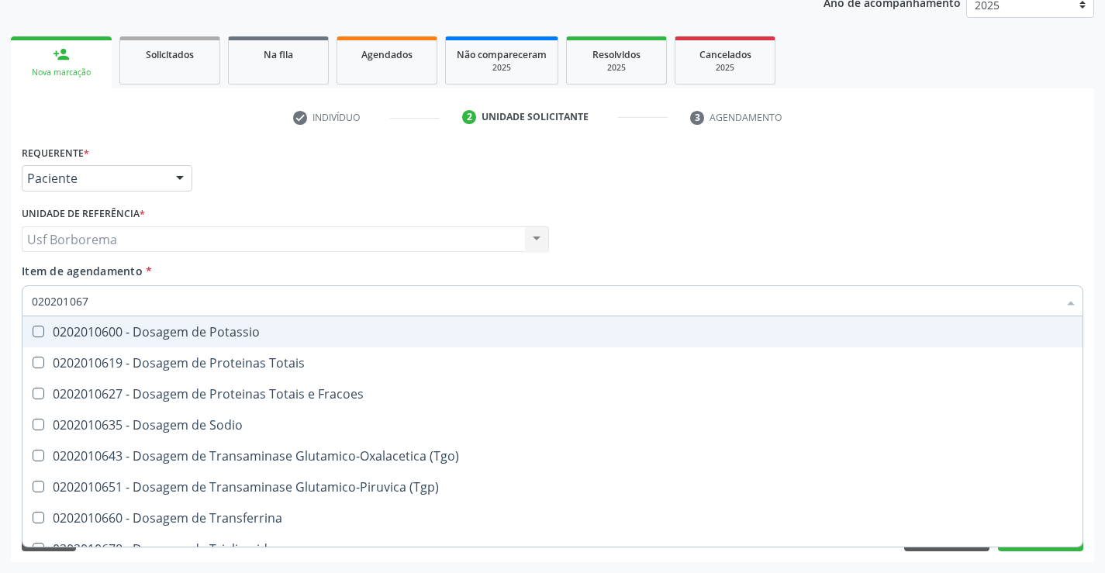
type input "0202010678"
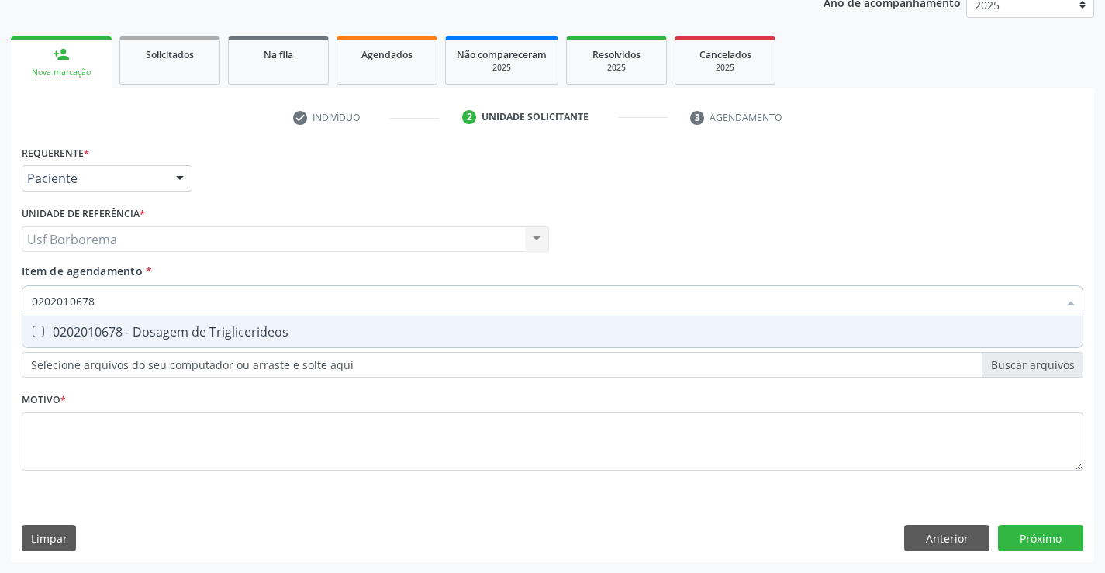
click at [236, 328] on div "0202010678 - Dosagem de Triglicerideos" at bounding box center [552, 332] width 1041 height 12
checkbox Triglicerideos "true"
click at [241, 298] on input "0202010678" at bounding box center [545, 300] width 1026 height 31
click at [243, 303] on input "0202010678" at bounding box center [545, 300] width 1026 height 31
type input "02020106"
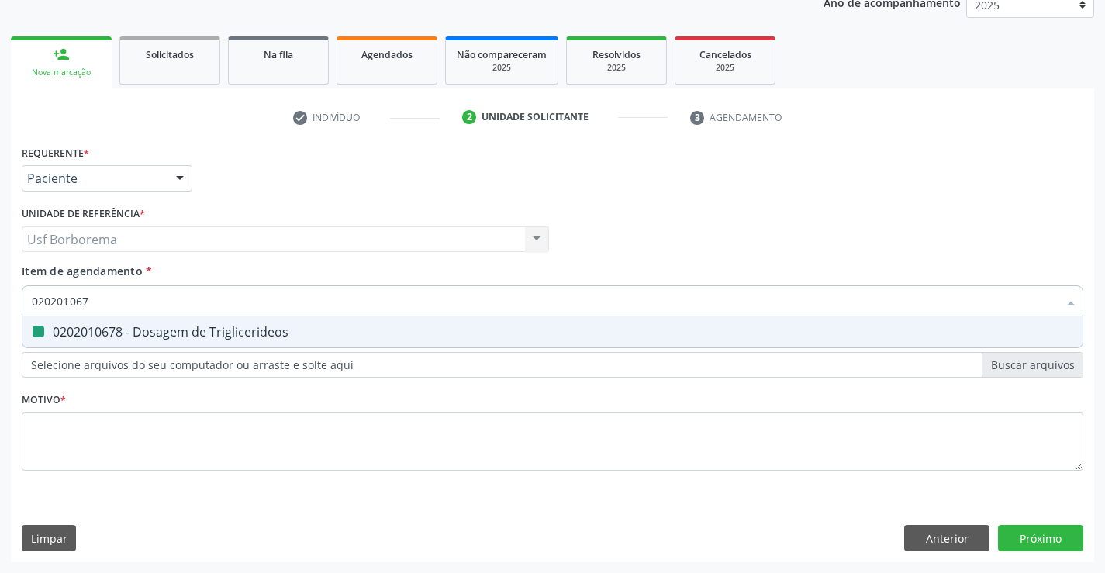
checkbox Triglicerideos "false"
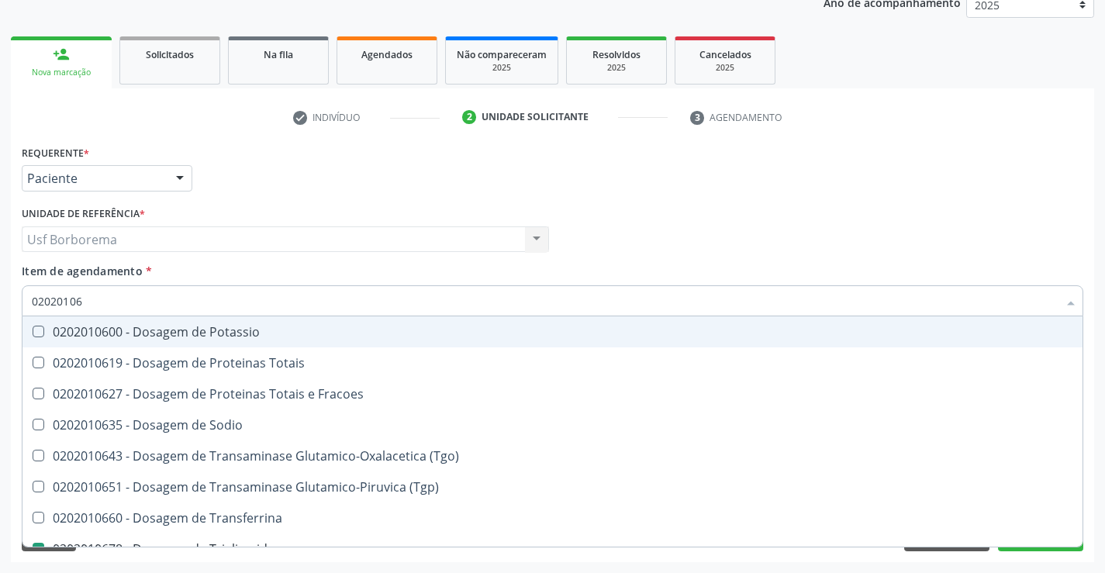
type input "0202010"
checkbox Triglicerideos "false"
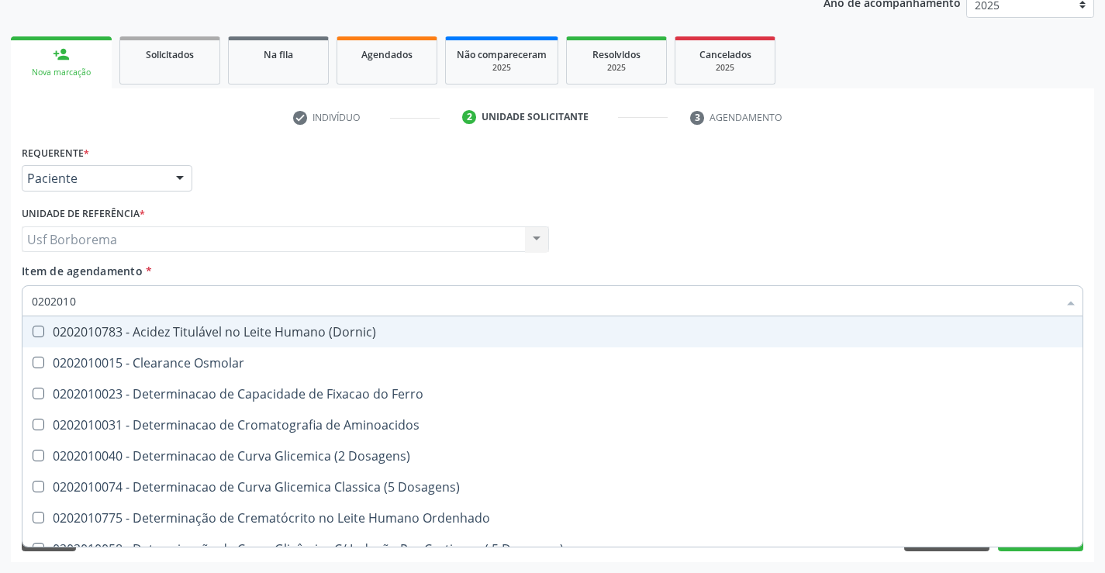
type input "02020106"
checkbox Dosagens\) "true"
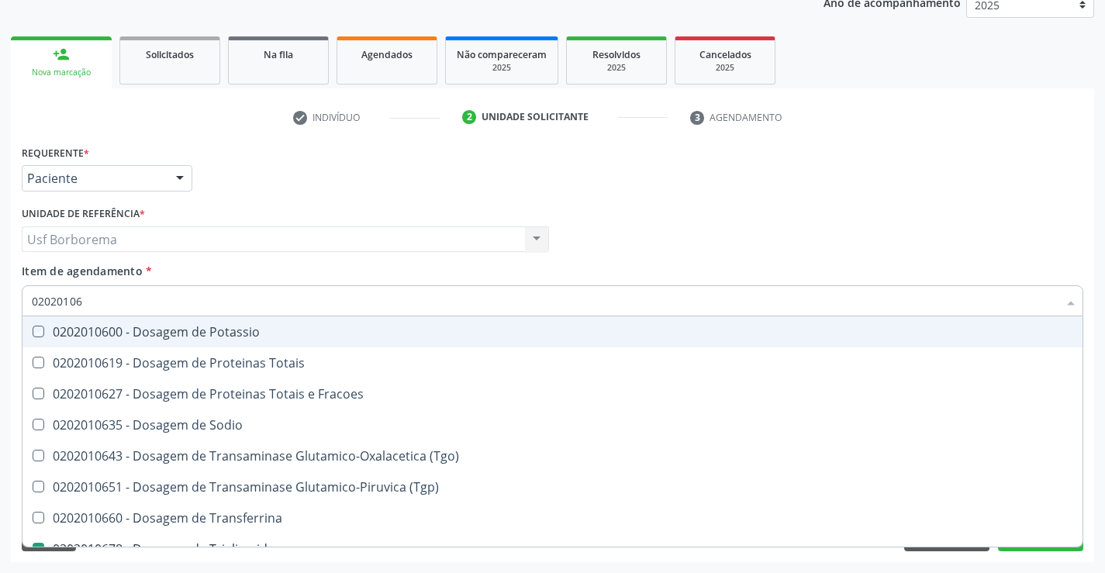
type input "020201067"
checkbox Potassio "true"
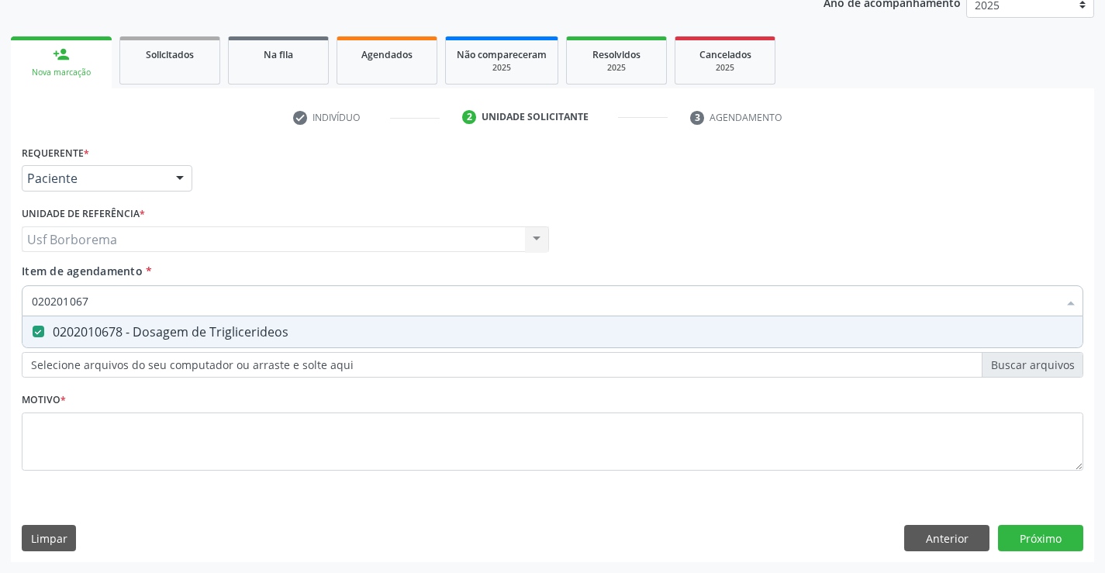
type input "02020106"
checkbox Triglicerideos "false"
type input "0202010317"
click at [239, 333] on div "0202010317 - Dosagem de Creatinina" at bounding box center [552, 332] width 1041 height 12
checkbox Creatinina "true"
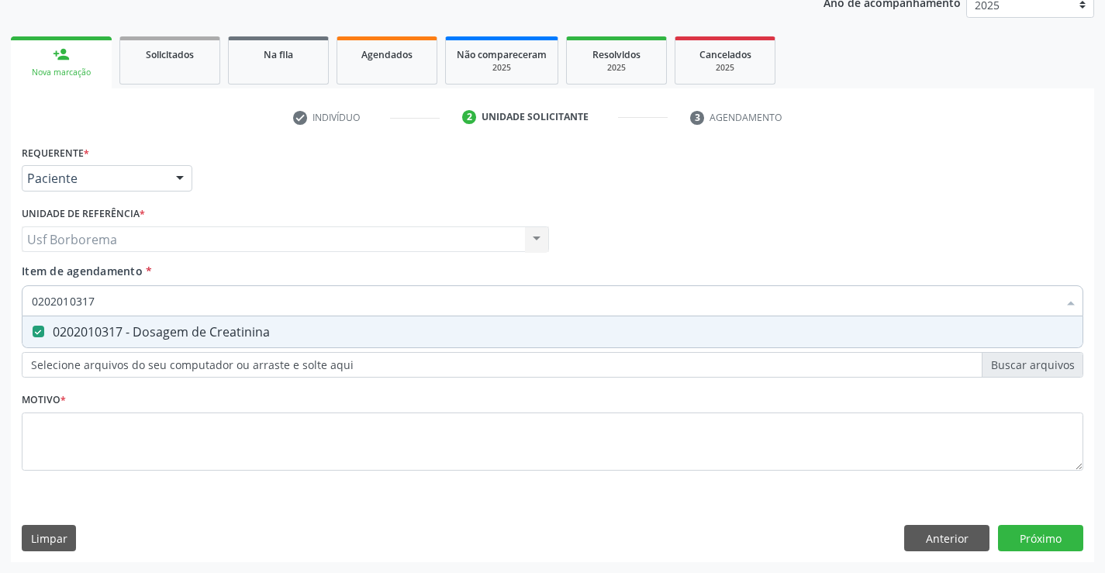
click at [248, 309] on input "0202010317" at bounding box center [545, 300] width 1026 height 31
type input "02020103"
checkbox Creatinina "false"
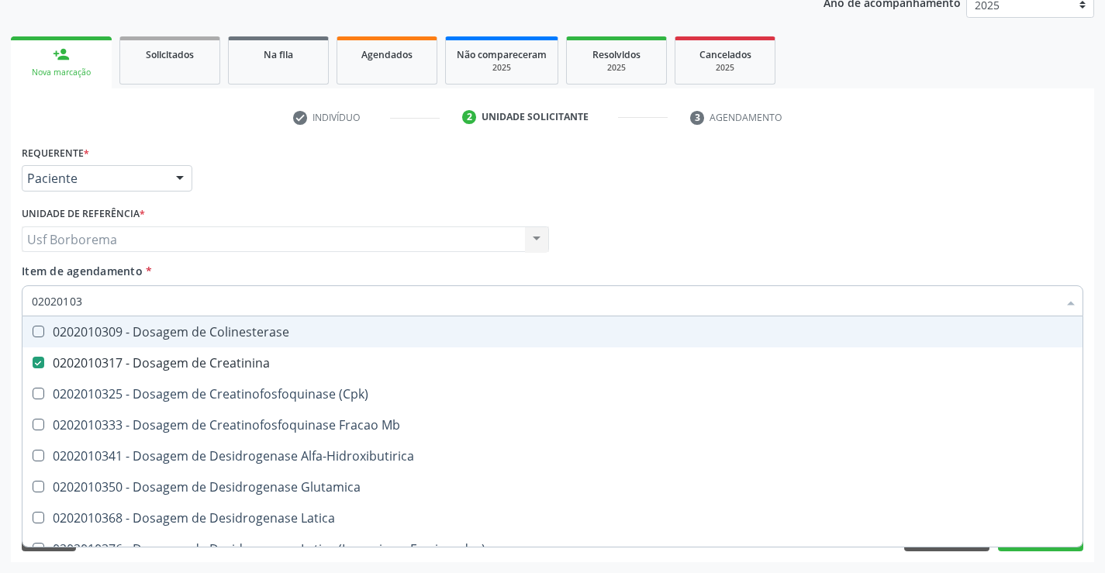
type input "0202010"
checkbox Creatinina "false"
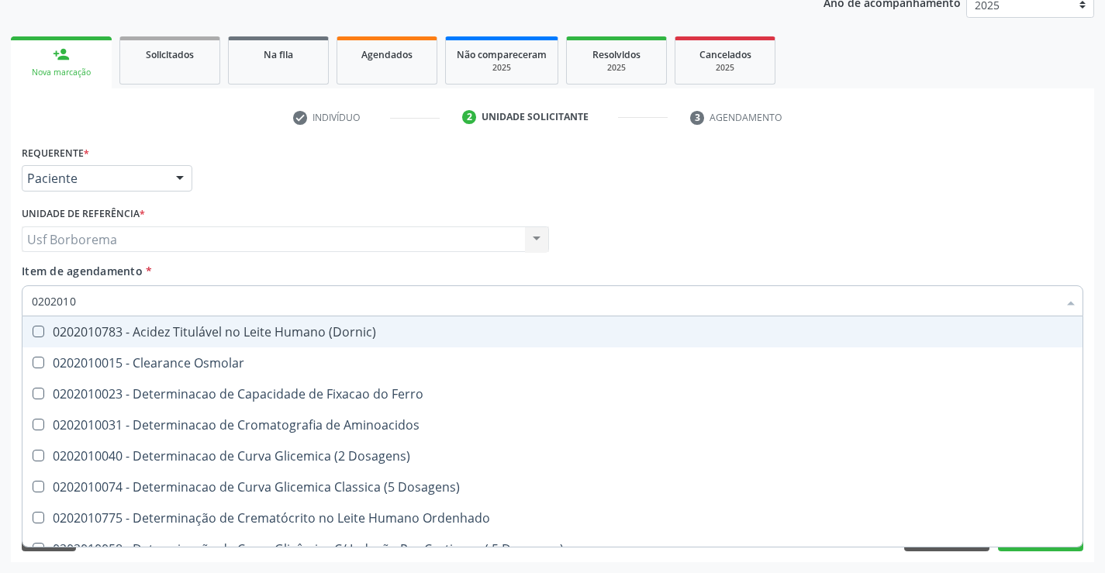
type input "02020106"
checkbox Dosagens\) "true"
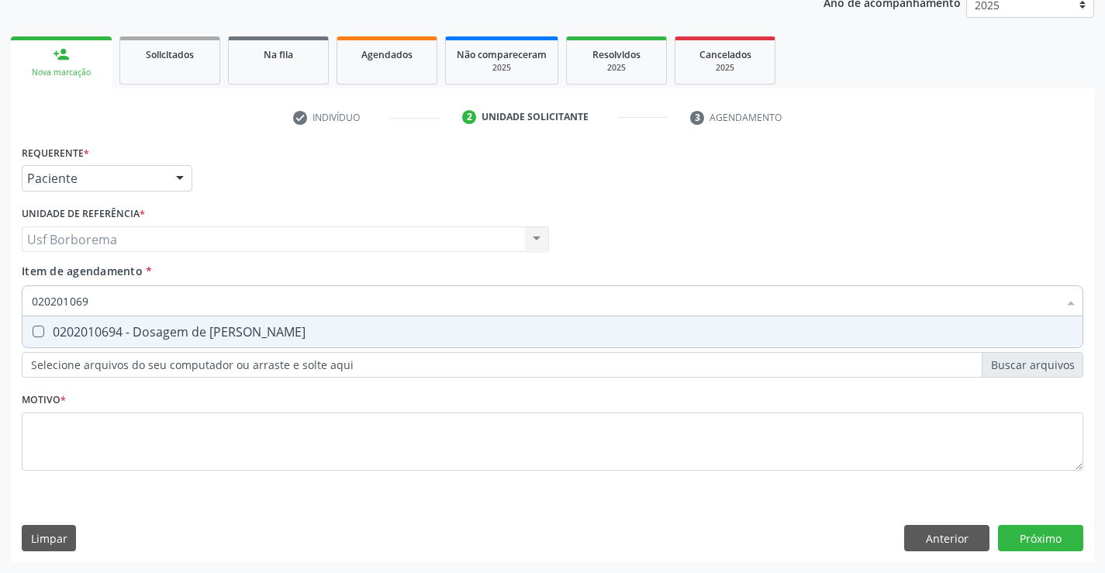
type input "0202010694"
click at [260, 330] on div "0202010694 - Dosagem de [PERSON_NAME]" at bounding box center [552, 332] width 1041 height 12
checkbox Ureia "true"
click at [278, 296] on input "0202010694" at bounding box center [545, 300] width 1026 height 31
type input "02020106"
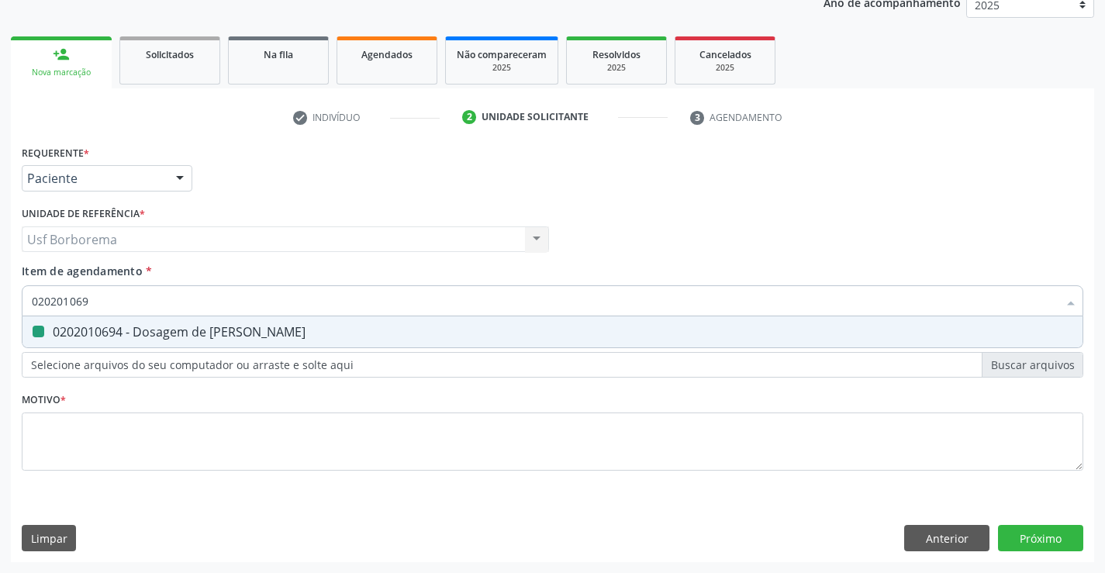
checkbox Ureia "false"
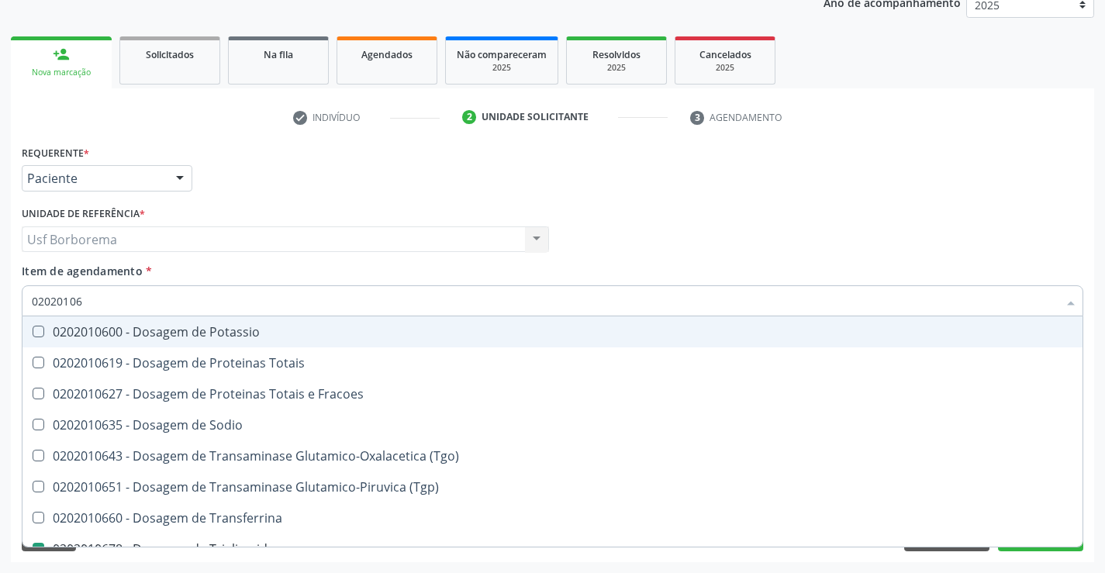
type input "0202010"
checkbox Triglicerideos "false"
checkbox Ureia "false"
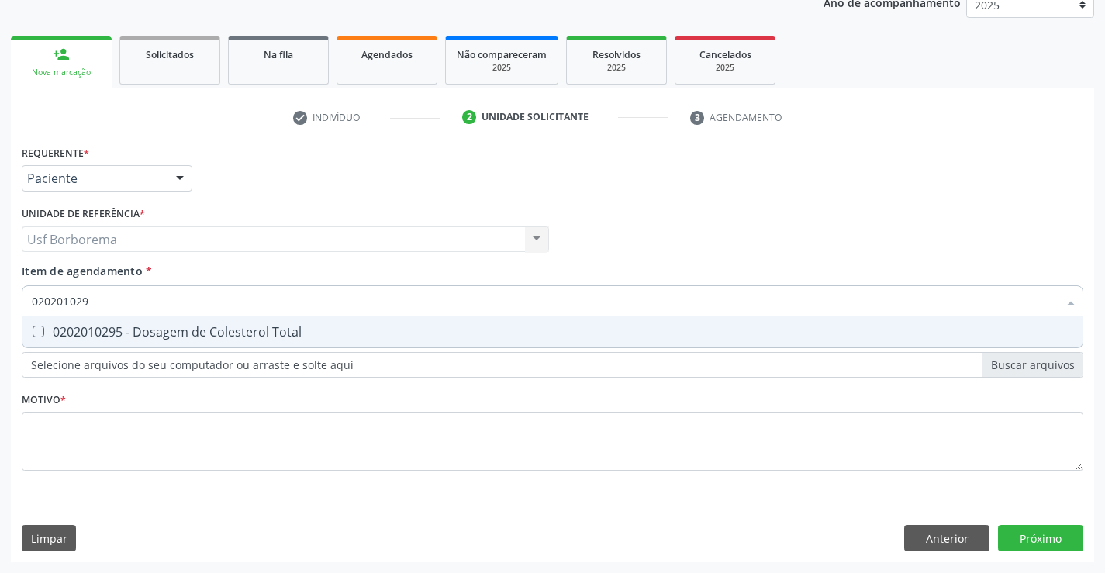
type input "0202010295"
click at [282, 328] on div "0202010295 - Dosagem de Colesterol Total" at bounding box center [552, 332] width 1041 height 12
checkbox Total "true"
click at [286, 311] on input "0202010295" at bounding box center [545, 300] width 1026 height 31
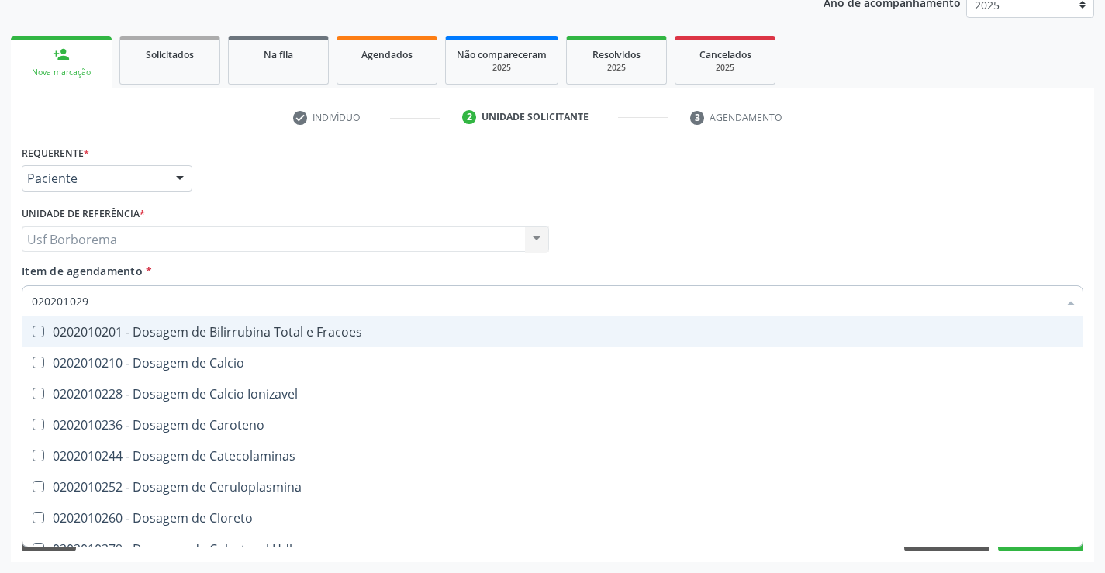
type input "02020102"
checkbox Fracoes "false"
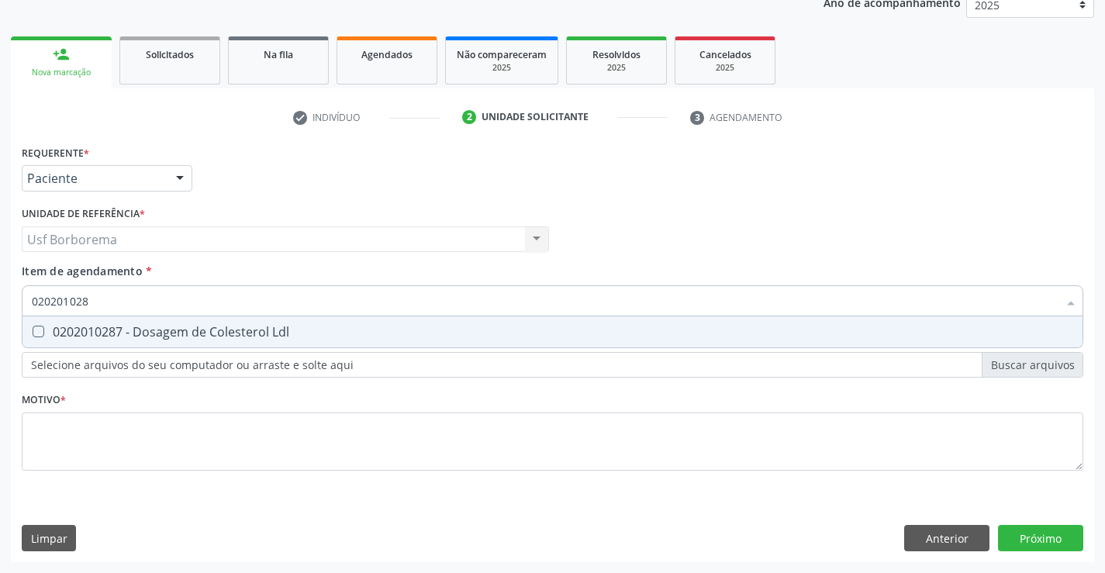
type input "0202010287"
click at [287, 326] on div "0202010287 - Dosagem de Colesterol Ldl" at bounding box center [552, 332] width 1041 height 12
checkbox Ldl "true"
click at [298, 301] on input "0202010287" at bounding box center [545, 300] width 1026 height 31
type input "02020102"
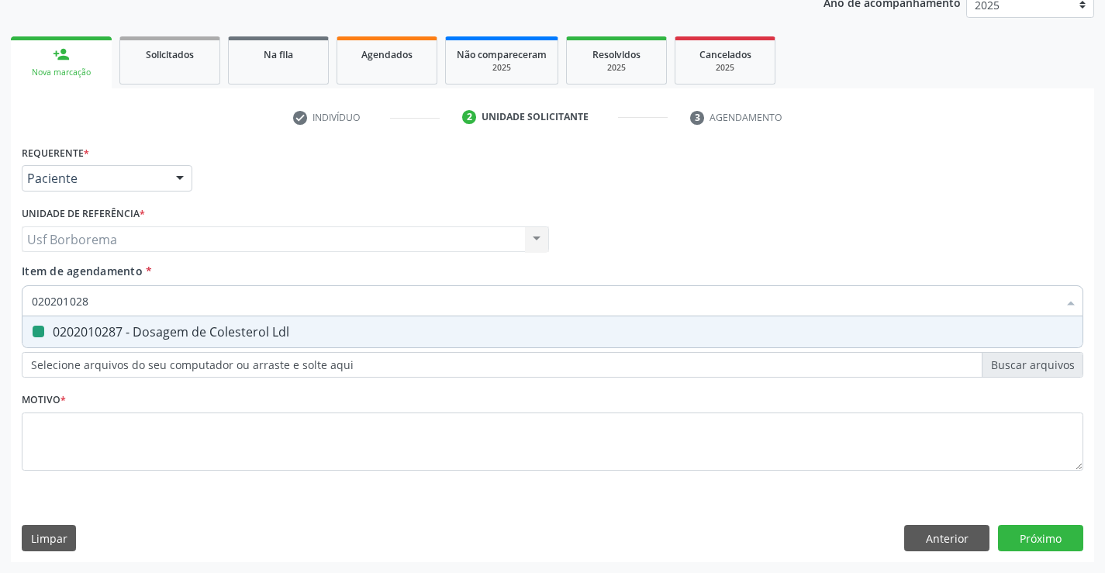
checkbox Ldl "false"
type input "0202010279"
click at [309, 322] on span "0202010279 - Dosagem de Colesterol Hdl" at bounding box center [552, 331] width 1060 height 31
checkbox Hdl "true"
click at [309, 302] on input "0202010279" at bounding box center [545, 300] width 1026 height 31
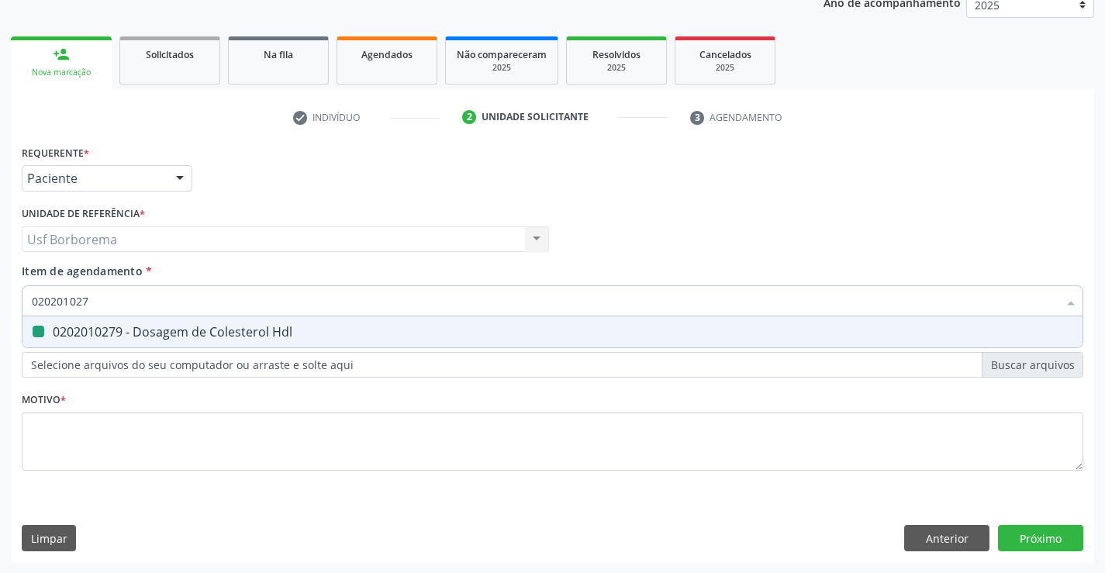
type input "02020102"
checkbox Hdl "false"
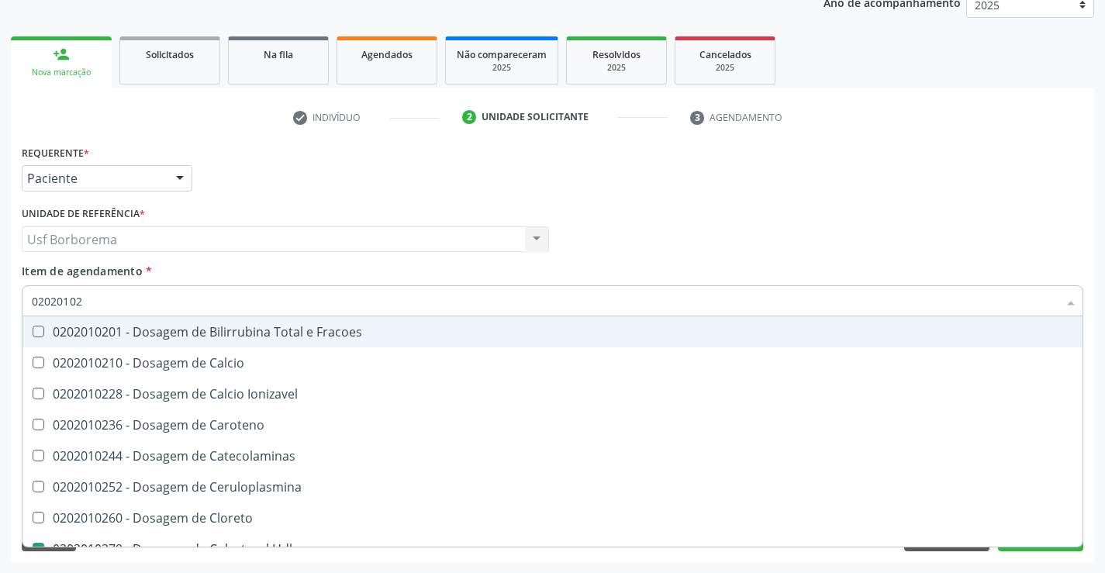
type input "0202010"
checkbox Hdl "false"
checkbox Ldl "false"
checkbox Total "false"
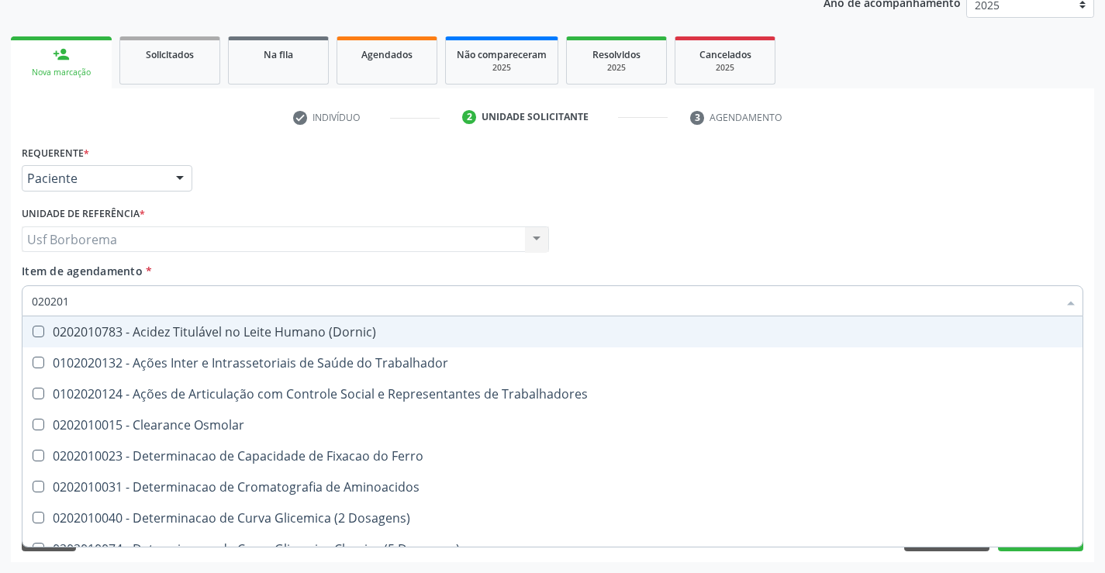
type input "02020"
checkbox Urico "false"
checkbox Hdl "false"
checkbox Ldl "false"
checkbox Total "false"
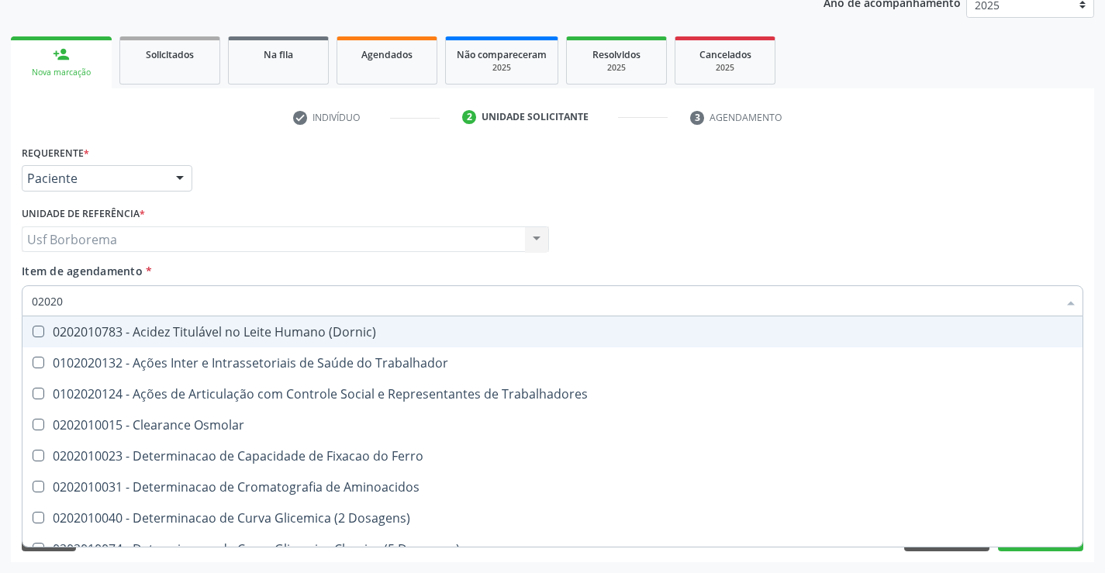
checkbox Creatinina "false"
checkbox Glicose "false"
checkbox Triglicerideos "false"
checkbox Ureia "false"
checkbox Trabalho "true"
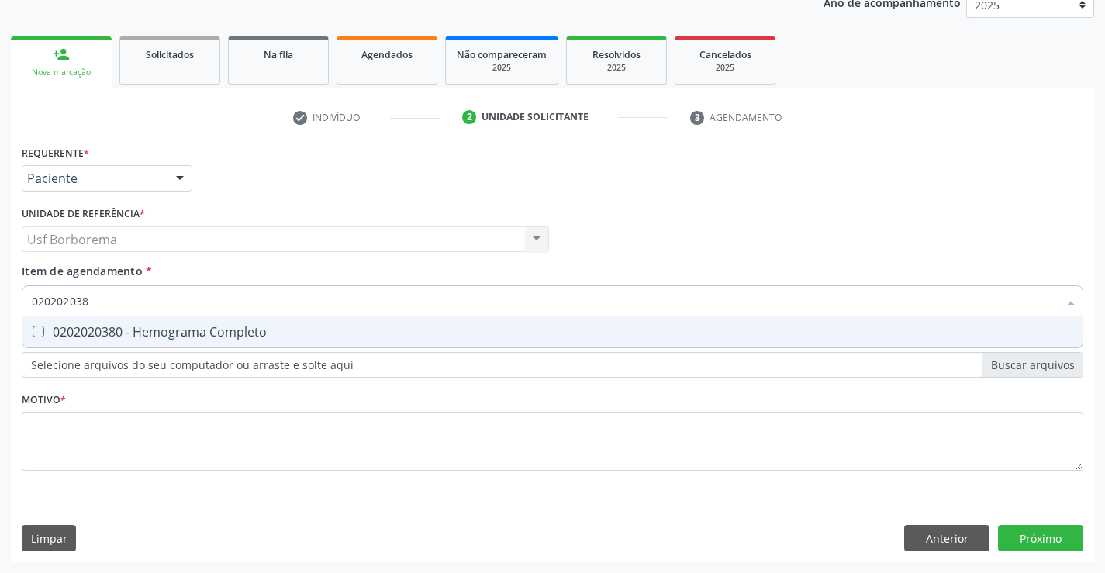
type input "0202020380"
click at [287, 340] on span "0202020380 - Hemograma Completo" at bounding box center [552, 331] width 1060 height 31
checkbox Completo "true"
click at [291, 309] on input "0202020380" at bounding box center [545, 300] width 1026 height 31
type input "02020203"
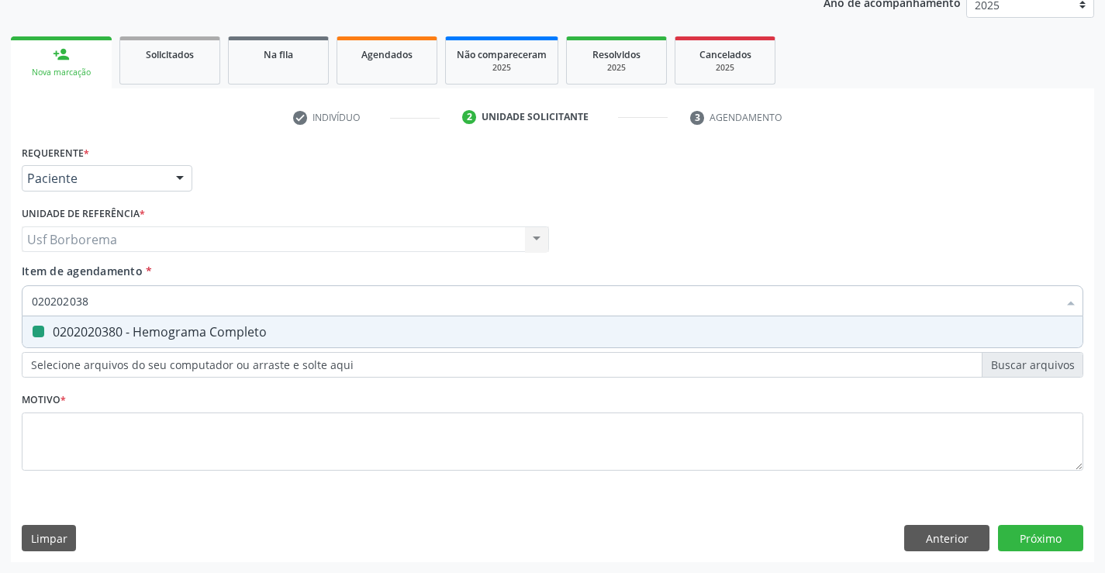
checkbox Completo "false"
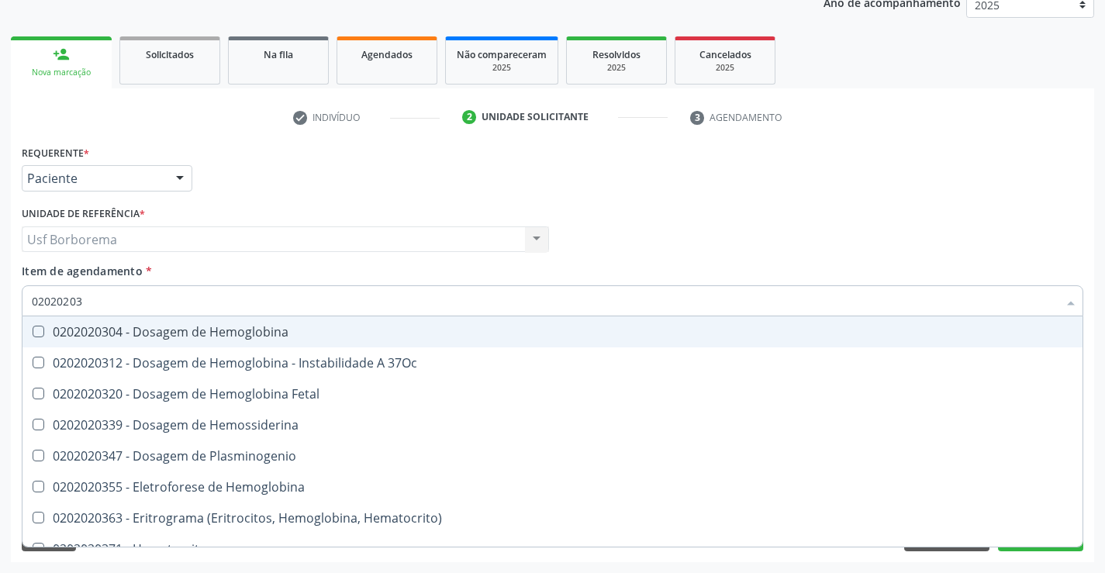
type input "0202020"
checkbox Completo "false"
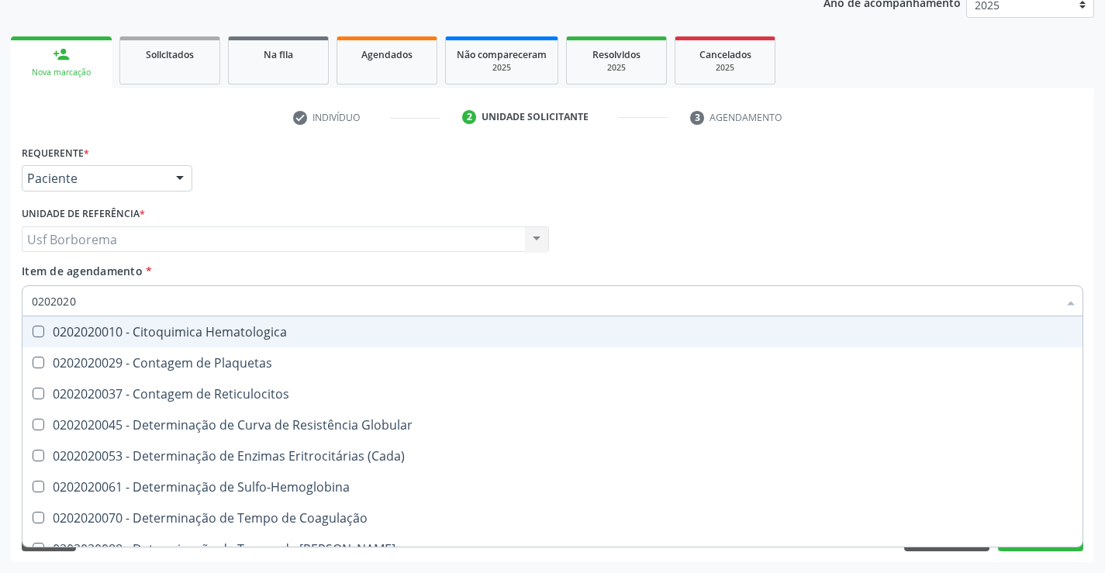
type input "020202"
checkbox Completo "false"
checkbox Leucograma "true"
type input "02020"
checkbox Leucograma "false"
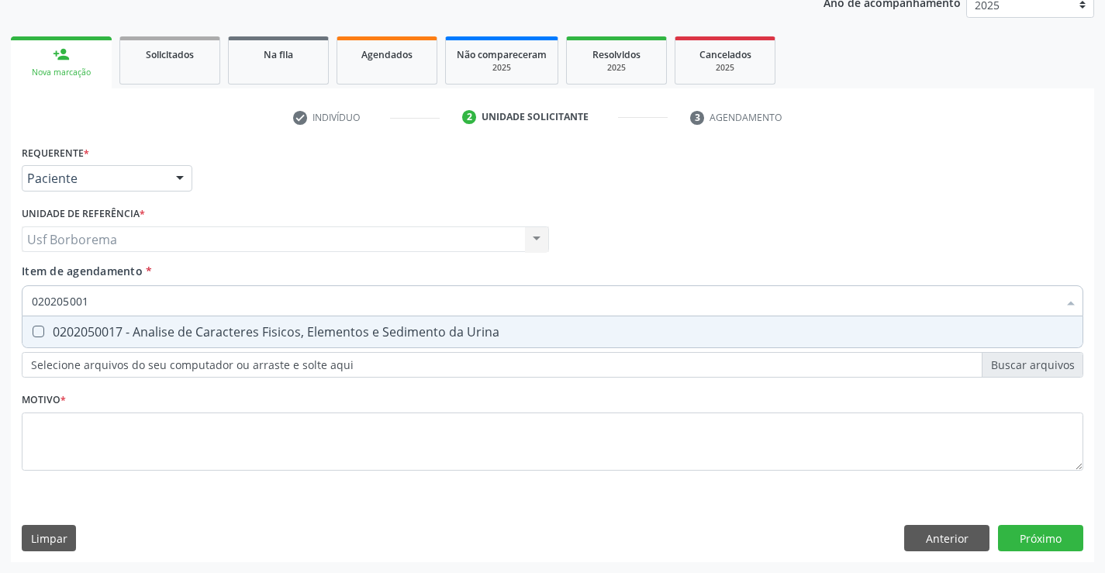
type input "0202050017"
click at [300, 338] on div "0202050017 - Analise de Caracteres Fisicos, Elementos e Sedimento da Urina" at bounding box center [552, 332] width 1041 height 12
checkbox Urina "true"
click at [305, 302] on input "0202050017" at bounding box center [545, 300] width 1026 height 31
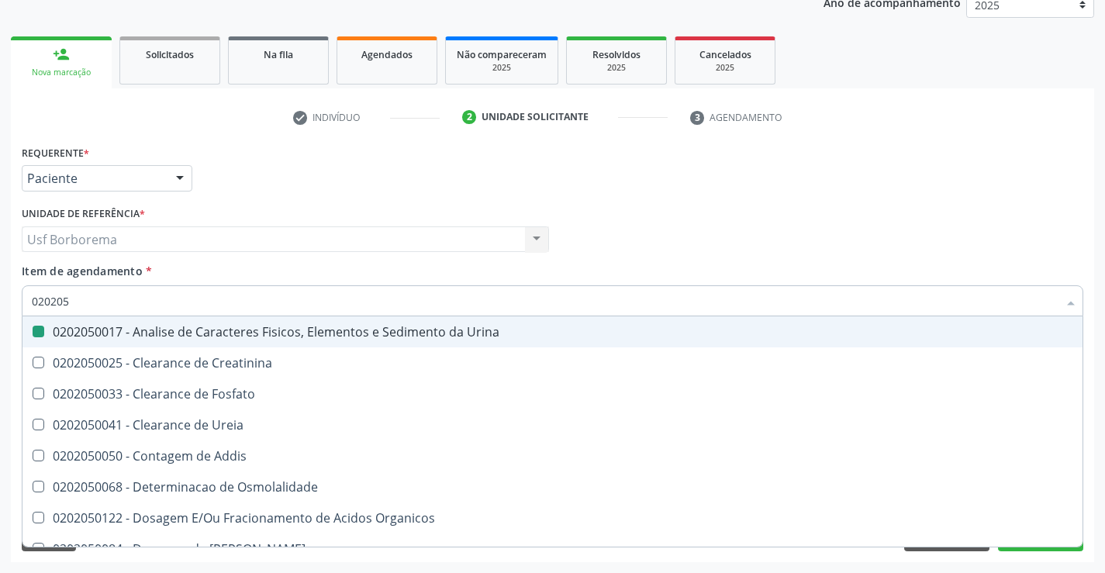
type input "02020"
checkbox Urina "false"
checkbox Fosfato "true"
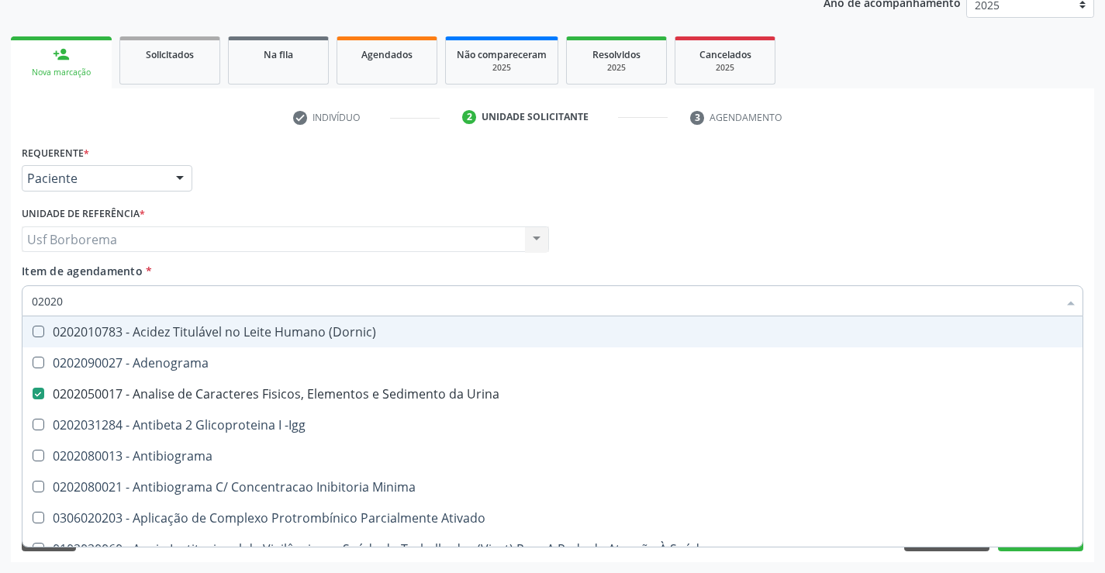
type input "020204"
checkbox Urina "false"
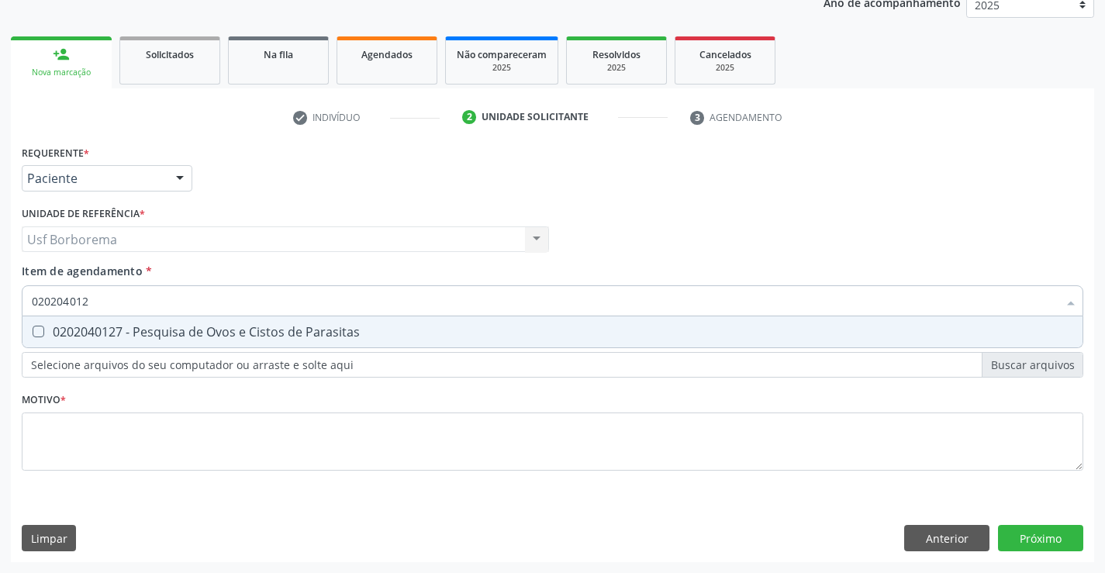
type input "0202040127"
click at [376, 330] on div "0202040127 - Pesquisa de Ovos e Cistos de Parasitas" at bounding box center [552, 332] width 1041 height 12
checkbox Parasitas "true"
click at [395, 425] on div "Requerente * Paciente Profissional de Saúde Paciente Nenhum resultado encontrad…" at bounding box center [552, 316] width 1061 height 351
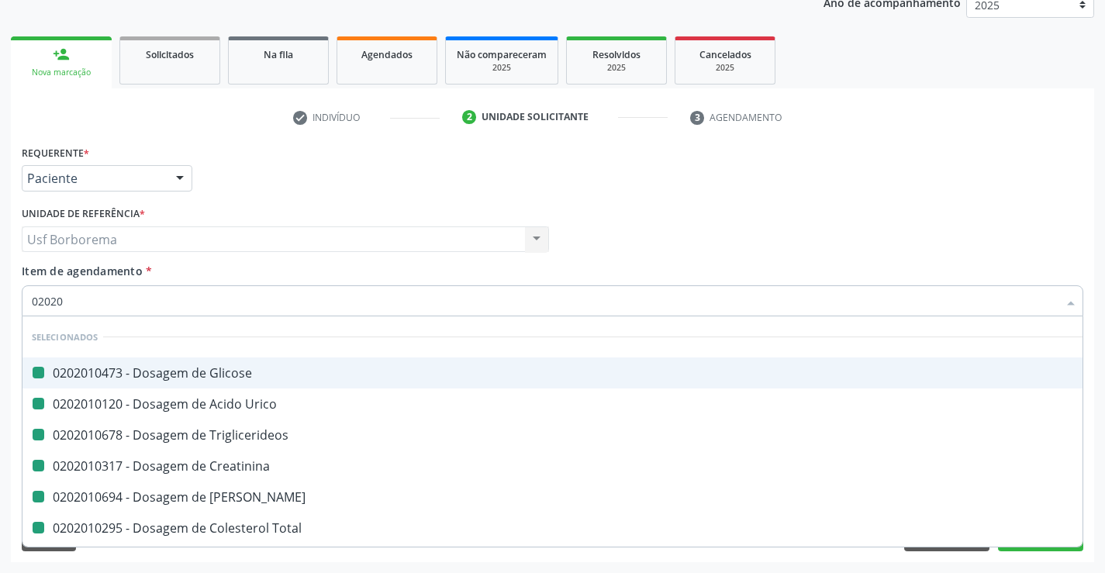
type input "020206"
checkbox Glicose "false"
checkbox Urico "false"
checkbox Triglicerideos "false"
checkbox Creatinina "false"
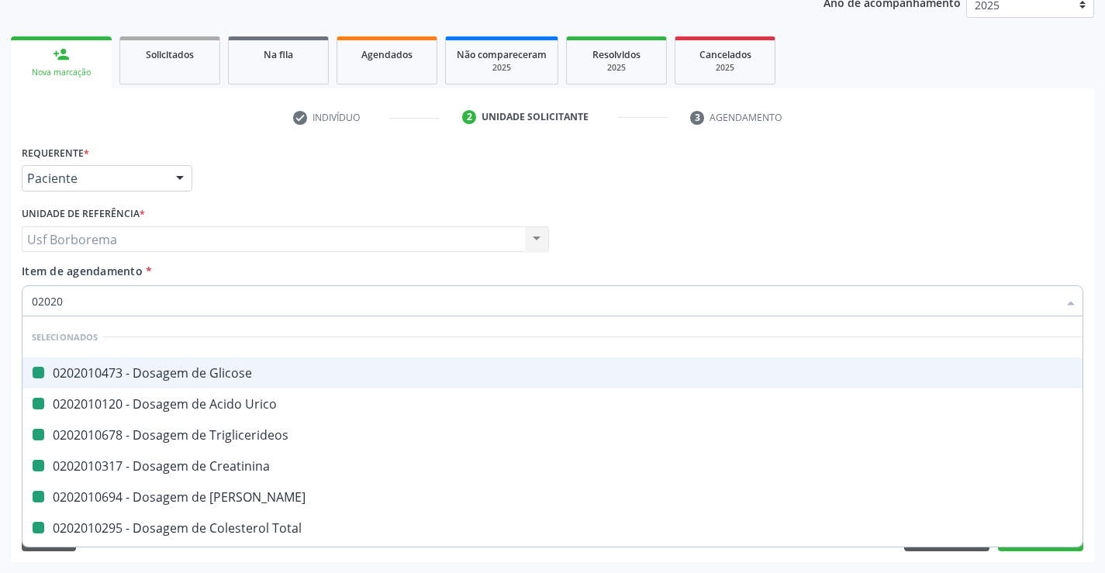
checkbox Ureia "false"
checkbox Total "false"
checkbox Ldl "false"
checkbox Hdl "false"
checkbox Completo "false"
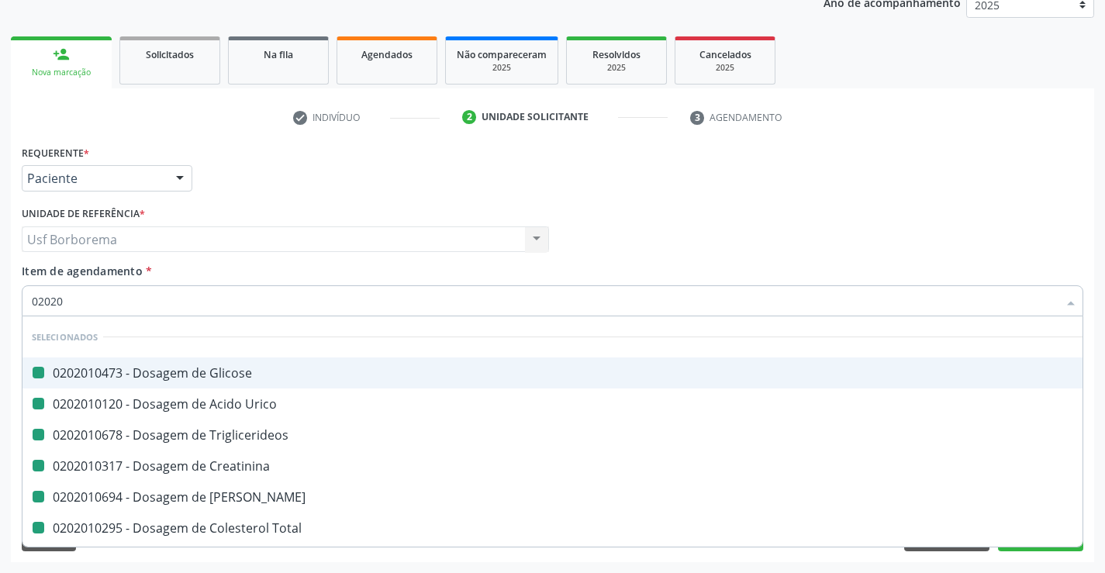
checkbox Urina "false"
checkbox Parasitas "false"
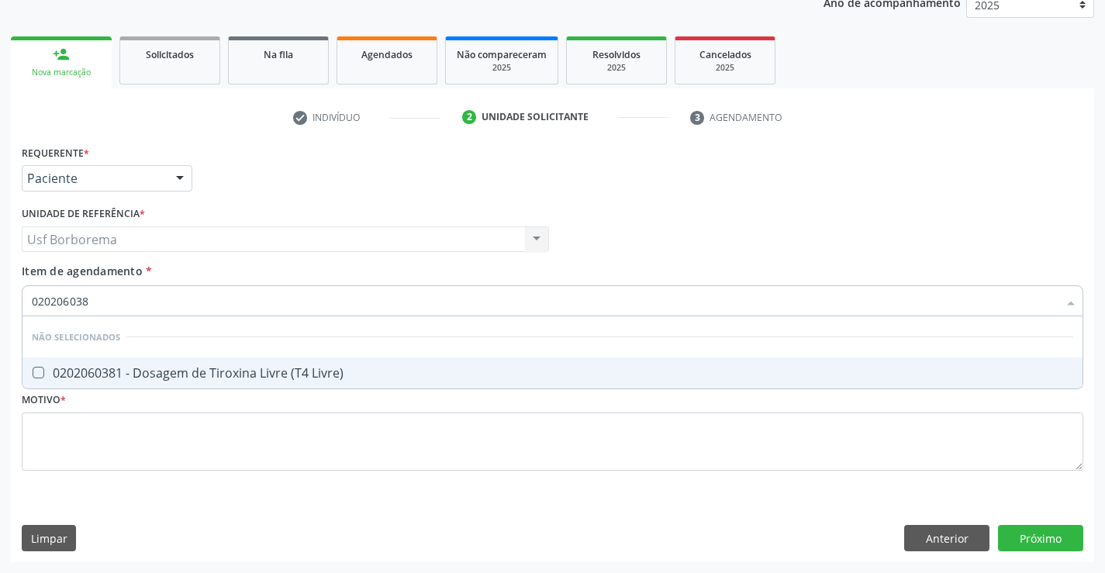
type input "0202060381"
click at [373, 370] on div "0202060381 - Dosagem de Tiroxina Livre (T4 Livre)" at bounding box center [552, 373] width 1041 height 12
checkbox Livre\) "true"
click at [336, 301] on input "0202060381" at bounding box center [545, 300] width 1026 height 31
type input "02020603"
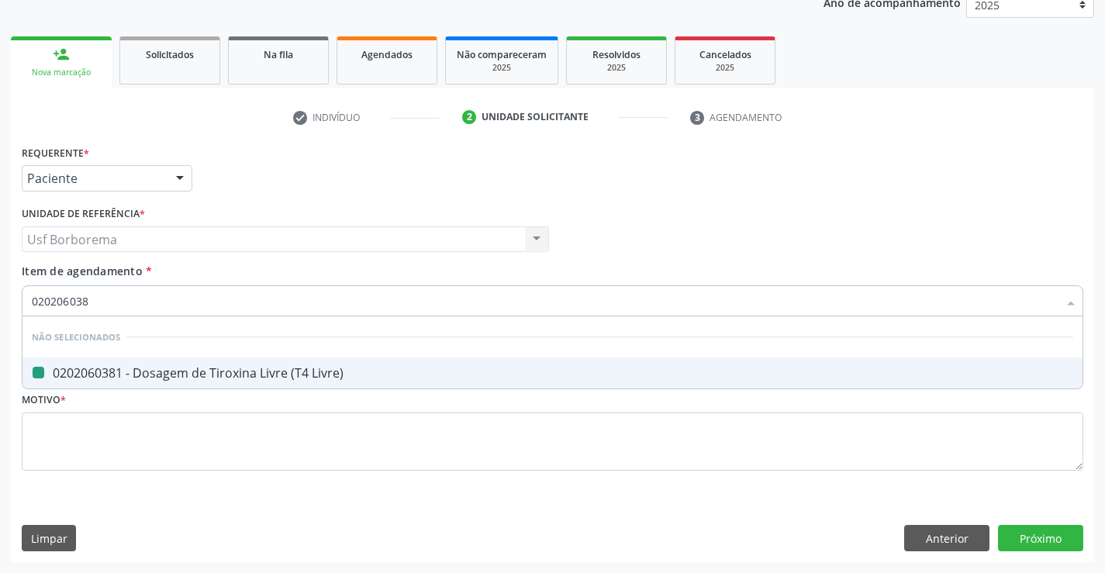
checkbox Livre\) "false"
type input "0202060250"
click at [336, 378] on div "0202060250 - Dosagem de Hormonio Tireoestimulante (Tsh)" at bounding box center [552, 373] width 1041 height 12
checkbox \(Tsh\) "true"
click at [322, 432] on div "Requerente * Paciente Profissional de Saúde Paciente Nenhum resultado encontrad…" at bounding box center [552, 316] width 1061 height 351
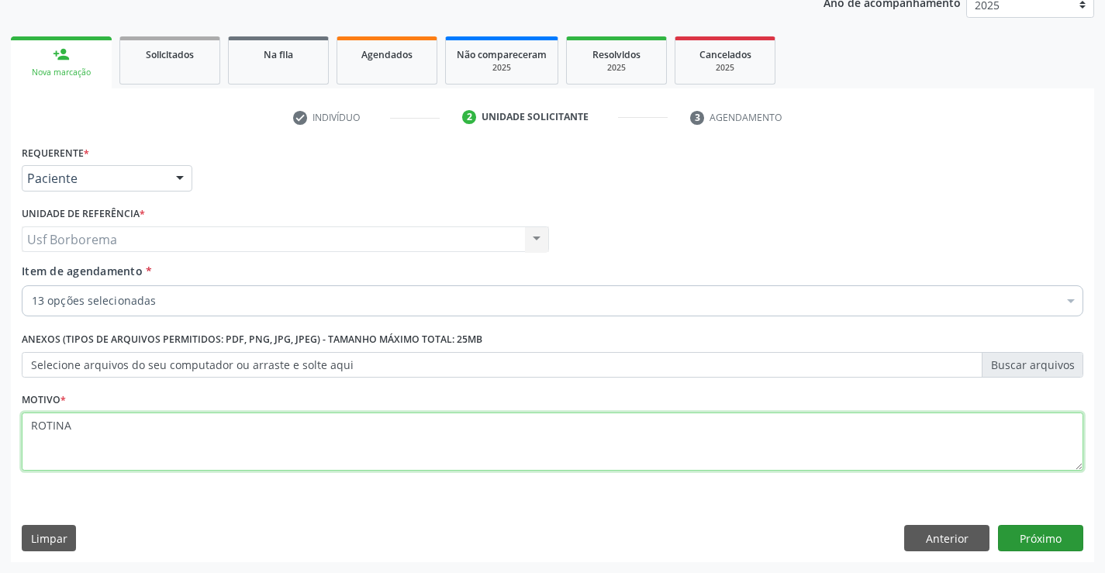
type textarea "ROTINA"
click at [1055, 527] on button "Próximo" at bounding box center [1040, 538] width 85 height 26
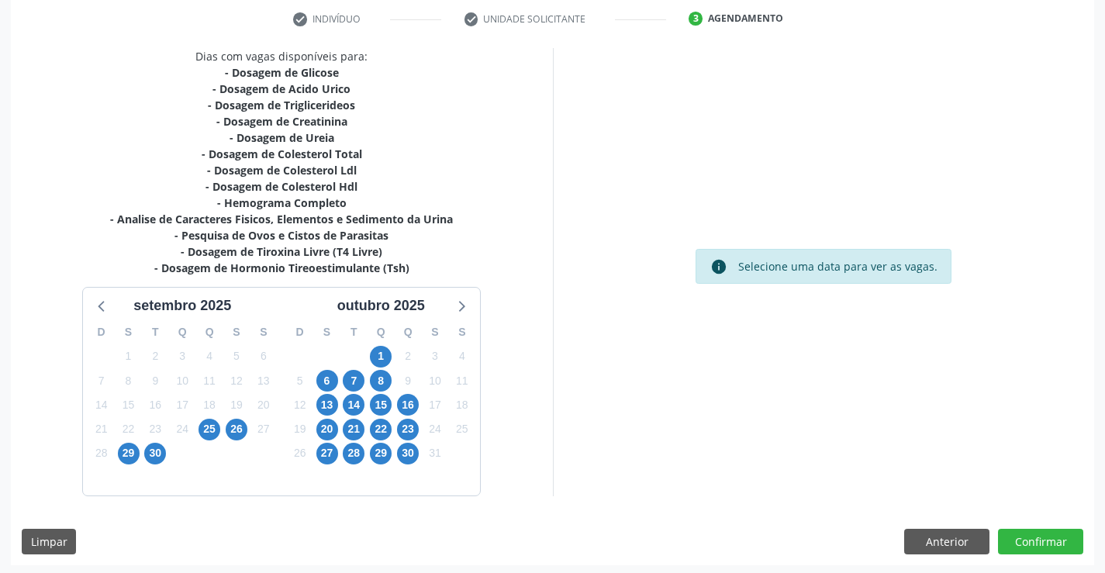
scroll to position [297, 0]
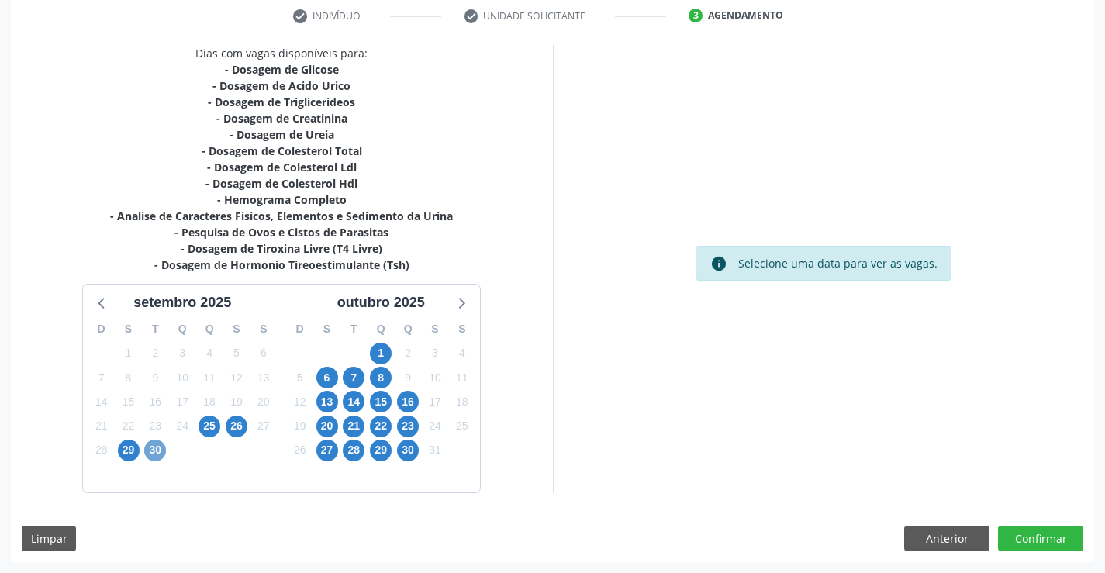
click at [158, 451] on span "30" at bounding box center [155, 451] width 22 height 22
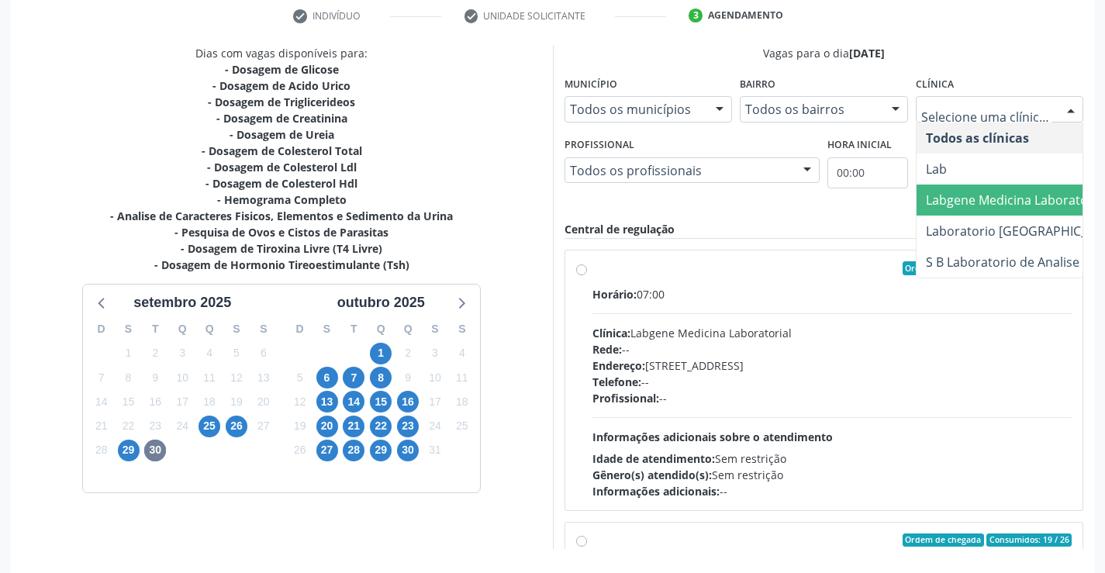
click at [1007, 200] on span "Labgene Medicina Laboratorial" at bounding box center [1016, 199] width 181 height 17
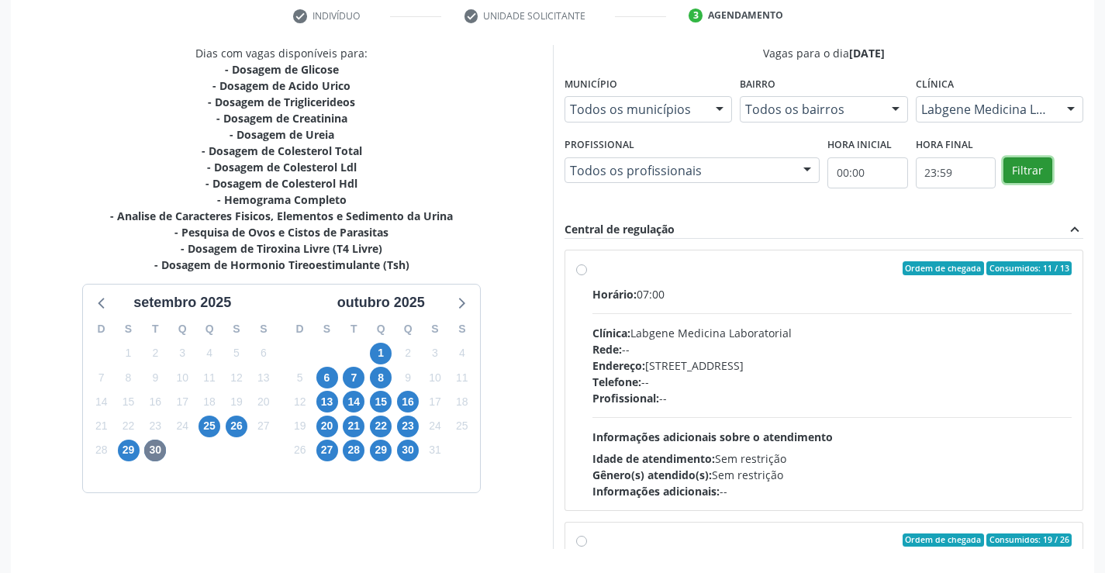
click at [1043, 167] on button "Filtrar" at bounding box center [1027, 170] width 49 height 26
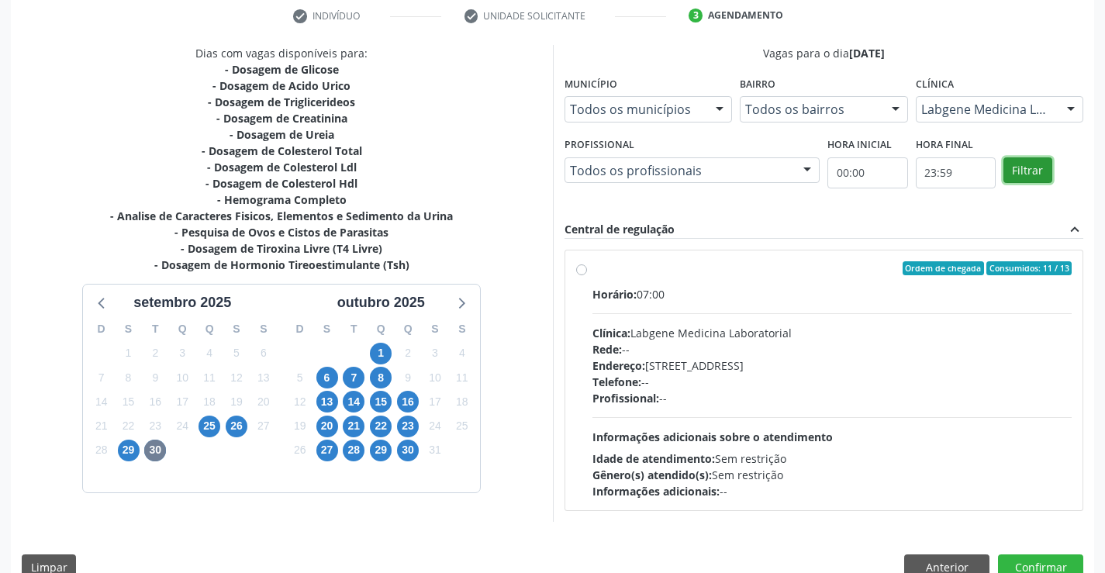
click at [1043, 167] on button "Filtrar" at bounding box center [1027, 170] width 49 height 26
click at [592, 271] on label "Ordem de chegada Consumidos: 11 / 13 Horário: 07:00 Clínica: Labgene Medicina L…" at bounding box center [832, 380] width 480 height 238
click at [582, 271] on input "Ordem de chegada Consumidos: 11 / 13 Horário: 07:00 Clínica: Labgene Medicina L…" at bounding box center [581, 268] width 11 height 14
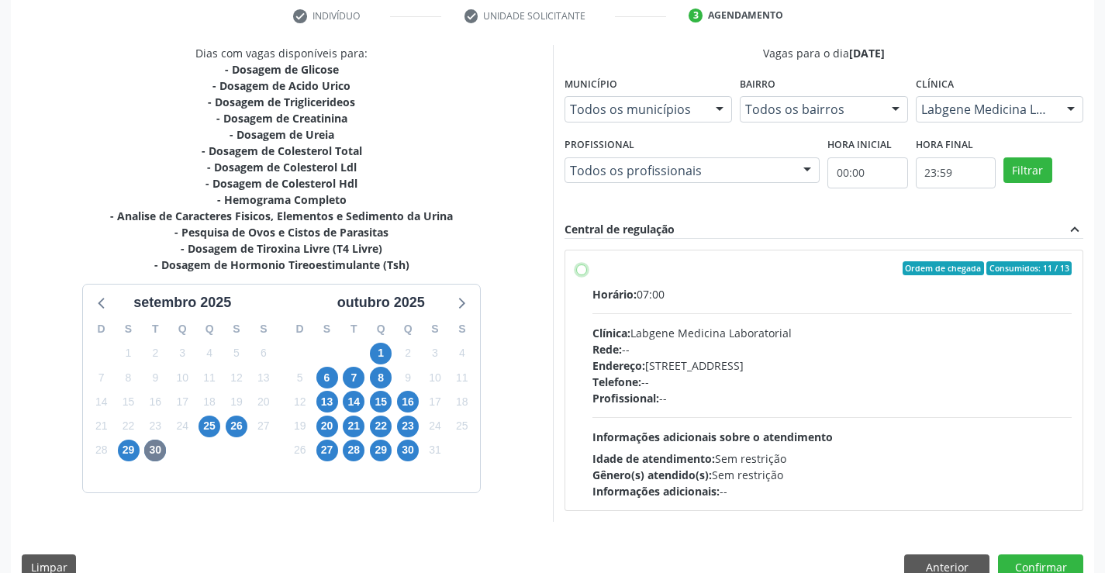
radio input "true"
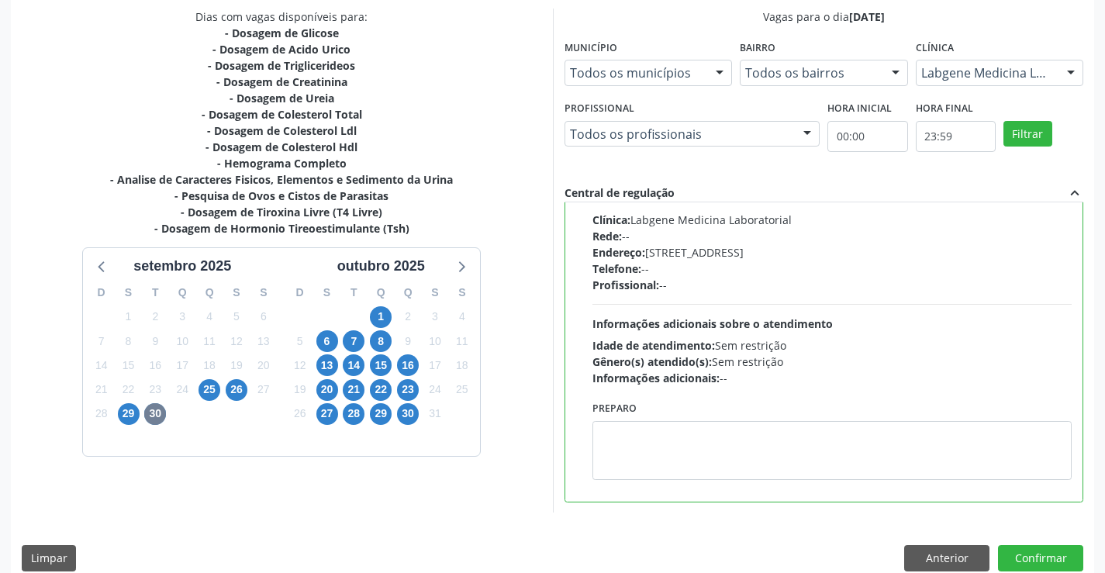
scroll to position [354, 0]
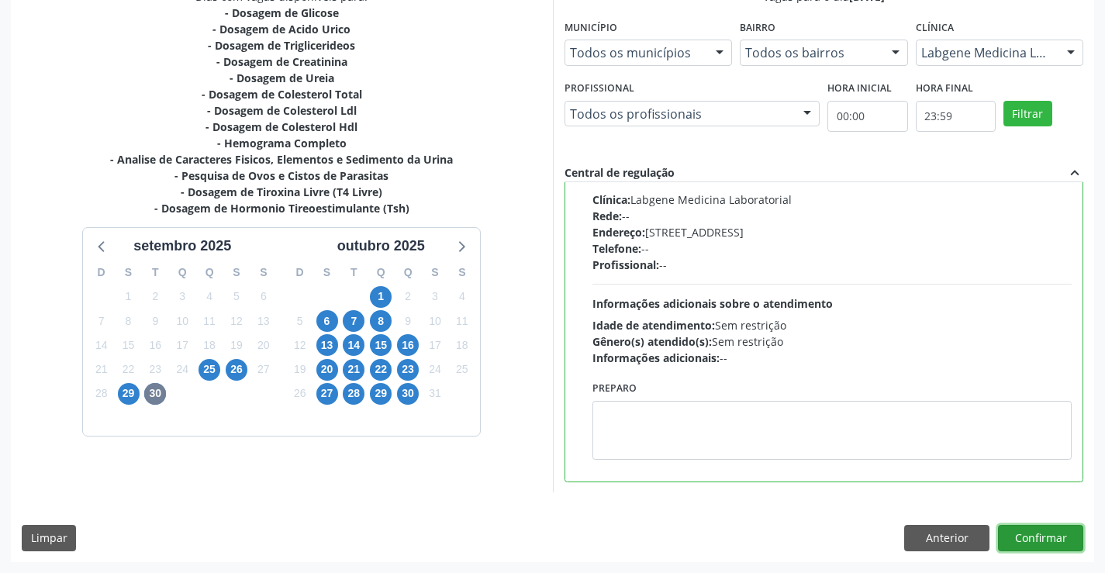
click at [1045, 536] on button "Confirmar" at bounding box center [1040, 538] width 85 height 26
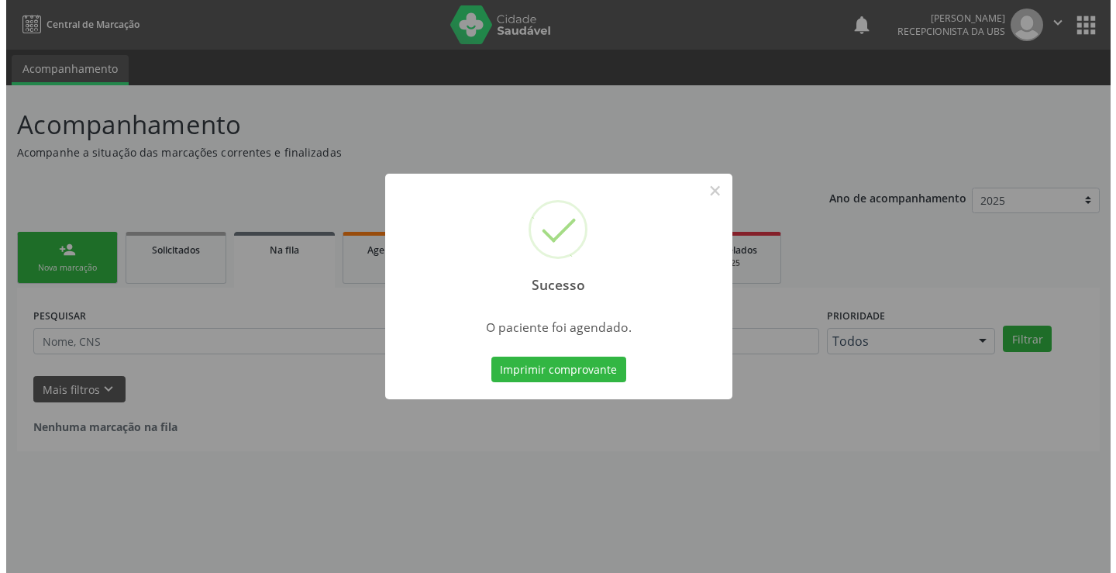
scroll to position [0, 0]
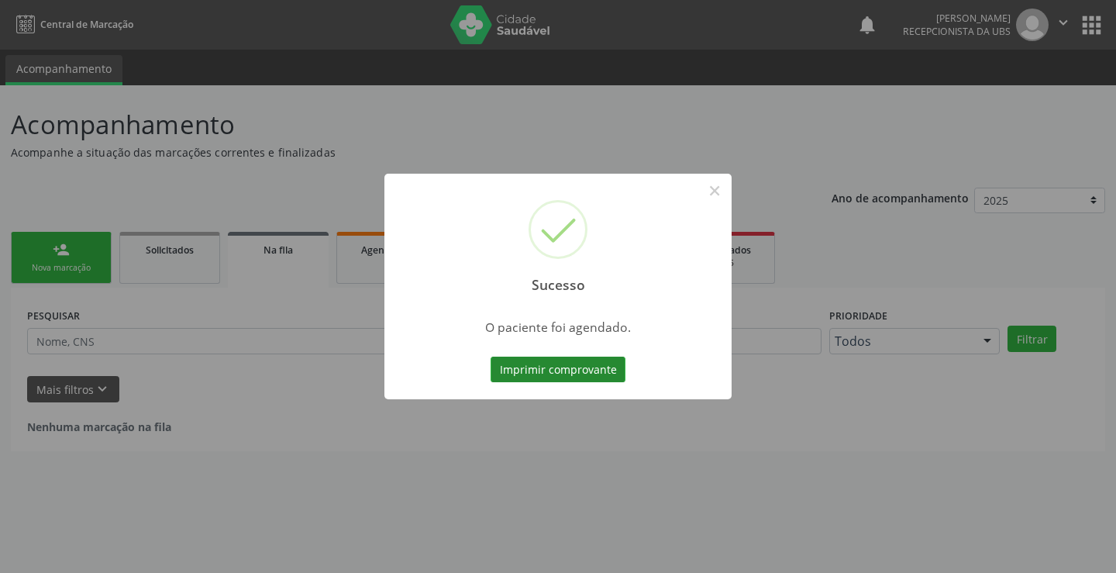
click at [536, 372] on button "Imprimir comprovante" at bounding box center [558, 370] width 135 height 26
